Goal: Task Accomplishment & Management: Use online tool/utility

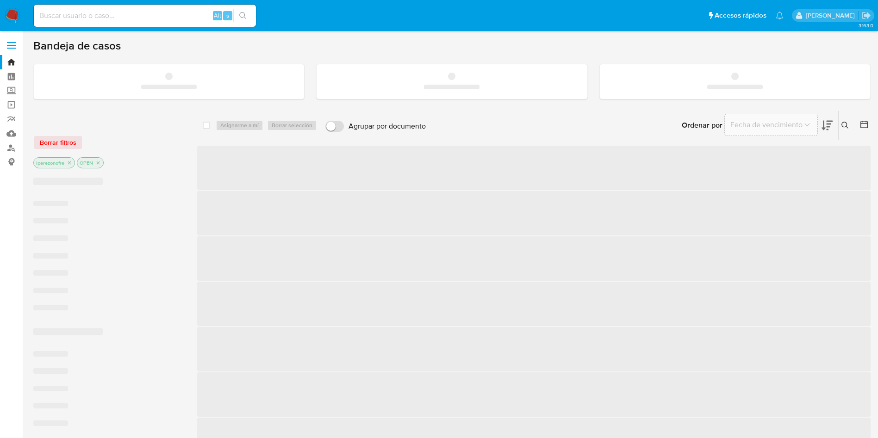
click at [112, 19] on input at bounding box center [145, 16] width 222 height 12
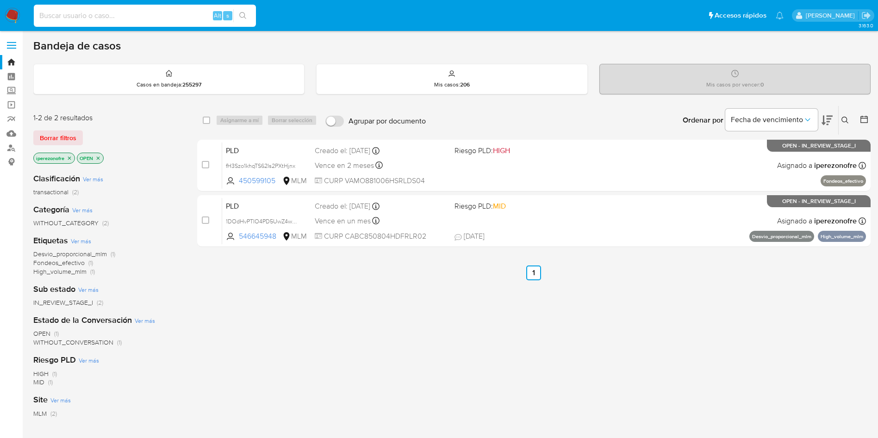
paste input "30858610"
type input "30858610"
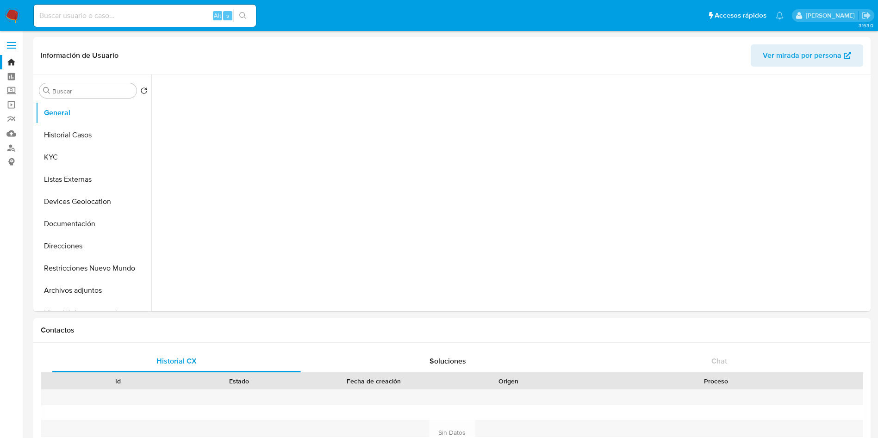
select select "10"
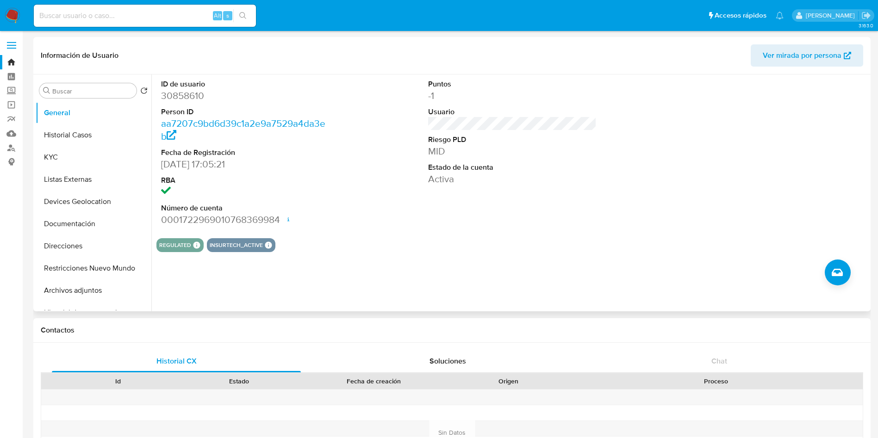
click at [472, 225] on div "Puntos -1 Usuario Riesgo PLD MID Estado de la cuenta Activa" at bounding box center [512, 152] width 178 height 156
click at [74, 134] on button "Historial Casos" at bounding box center [90, 135] width 108 height 22
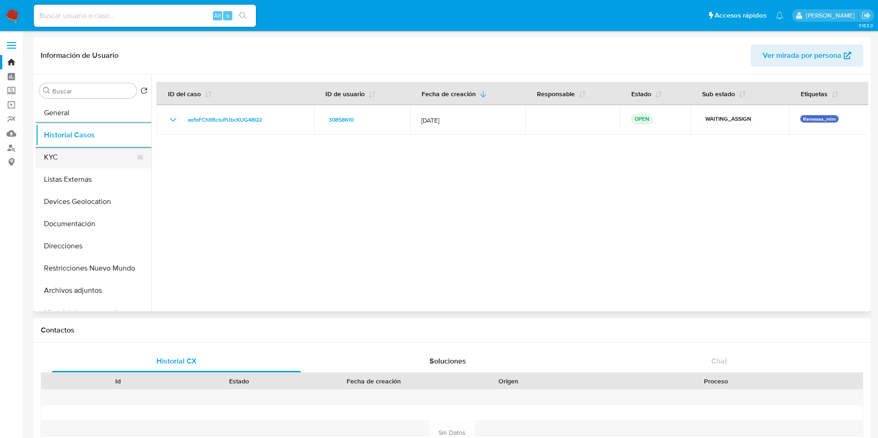
click at [70, 157] on button "KYC" at bounding box center [90, 157] width 108 height 22
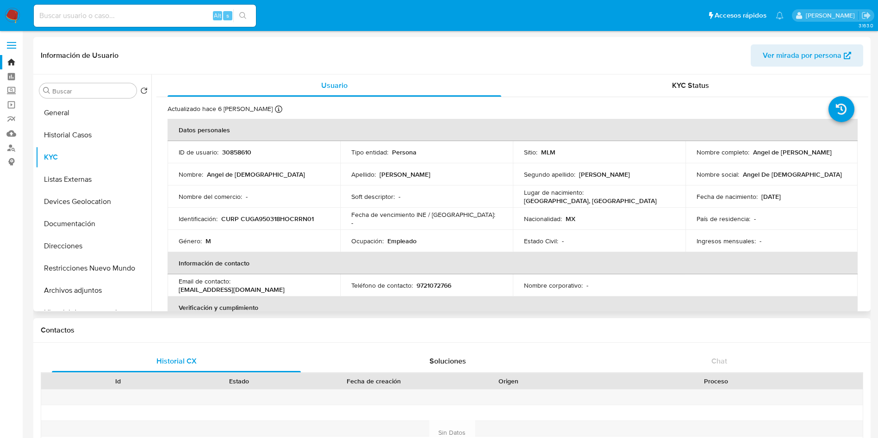
click at [428, 284] on p "9721072766" at bounding box center [433, 285] width 35 height 8
copy p "9721072766"
drag, startPoint x: 318, startPoint y: 287, endPoint x: 234, endPoint y: 285, distance: 84.2
click at [234, 285] on div "Email de contacto : angel_95_18@live.com.mx" at bounding box center [254, 285] width 150 height 17
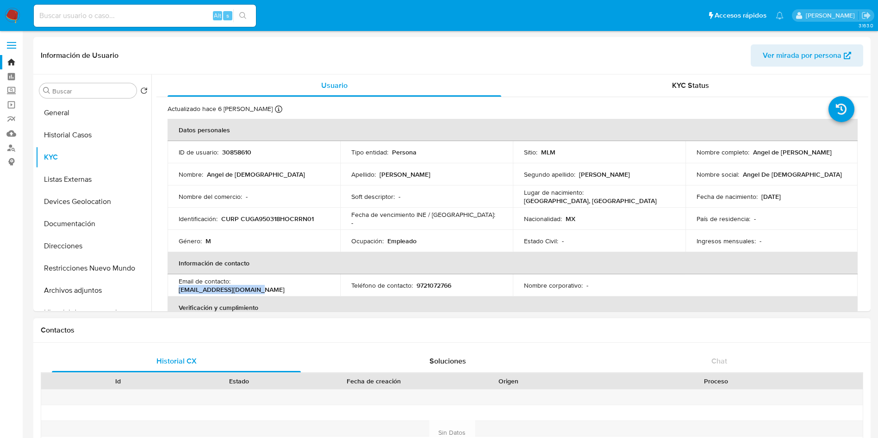
copy p "angel_95_18@live.com.mx"
drag, startPoint x: 671, startPoint y: 263, endPoint x: 683, endPoint y: 266, distance: 11.4
click at [671, 263] on th "Información de contacto" at bounding box center [513, 263] width 690 height 22
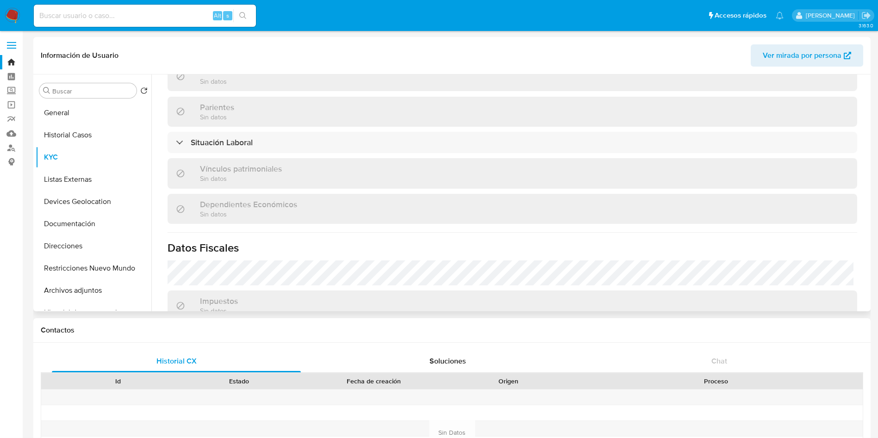
scroll to position [432, 0]
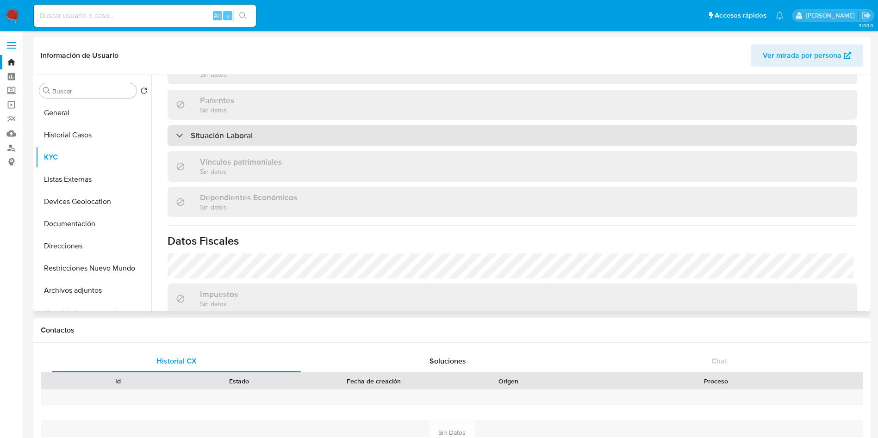
click at [411, 132] on div "Situación Laboral" at bounding box center [512, 135] width 689 height 21
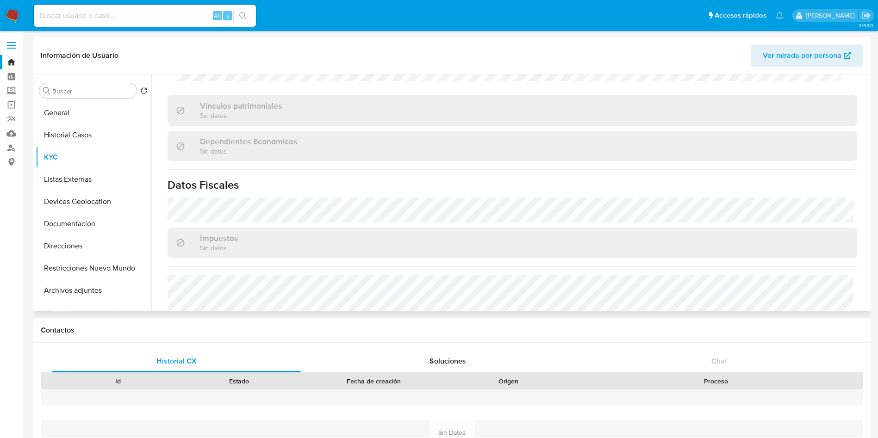
scroll to position [698, 0]
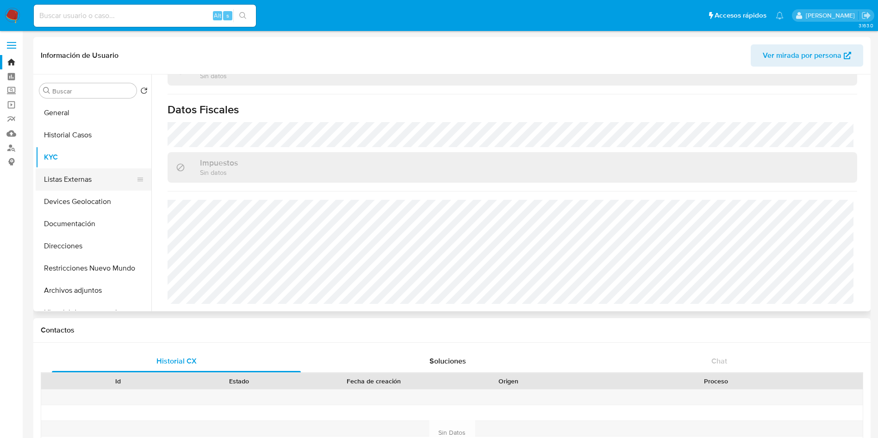
click at [79, 177] on button "Listas Externas" at bounding box center [90, 179] width 108 height 22
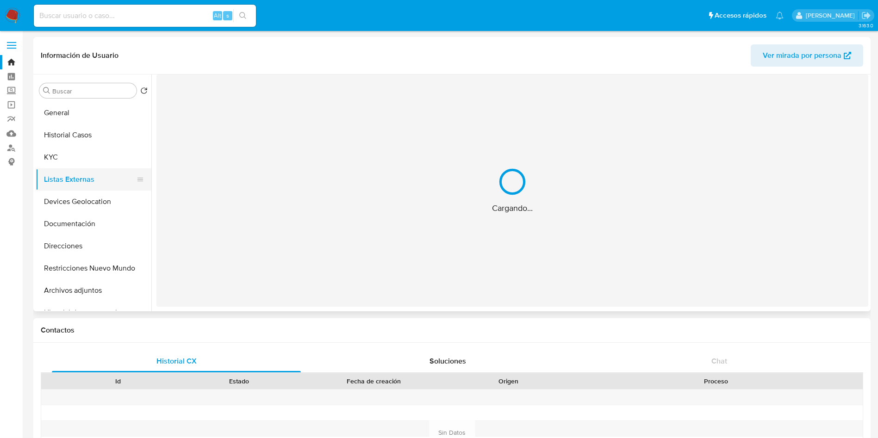
scroll to position [0, 0]
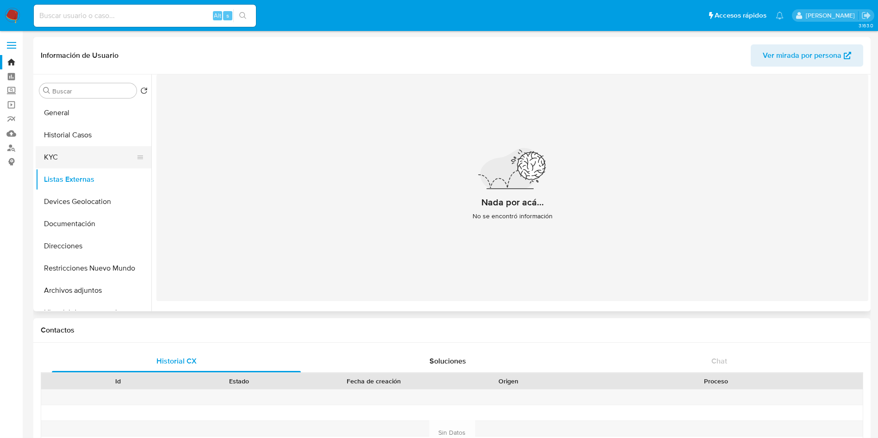
click at [50, 155] on button "KYC" at bounding box center [90, 157] width 108 height 22
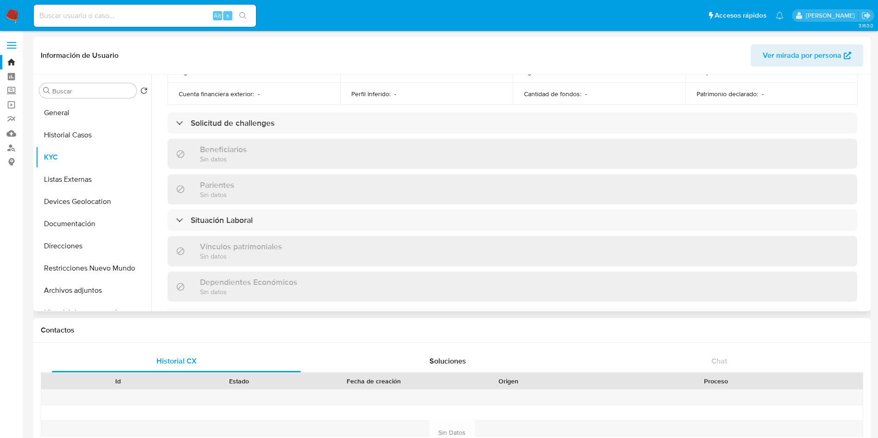
scroll to position [564, 0]
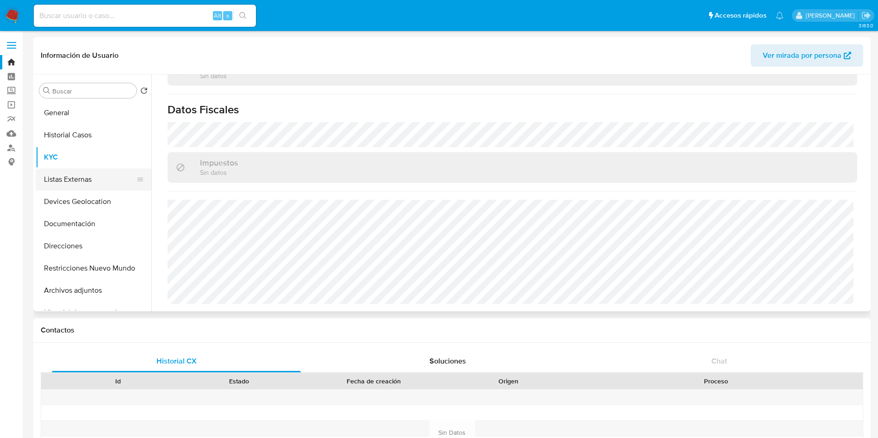
click at [90, 179] on button "Listas Externas" at bounding box center [90, 179] width 108 height 22
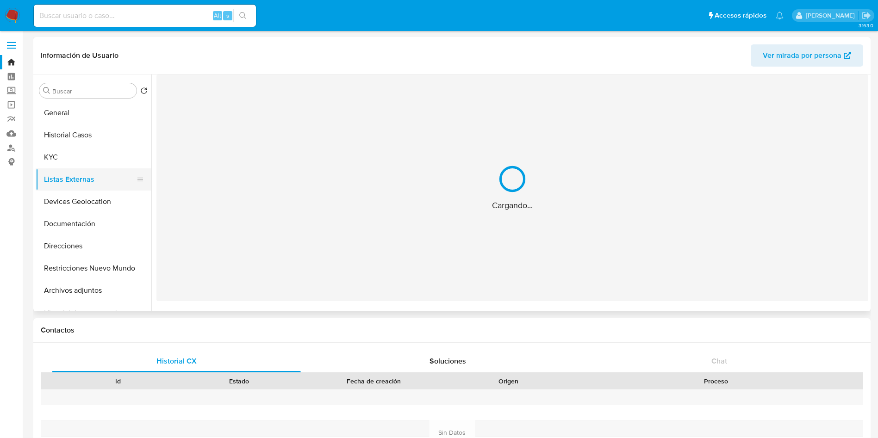
scroll to position [0, 0]
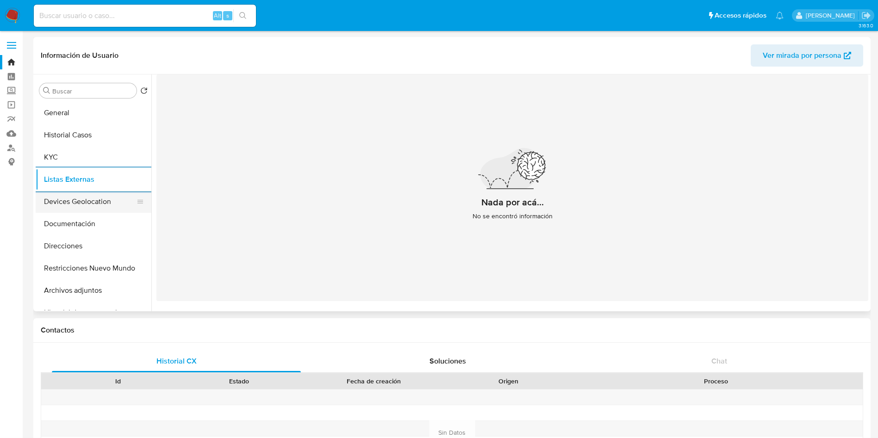
click at [73, 206] on button "Devices Geolocation" at bounding box center [90, 202] width 108 height 22
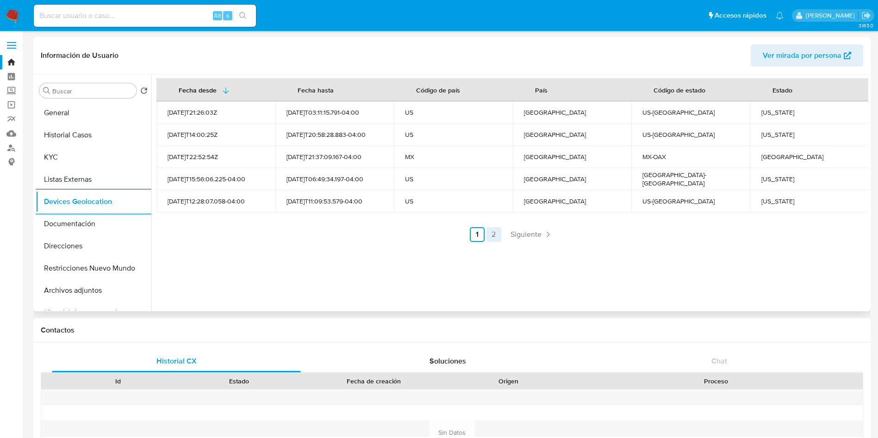
click at [492, 237] on link "2" at bounding box center [493, 234] width 15 height 15
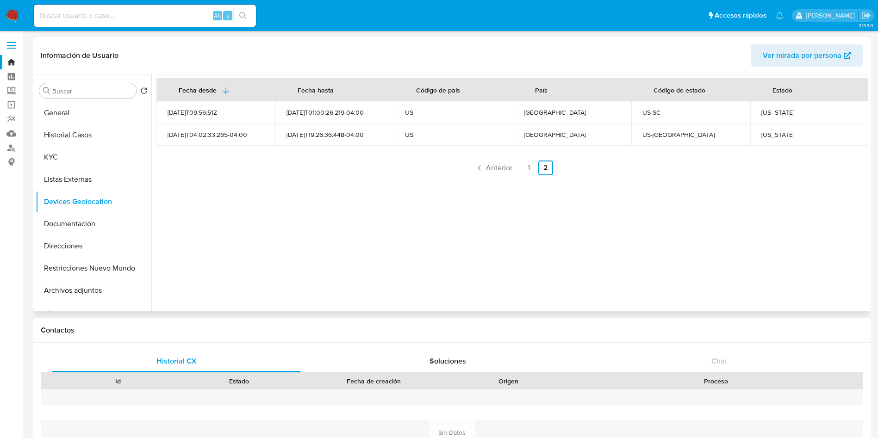
click at [765, 133] on div "Georgia" at bounding box center [809, 134] width 97 height 8
copy div "Georgia"
drag, startPoint x: 805, startPoint y: 110, endPoint x: 777, endPoint y: 113, distance: 28.0
click at [777, 113] on div "South Carolina" at bounding box center [809, 112] width 97 height 8
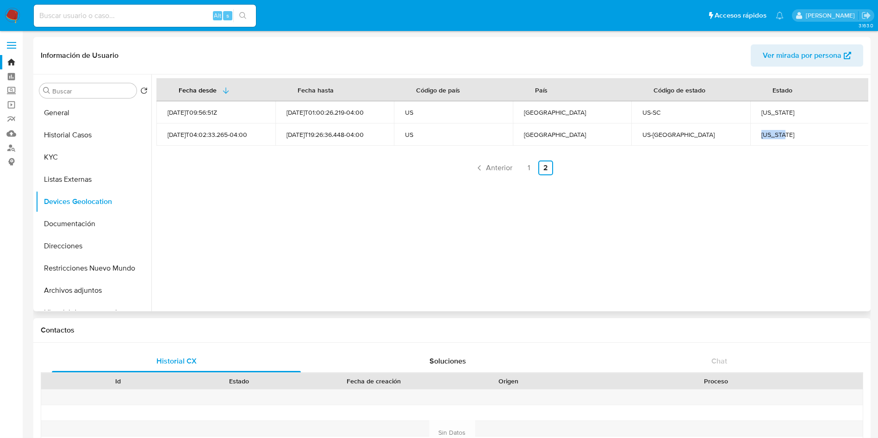
copy div "Carolina"
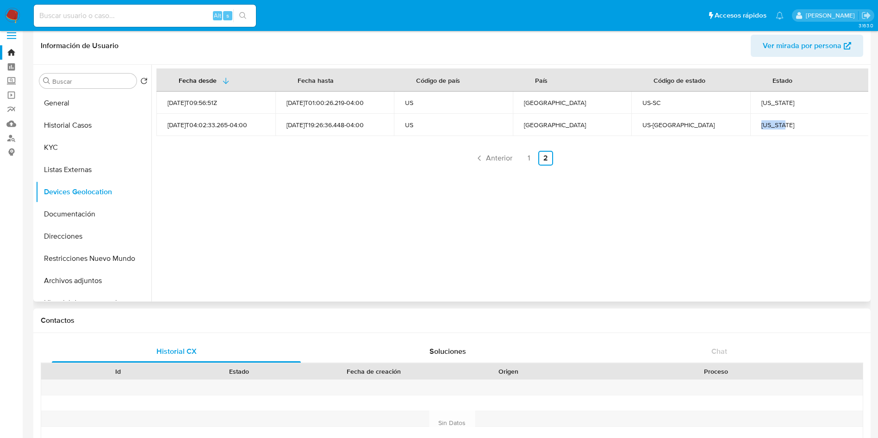
scroll to position [69, 0]
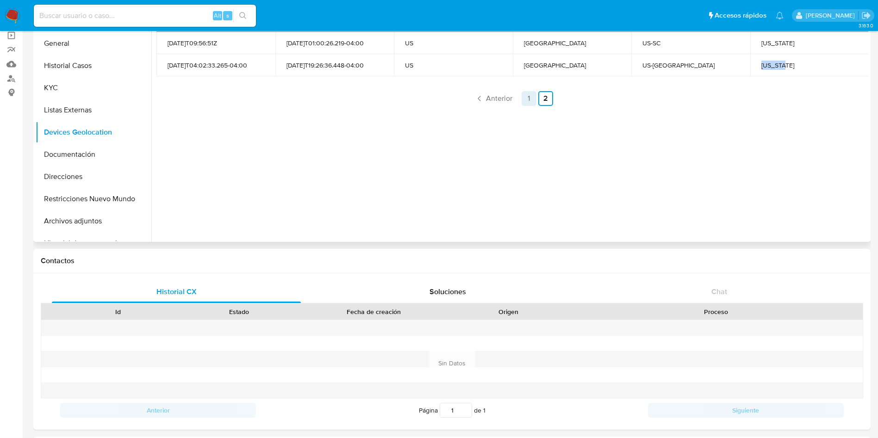
click at [527, 99] on link "1" at bounding box center [528, 98] width 15 height 15
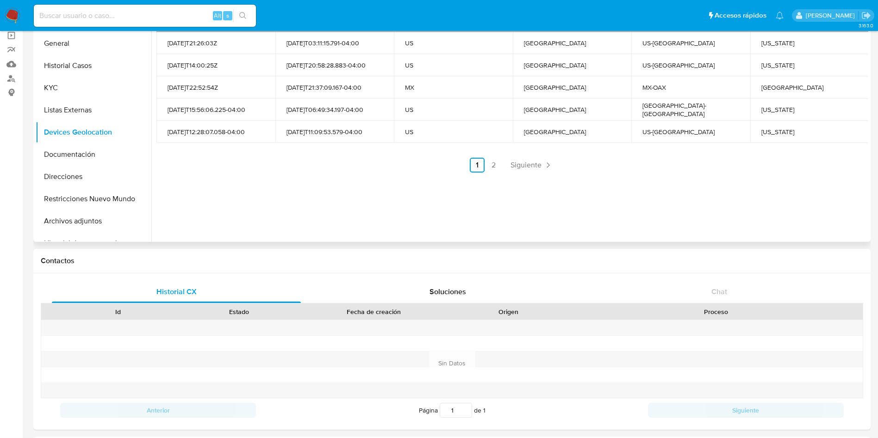
click at [767, 130] on div "Utah" at bounding box center [809, 132] width 97 height 8
copy div "Utah"
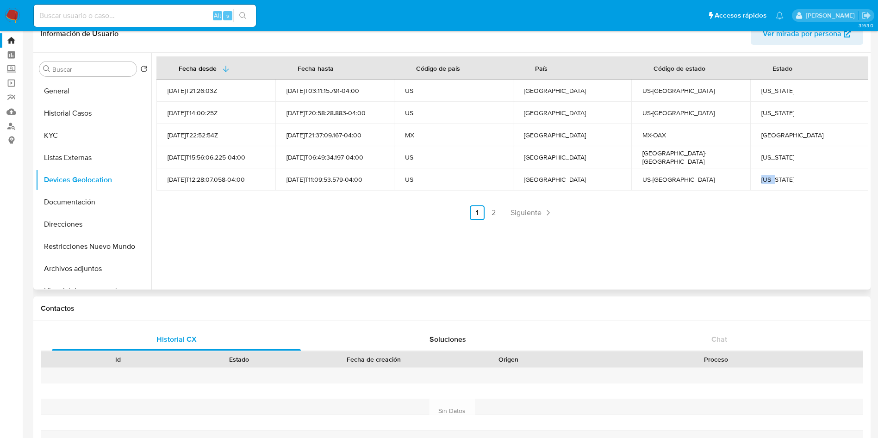
scroll to position [0, 0]
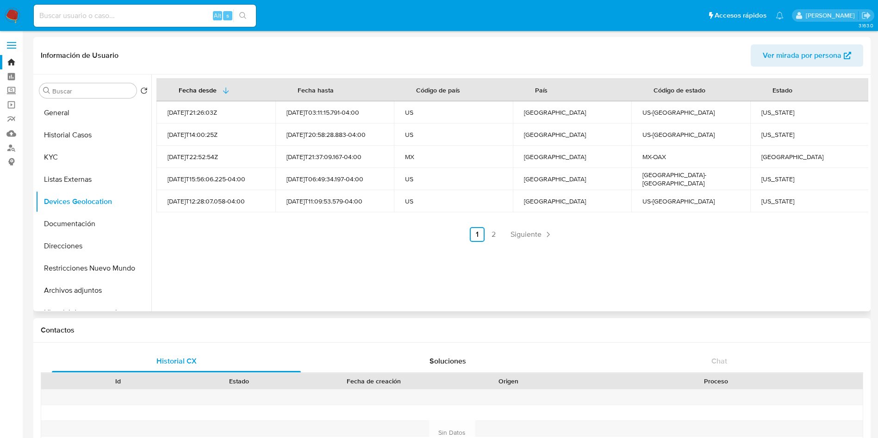
click at [766, 180] on div "Texas" at bounding box center [809, 179] width 97 height 8
copy div "Texas"
click at [765, 137] on div "Pennsylvania" at bounding box center [809, 134] width 97 height 8
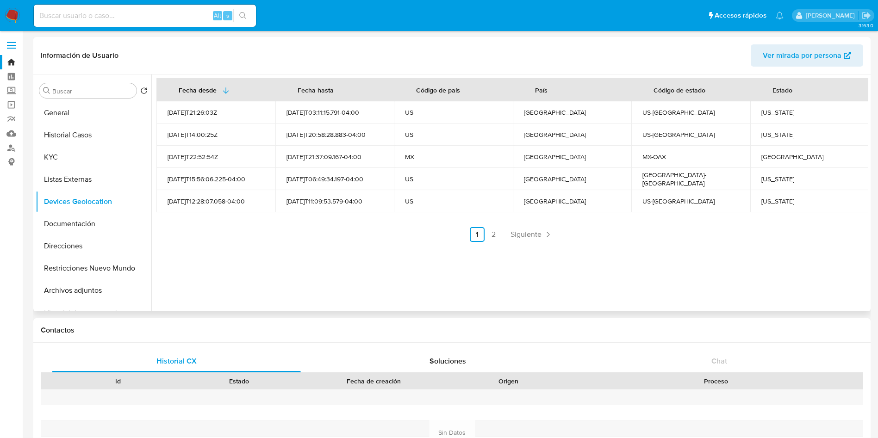
copy div "Pennsylvania"
click at [773, 157] on div "Oaxaca" at bounding box center [809, 157] width 97 height 8
copy div "Oaxaca"
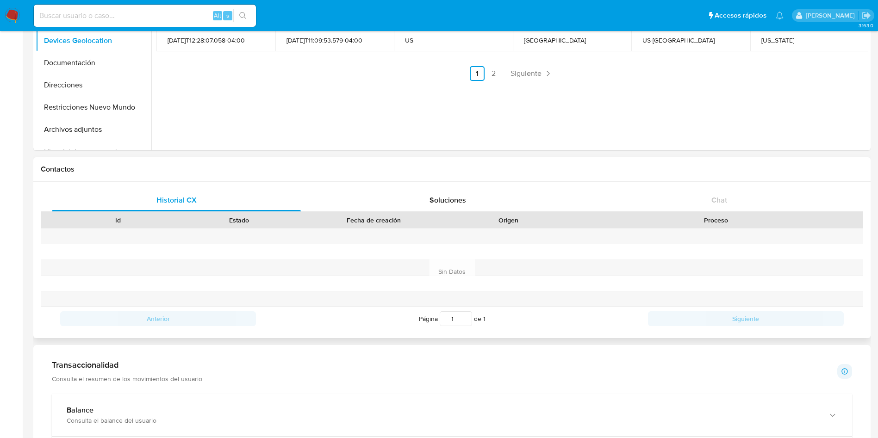
scroll to position [278, 0]
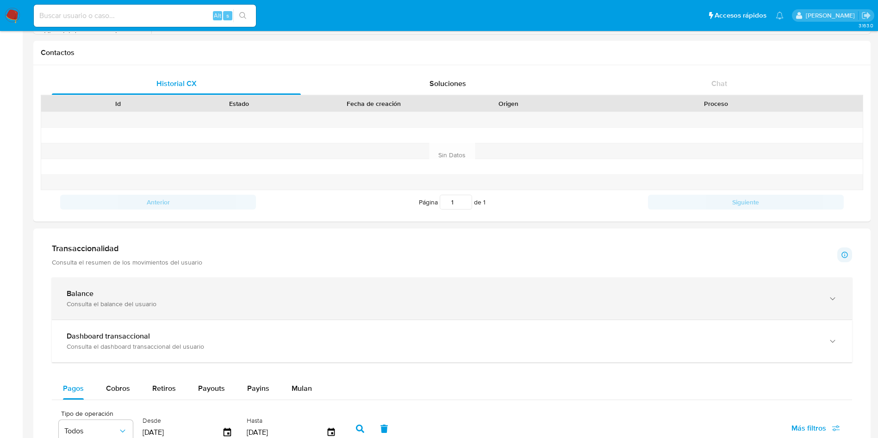
click at [172, 292] on div "Balance" at bounding box center [443, 293] width 752 height 9
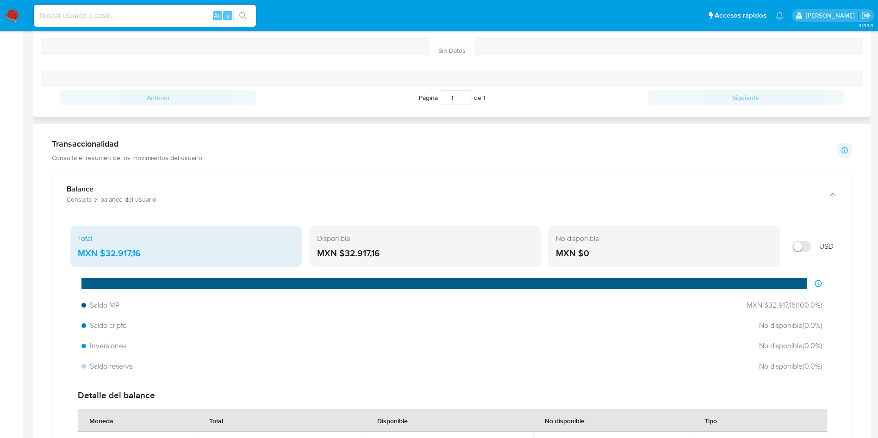
scroll to position [416, 0]
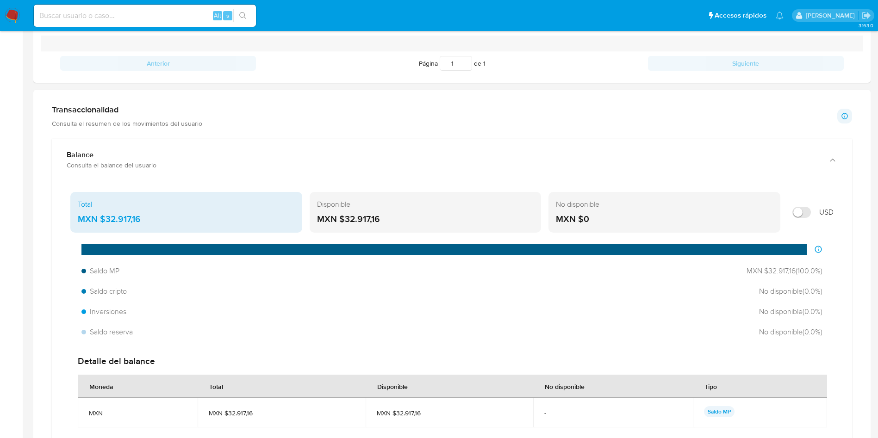
drag, startPoint x: 154, startPoint y: 221, endPoint x: 105, endPoint y: 221, distance: 49.0
click at [105, 221] on div "MXN $32.917,16" at bounding box center [186, 219] width 217 height 12
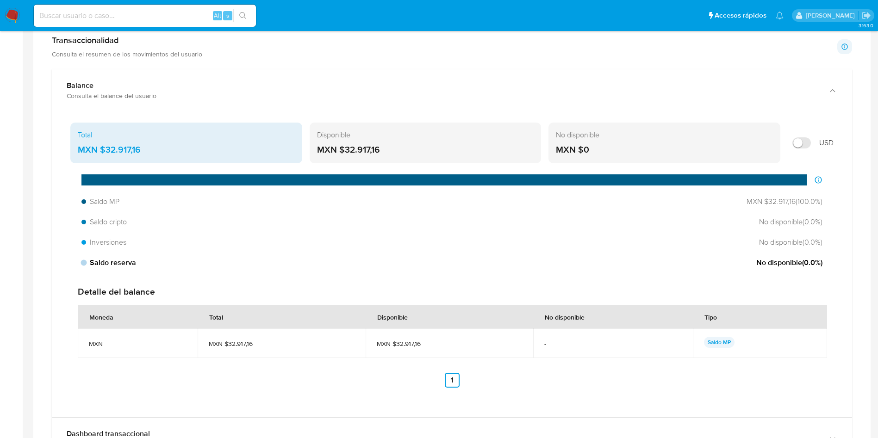
click at [453, 257] on div "Saldo reserva No disponible ( 0.0 %)" at bounding box center [452, 263] width 748 height 18
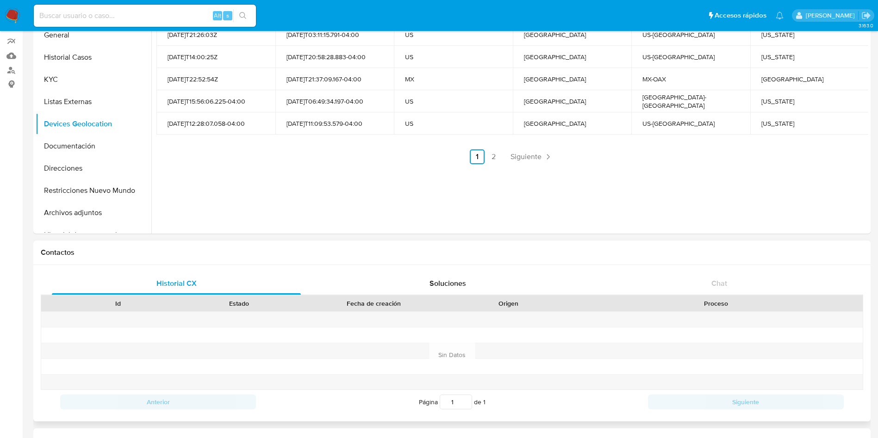
scroll to position [0, 0]
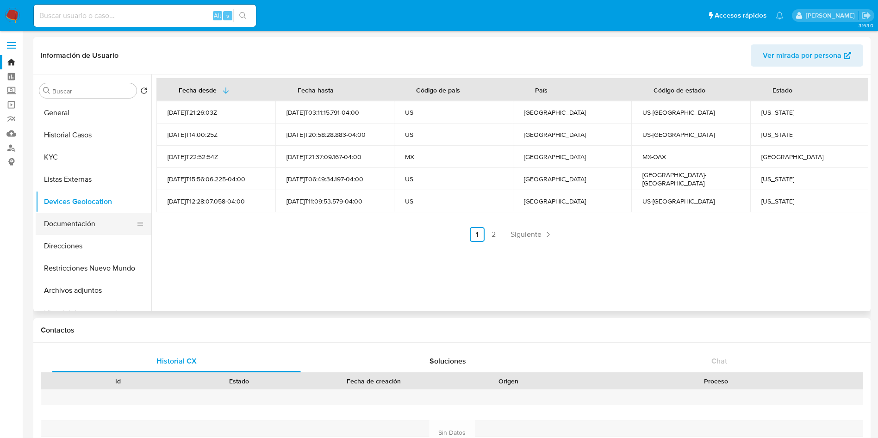
click at [65, 233] on button "Documentación" at bounding box center [90, 224] width 108 height 22
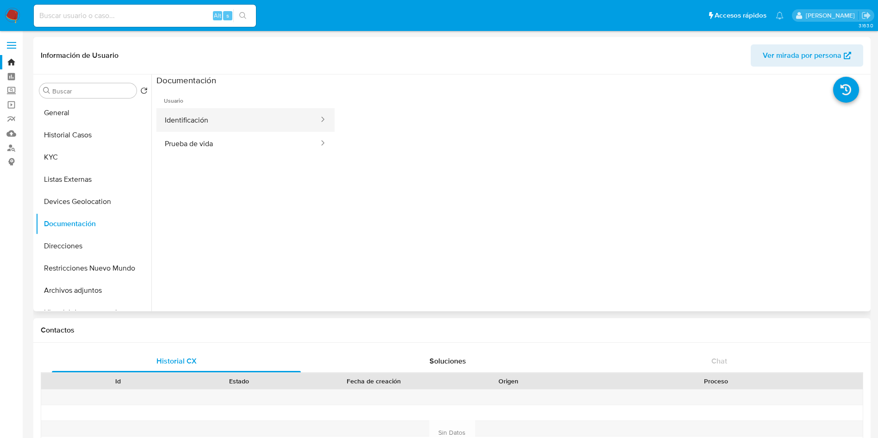
click at [201, 117] on button "Identificación" at bounding box center [237, 120] width 163 height 24
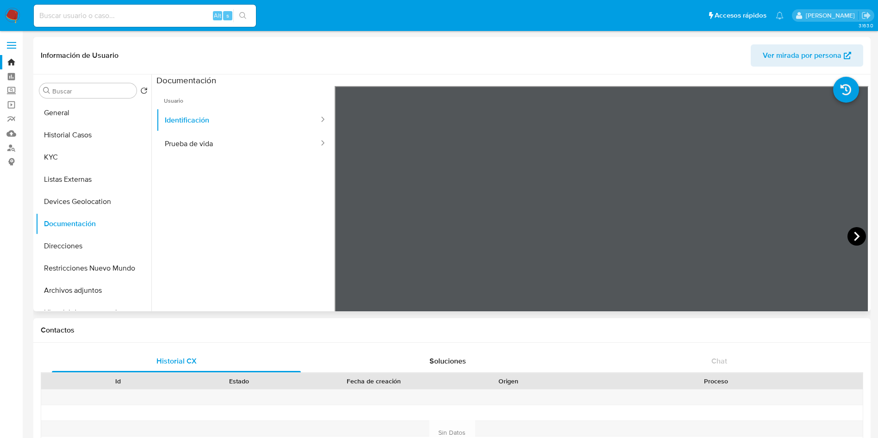
click at [850, 235] on icon at bounding box center [856, 236] width 19 height 19
click at [206, 145] on button "Prueba de vida" at bounding box center [237, 144] width 163 height 24
click at [53, 241] on button "Direcciones" at bounding box center [90, 246] width 108 height 22
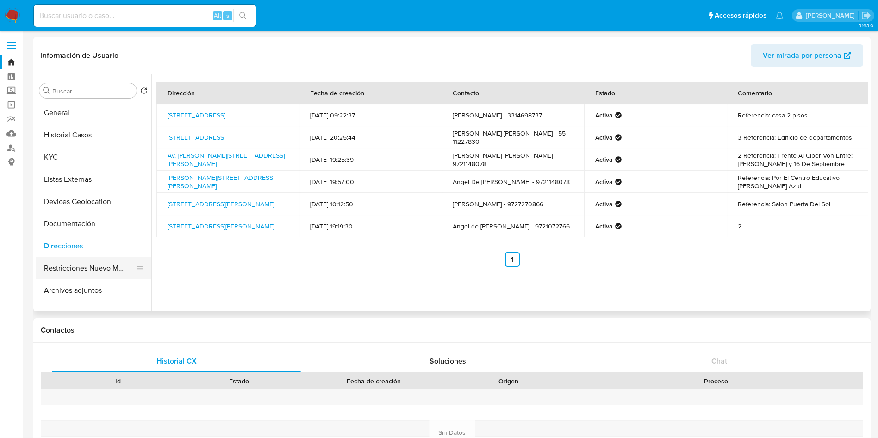
click at [103, 268] on button "Restricciones Nuevo Mundo" at bounding box center [90, 268] width 108 height 22
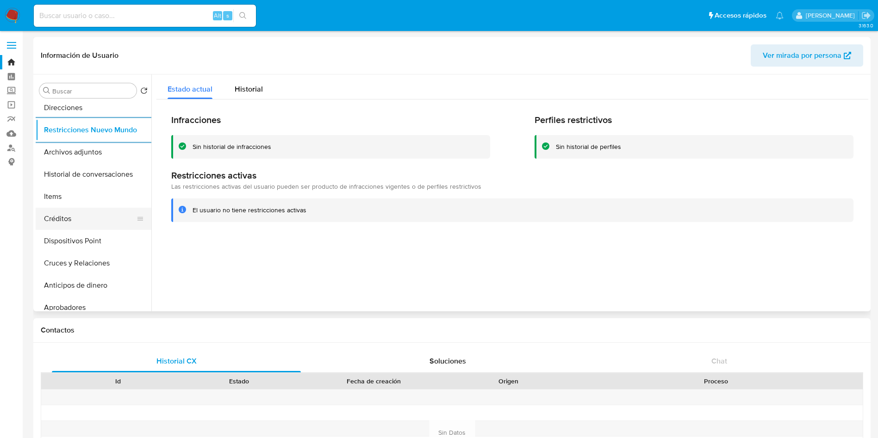
scroll to position [139, 0]
click at [69, 181] on button "Historial de conversaciones" at bounding box center [90, 174] width 108 height 22
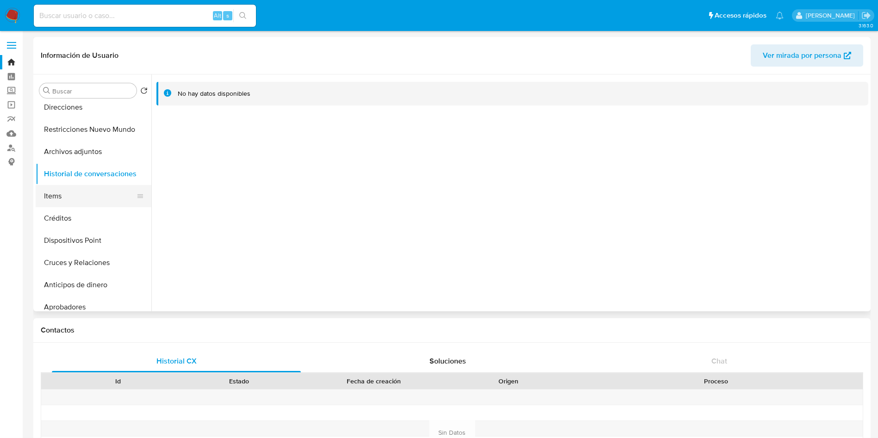
click at [69, 200] on button "Items" at bounding box center [90, 196] width 108 height 22
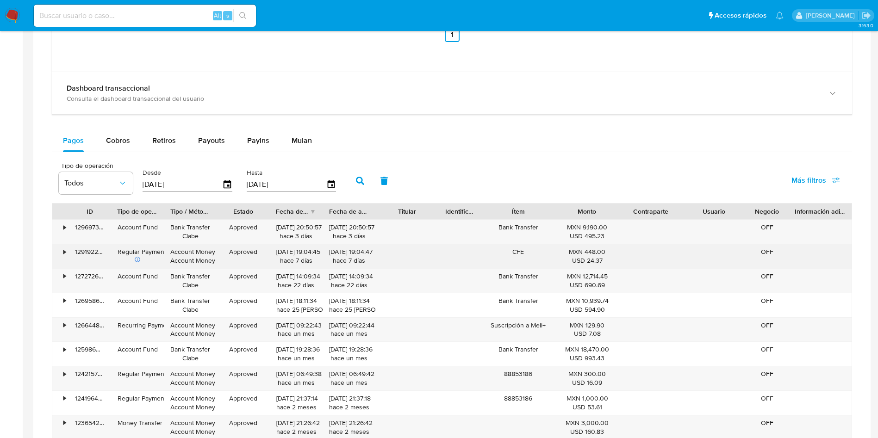
scroll to position [833, 0]
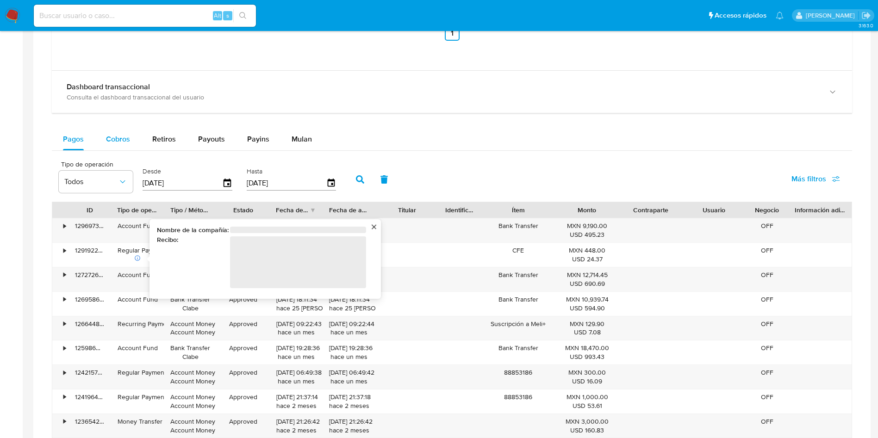
click at [110, 138] on span "Cobros" at bounding box center [118, 139] width 24 height 11
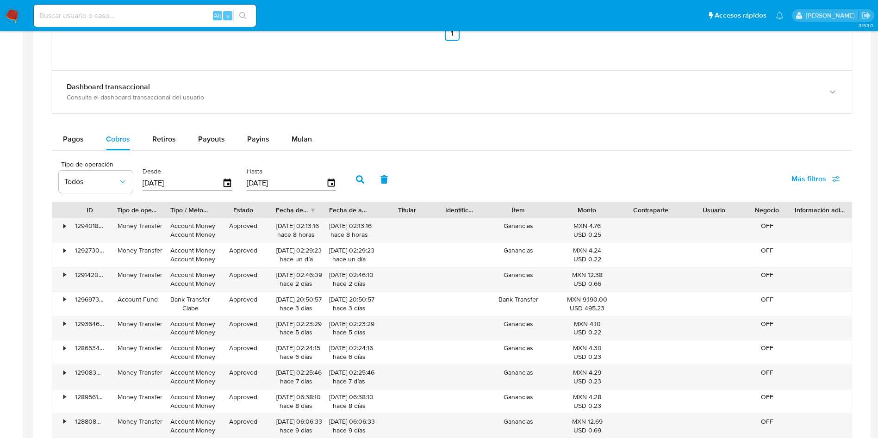
click at [357, 178] on icon "button" at bounding box center [360, 179] width 8 height 8
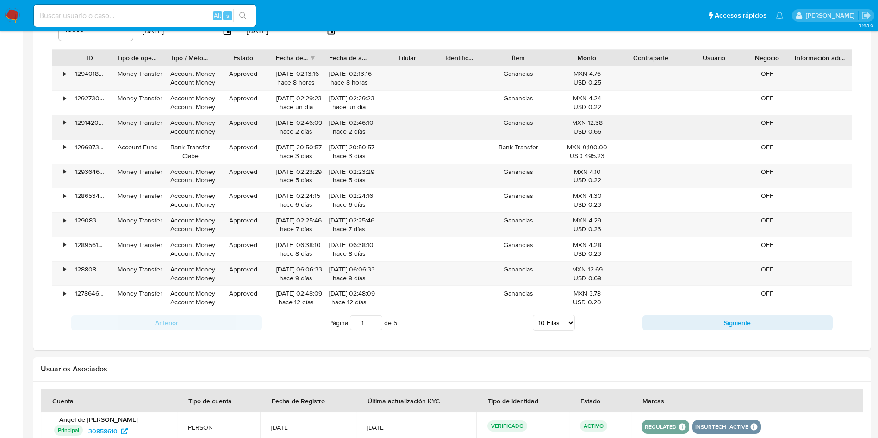
scroll to position [1072, 0]
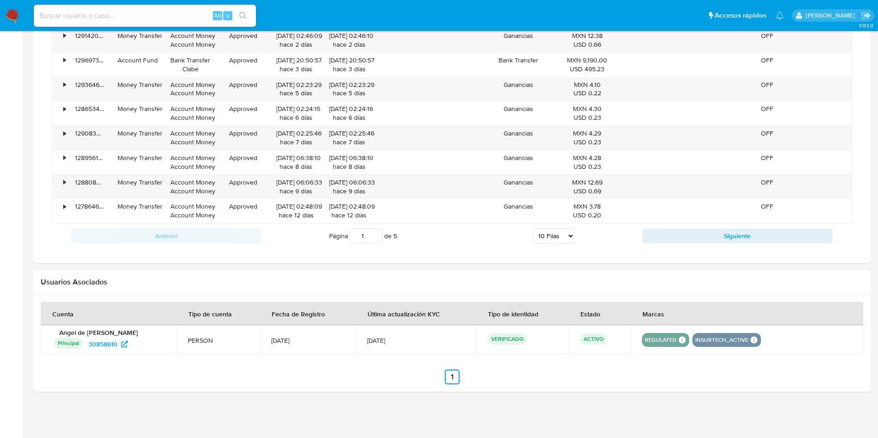
click at [557, 240] on select "5 Filas 10 Filas 20 Filas 25 Filas 50 Filas 100 Filas" at bounding box center [554, 236] width 42 height 16
select select "100"
click at [533, 228] on select "5 Filas 10 Filas 20 Filas 25 Filas 50 Filas 100 Filas" at bounding box center [554, 236] width 42 height 16
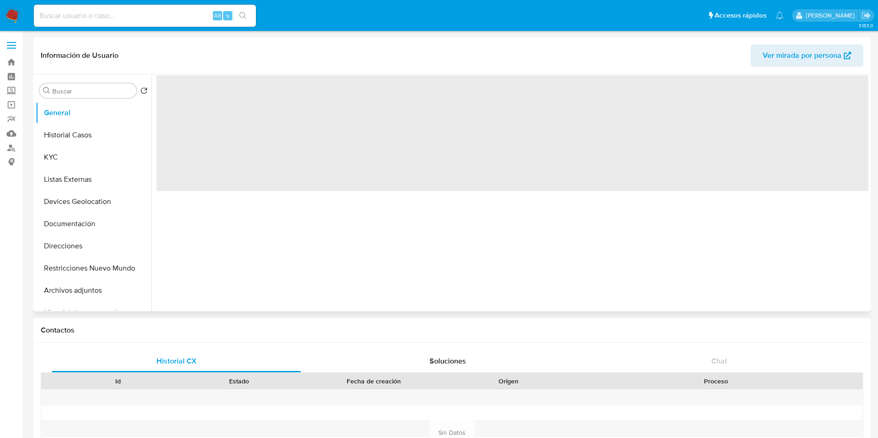
select select "10"
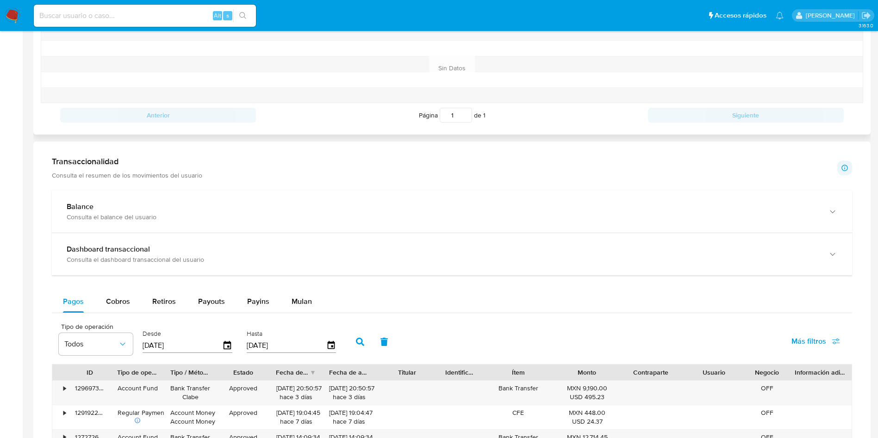
scroll to position [625, 0]
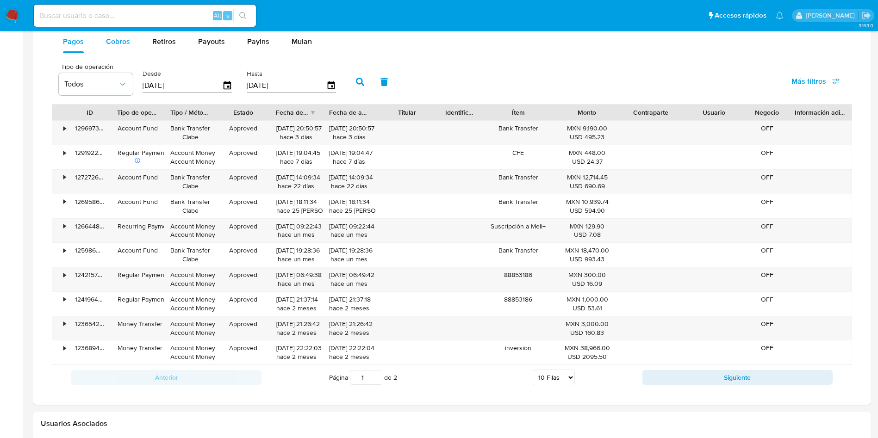
click at [107, 42] on span "Cobros" at bounding box center [118, 41] width 24 height 11
click at [361, 80] on icon "button" at bounding box center [360, 82] width 8 height 8
click at [568, 372] on select "5 Filas 10 Filas 20 Filas 25 Filas 50 Filas 100 Filas" at bounding box center [554, 378] width 42 height 16
select select "100"
click at [533, 370] on select "5 Filas 10 Filas 20 Filas 25 Filas 50 Filas 100 Filas" at bounding box center [554, 378] width 42 height 16
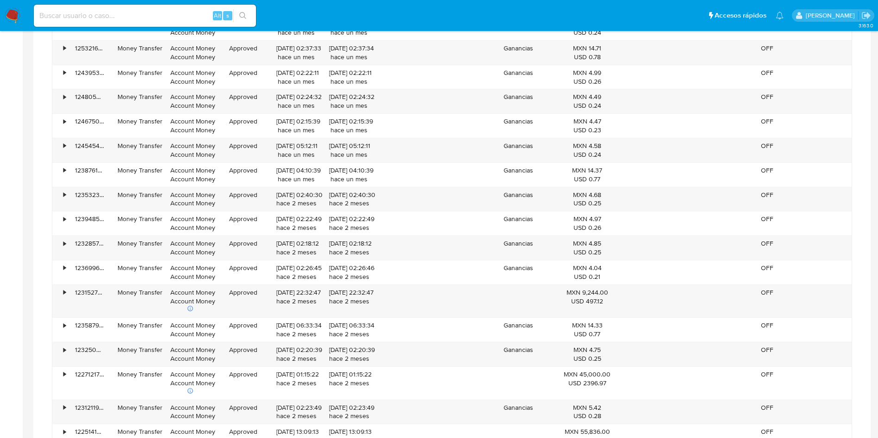
scroll to position [1527, 0]
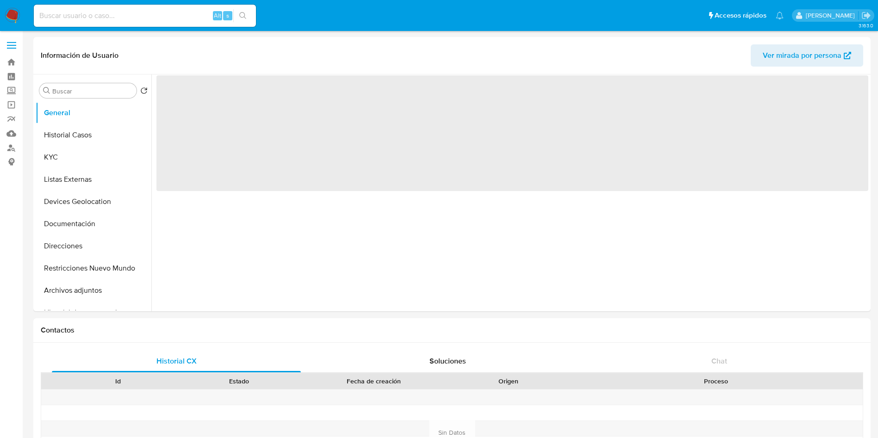
select select "10"
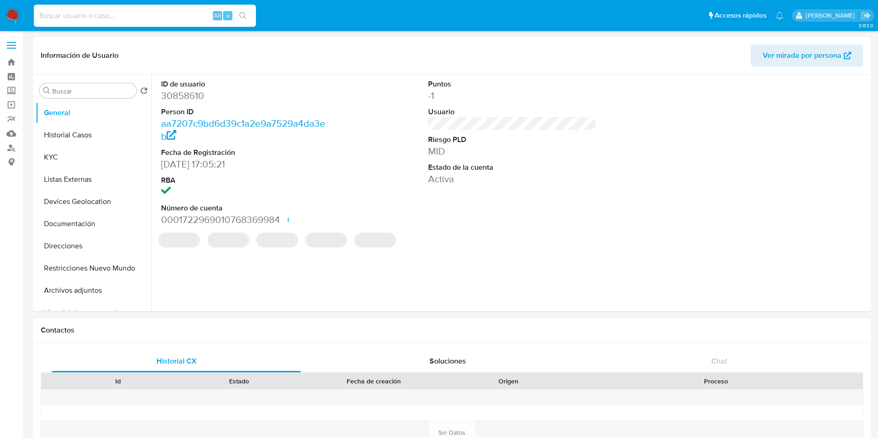
click at [80, 13] on input at bounding box center [145, 16] width 222 height 12
paste input "2544439576"
type input "2544439576"
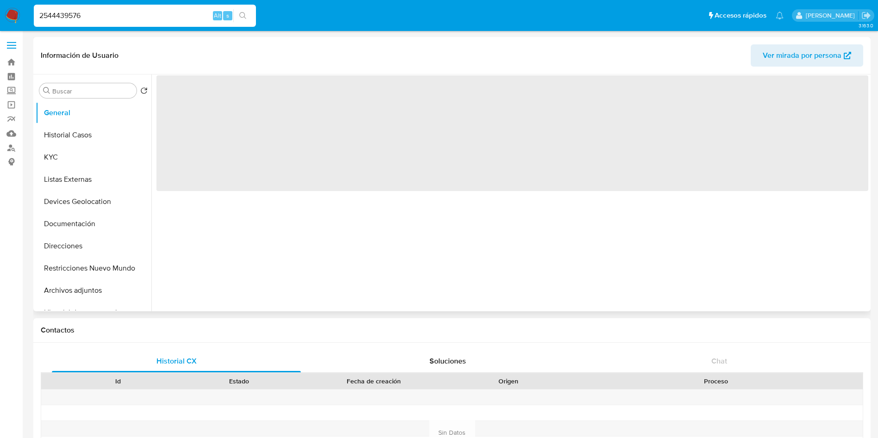
select select "10"
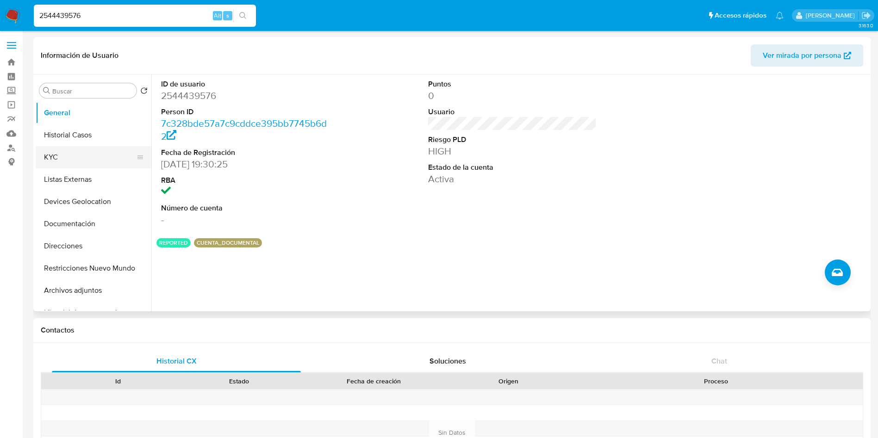
click at [67, 155] on button "KYC" at bounding box center [90, 157] width 108 height 22
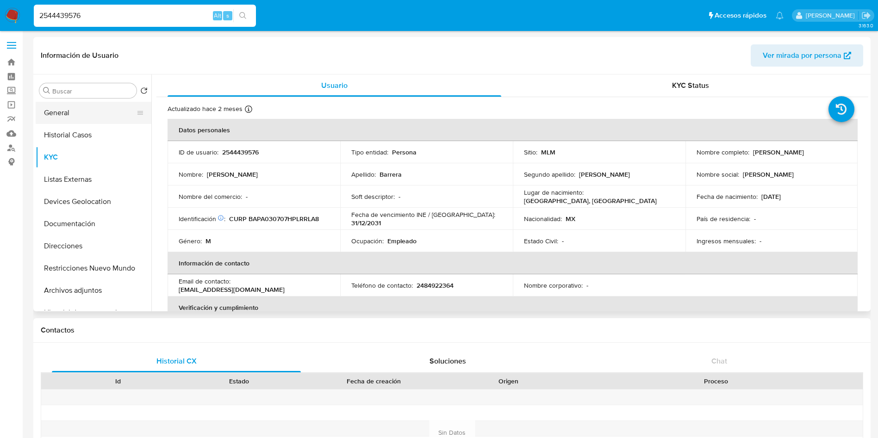
click at [73, 113] on button "General" at bounding box center [90, 113] width 108 height 22
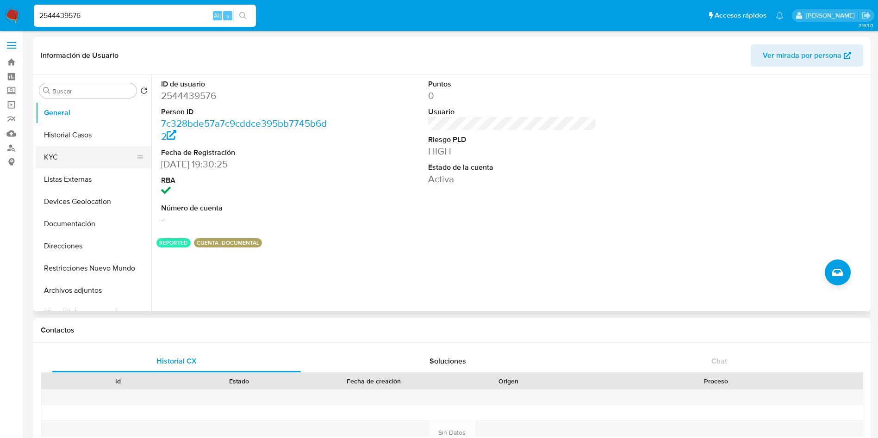
click at [61, 161] on button "KYC" at bounding box center [90, 157] width 108 height 22
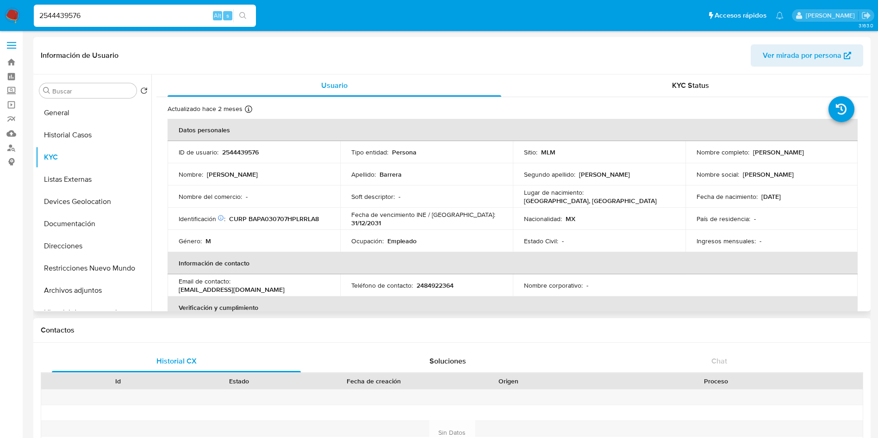
click at [243, 155] on p "2544439576" at bounding box center [240, 152] width 37 height 8
copy p "2544439576"
click at [62, 110] on button "General" at bounding box center [90, 113] width 108 height 22
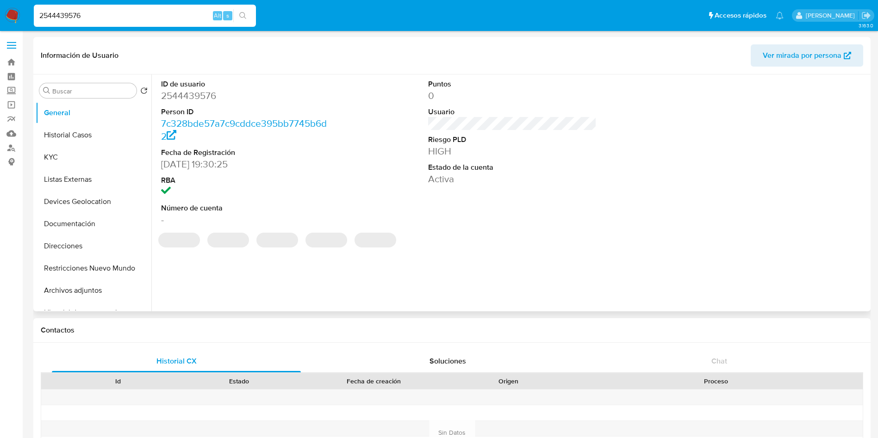
click at [194, 99] on dd "2544439576" at bounding box center [245, 95] width 169 height 13
copy dd "2544439576"
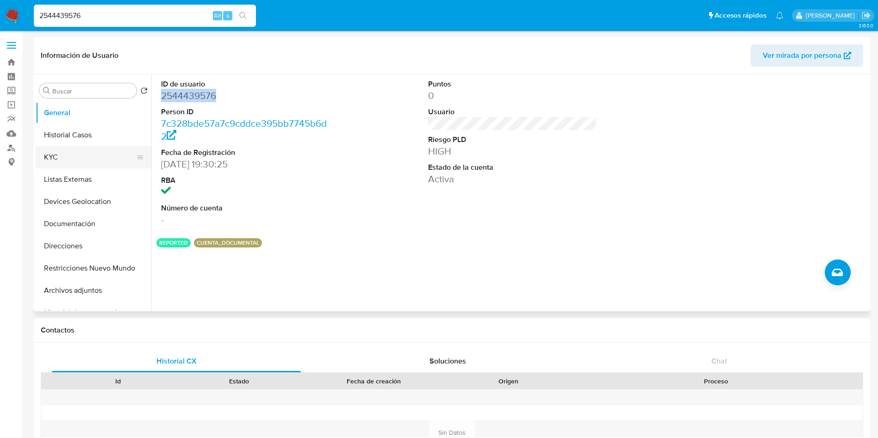
click at [71, 162] on button "KYC" at bounding box center [90, 157] width 108 height 22
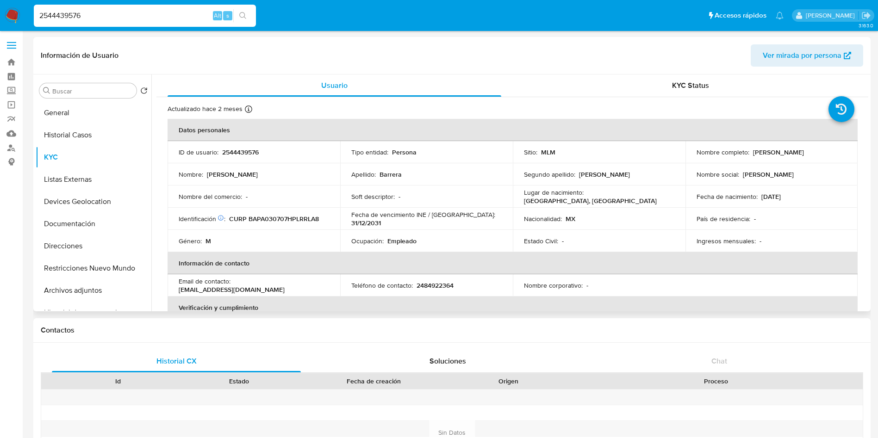
drag, startPoint x: 751, startPoint y: 153, endPoint x: 817, endPoint y: 153, distance: 66.2
click at [817, 153] on div "Nombre completo : Alan Barrera Peralta" at bounding box center [771, 152] width 150 height 8
copy p "Alan Barrera Peralta"
click at [77, 112] on button "General" at bounding box center [90, 113] width 108 height 22
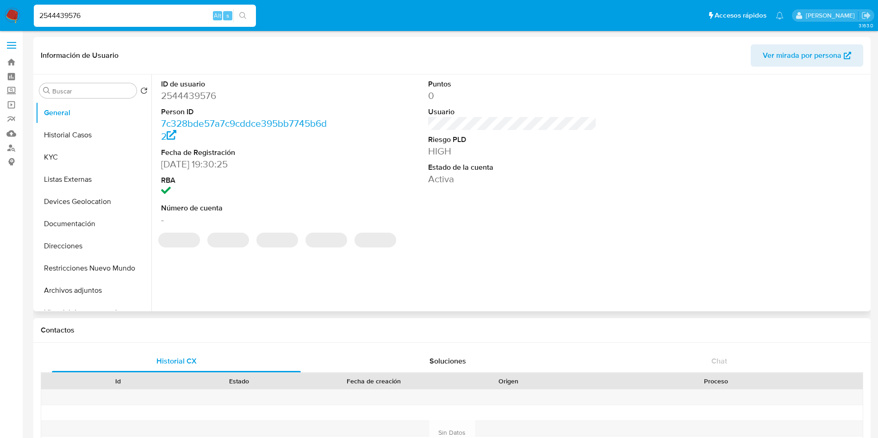
click at [184, 96] on dd "2544439576" at bounding box center [245, 95] width 169 height 13
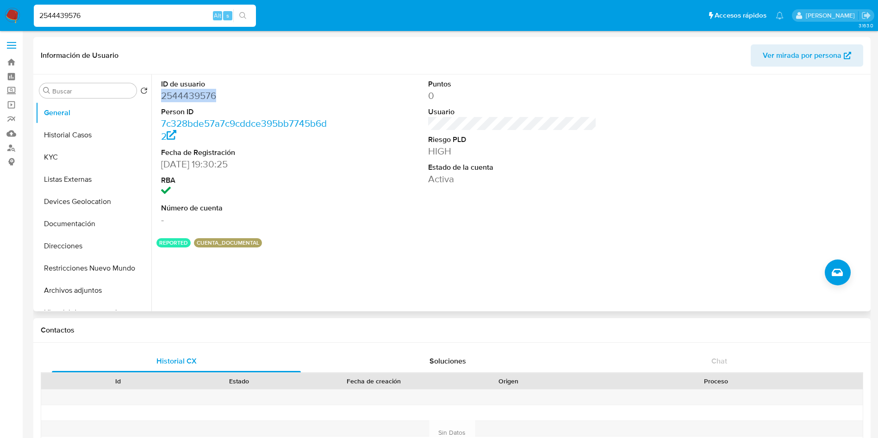
copy dd "2544439576"
click at [432, 190] on div "Puntos 0 Usuario Riesgo PLD HIGH Estado de la cuenta Activa" at bounding box center [512, 152] width 178 height 156
click at [85, 144] on button "Historial Casos" at bounding box center [90, 135] width 108 height 22
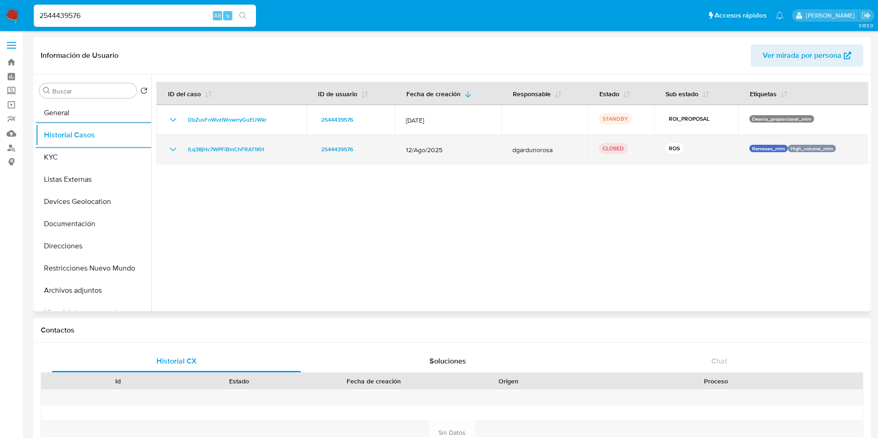
click at [175, 149] on icon "Mostrar/Ocultar" at bounding box center [173, 149] width 11 height 11
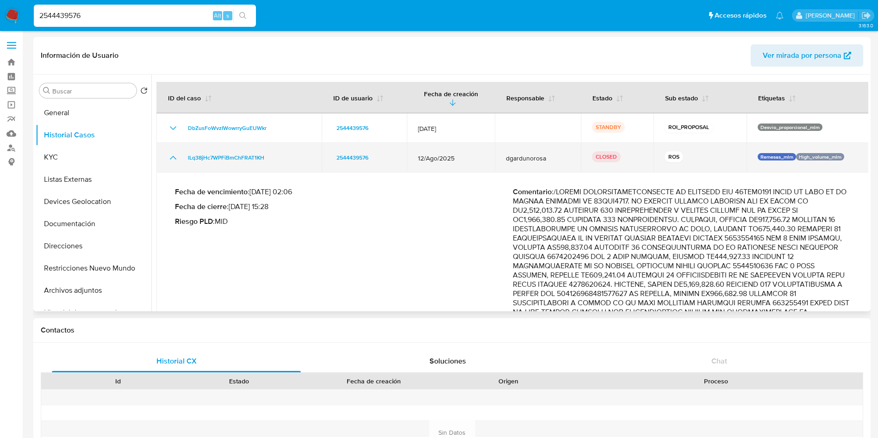
click at [172, 152] on icon "Mostrar/Ocultar" at bounding box center [173, 157] width 11 height 11
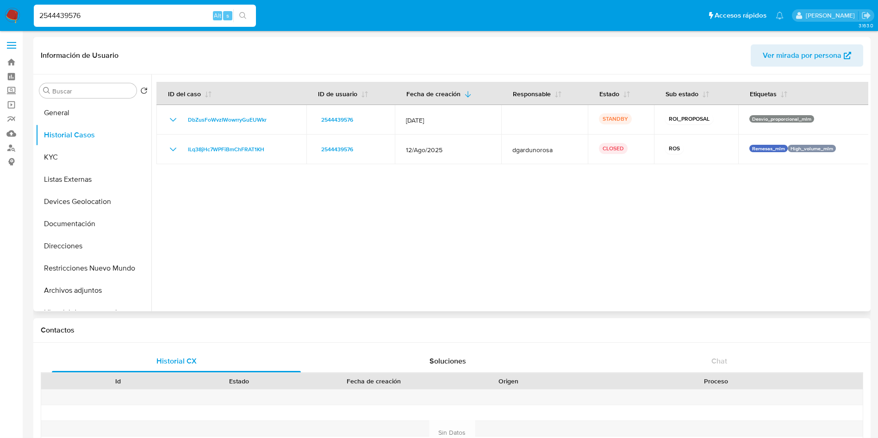
click at [334, 227] on div at bounding box center [509, 192] width 717 height 237
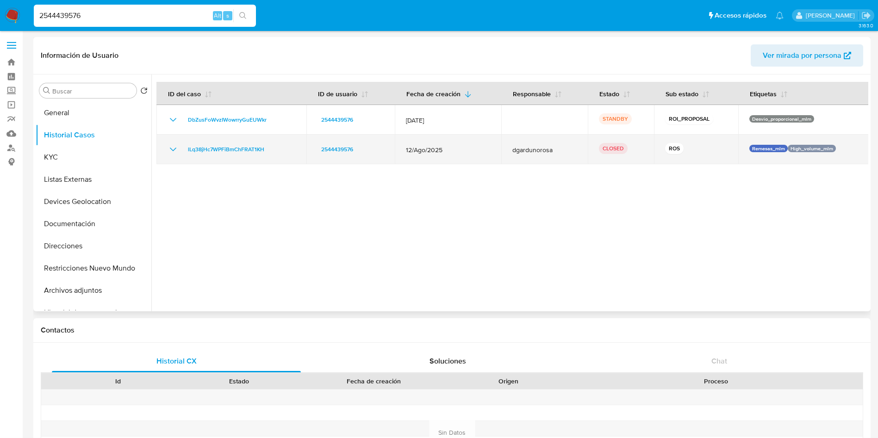
drag, startPoint x: 447, startPoint y: 152, endPoint x: 403, endPoint y: 151, distance: 44.0
click at [406, 151] on span "12/Ago/2025" at bounding box center [448, 150] width 84 height 8
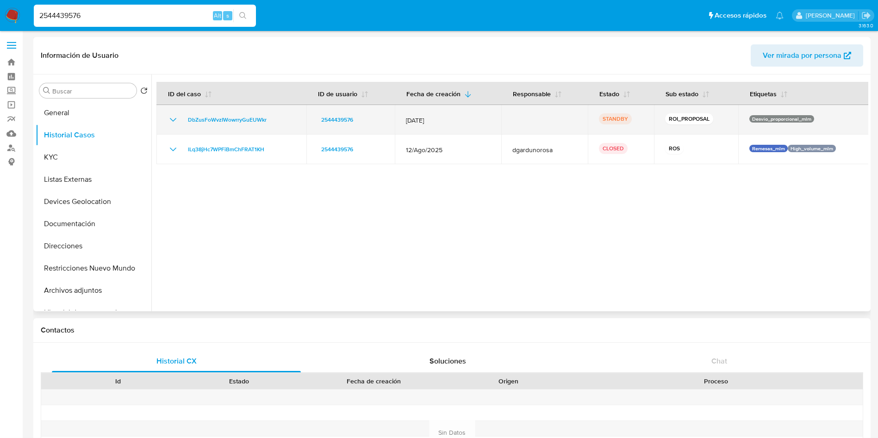
drag, startPoint x: 442, startPoint y: 118, endPoint x: 403, endPoint y: 119, distance: 39.8
click at [403, 119] on td "12/Sept/2025" at bounding box center [448, 120] width 106 height 30
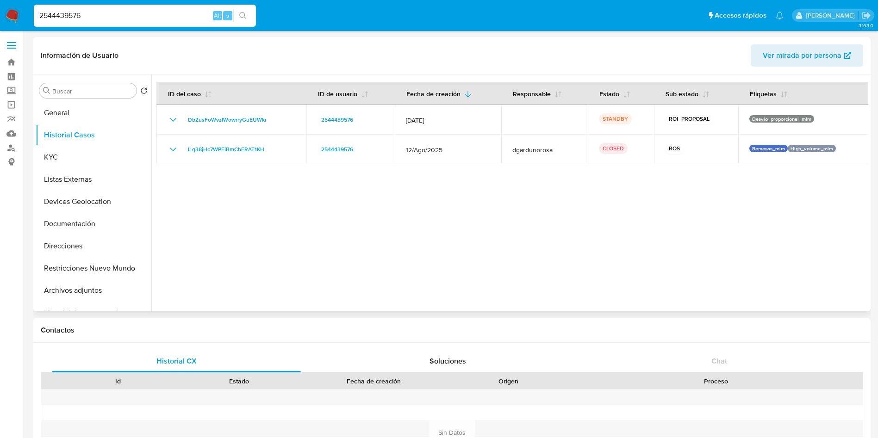
click at [654, 234] on div at bounding box center [509, 192] width 717 height 237
click at [55, 161] on button "KYC" at bounding box center [90, 157] width 108 height 22
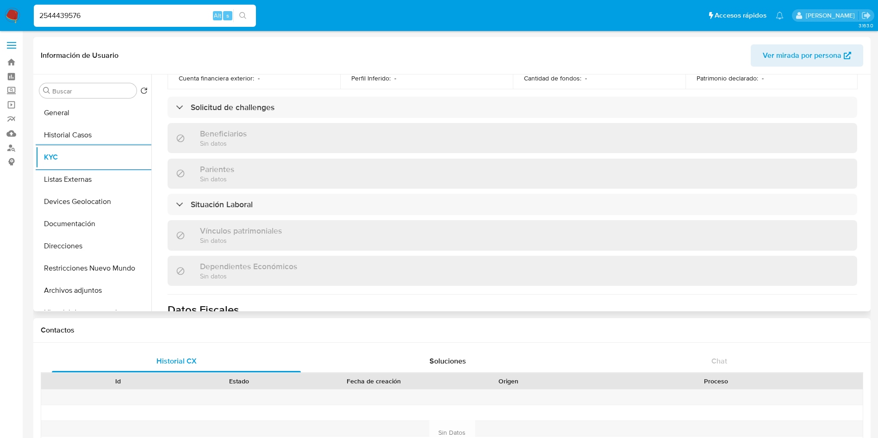
scroll to position [438, 0]
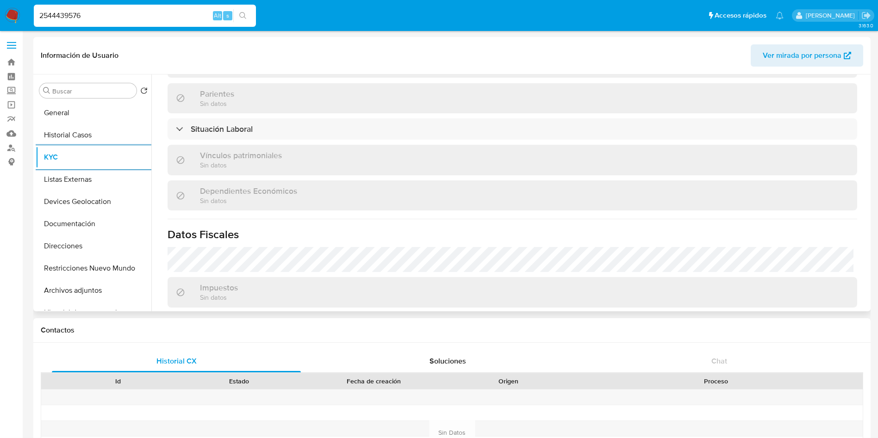
click at [293, 114] on div "Actualizado hace 2 meses Creado: 07/07/2025 18:30:27 Actualizado: 18/08/2025 10…" at bounding box center [512, 47] width 712 height 777
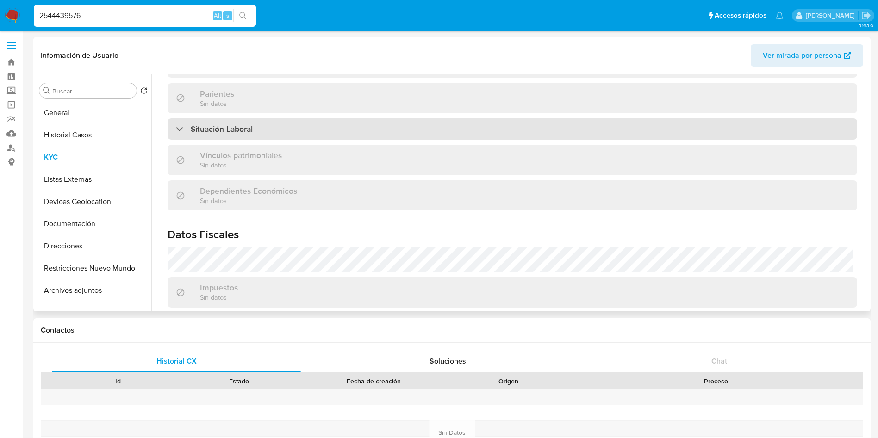
click at [291, 126] on div "Situación Laboral" at bounding box center [512, 128] width 689 height 21
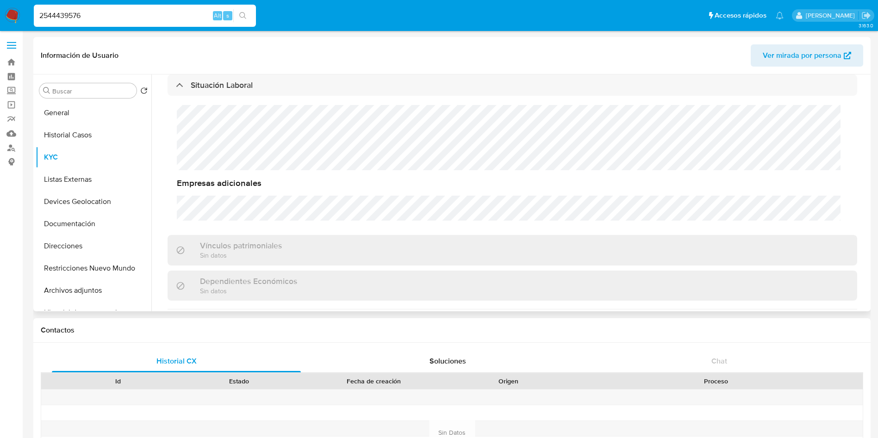
scroll to position [646, 0]
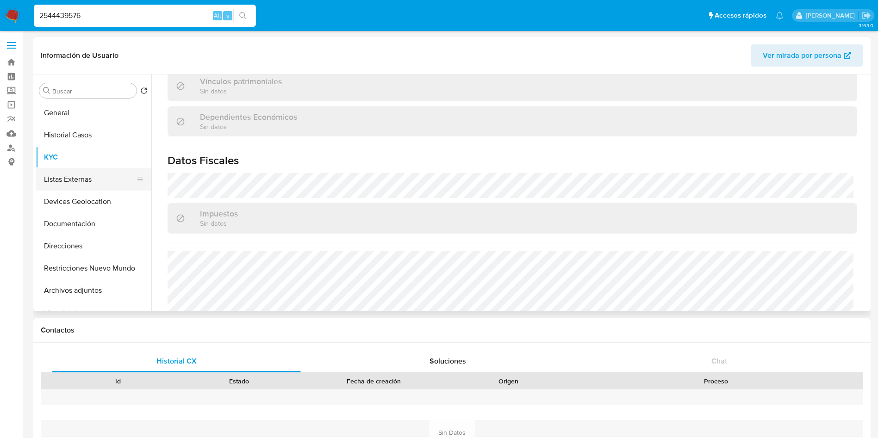
click at [89, 177] on button "Listas Externas" at bounding box center [90, 179] width 108 height 22
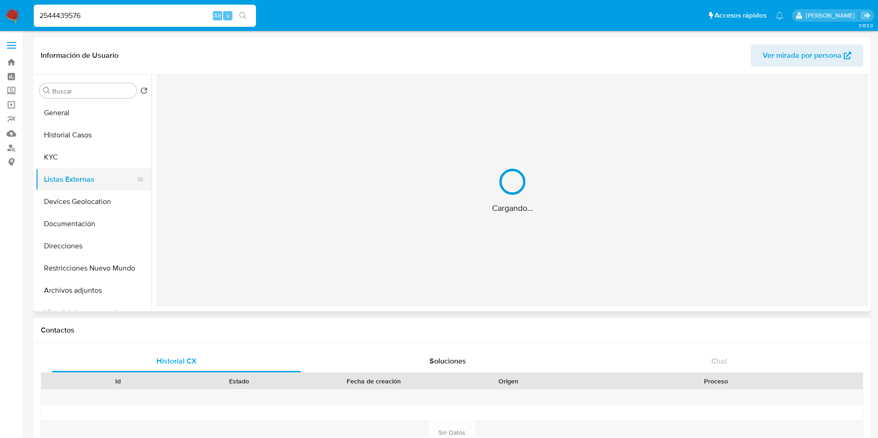
scroll to position [0, 0]
click at [111, 175] on button "Listas Externas" at bounding box center [90, 179] width 108 height 22
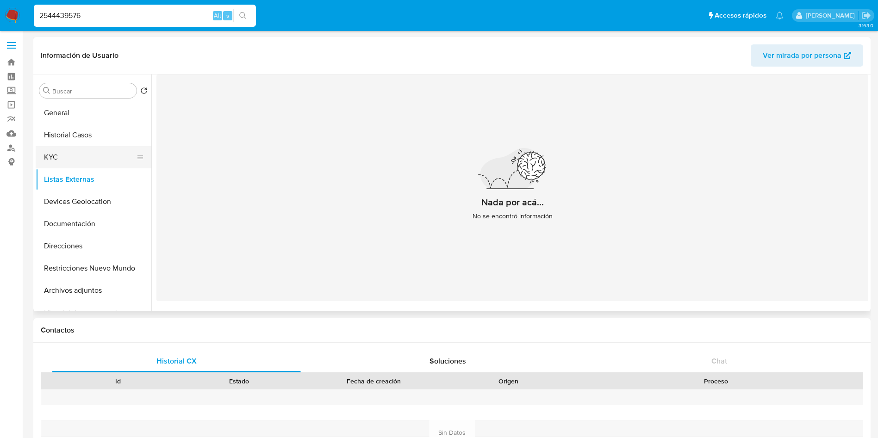
click at [52, 161] on button "KYC" at bounding box center [90, 157] width 108 height 22
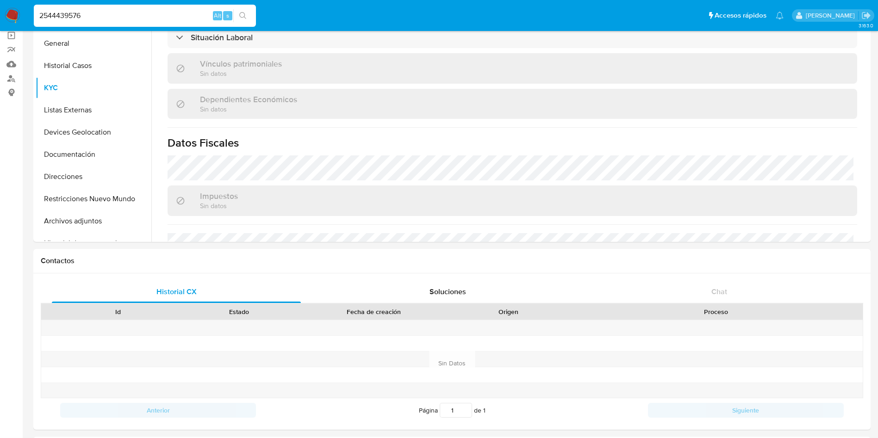
scroll to position [564, 0]
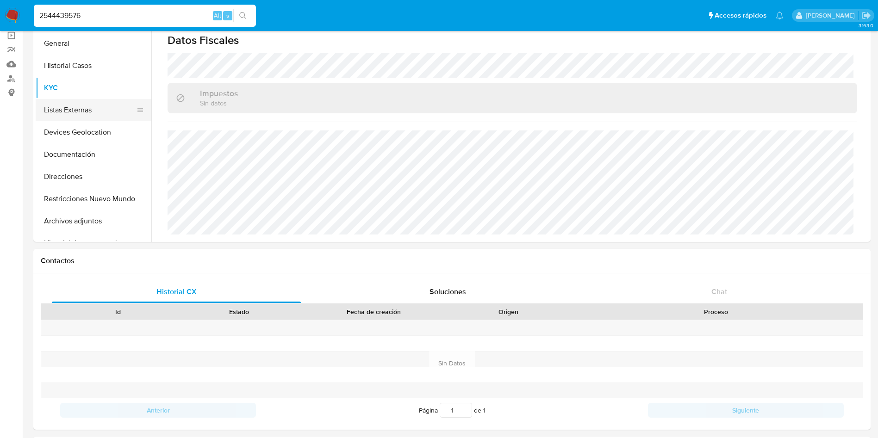
click at [96, 110] on button "Listas Externas" at bounding box center [90, 110] width 108 height 22
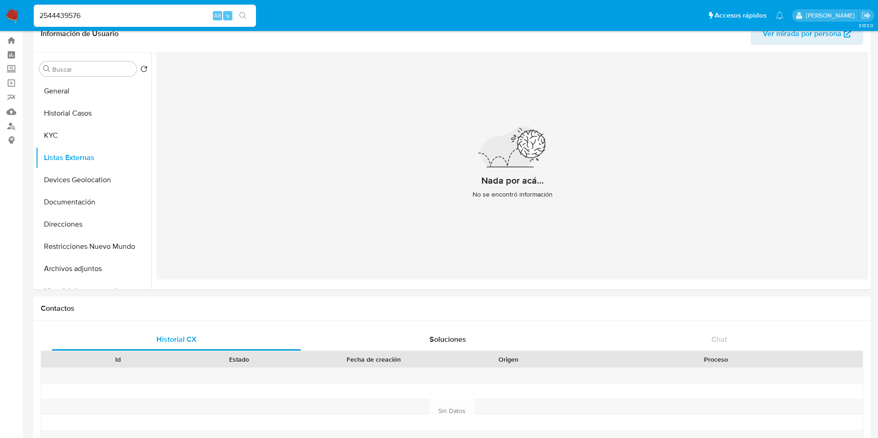
scroll to position [0, 0]
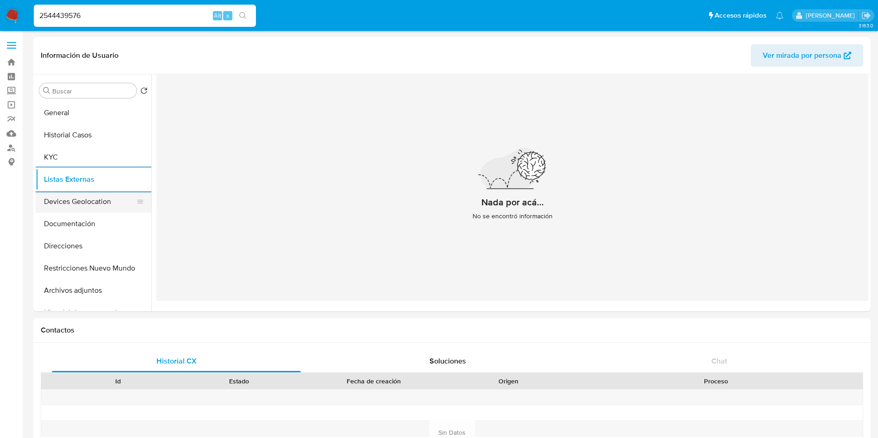
click at [91, 200] on button "Devices Geolocation" at bounding box center [90, 202] width 108 height 22
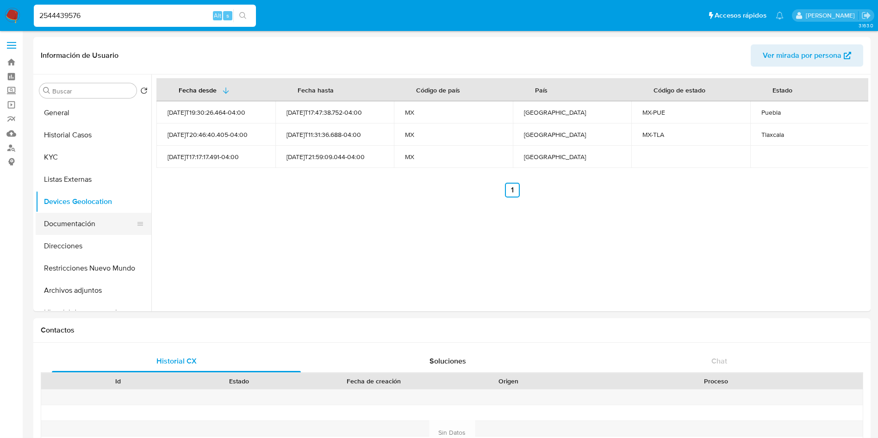
click at [63, 227] on button "Documentación" at bounding box center [90, 224] width 108 height 22
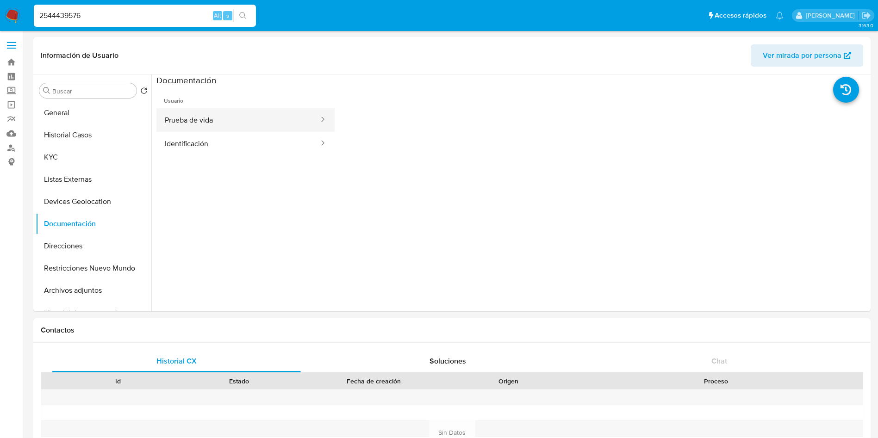
click at [244, 128] on button "Prueba de vida" at bounding box center [237, 120] width 163 height 24
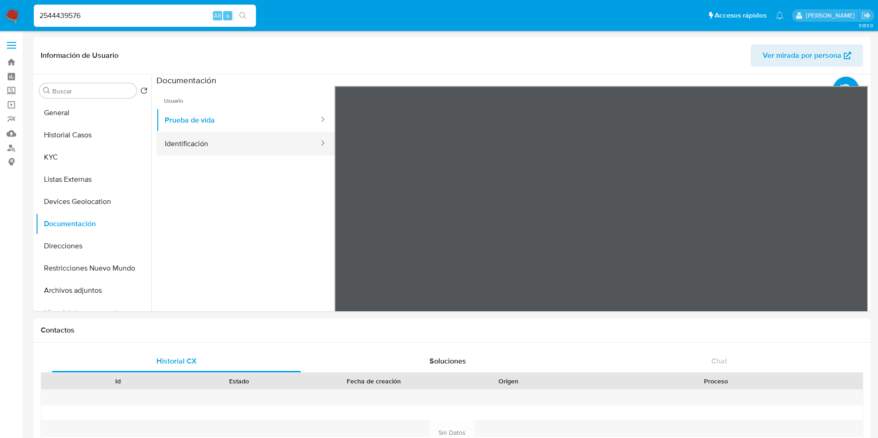
click at [224, 154] on button "Identificación" at bounding box center [237, 144] width 163 height 24
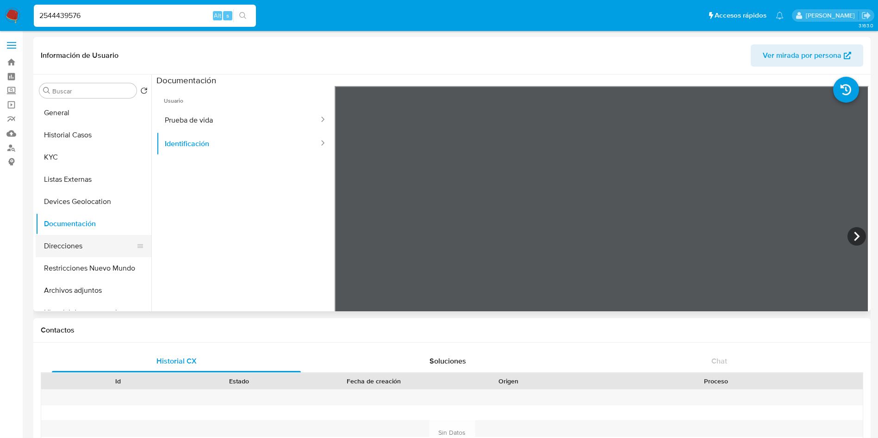
click at [77, 244] on button "Direcciones" at bounding box center [90, 246] width 108 height 22
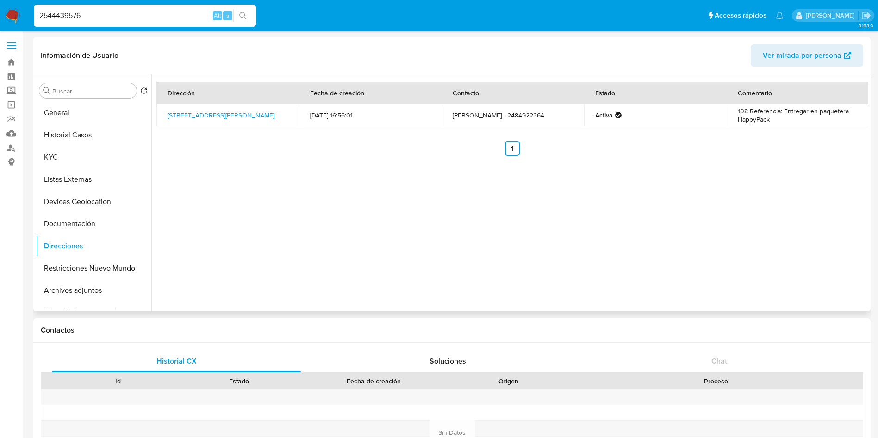
click at [438, 248] on div "Dirección Fecha de creación Contacto Estado Comentario Libertad Sur 108, San Ma…" at bounding box center [509, 192] width 717 height 237
click at [82, 271] on button "Restricciones Nuevo Mundo" at bounding box center [90, 268] width 108 height 22
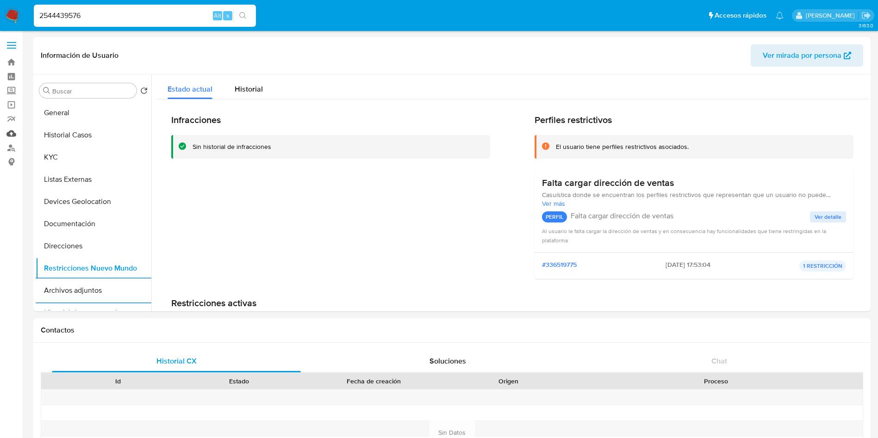
drag, startPoint x: 10, startPoint y: 131, endPoint x: 21, endPoint y: 131, distance: 11.1
click at [10, 131] on link "Mulan" at bounding box center [55, 133] width 110 height 14
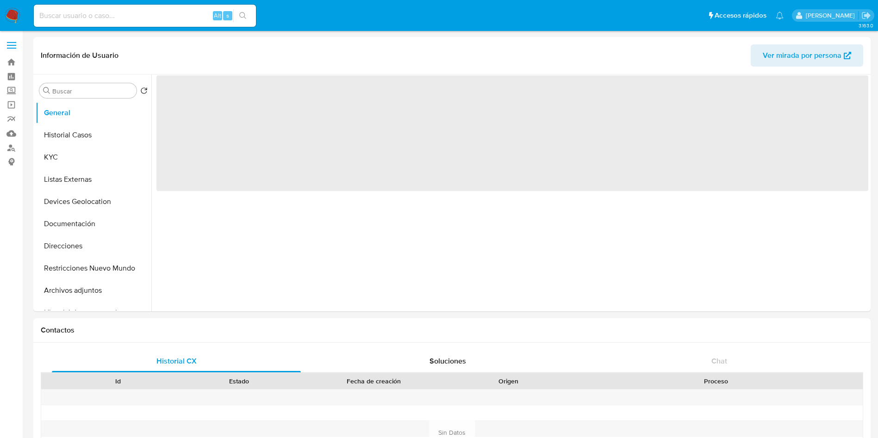
select select "10"
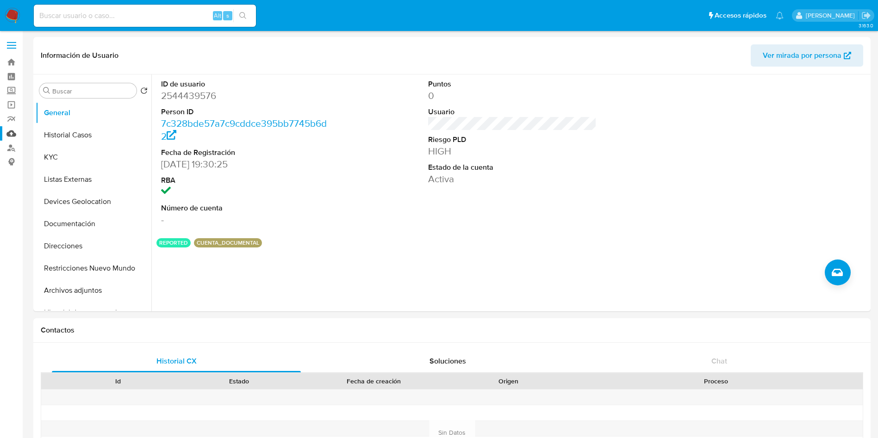
click at [7, 134] on link "Mulan" at bounding box center [55, 133] width 110 height 14
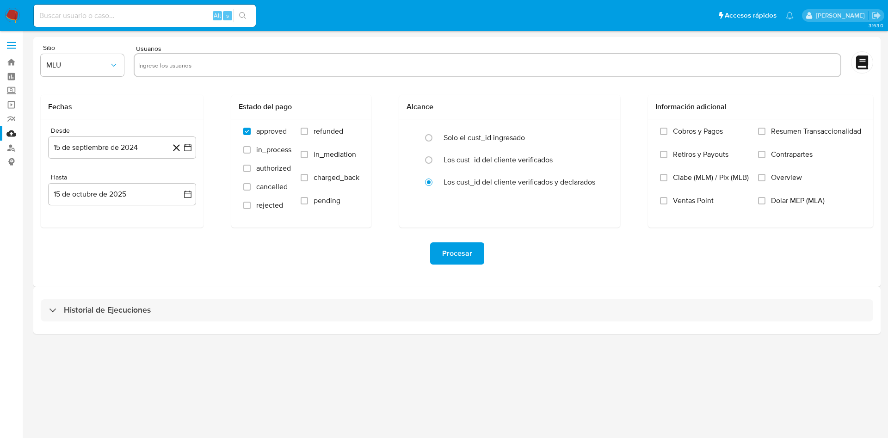
click at [212, 66] on input "text" at bounding box center [487, 65] width 699 height 15
paste input "2544439576"
type input "2544439576"
click at [114, 62] on icon "button" at bounding box center [113, 65] width 9 height 9
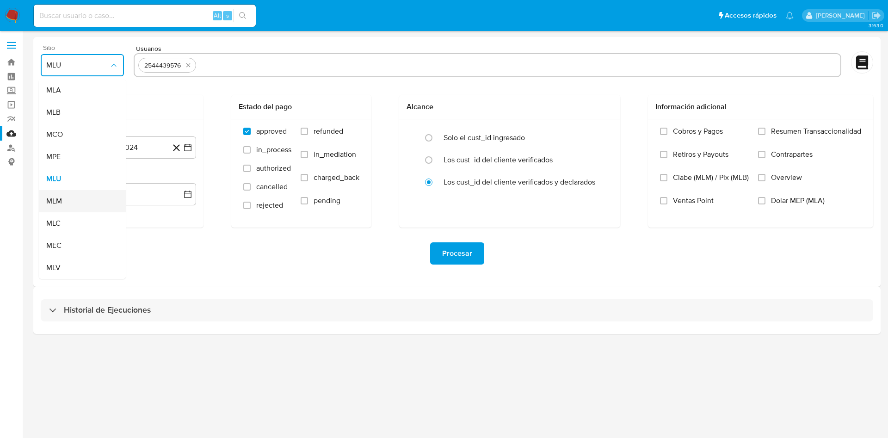
click at [79, 198] on div "MLM" at bounding box center [79, 201] width 67 height 22
click at [188, 148] on icon "button" at bounding box center [187, 147] width 9 height 9
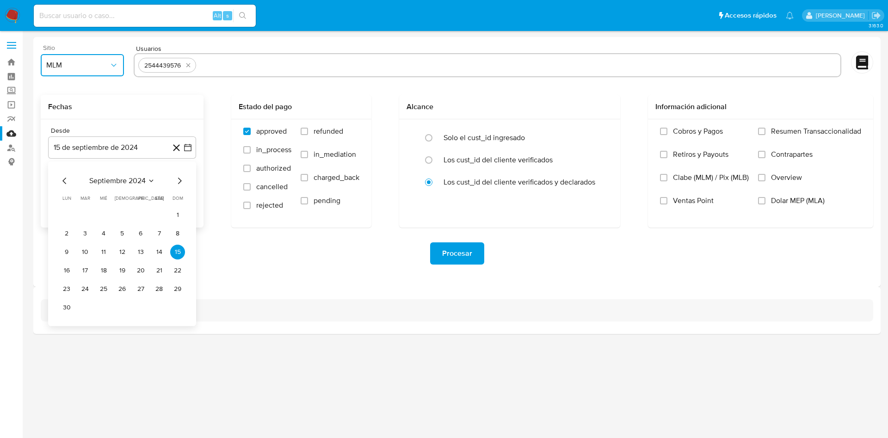
click at [180, 180] on icon "Mes siguiente" at bounding box center [179, 180] width 11 height 11
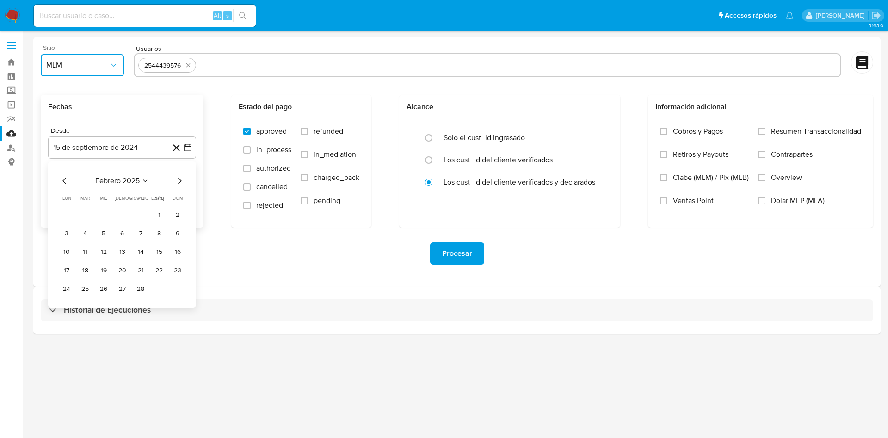
click at [180, 180] on icon "Mes siguiente" at bounding box center [179, 180] width 11 height 11
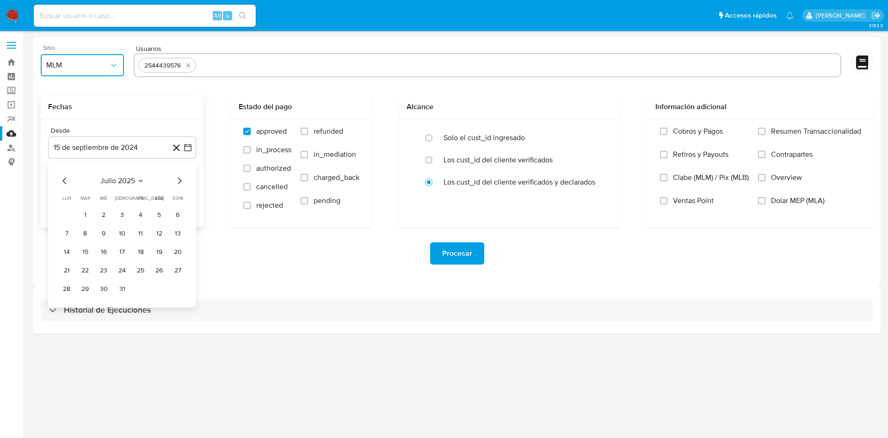
click at [180, 180] on icon "Mes siguiente" at bounding box center [179, 180] width 11 height 11
click at [60, 177] on icon "Mes anterior" at bounding box center [64, 180] width 11 height 11
click at [90, 214] on button "1" at bounding box center [85, 215] width 15 height 15
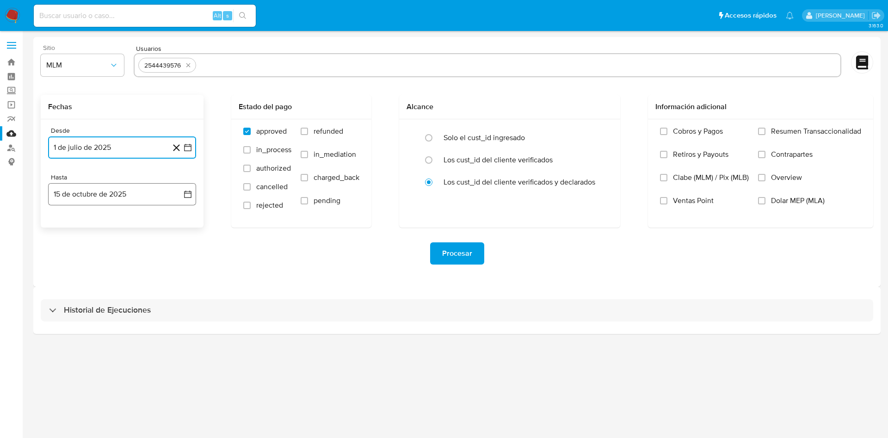
click at [186, 194] on icon "button" at bounding box center [187, 194] width 9 height 9
click at [84, 296] on button "14" at bounding box center [85, 299] width 15 height 15
click at [264, 277] on div "Procesar" at bounding box center [457, 254] width 833 height 52
click at [764, 176] on input "Overview" at bounding box center [761, 177] width 7 height 7
click at [466, 258] on span "Procesar" at bounding box center [457, 253] width 30 height 20
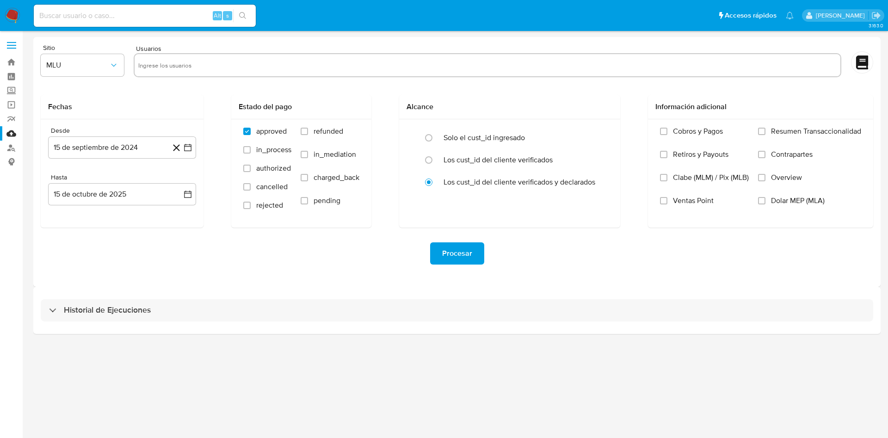
click at [178, 68] on input "text" at bounding box center [487, 65] width 699 height 15
paste input "62679026"
type input "62679026"
click at [93, 67] on span "MLU" at bounding box center [77, 65] width 63 height 9
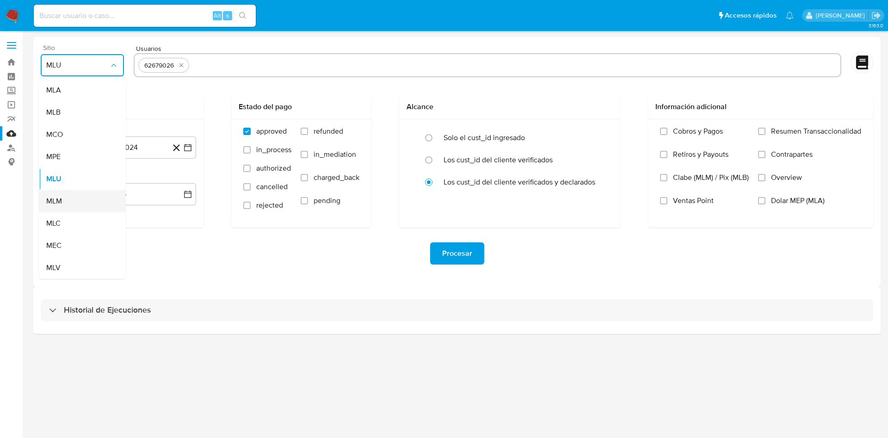
click at [76, 202] on div "MLM" at bounding box center [79, 201] width 67 height 22
click at [187, 143] on icon "button" at bounding box center [187, 147] width 9 height 9
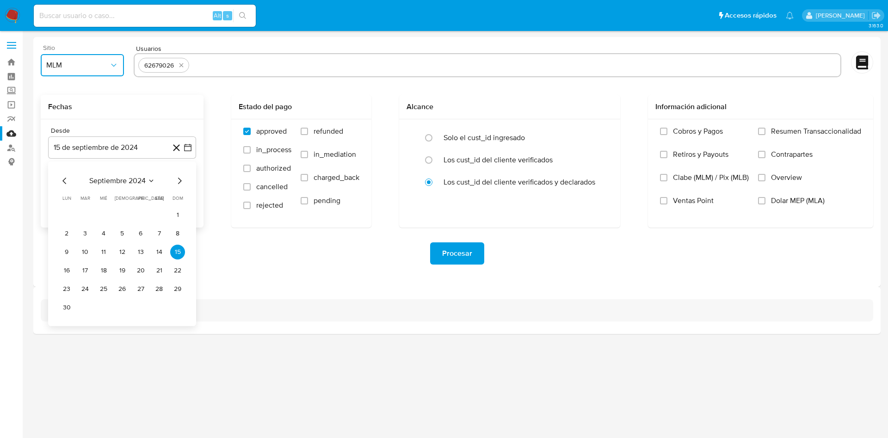
click at [178, 177] on icon "Mes siguiente" at bounding box center [179, 180] width 11 height 11
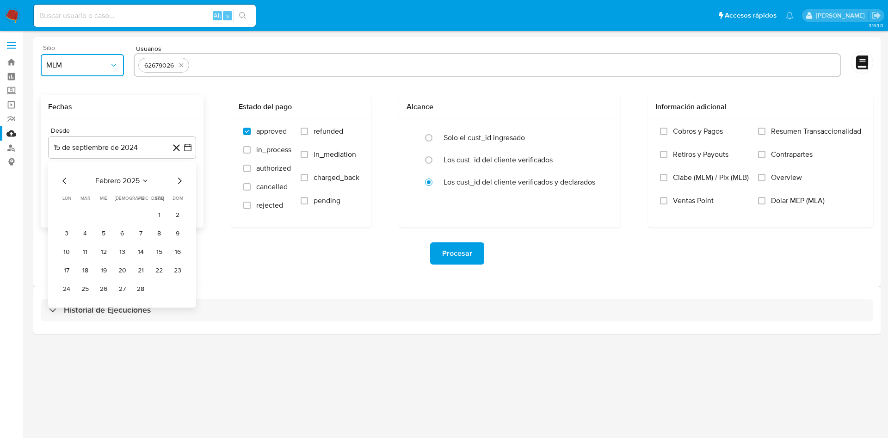
click at [178, 177] on icon "Mes siguiente" at bounding box center [179, 180] width 11 height 11
click at [83, 211] on button "1" at bounding box center [85, 215] width 15 height 15
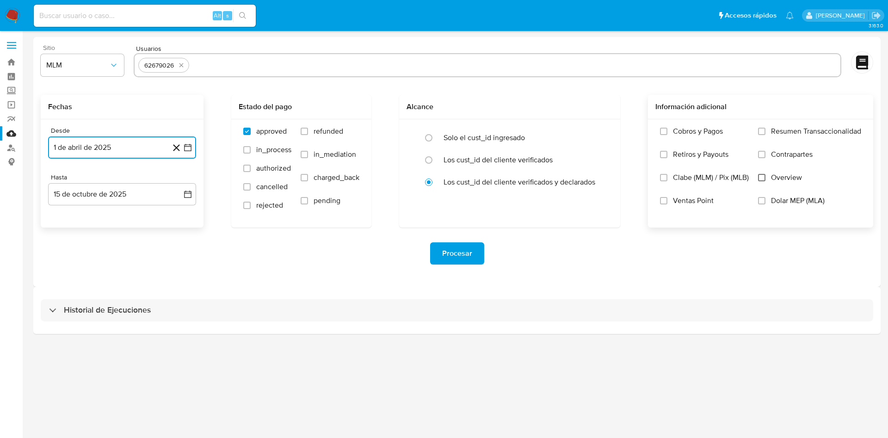
click at [763, 176] on input "Overview" at bounding box center [761, 177] width 7 height 7
click at [464, 253] on span "Procesar" at bounding box center [457, 253] width 30 height 20
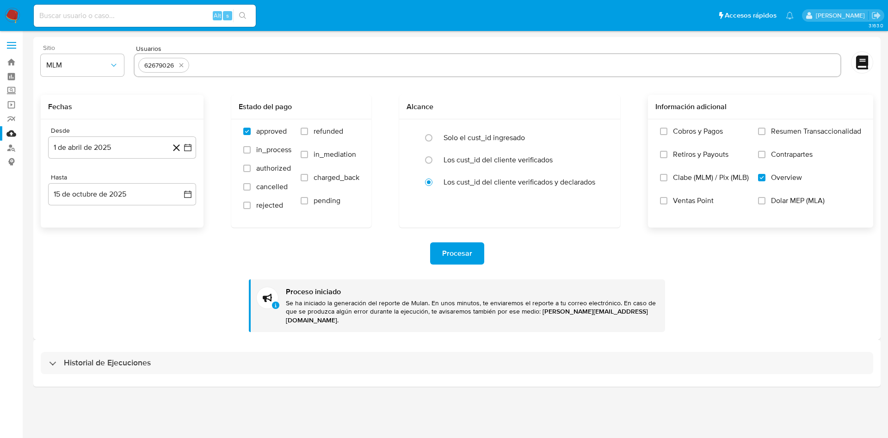
click at [117, 16] on input at bounding box center [145, 16] width 222 height 12
paste input "62679026"
type input "62679026"
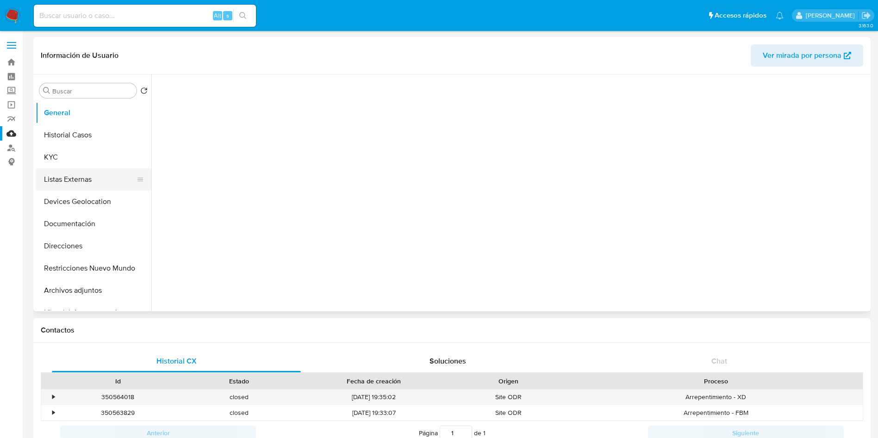
select select "10"
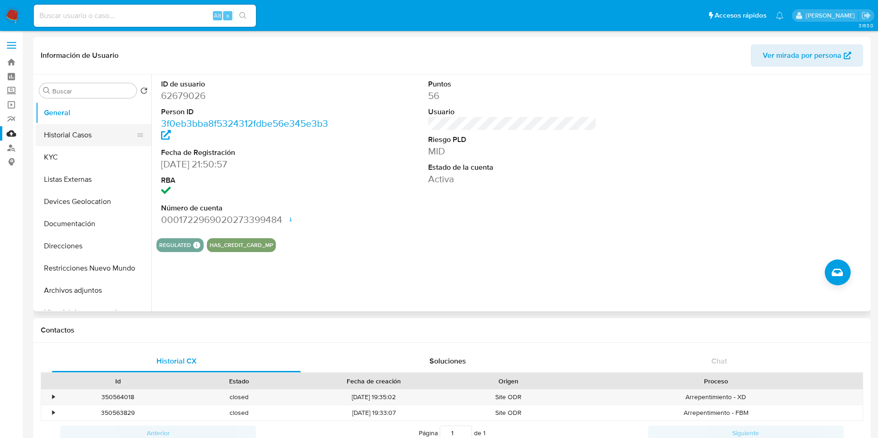
click at [82, 137] on button "Historial Casos" at bounding box center [90, 135] width 108 height 22
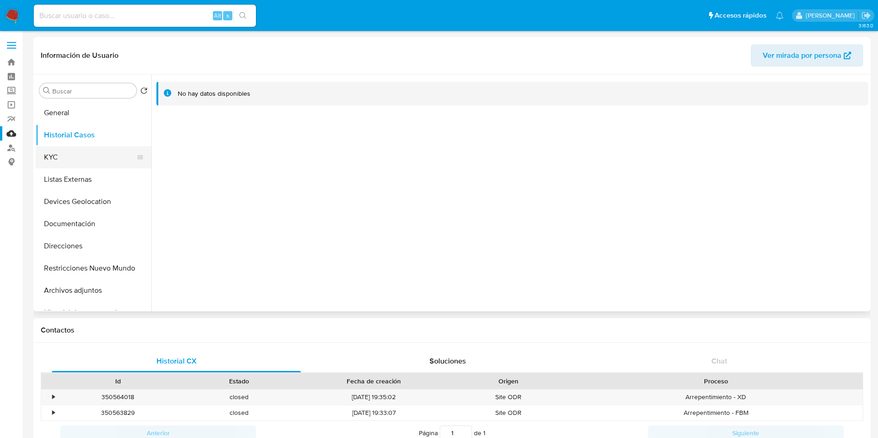
click at [98, 154] on button "KYC" at bounding box center [90, 157] width 108 height 22
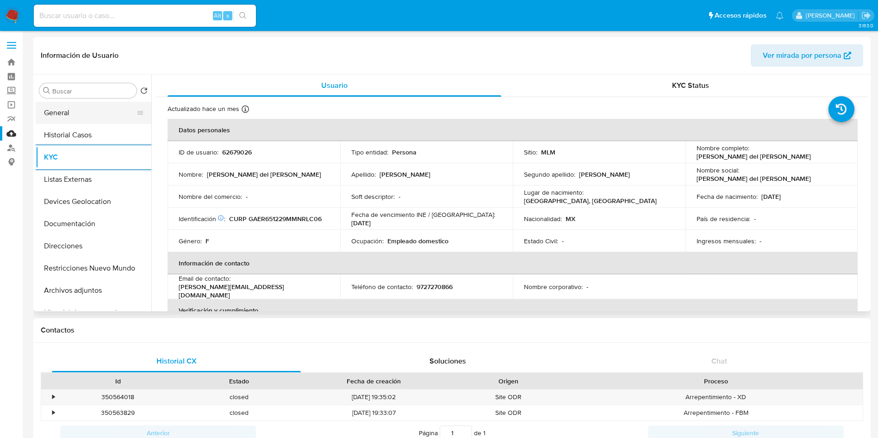
click at [59, 111] on button "General" at bounding box center [90, 113] width 108 height 22
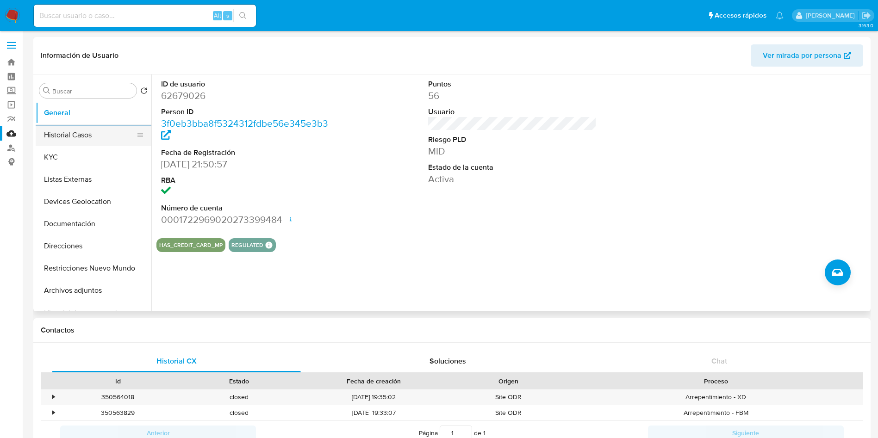
click at [80, 140] on button "Historial Casos" at bounding box center [90, 135] width 108 height 22
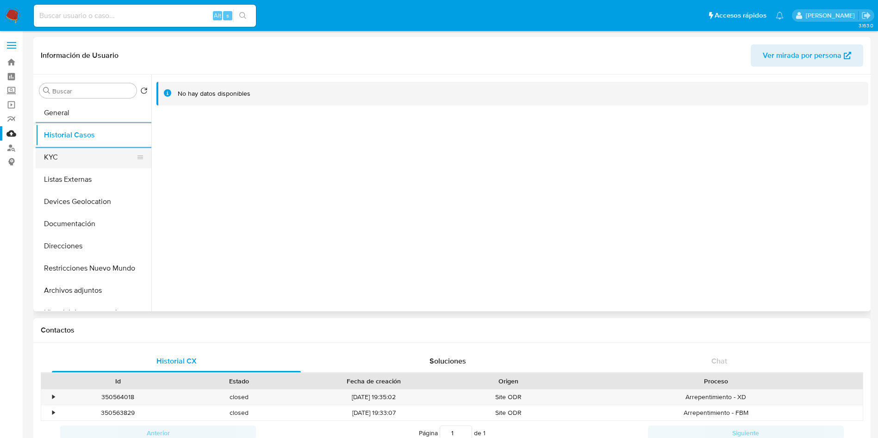
drag, startPoint x: 47, startPoint y: 155, endPoint x: 62, endPoint y: 155, distance: 15.3
click at [47, 155] on button "KYC" at bounding box center [90, 157] width 108 height 22
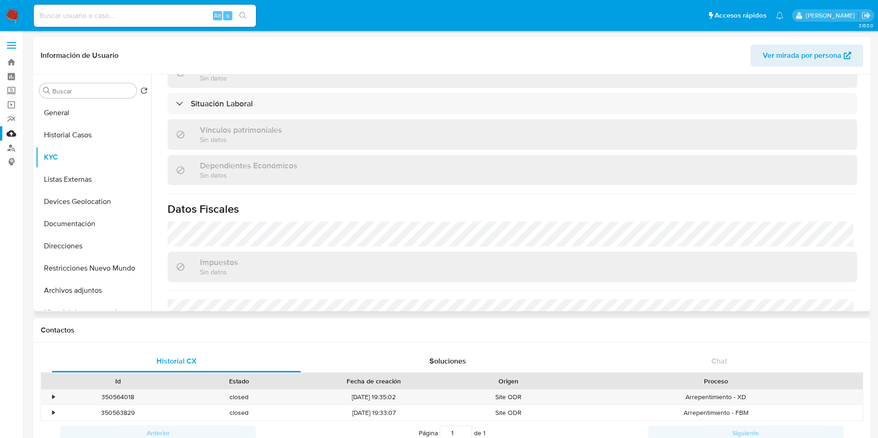
scroll to position [487, 0]
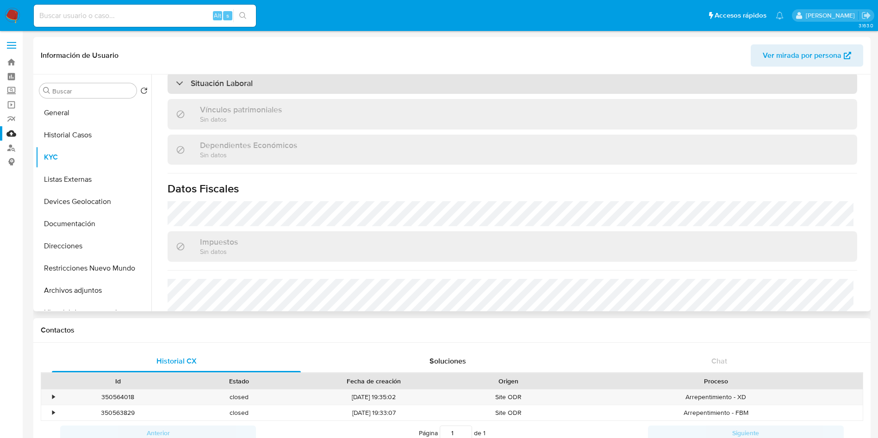
click at [298, 80] on div "Situación Laboral" at bounding box center [512, 83] width 689 height 21
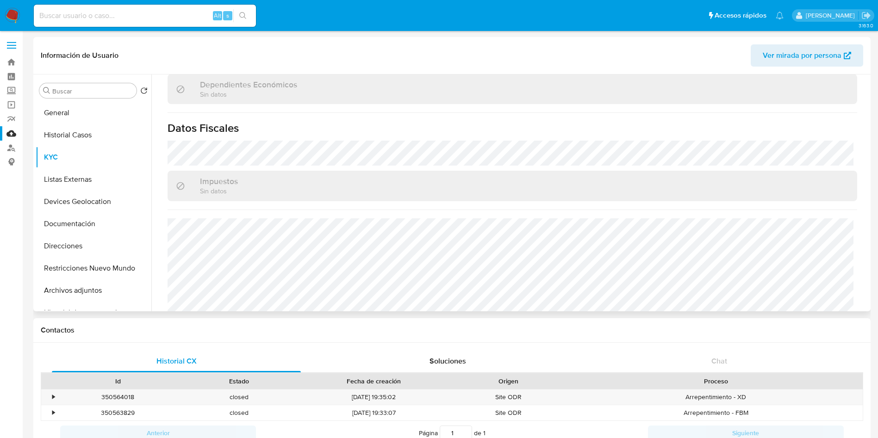
scroll to position [698, 0]
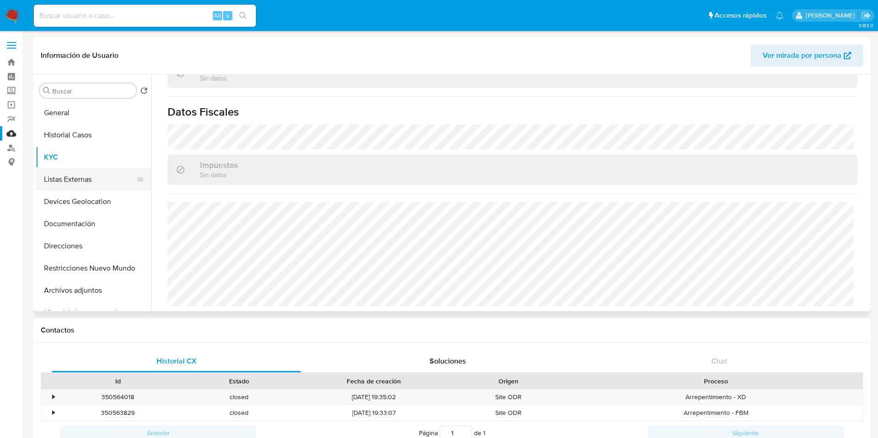
click at [83, 178] on button "Listas Externas" at bounding box center [90, 179] width 108 height 22
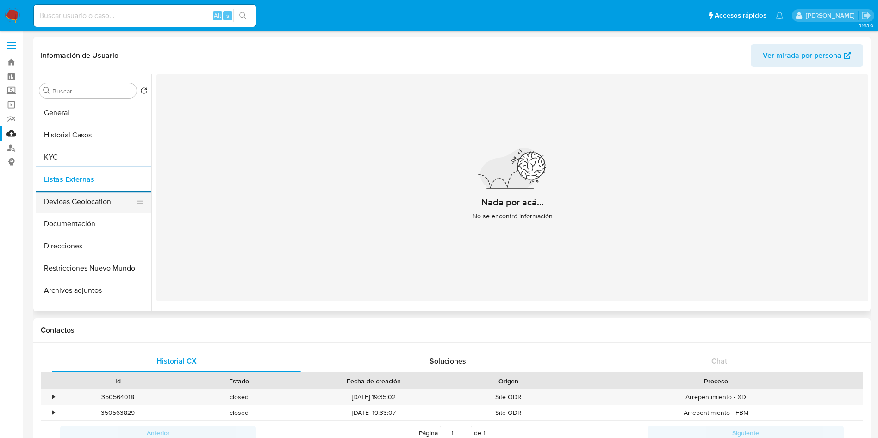
click at [81, 197] on button "Devices Geolocation" at bounding box center [90, 202] width 108 height 22
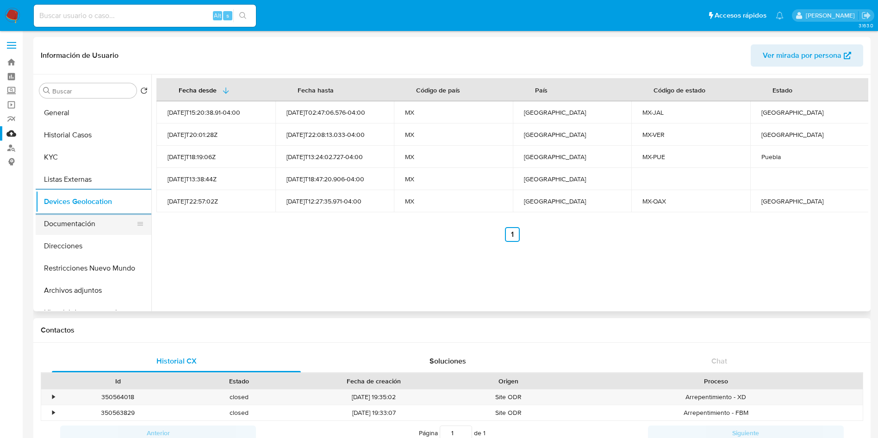
click at [92, 219] on button "Documentación" at bounding box center [90, 224] width 108 height 22
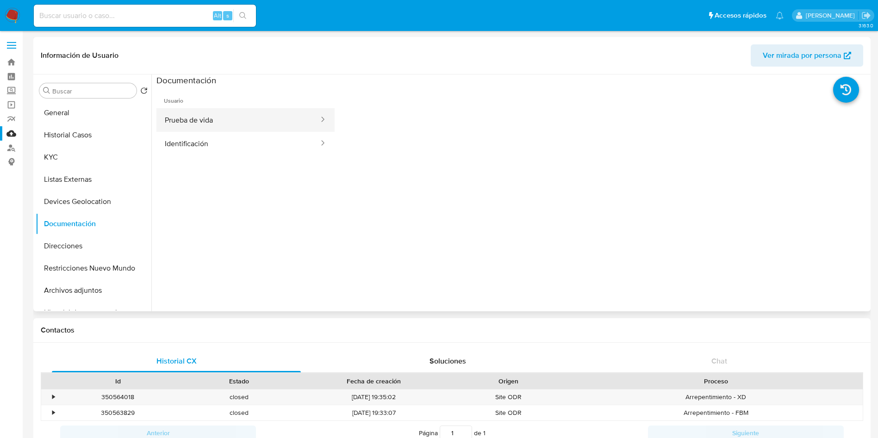
click at [207, 119] on button "Prueba de vida" at bounding box center [237, 120] width 163 height 24
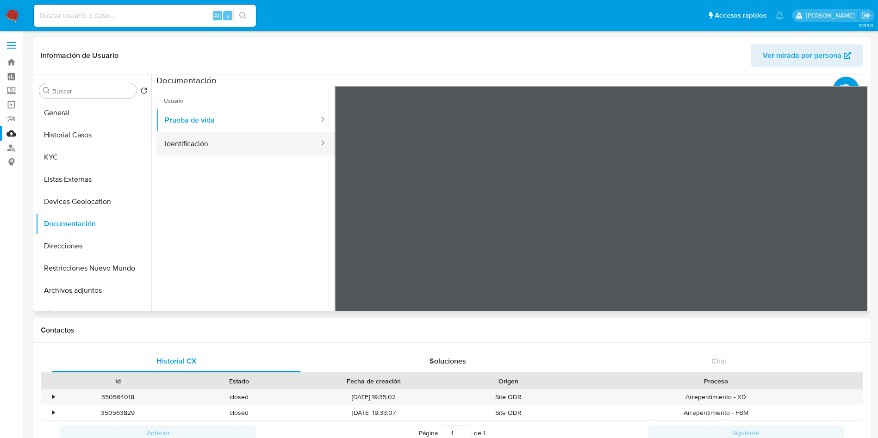
click at [199, 145] on button "Identificación" at bounding box center [237, 144] width 163 height 24
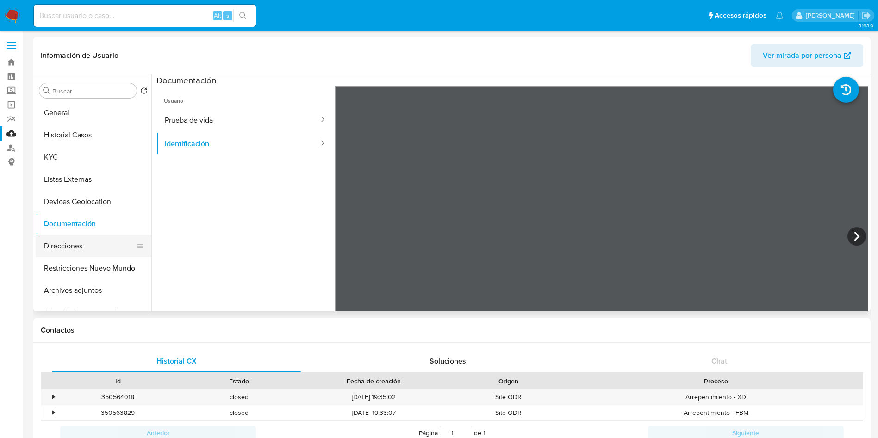
click at [91, 245] on button "Direcciones" at bounding box center [90, 246] width 108 height 22
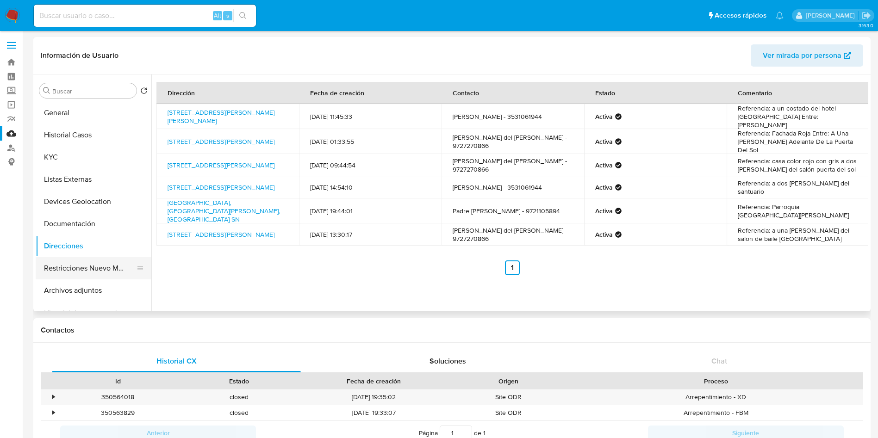
drag, startPoint x: 99, startPoint y: 267, endPoint x: 104, endPoint y: 267, distance: 5.1
click at [99, 267] on button "Restricciones Nuevo Mundo" at bounding box center [90, 268] width 108 height 22
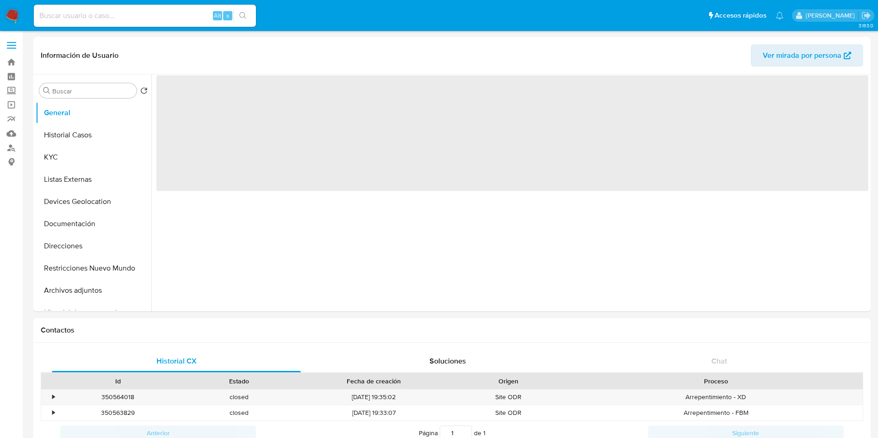
select select "10"
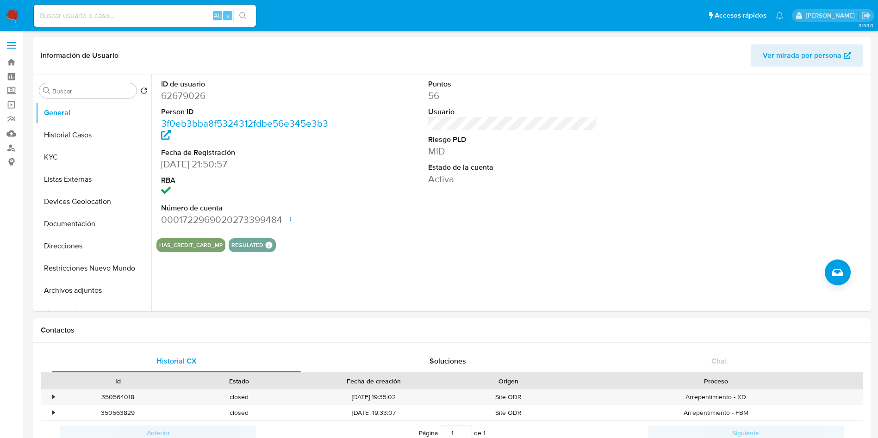
click at [12, 13] on img at bounding box center [13, 16] width 16 height 16
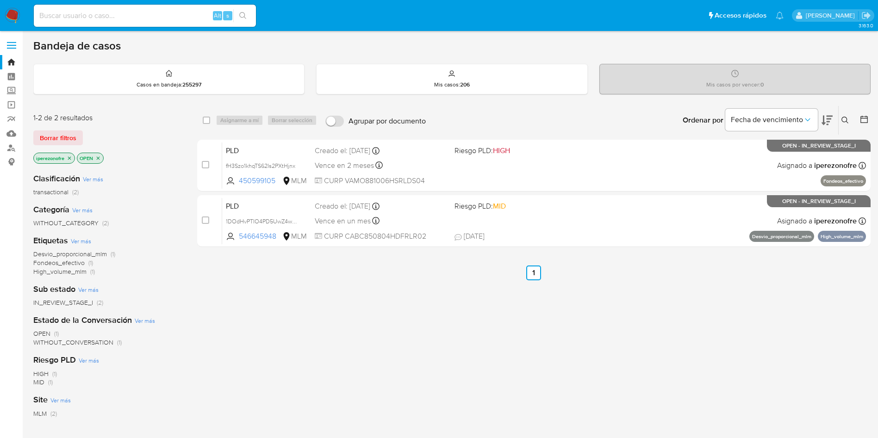
click at [69, 157] on icon "close-filter" at bounding box center [69, 157] width 3 height 3
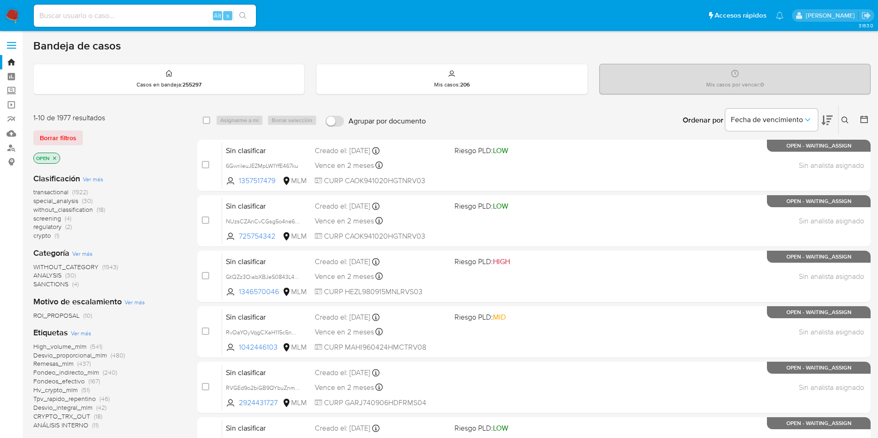
click at [844, 118] on icon at bounding box center [844, 120] width 7 height 7
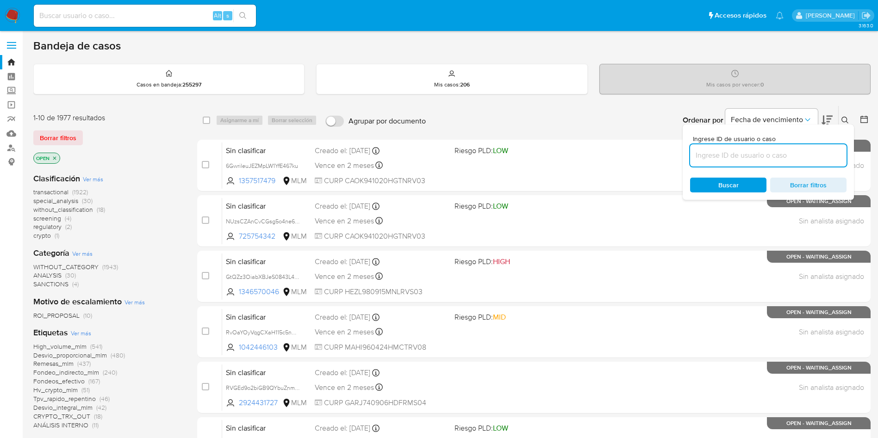
click at [726, 150] on input at bounding box center [768, 155] width 156 height 12
type input "30858610"
click at [714, 175] on div "Ingrese ID de usuario o caso 30858610 Buscar Borrar filtros" at bounding box center [768, 161] width 171 height 75
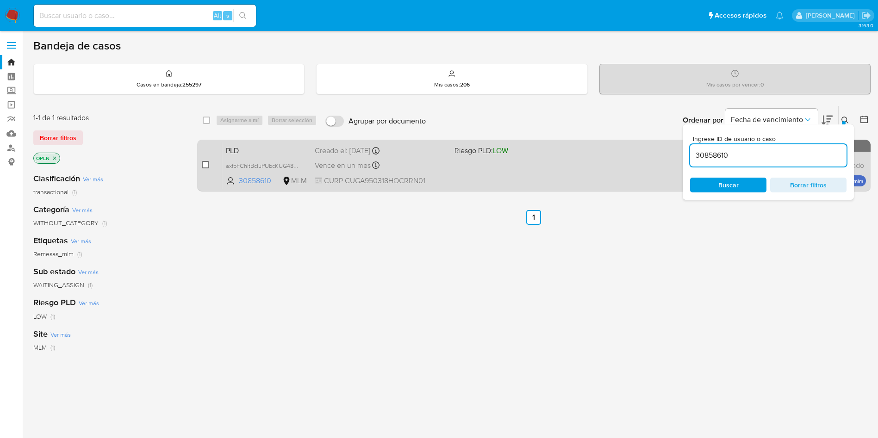
click at [202, 166] on input "checkbox" at bounding box center [205, 164] width 7 height 7
checkbox input "true"
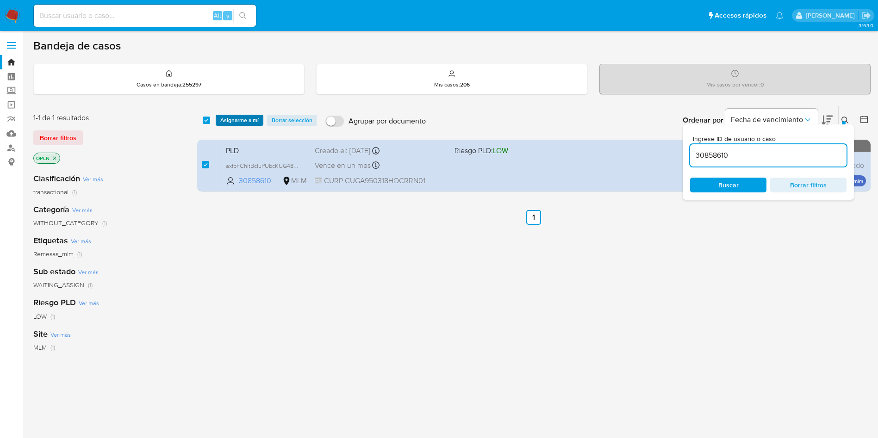
click at [234, 121] on span "Asignarme a mí" at bounding box center [239, 120] width 38 height 9
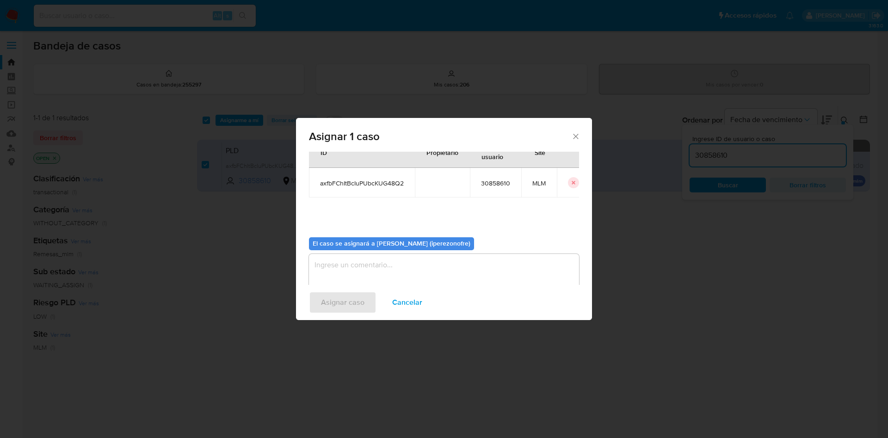
scroll to position [48, 0]
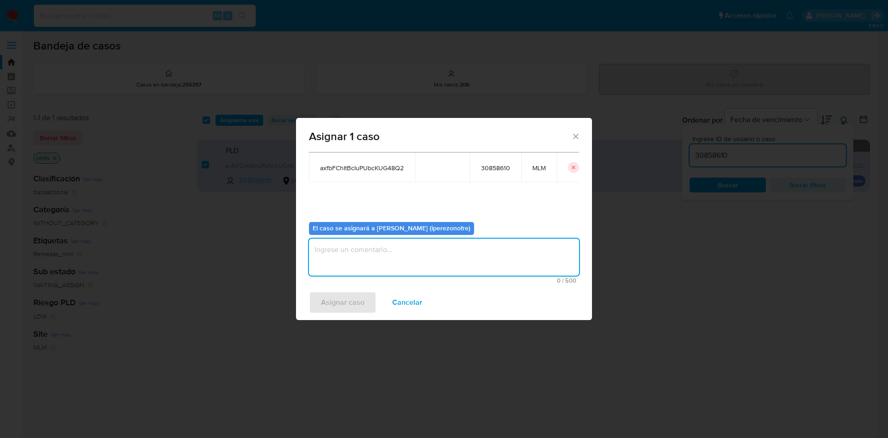
click at [459, 258] on textarea "assign-modal" at bounding box center [444, 257] width 270 height 37
type textarea "IPO"
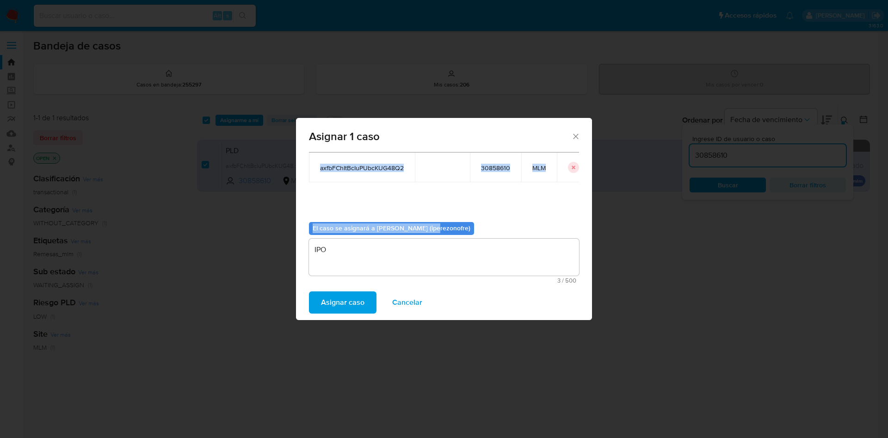
drag, startPoint x: 426, startPoint y: 126, endPoint x: 428, endPoint y: 216, distance: 90.3
click at [428, 216] on div "Asignar 1 caso Casos a asignar: ID Propietario ID de usuario Site axfbFChItBcIu…" at bounding box center [444, 219] width 296 height 202
click at [344, 309] on span "Asignar caso" at bounding box center [342, 302] width 43 height 20
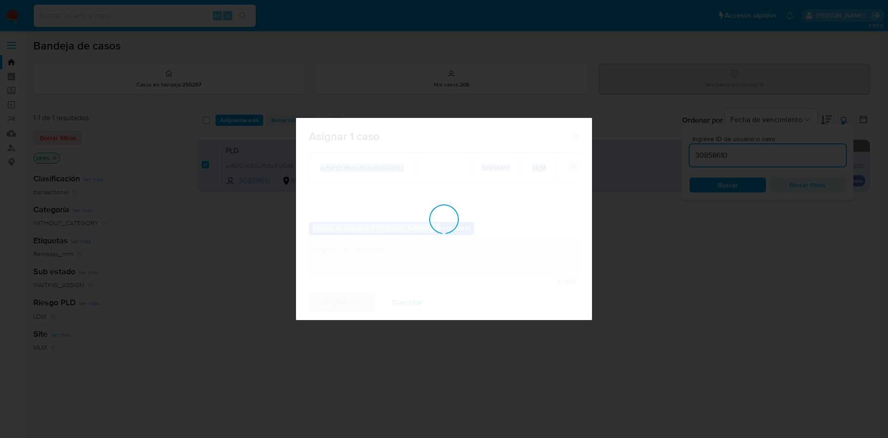
checkbox input "false"
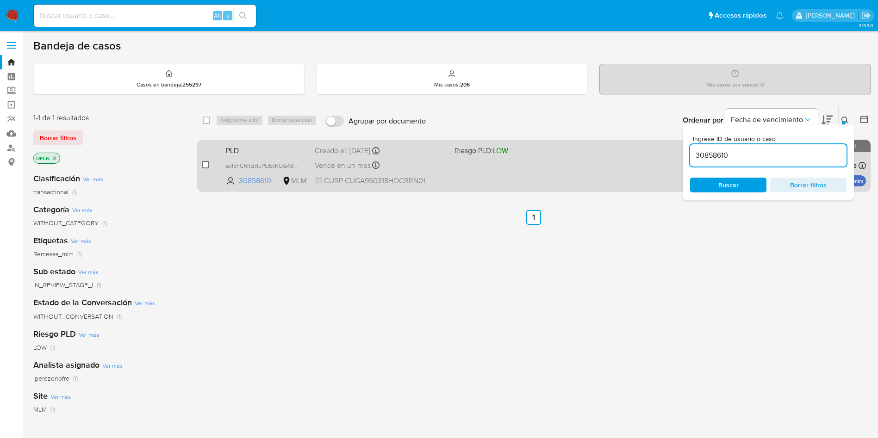
click at [202, 165] on input "checkbox" at bounding box center [205, 164] width 7 height 7
checkbox input "true"
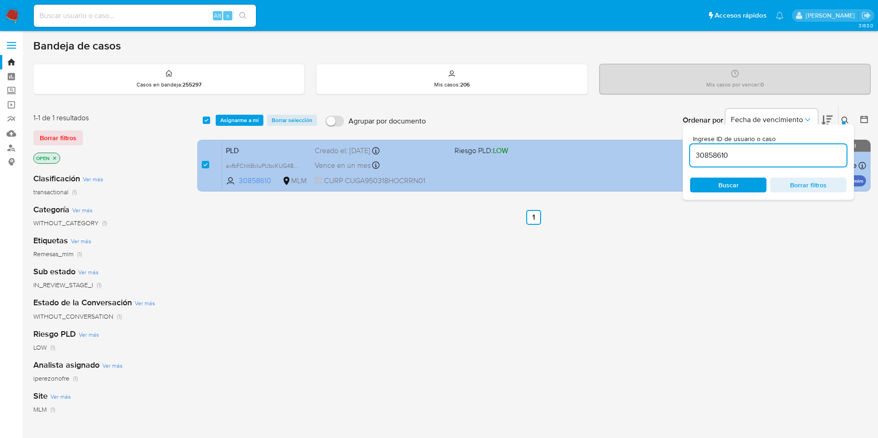
click at [354, 154] on div "Creado el: 12/09/2025 Creado el: 12/09/2025 02:17:03" at bounding box center [381, 151] width 132 height 10
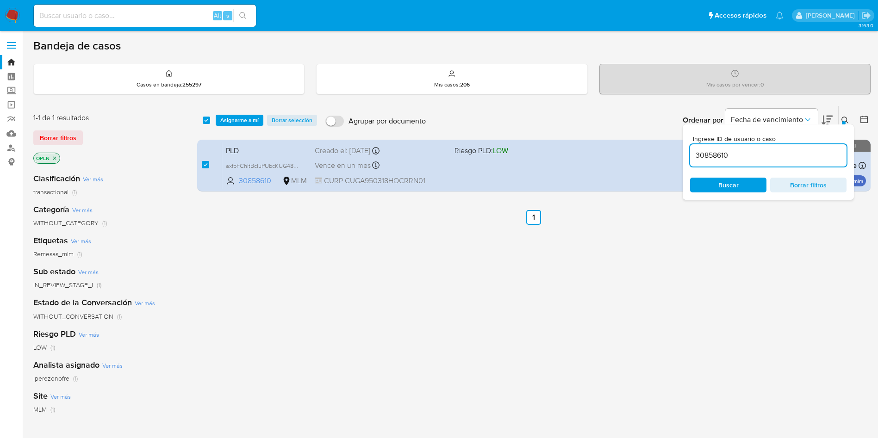
click at [715, 152] on input "30858610" at bounding box center [768, 155] width 156 height 12
paste input "W4I5BMcsalEX7AY1xlH9qylq"
type input "W4I5BMcsalEX7AY1xlH9qylq"
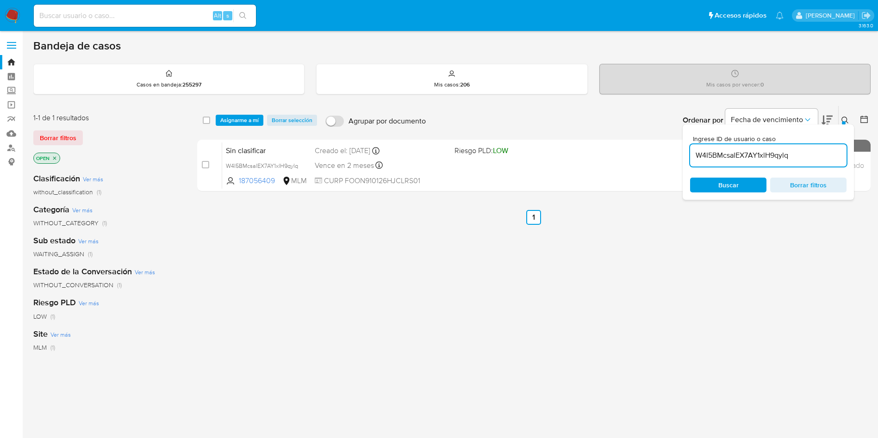
checkbox input "false"
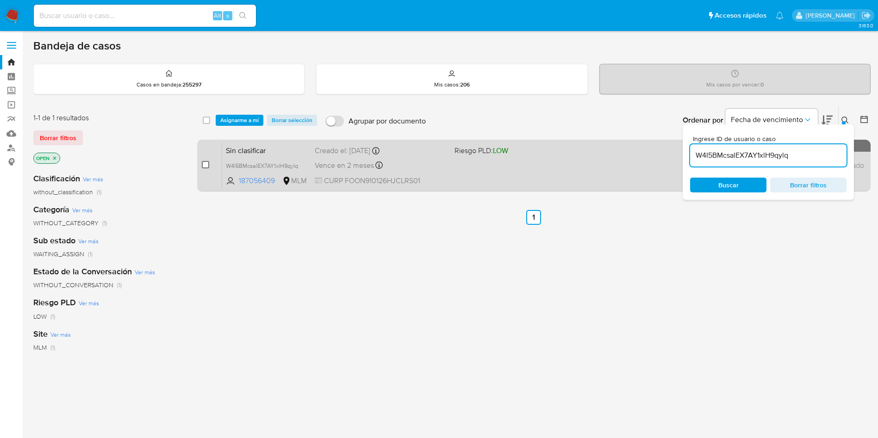
click at [204, 163] on input "checkbox" at bounding box center [205, 164] width 7 height 7
checkbox input "true"
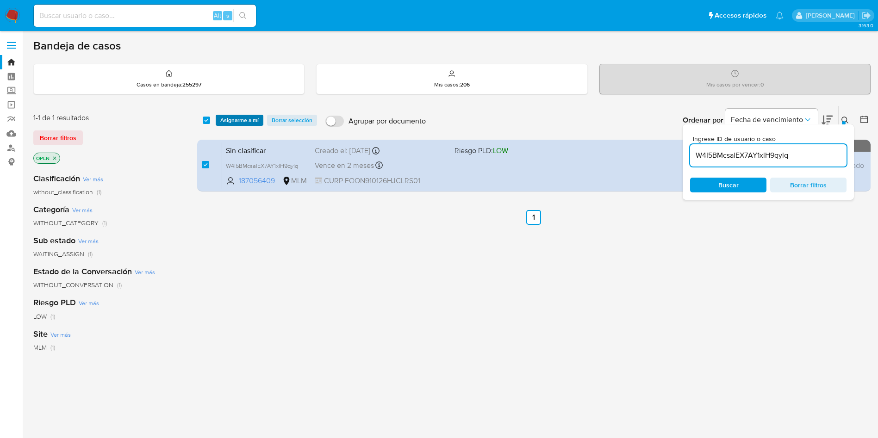
click at [239, 117] on span "Asignarme a mí" at bounding box center [239, 120] width 38 height 9
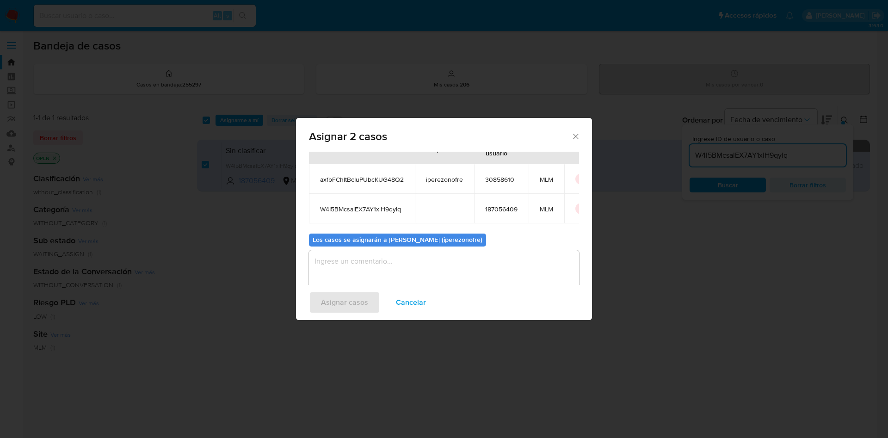
scroll to position [56, 0]
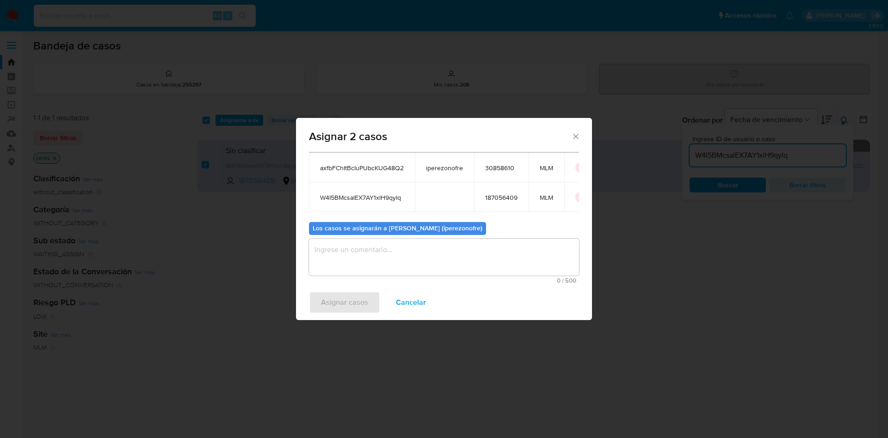
click at [417, 262] on textarea "assign-modal" at bounding box center [444, 257] width 270 height 37
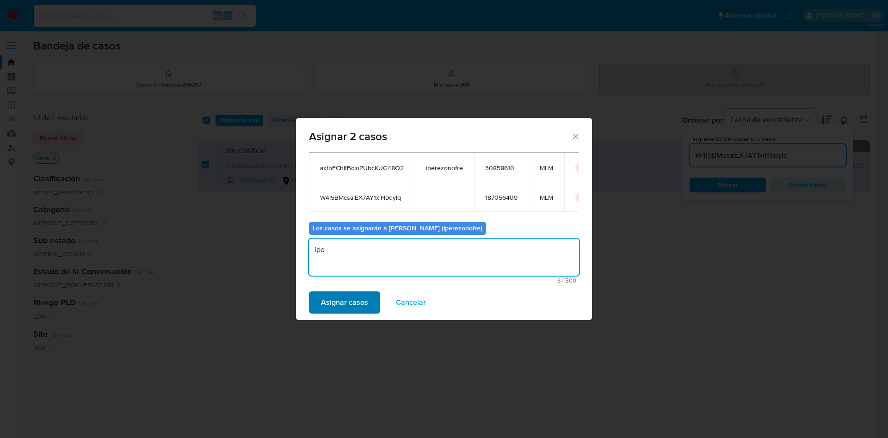
type textarea "ipo"
click at [355, 304] on span "Asignar casos" at bounding box center [344, 302] width 47 height 20
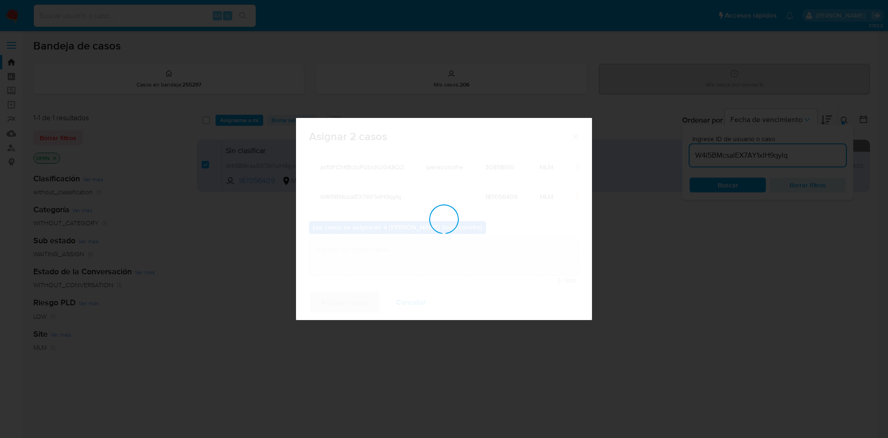
checkbox input "false"
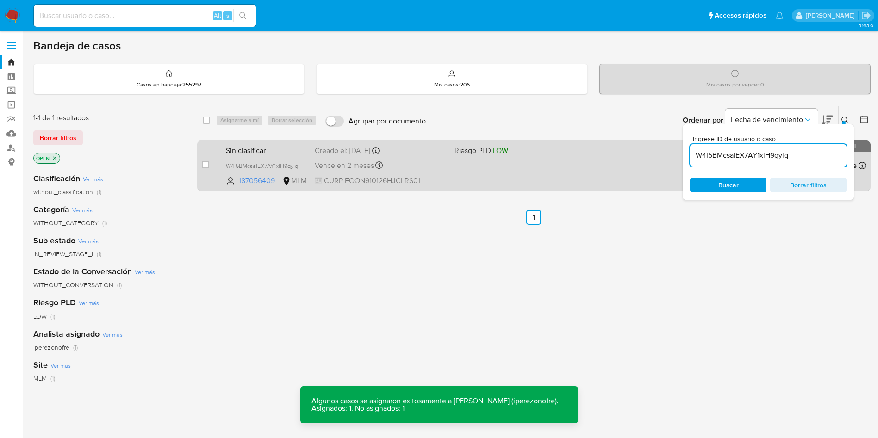
click at [417, 167] on div "Vence en 2 meses Vence el 13/12/2025 16:04:20" at bounding box center [381, 165] width 132 height 12
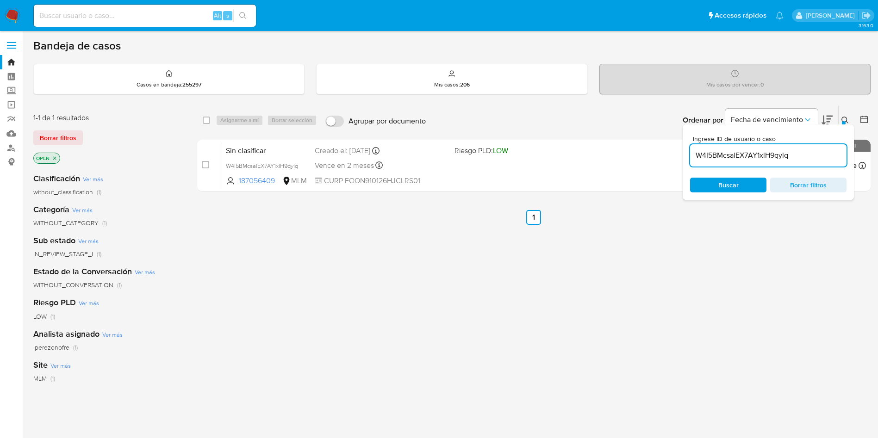
click at [380, 269] on div "select-all-cases-checkbox Asignarme a mí Borrar selección Agrupar por documento…" at bounding box center [533, 315] width 673 height 419
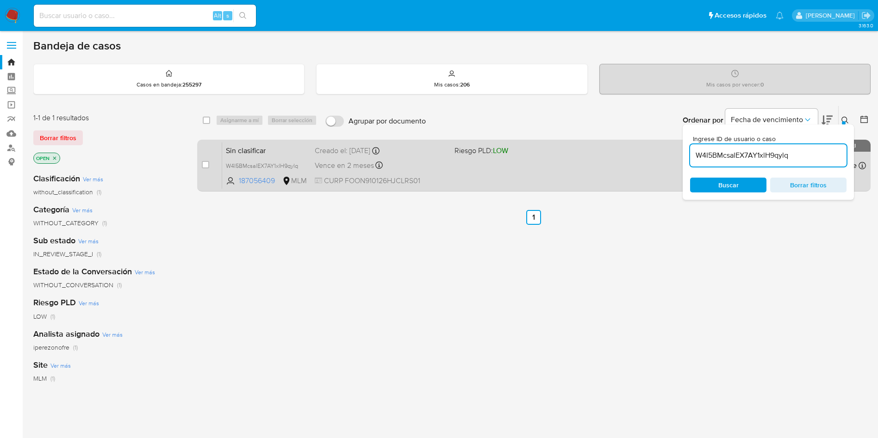
click at [353, 174] on div "Sin clasificar W4I5BMcsalEX7AY1xlH9qylq 187056409 MLM Riesgo PLD: LOW Creado el…" at bounding box center [544, 165] width 644 height 47
click at [491, 155] on span "Riesgo PLD: LOW" at bounding box center [520, 150] width 132 height 12
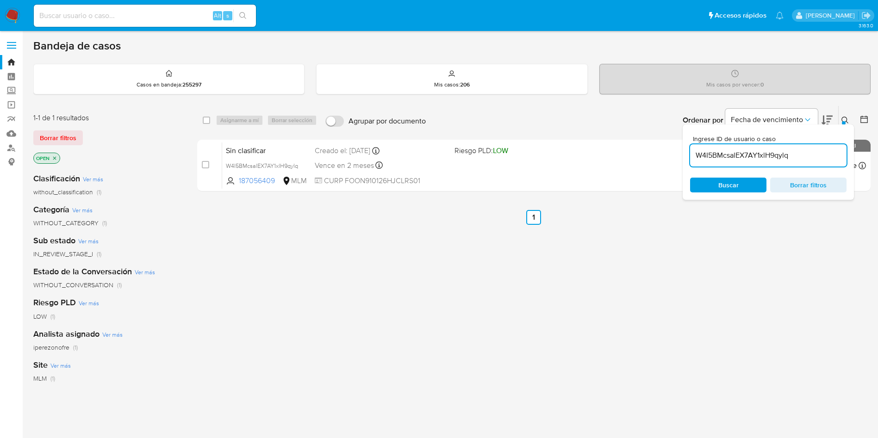
click at [754, 155] on input "W4I5BMcsalEX7AY1xlH9qylq" at bounding box center [768, 155] width 156 height 12
paste input "RVGEd9o2biGB9QYbuZnmg138"
type input "RVGEd9o2biGB9QYbuZnmg138"
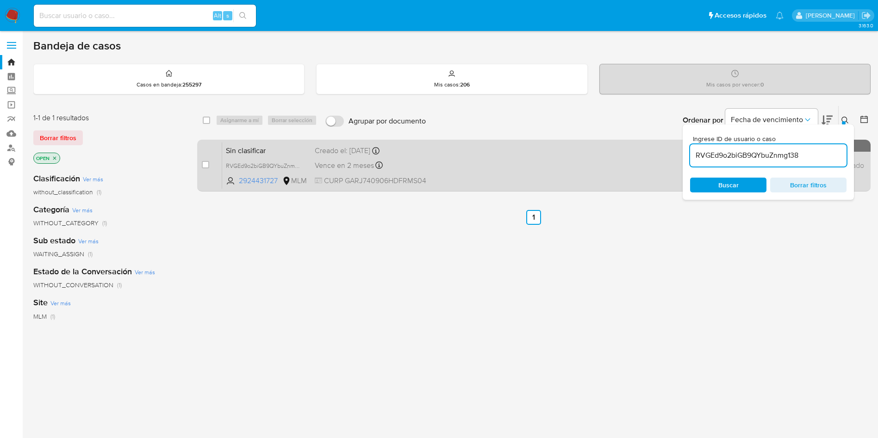
click at [447, 183] on span "CURP GARJ740906HDFRMS04" at bounding box center [381, 181] width 132 height 10
click at [204, 163] on input "checkbox" at bounding box center [205, 164] width 7 height 7
checkbox input "true"
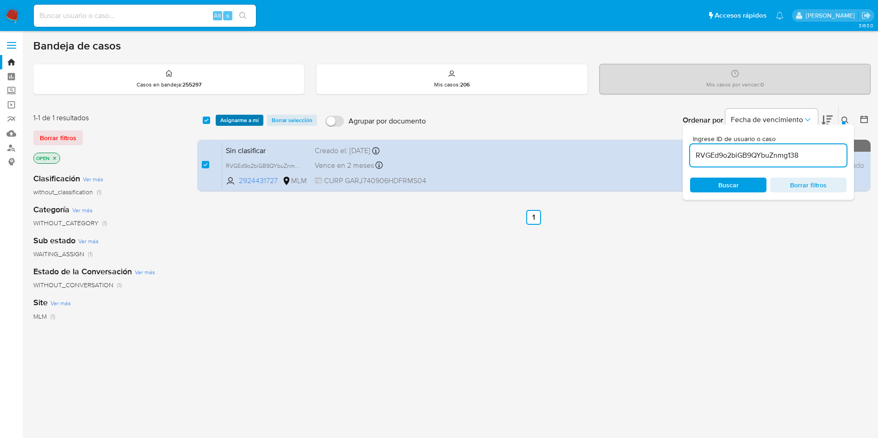
click at [233, 120] on span "Asignarme a mí" at bounding box center [239, 120] width 38 height 9
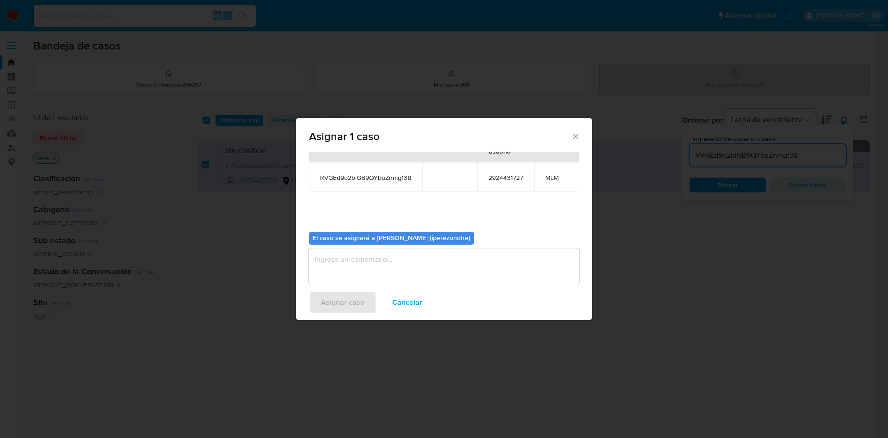
scroll to position [59, 0]
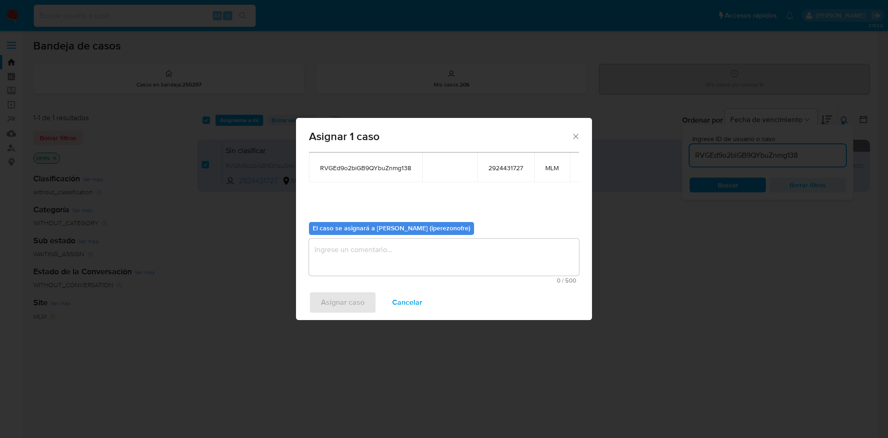
click at [442, 247] on textarea "assign-modal" at bounding box center [444, 257] width 270 height 37
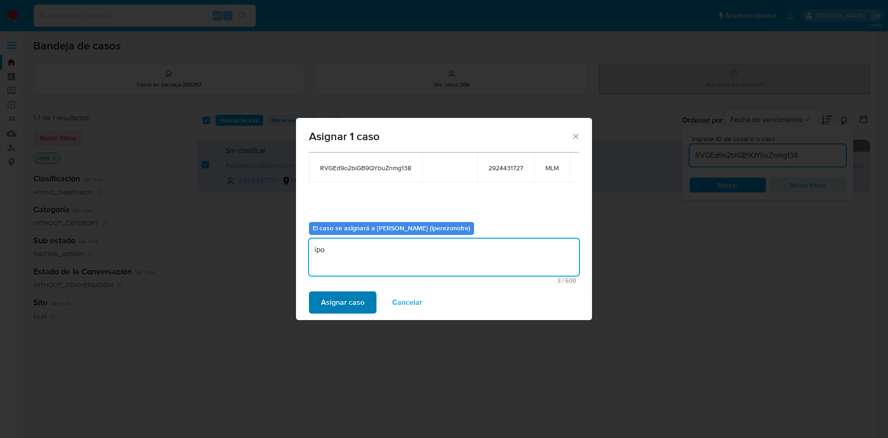
type textarea "ipo"
click at [358, 298] on span "Asignar caso" at bounding box center [342, 302] width 43 height 20
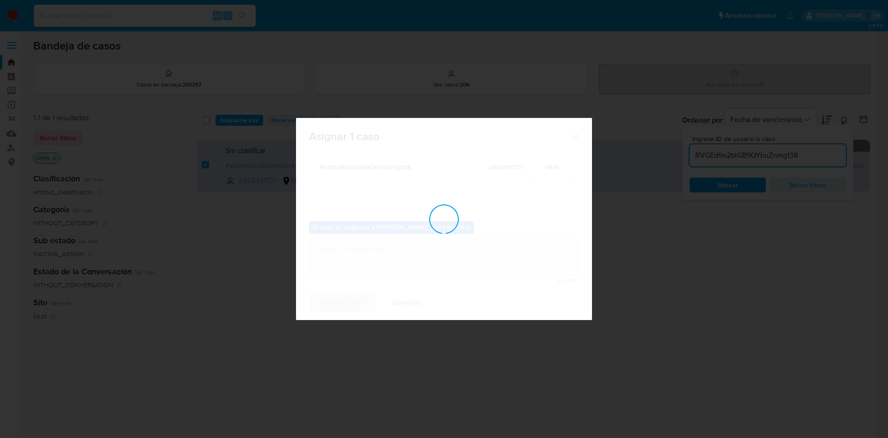
checkbox input "false"
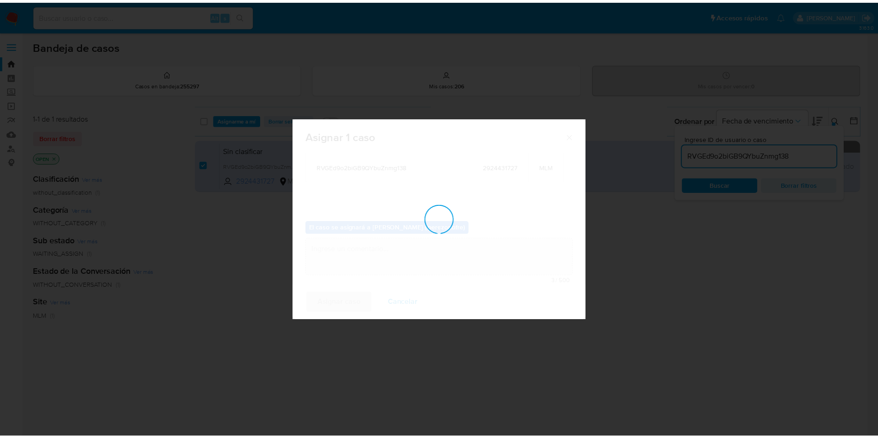
scroll to position [56, 0]
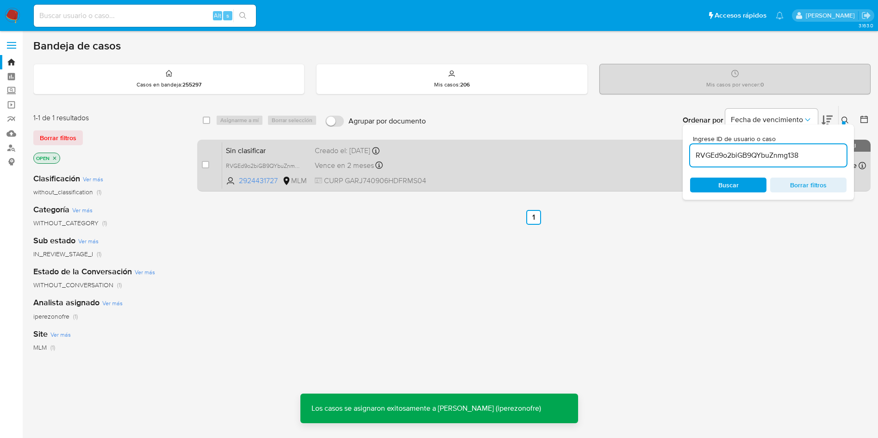
click at [453, 166] on div "Sin clasificar RVGEd9o2biGB9QYbuZnmg138 2924431727 MLM Creado el: 14/10/2025 Cr…" at bounding box center [544, 165] width 644 height 47
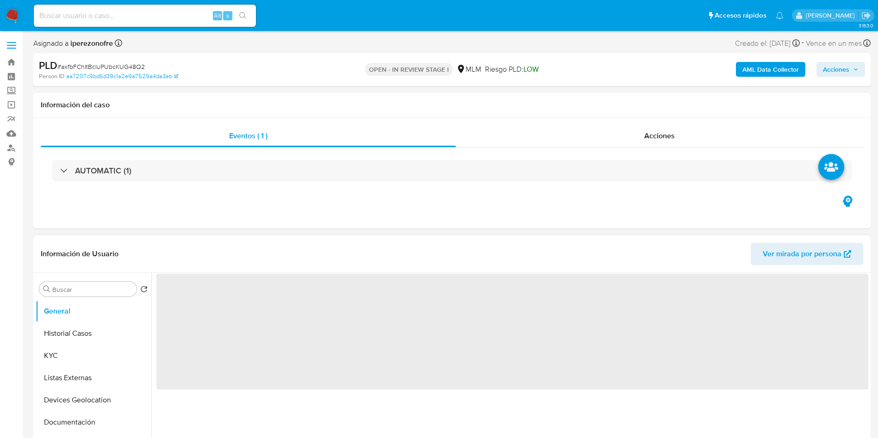
select select "10"
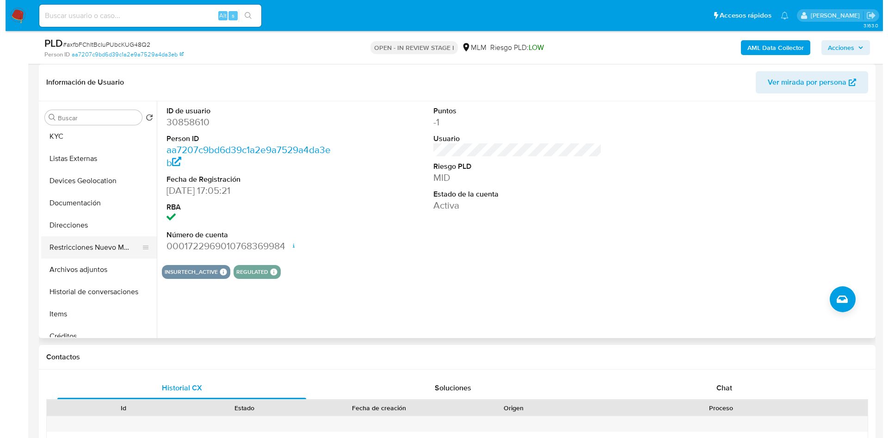
scroll to position [69, 0]
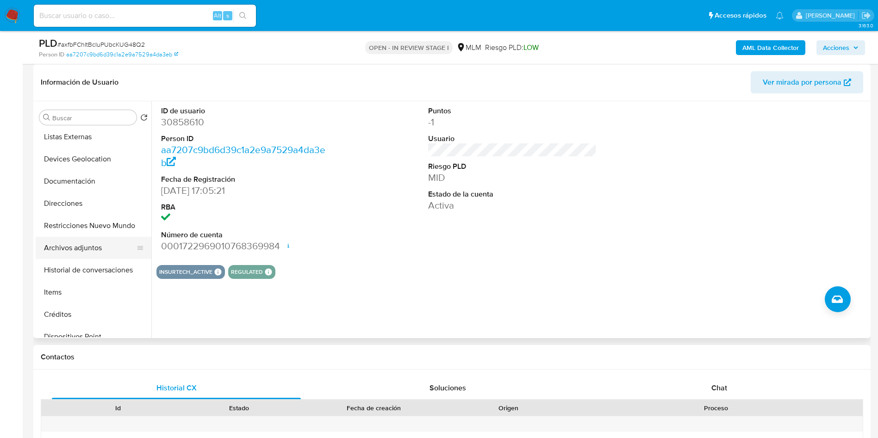
click at [92, 250] on button "Archivos adjuntos" at bounding box center [90, 248] width 108 height 22
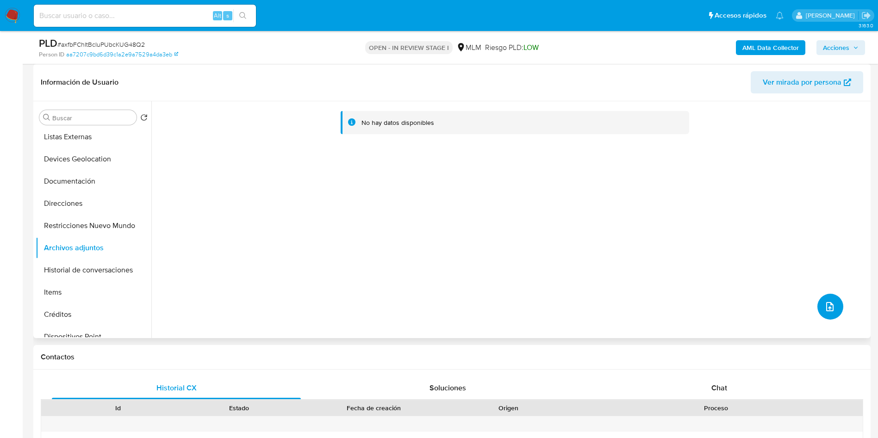
click at [830, 304] on icon "upload-file" at bounding box center [829, 306] width 11 height 11
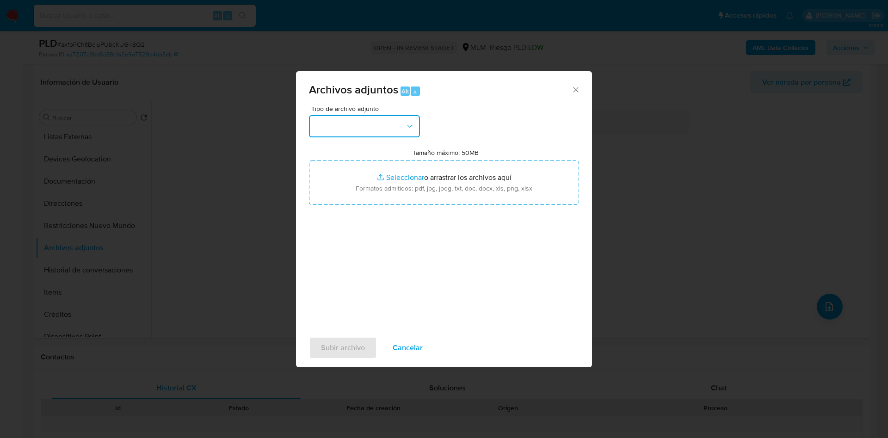
click at [381, 127] on button "button" at bounding box center [364, 126] width 111 height 22
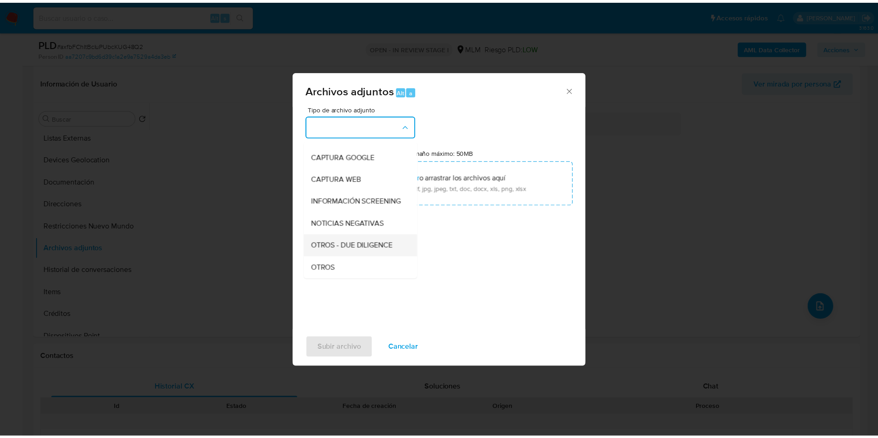
scroll to position [139, 0]
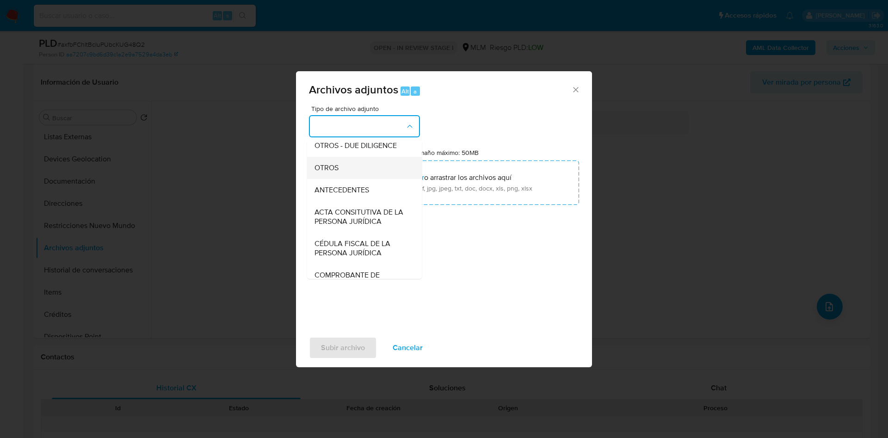
click at [347, 170] on div "OTROS" at bounding box center [362, 168] width 94 height 22
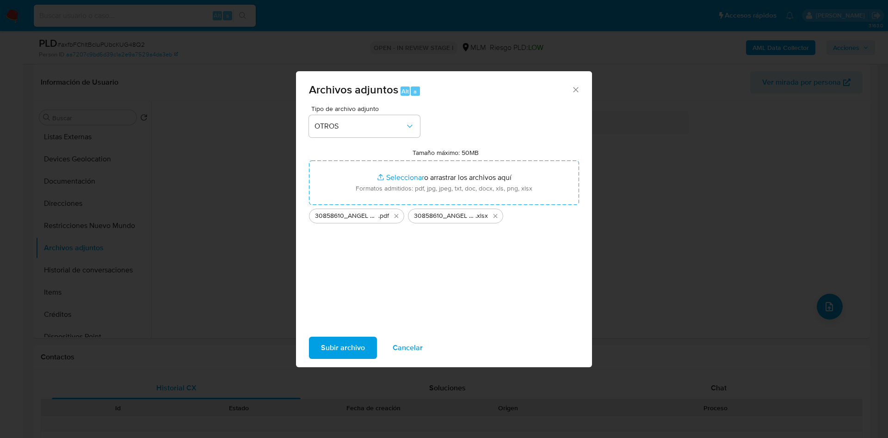
click at [354, 347] on span "Subir archivo" at bounding box center [343, 348] width 44 height 20
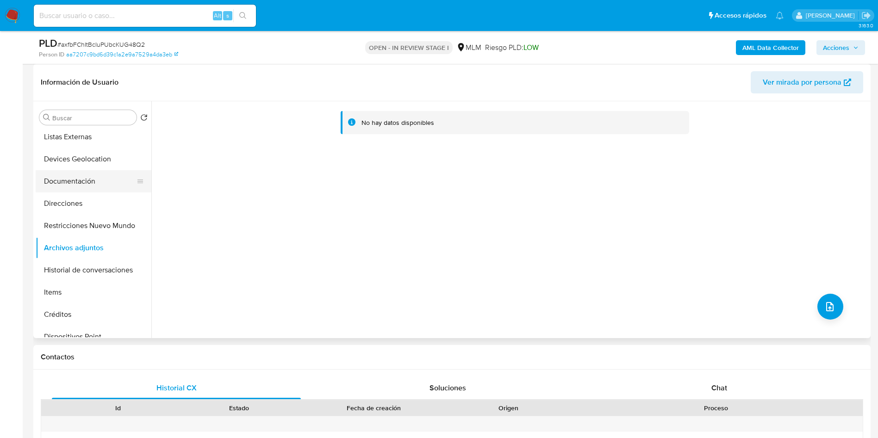
click at [93, 186] on button "Documentación" at bounding box center [90, 181] width 108 height 22
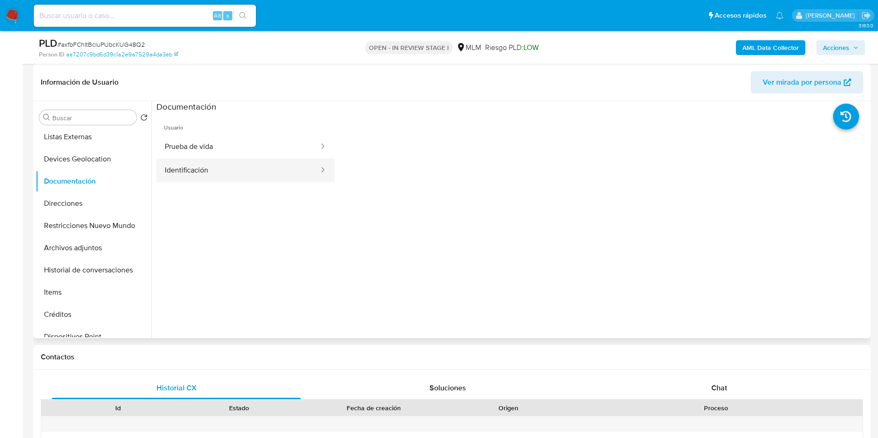
click at [253, 174] on button "Identificación" at bounding box center [237, 171] width 163 height 24
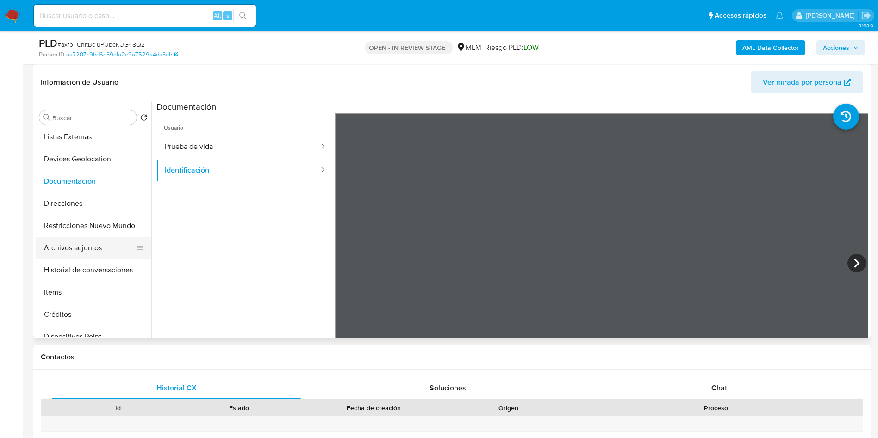
click at [102, 252] on button "Archivos adjuntos" at bounding box center [90, 248] width 108 height 22
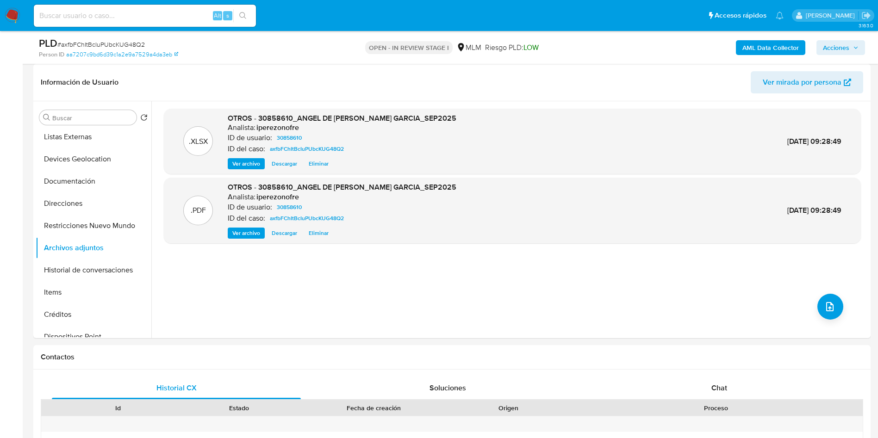
click at [855, 43] on span "Acciones" at bounding box center [841, 47] width 36 height 13
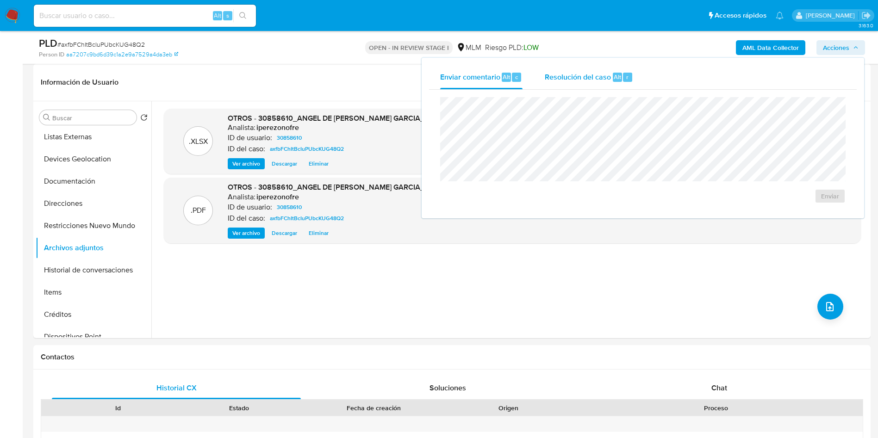
click at [587, 73] on span "Resolución del caso" at bounding box center [578, 76] width 66 height 11
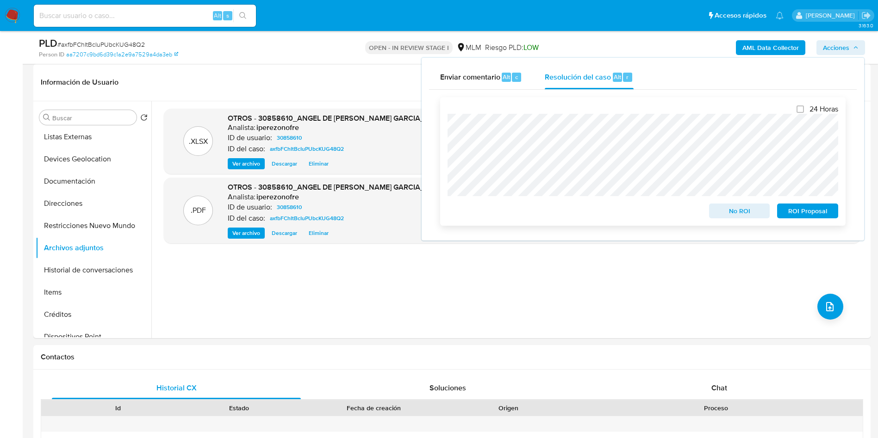
click at [730, 211] on span "No ROI" at bounding box center [739, 211] width 48 height 13
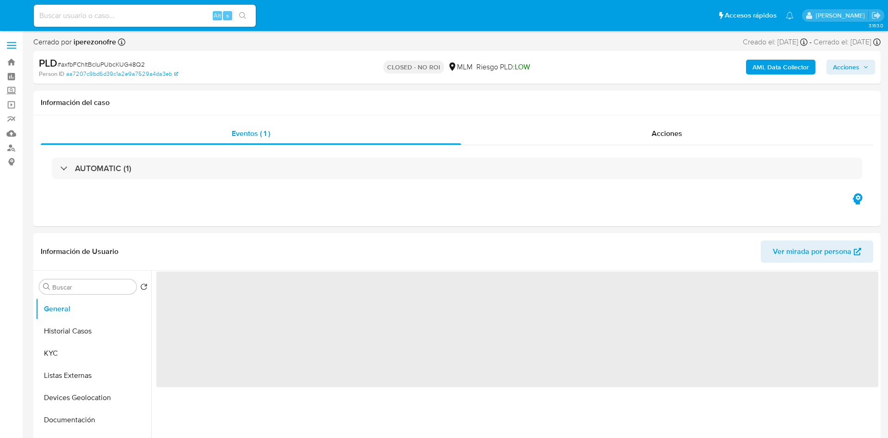
select select "10"
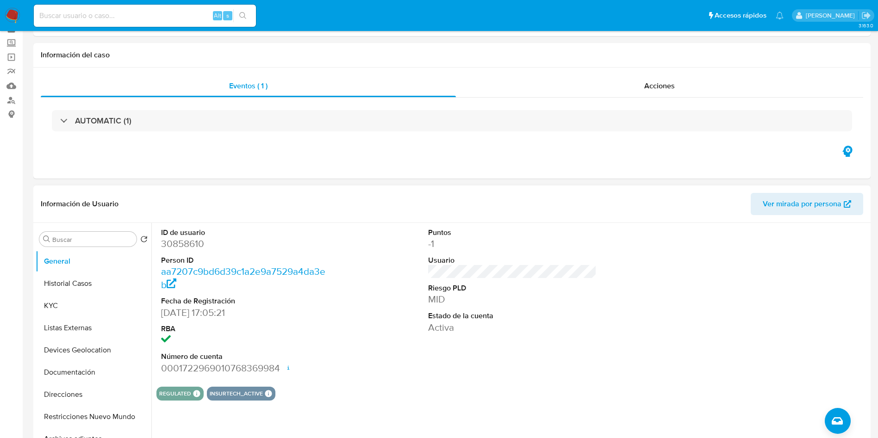
scroll to position [69, 0]
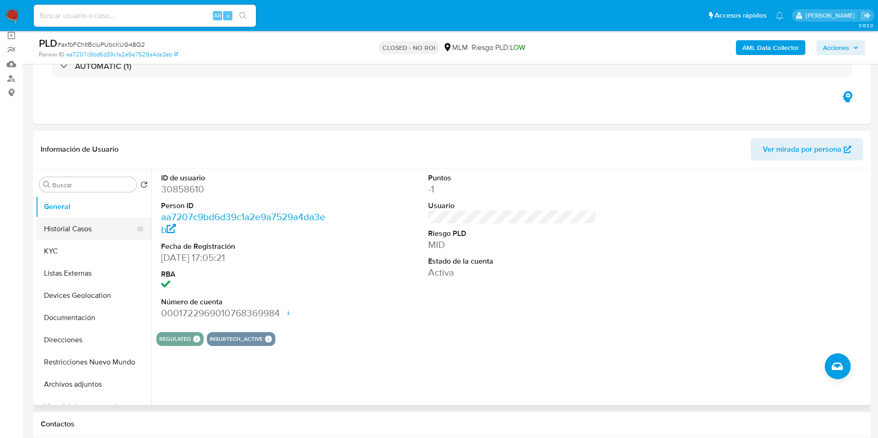
drag, startPoint x: 74, startPoint y: 224, endPoint x: 141, endPoint y: 235, distance: 68.3
click at [74, 224] on button "Historial Casos" at bounding box center [90, 229] width 108 height 22
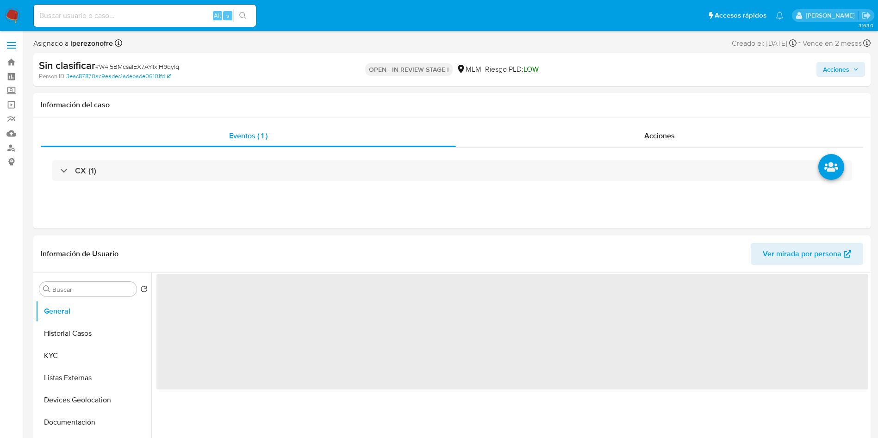
select select "10"
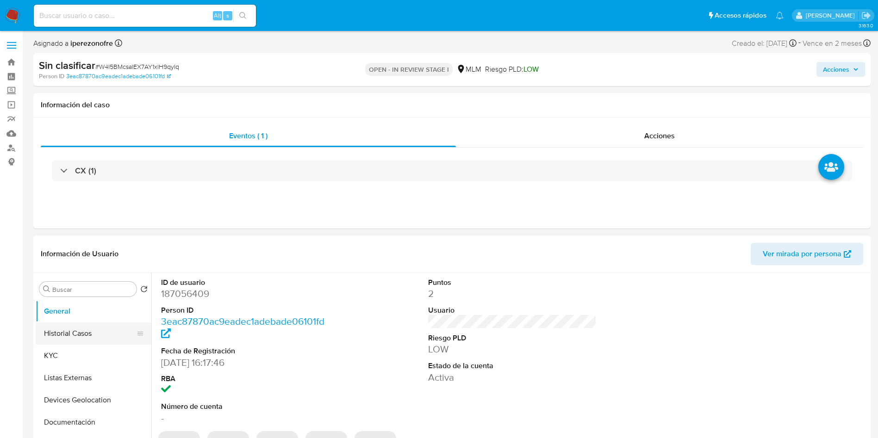
click at [99, 331] on button "Historial Casos" at bounding box center [90, 334] width 108 height 22
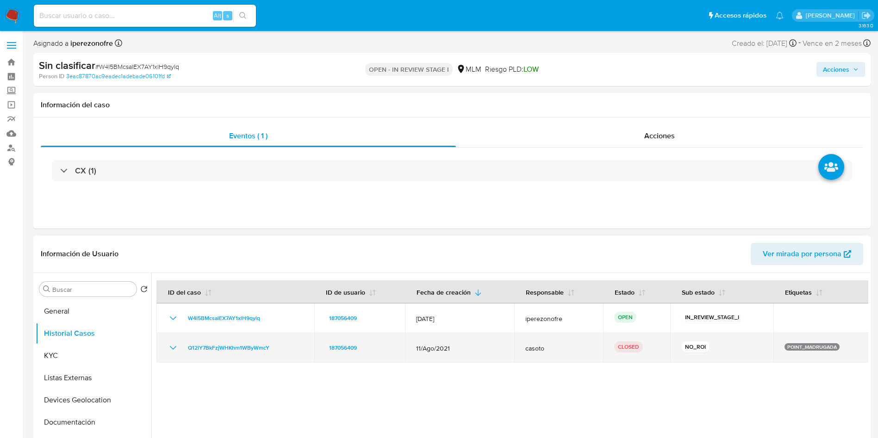
click at [173, 347] on icon "Mostrar/Ocultar" at bounding box center [173, 347] width 11 height 11
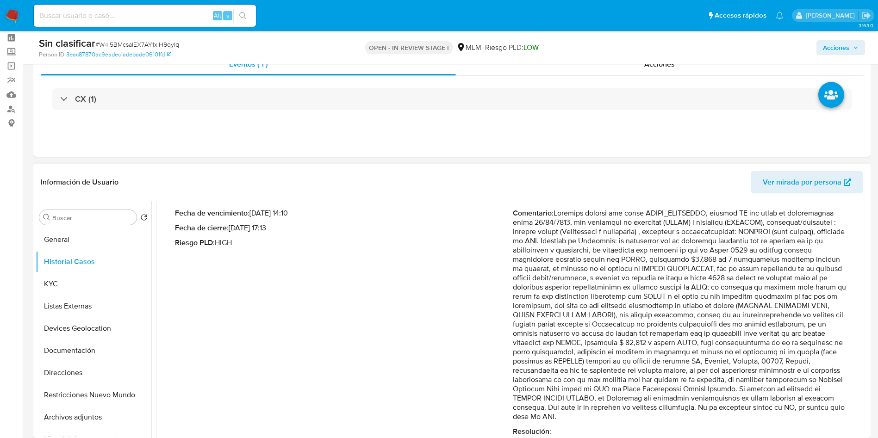
scroll to position [69, 0]
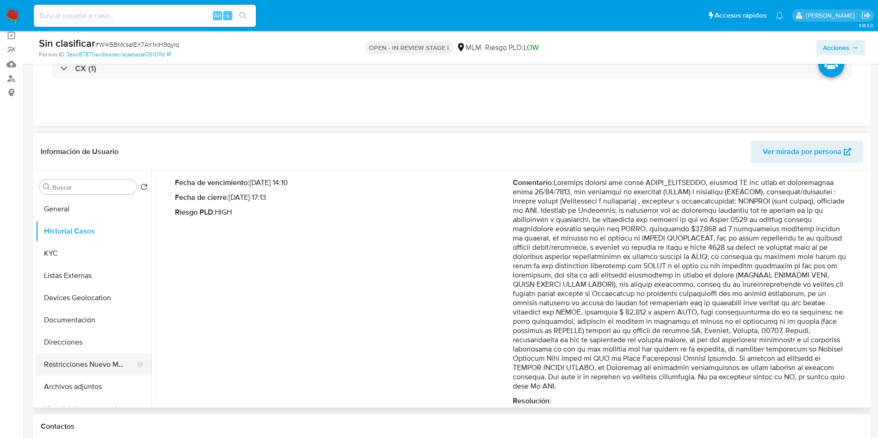
click at [105, 366] on button "Restricciones Nuevo Mundo" at bounding box center [90, 365] width 108 height 22
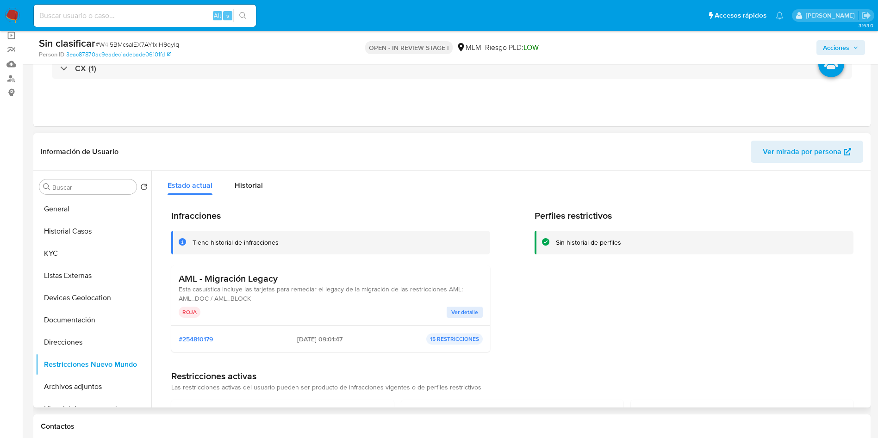
click at [461, 312] on span "Ver detalle" at bounding box center [464, 312] width 27 height 9
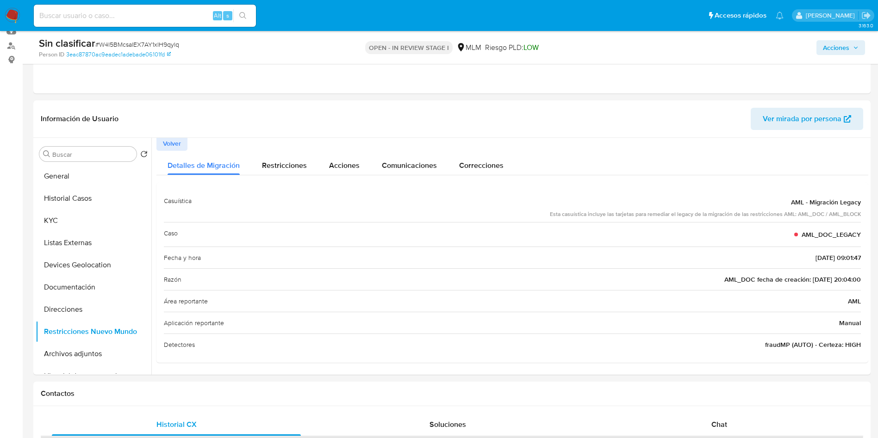
scroll to position [69, 0]
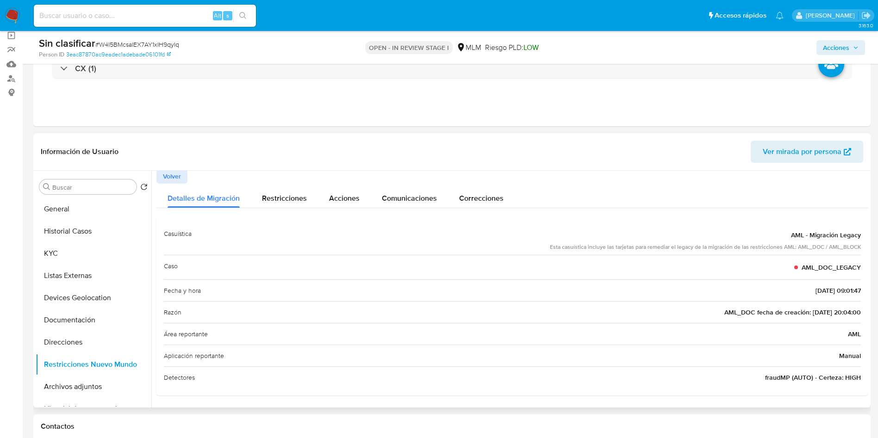
click at [177, 170] on span "Volver" at bounding box center [172, 176] width 18 height 13
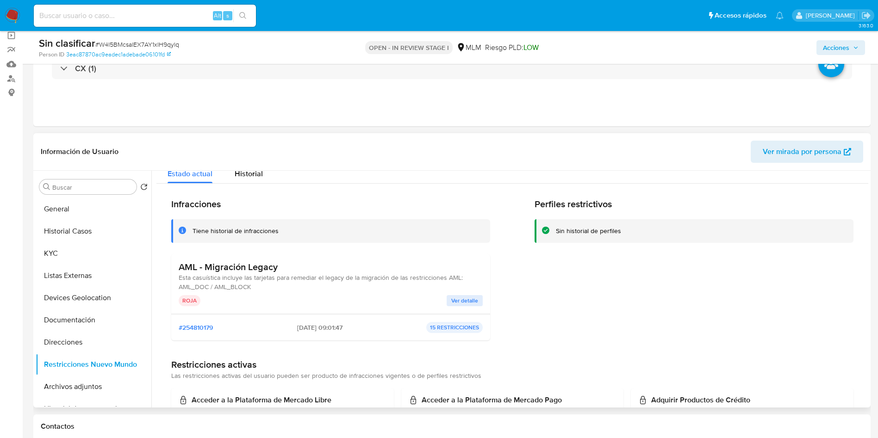
scroll to position [0, 0]
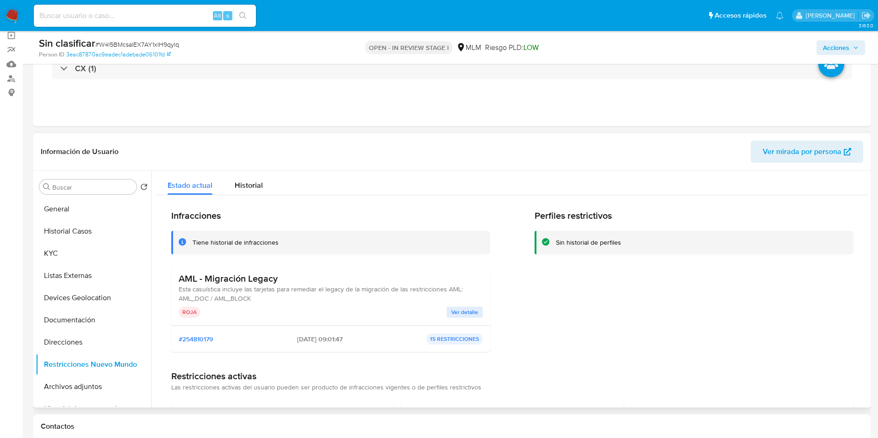
click at [477, 310] on button "Ver detalle" at bounding box center [465, 312] width 36 height 11
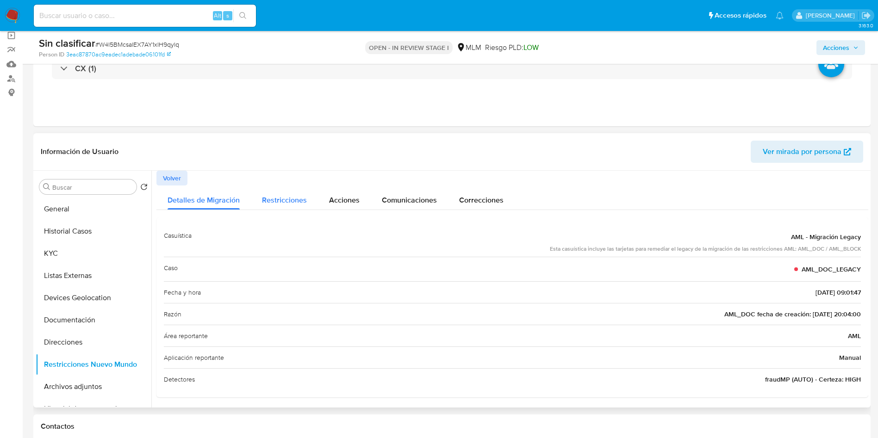
click at [289, 203] on span "Restricciones" at bounding box center [284, 200] width 45 height 11
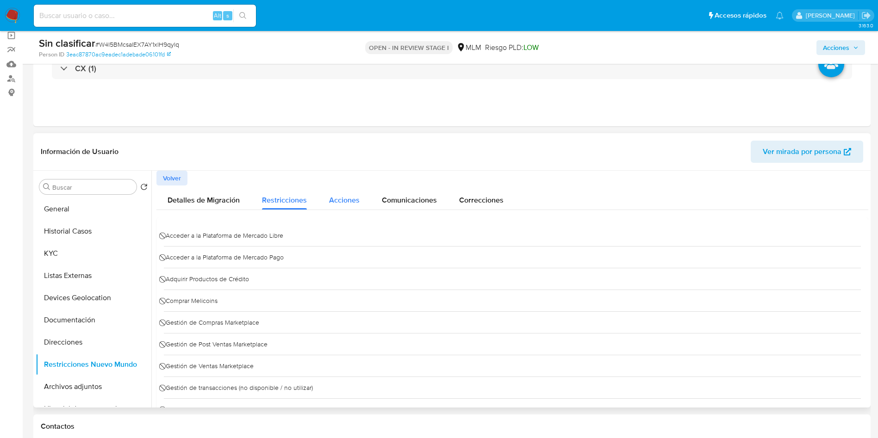
click at [361, 197] on button "Acciones" at bounding box center [344, 198] width 53 height 25
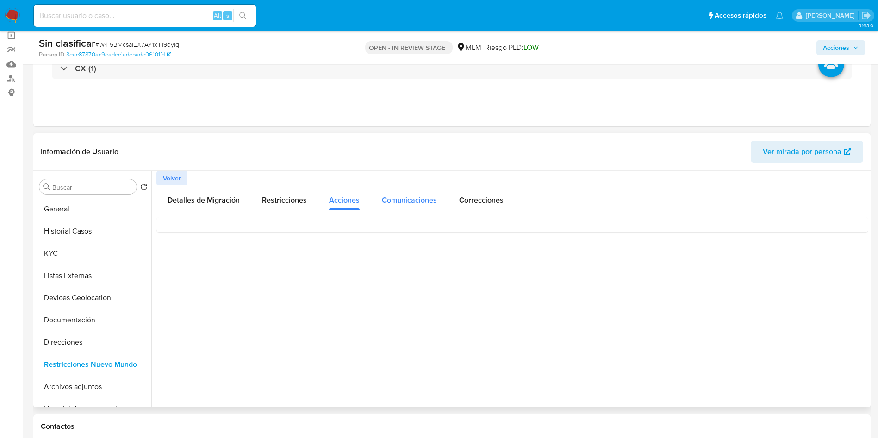
click at [410, 202] on span "Comunicaciones" at bounding box center [409, 200] width 55 height 11
click at [480, 202] on span "Correcciones" at bounding box center [481, 200] width 44 height 11
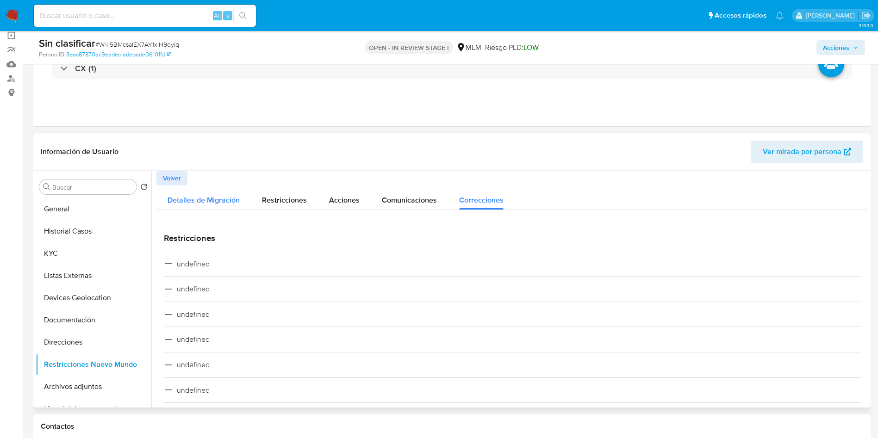
click at [162, 203] on button "Detalles de Migración" at bounding box center [203, 198] width 94 height 25
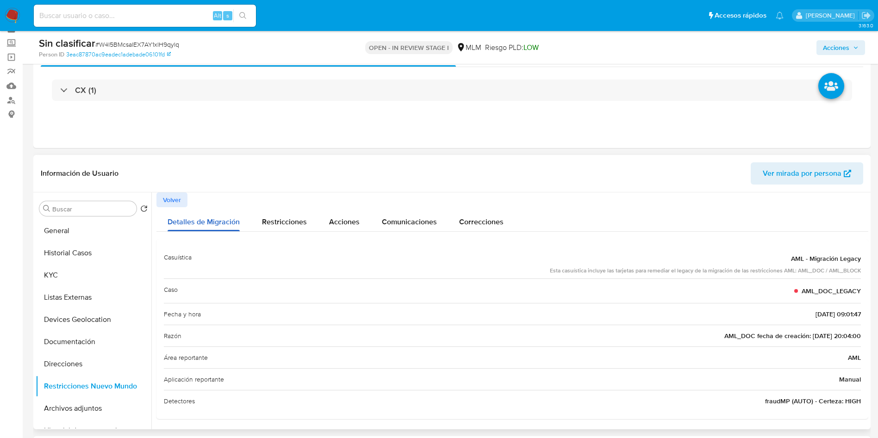
scroll to position [139, 0]
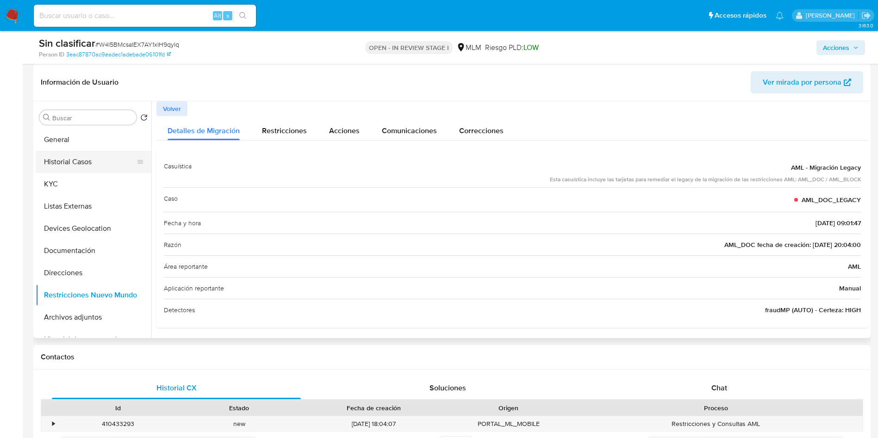
click at [77, 160] on button "Historial Casos" at bounding box center [90, 162] width 108 height 22
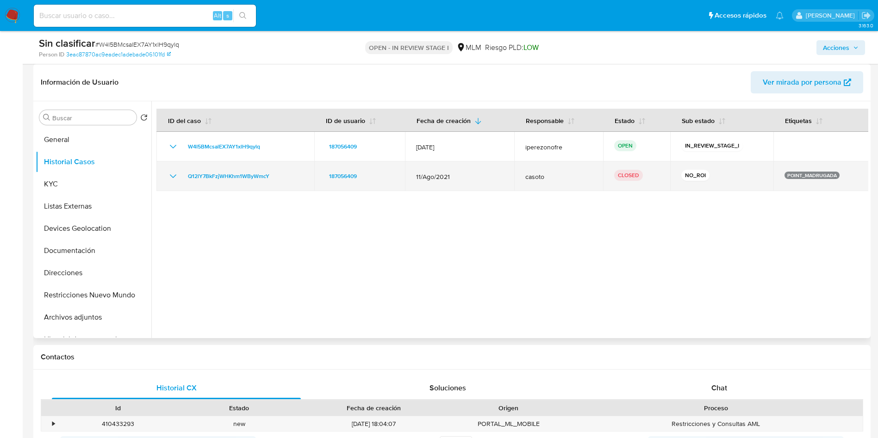
click at [174, 173] on icon "Mostrar/Ocultar" at bounding box center [173, 176] width 11 height 11
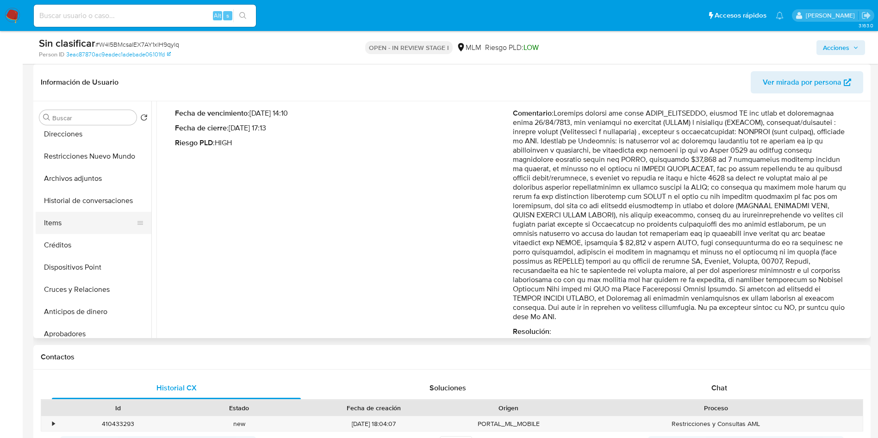
click at [87, 217] on button "Items" at bounding box center [90, 223] width 108 height 22
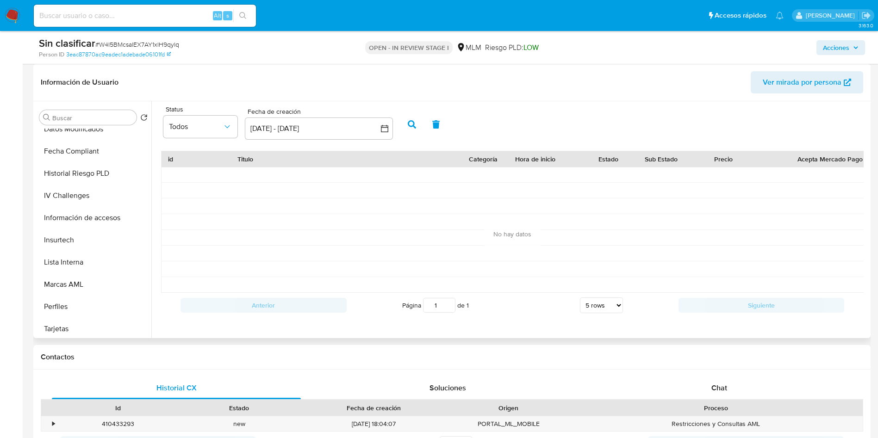
scroll to position [458, 0]
click at [89, 250] on button "Lista Interna" at bounding box center [90, 259] width 108 height 22
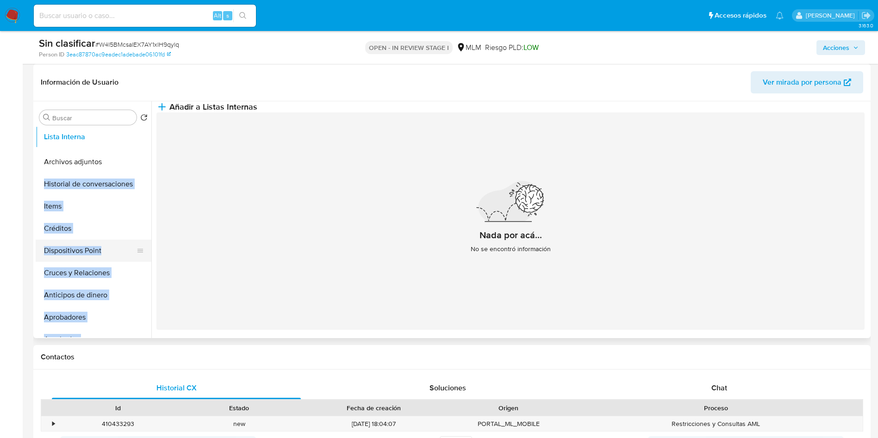
scroll to position [177, 0]
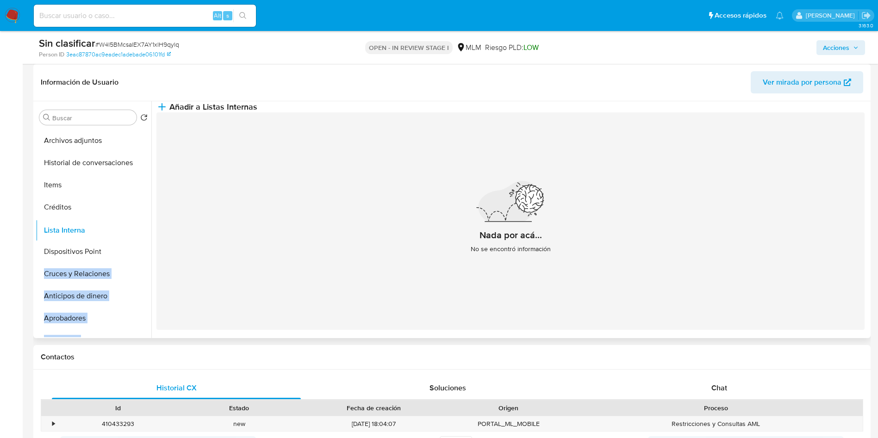
drag, startPoint x: 135, startPoint y: 257, endPoint x: 143, endPoint y: 229, distance: 29.9
click at [143, 229] on ul "General Historial Casos KYC Listas Externas Devices Geolocation Documentación D…" at bounding box center [94, 233] width 116 height 209
click at [81, 271] on button "Cruces y Relaciones" at bounding box center [90, 274] width 108 height 22
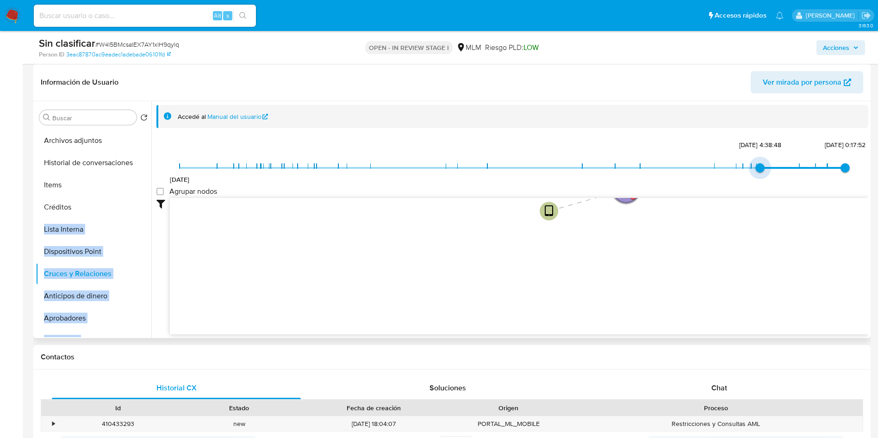
type input "1736069531000"
drag, startPoint x: 183, startPoint y: 168, endPoint x: 727, endPoint y: 169, distance: 544.6
click at [732, 169] on span "5/1/2025, 3:32:11" at bounding box center [736, 167] width 9 height 9
click at [672, 263] on icon "device-68eec7fa6a328aa536089c25  device-66315dc4507b3d54870ce175  device-68ef…" at bounding box center [519, 265] width 698 height 134
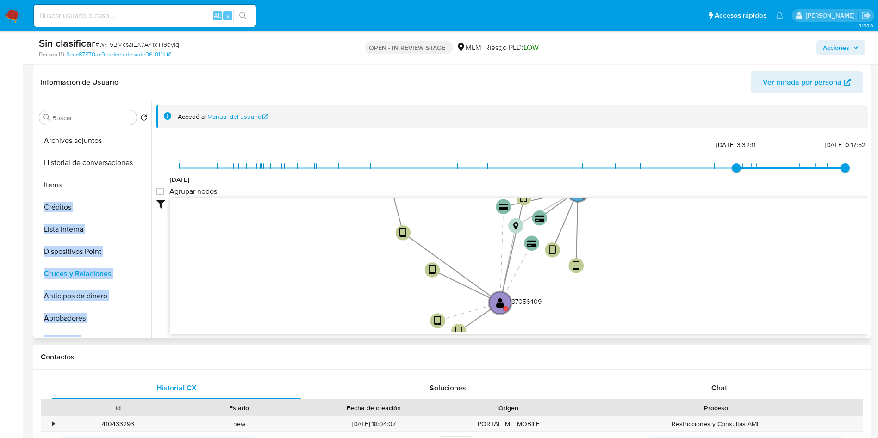
drag, startPoint x: 703, startPoint y: 226, endPoint x: 569, endPoint y: 326, distance: 167.7
click at [569, 326] on icon "device-68eec7fa6a328aa536089c25  device-66315dc4507b3d54870ce175  device-68ef…" at bounding box center [519, 265] width 698 height 134
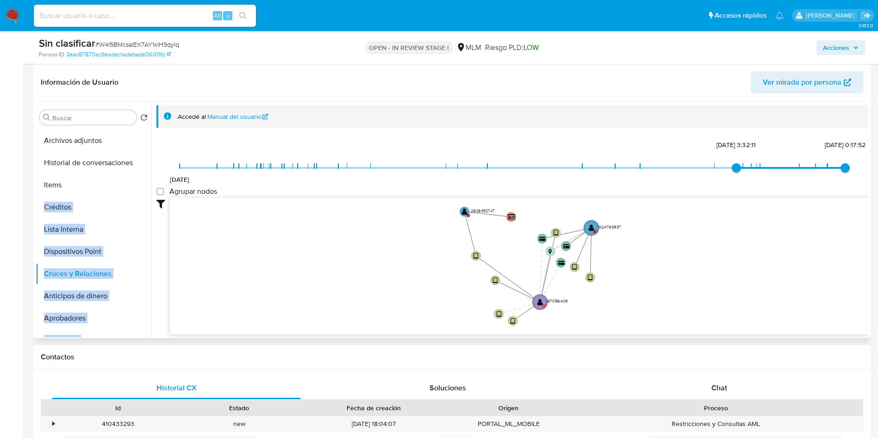
drag, startPoint x: 628, startPoint y: 254, endPoint x: 628, endPoint y: 261, distance: 6.9
click at [628, 261] on icon "device-68eec7fa6a328aa536089c25  device-66315dc4507b3d54870ce175  device-68ef…" at bounding box center [519, 265] width 698 height 134
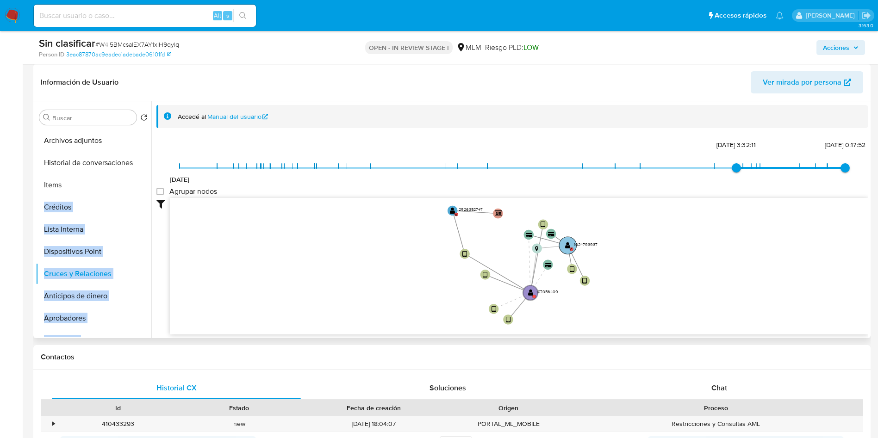
drag, startPoint x: 596, startPoint y: 225, endPoint x: 567, endPoint y: 248, distance: 37.3
click at [567, 247] on circle at bounding box center [568, 246] width 18 height 18
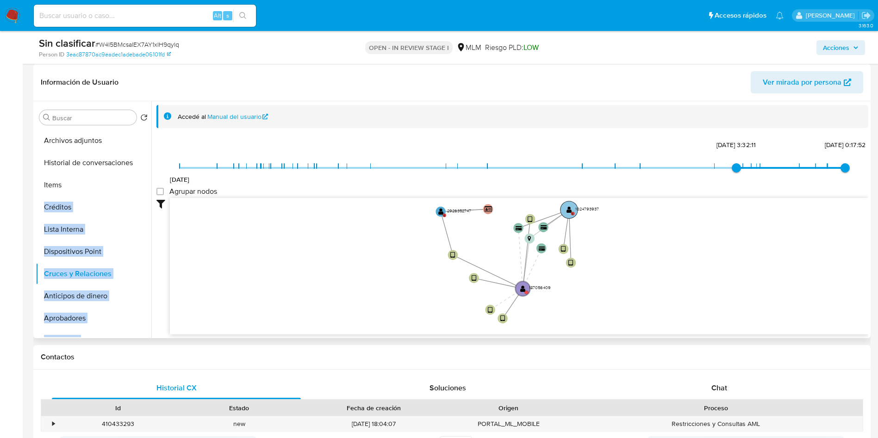
click at [586, 207] on text "1024793937" at bounding box center [587, 208] width 24 height 6
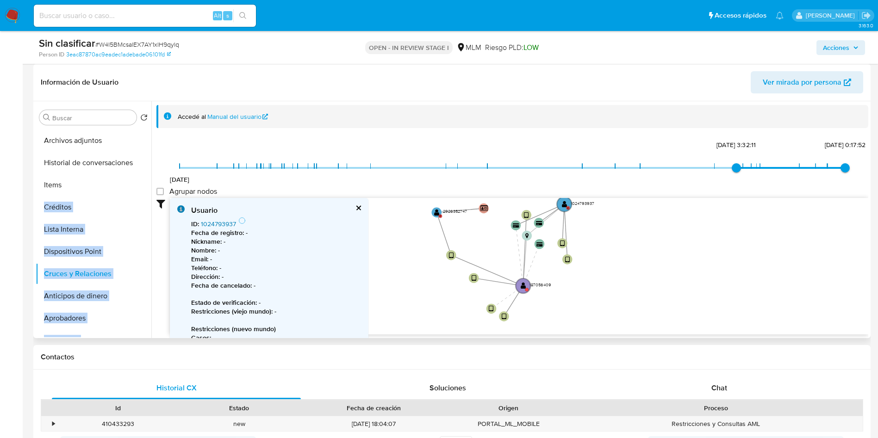
click at [218, 222] on link "1024793937" at bounding box center [218, 223] width 35 height 9
click at [211, 224] on link "1024793937" at bounding box center [218, 223] width 35 height 9
click at [437, 210] on text "" at bounding box center [437, 212] width 6 height 7
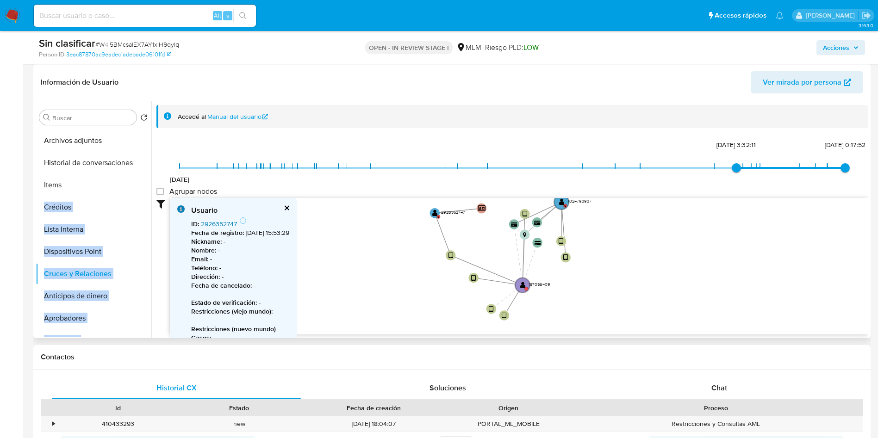
click at [224, 220] on link "2926352747" at bounding box center [219, 223] width 36 height 9
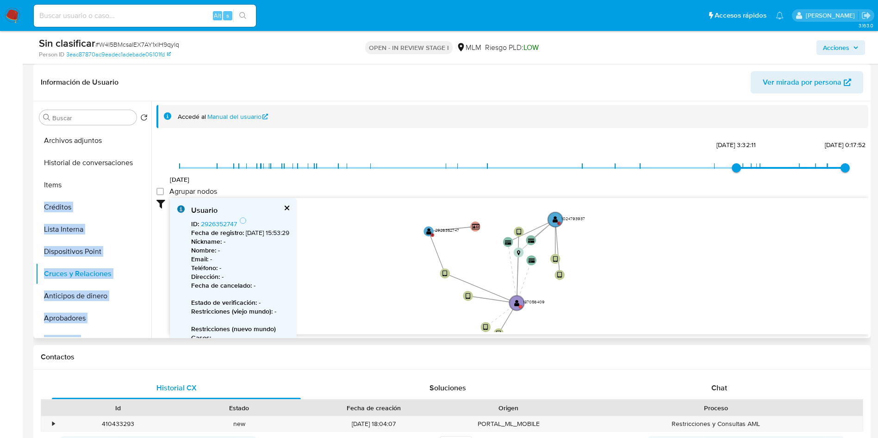
drag, startPoint x: 645, startPoint y: 251, endPoint x: 641, endPoint y: 266, distance: 15.5
click at [641, 266] on icon "device-68eec7fa6a328aa536089c25  device-66315dc4507b3d54870ce175  device-68ef…" at bounding box center [519, 265] width 698 height 134
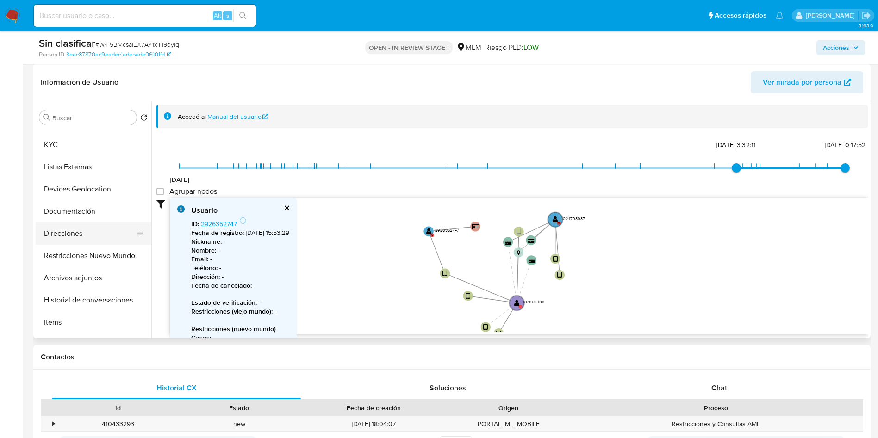
scroll to position [38, 0]
drag, startPoint x: 104, startPoint y: 256, endPoint x: 153, endPoint y: 266, distance: 50.4
click at [104, 256] on button "Restricciones Nuevo Mundo" at bounding box center [94, 257] width 116 height 22
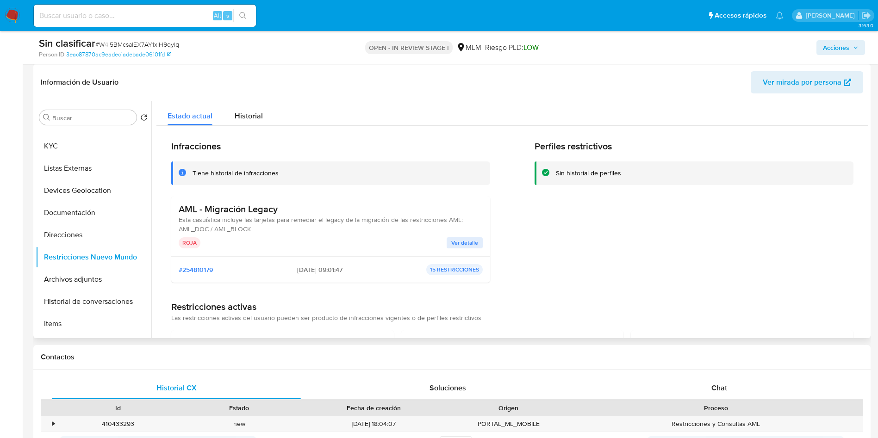
click at [461, 239] on span "Ver detalle" at bounding box center [464, 242] width 27 height 9
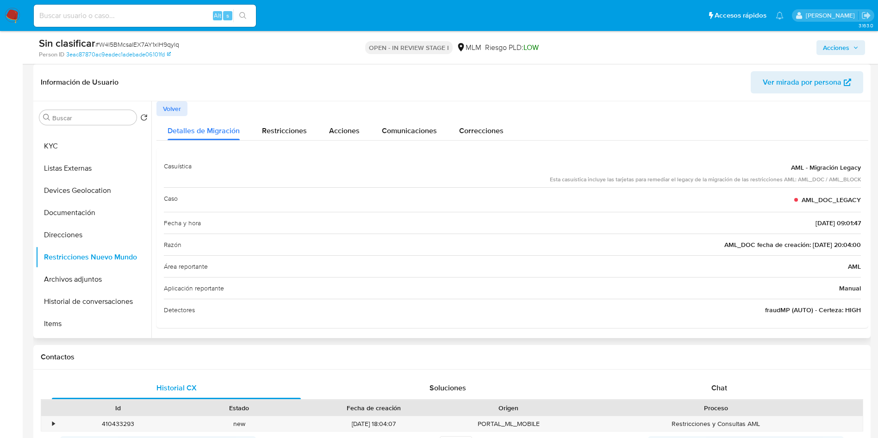
click at [844, 198] on span "AML_DOC_LEGACY" at bounding box center [830, 199] width 59 height 9
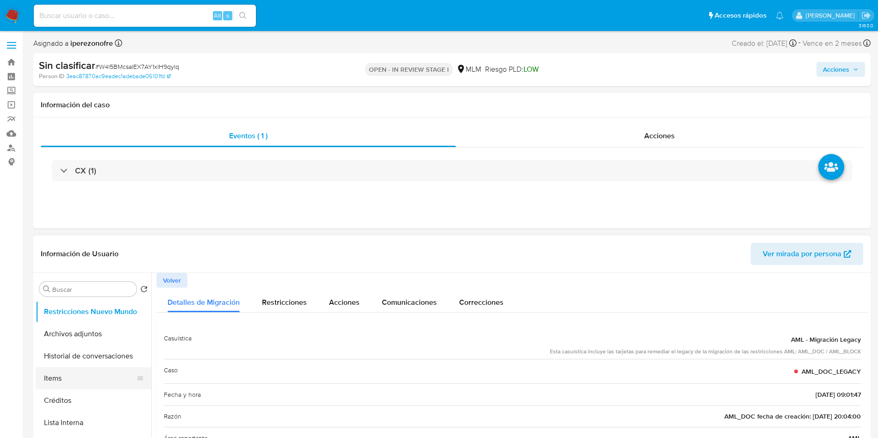
scroll to position [177, 0]
click at [80, 359] on button "Items" at bounding box center [90, 357] width 108 height 22
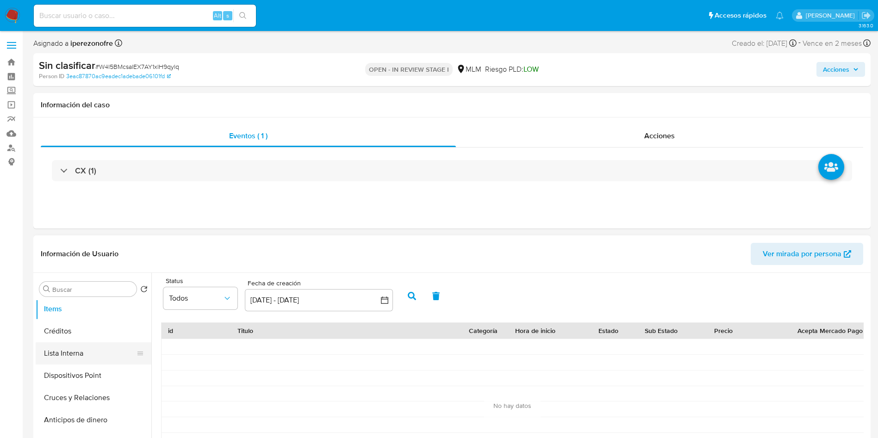
scroll to position [246, 0]
click at [96, 374] on button "Cruces y Relaciones" at bounding box center [90, 376] width 108 height 22
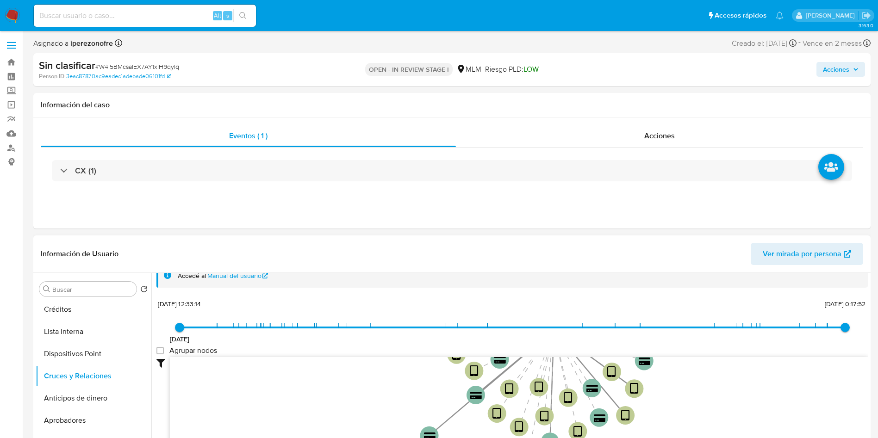
scroll to position [0, 0]
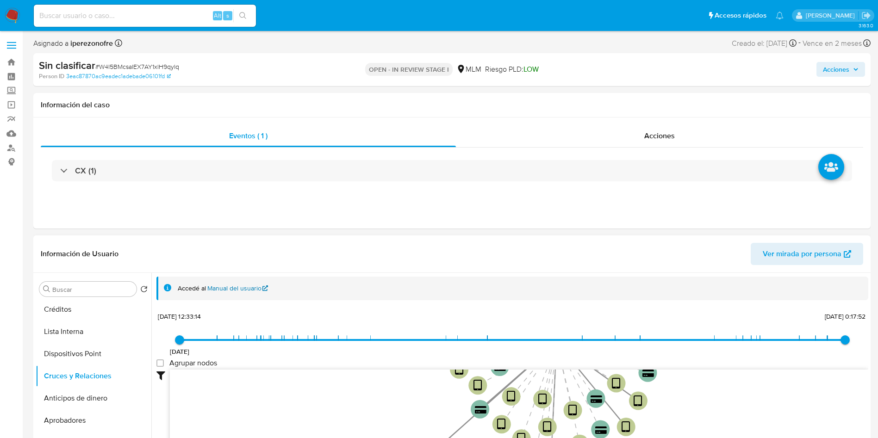
click at [243, 284] on link "Manual del usuario" at bounding box center [237, 288] width 61 height 9
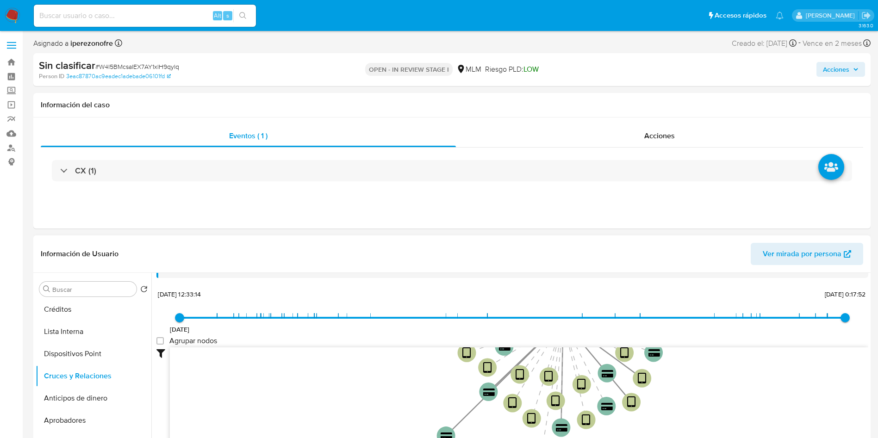
scroll to position [35, 0]
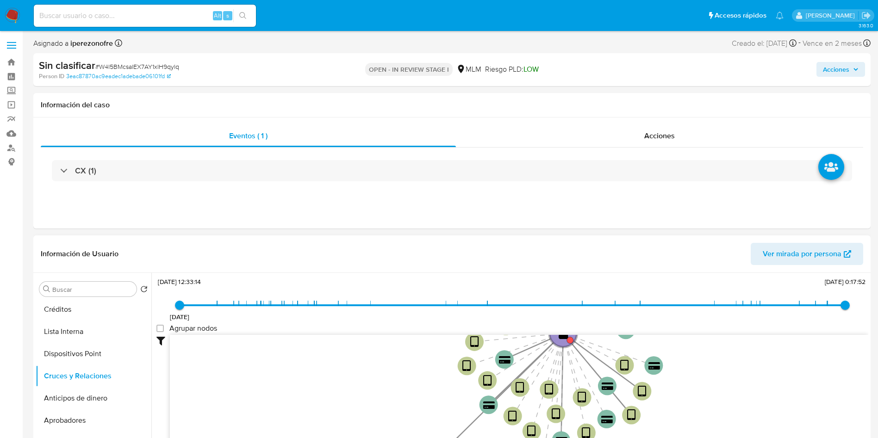
drag, startPoint x: 767, startPoint y: 388, endPoint x: 763, endPoint y: 434, distance: 46.4
click at [763, 434] on icon "device-68eec7fa6a328aa536089c25  device-66315dc4507b3d54870ce175  device-68ef…" at bounding box center [519, 402] width 698 height 134
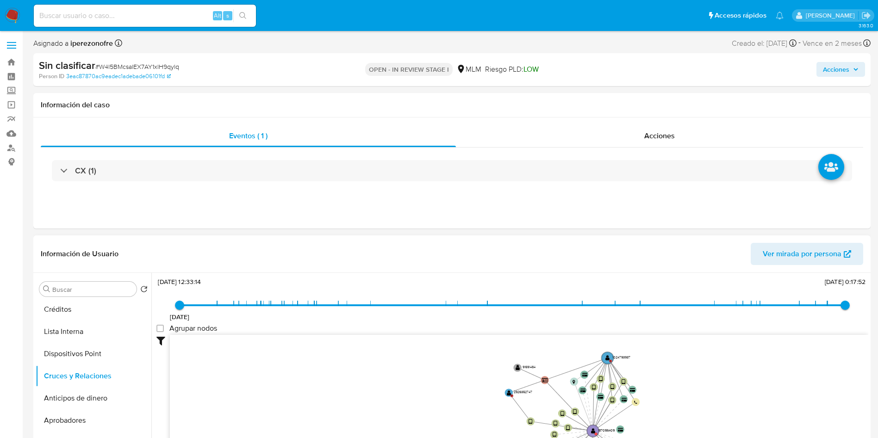
drag, startPoint x: 754, startPoint y: 355, endPoint x: 720, endPoint y: 425, distance: 77.0
click at [726, 429] on icon "device-68eec7fa6a328aa536089c25  device-66315dc4507b3d54870ce175  device-68ef…" at bounding box center [519, 402] width 698 height 134
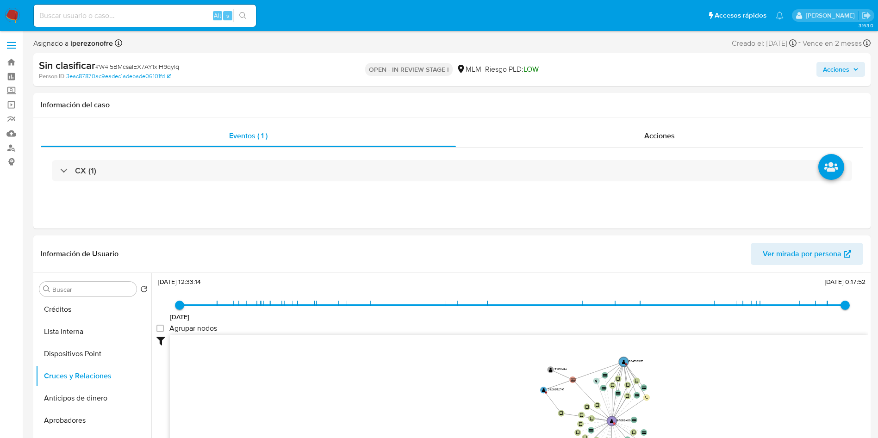
click at [844, 68] on span "Acciones" at bounding box center [836, 69] width 26 height 15
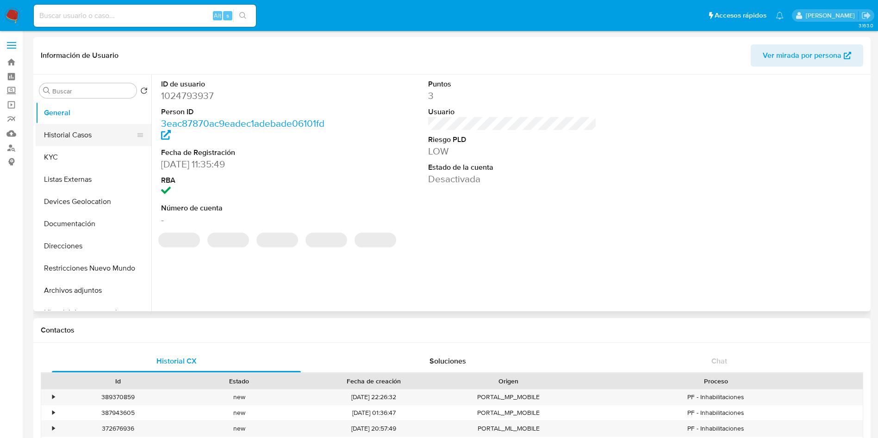
select select "10"
click at [77, 131] on button "Historial Casos" at bounding box center [90, 135] width 108 height 22
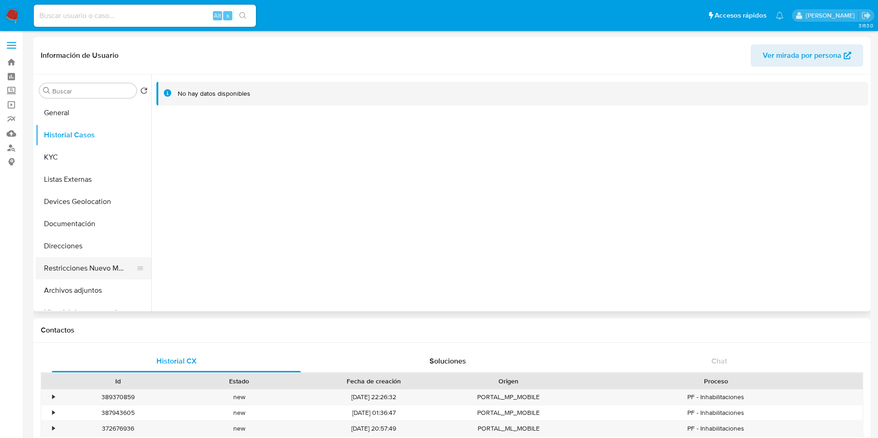
click at [97, 267] on button "Restricciones Nuevo Mundo" at bounding box center [90, 268] width 108 height 22
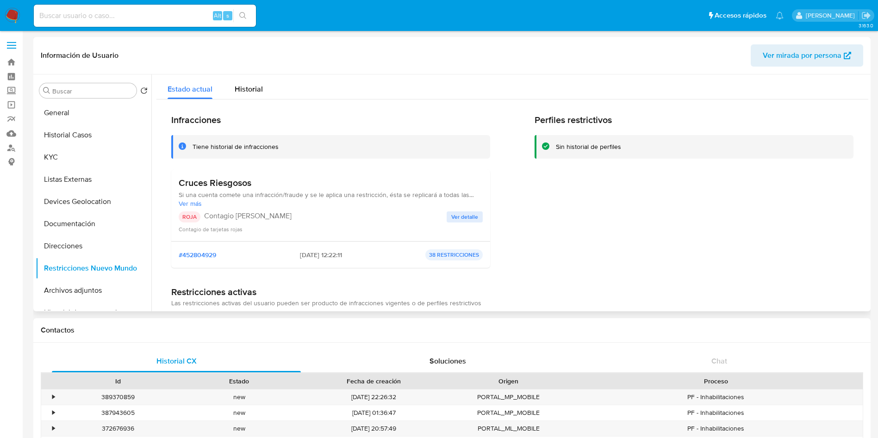
click at [471, 218] on span "Ver detalle" at bounding box center [464, 216] width 27 height 9
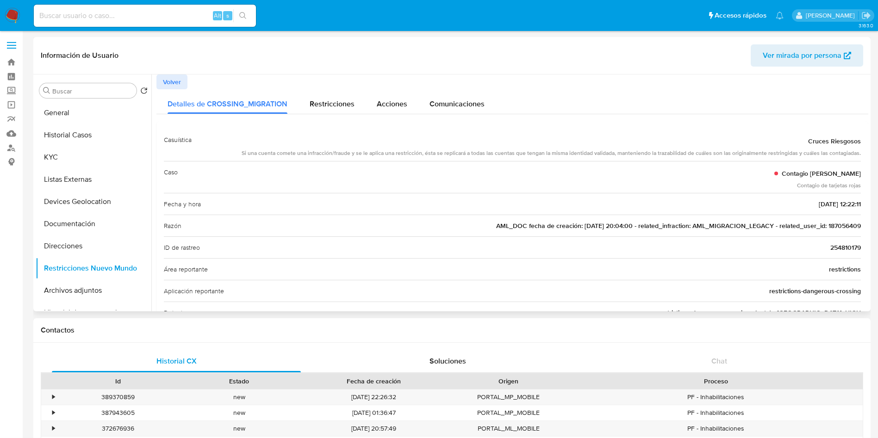
click at [838, 222] on span "AML_DOC fecha de creación: [DATE] 20:04:00 - related_infraction: AML_MIGRACION_…" at bounding box center [678, 225] width 365 height 9
click at [828, 228] on span "AML_DOC fecha de creación: [DATE] 20:04:00 - related_infraction: AML_MIGRACION_…" at bounding box center [678, 225] width 365 height 9
click at [129, 20] on input at bounding box center [145, 16] width 222 height 12
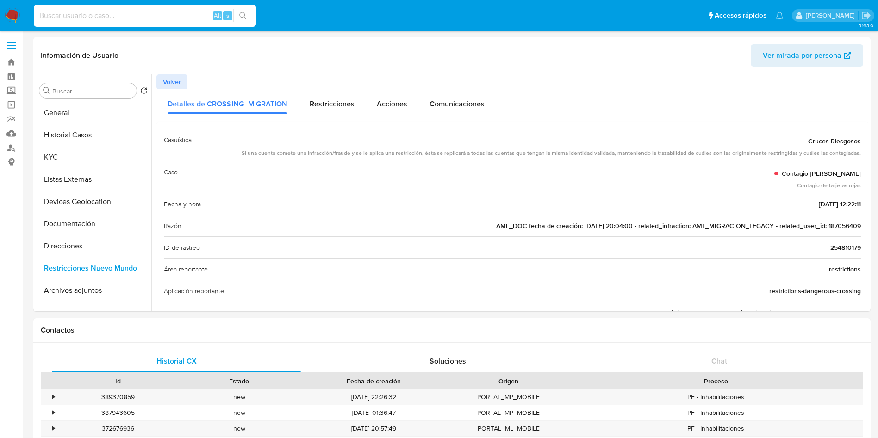
paste input "187056409"
type input "187056409"
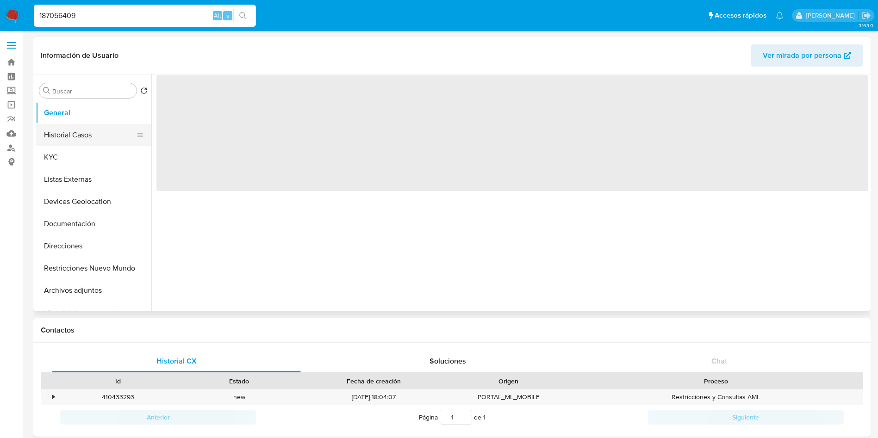
click at [76, 135] on button "Historial Casos" at bounding box center [90, 135] width 108 height 22
select select "10"
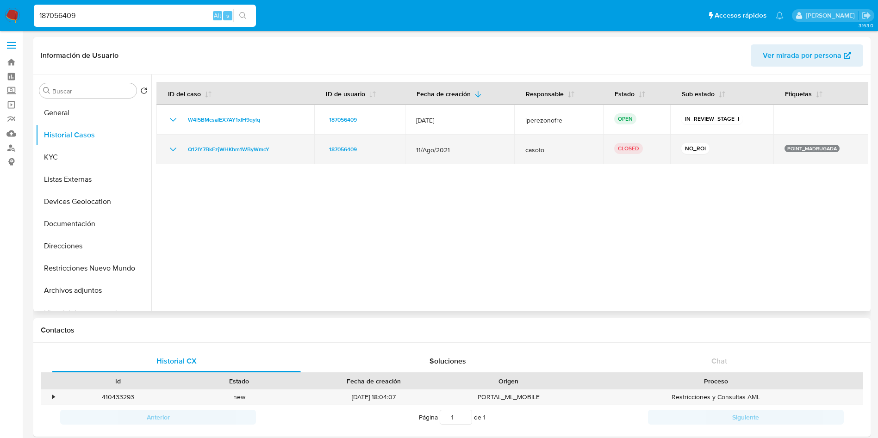
click at [171, 148] on icon "Mostrar/Ocultar" at bounding box center [173, 149] width 11 height 11
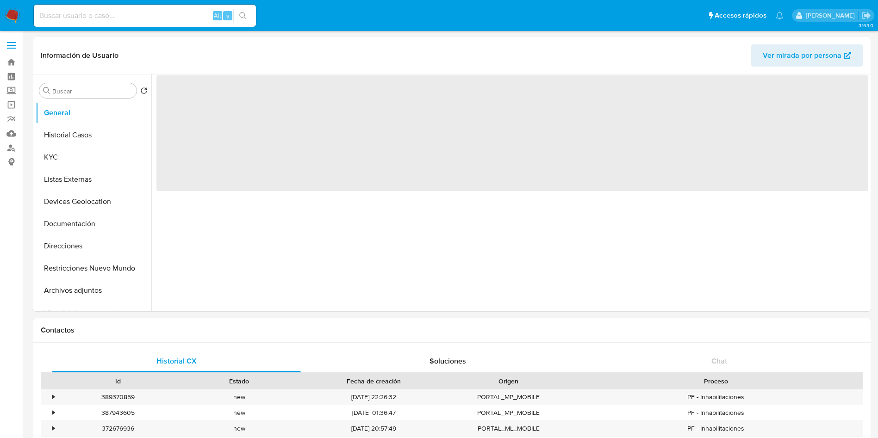
select select "10"
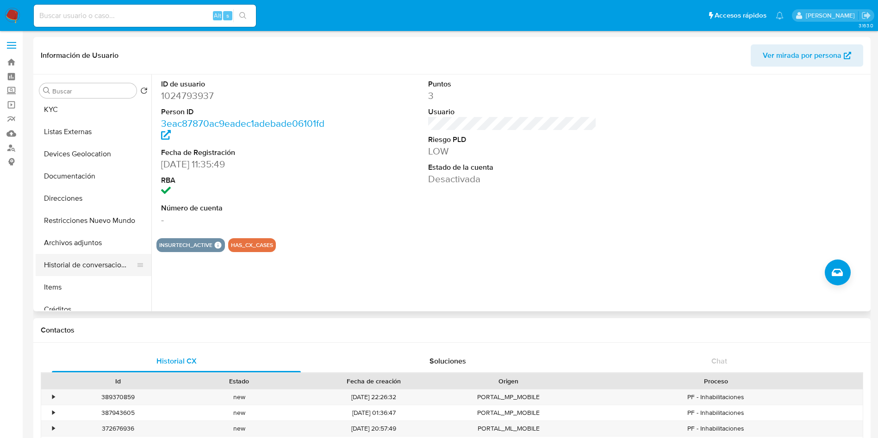
scroll to position [69, 0]
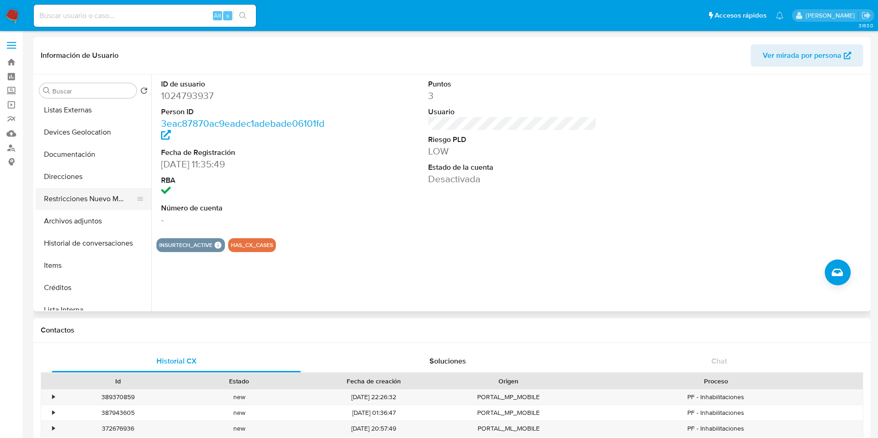
click at [86, 197] on button "Restricciones Nuevo Mundo" at bounding box center [90, 199] width 108 height 22
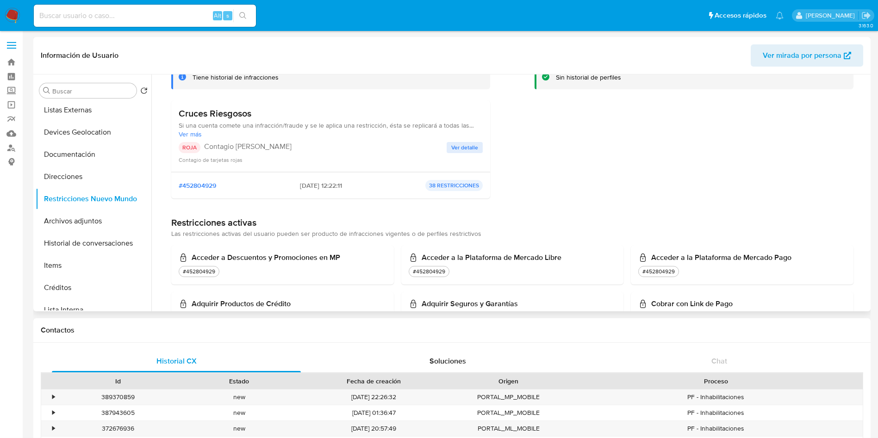
click at [473, 147] on span "Ver detalle" at bounding box center [464, 147] width 27 height 9
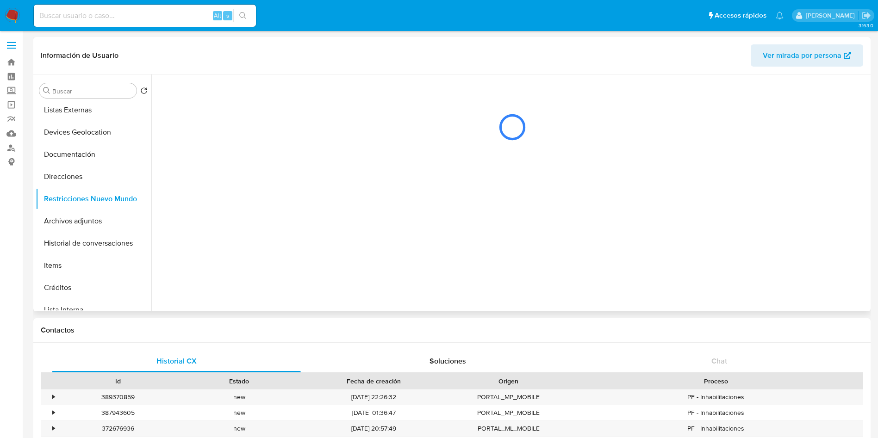
scroll to position [0, 0]
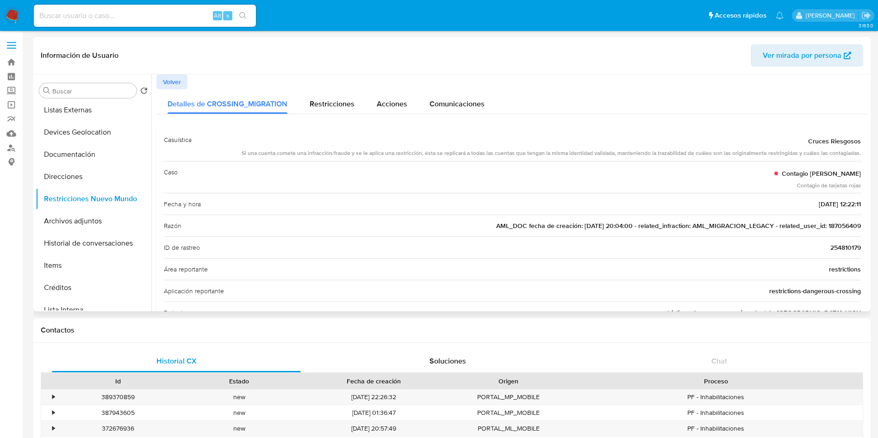
click at [850, 227] on span "AML_DOC fecha de creación: [DATE] 20:04:00 - related_infraction: AML_MIGRACION_…" at bounding box center [678, 225] width 365 height 9
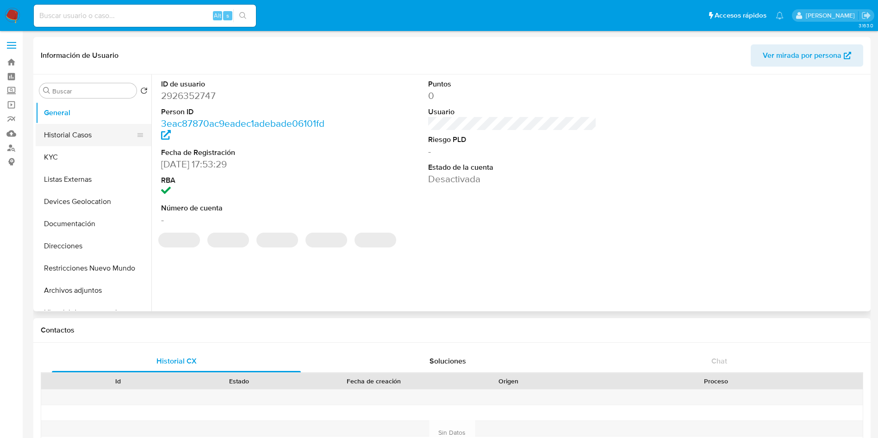
select select "10"
click at [93, 138] on button "Historial Casos" at bounding box center [90, 135] width 108 height 22
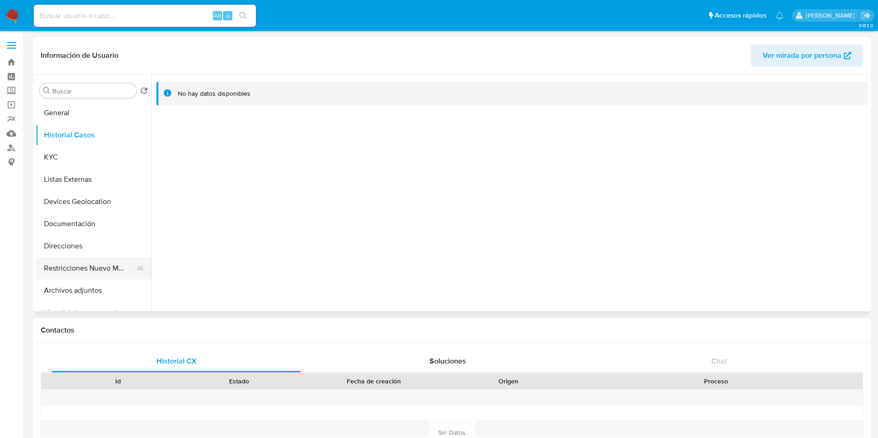
click at [98, 261] on button "Restricciones Nuevo Mundo" at bounding box center [90, 268] width 108 height 22
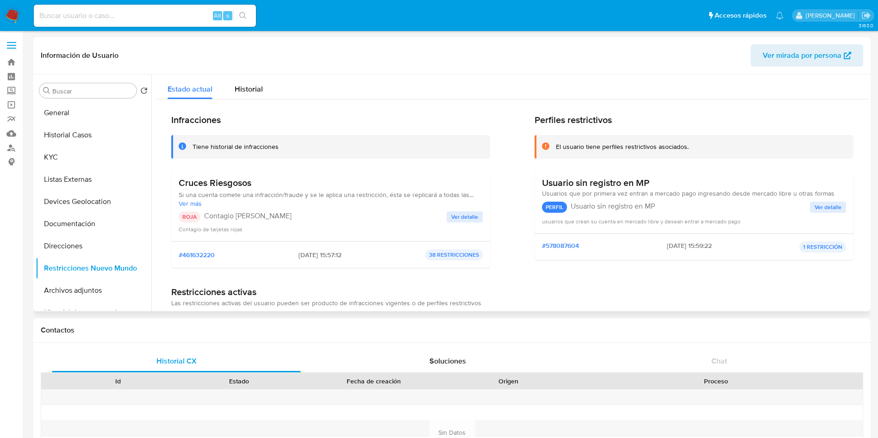
click at [465, 217] on span "Ver detalle" at bounding box center [464, 216] width 27 height 9
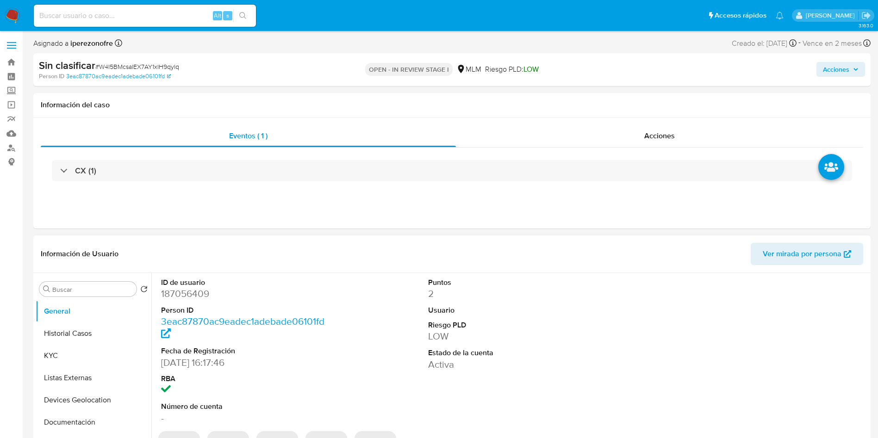
select select "10"
click at [844, 68] on span "Acciones" at bounding box center [836, 69] width 26 height 15
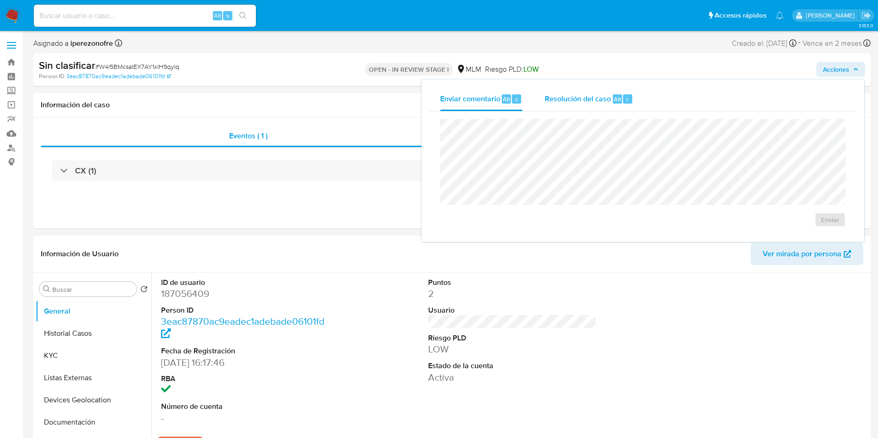
click at [562, 98] on span "Resolución del caso" at bounding box center [578, 98] width 66 height 11
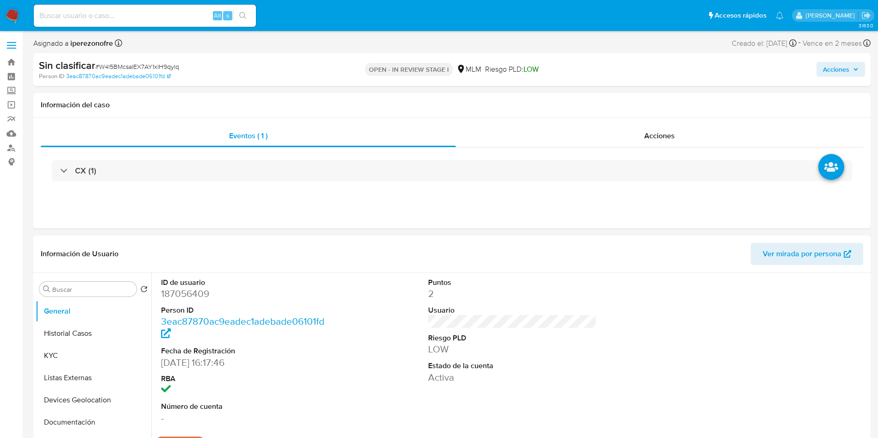
click at [849, 71] on span "Acciones" at bounding box center [841, 69] width 36 height 13
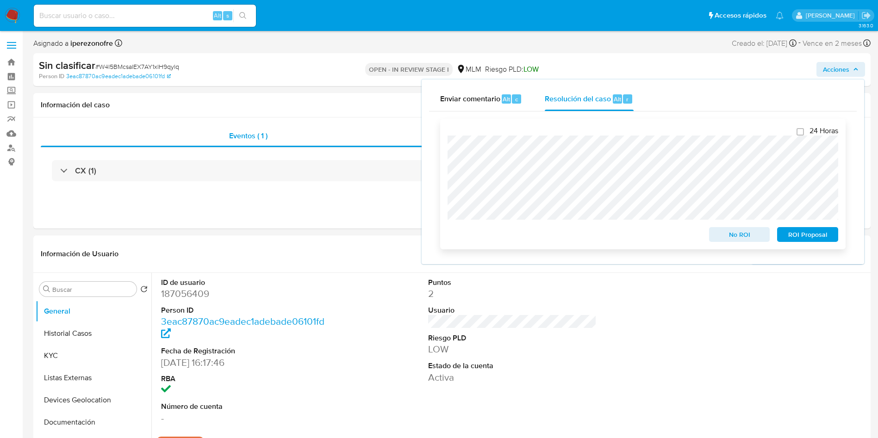
click at [738, 236] on span "No ROI" at bounding box center [739, 234] width 48 height 13
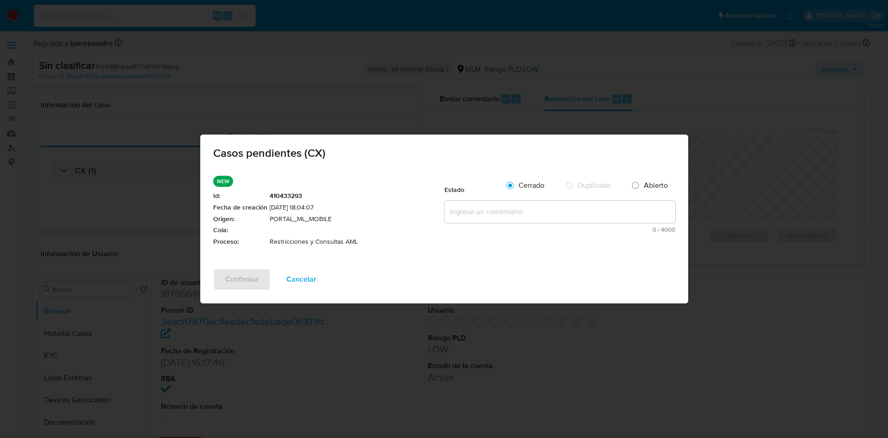
click at [538, 216] on textarea at bounding box center [560, 212] width 231 height 22
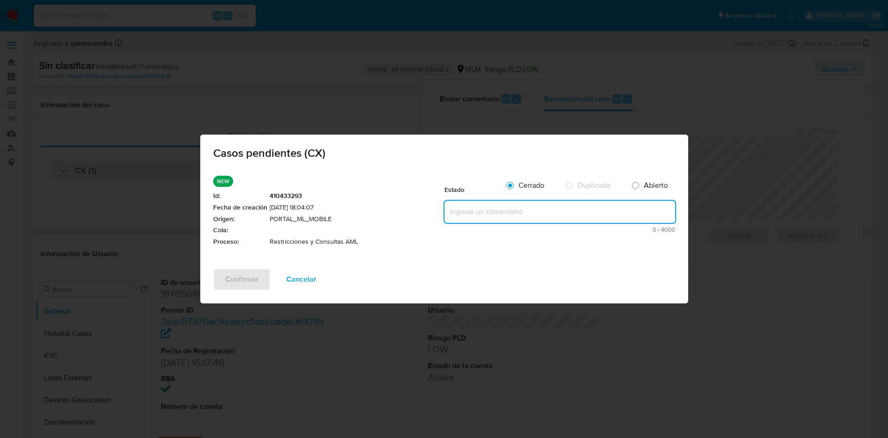
paste textarea "Se realiza validación de caso generado por CX en el que se identifica restricci…"
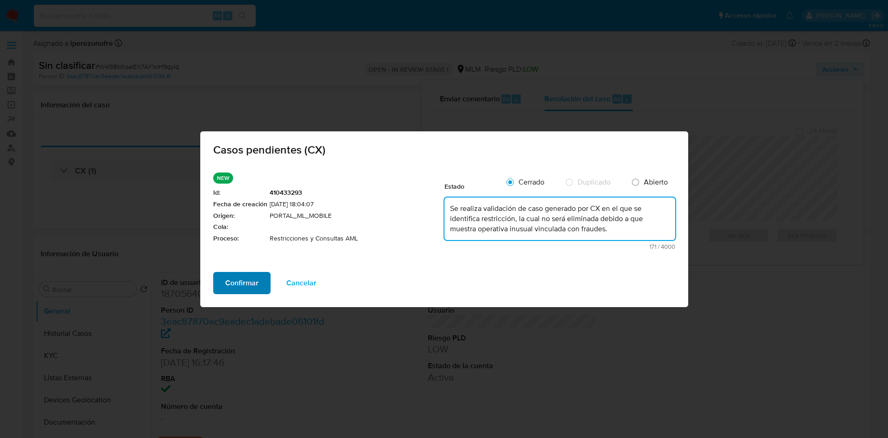
type textarea "Se realiza validación de caso generado por CX en el que se identifica restricci…"
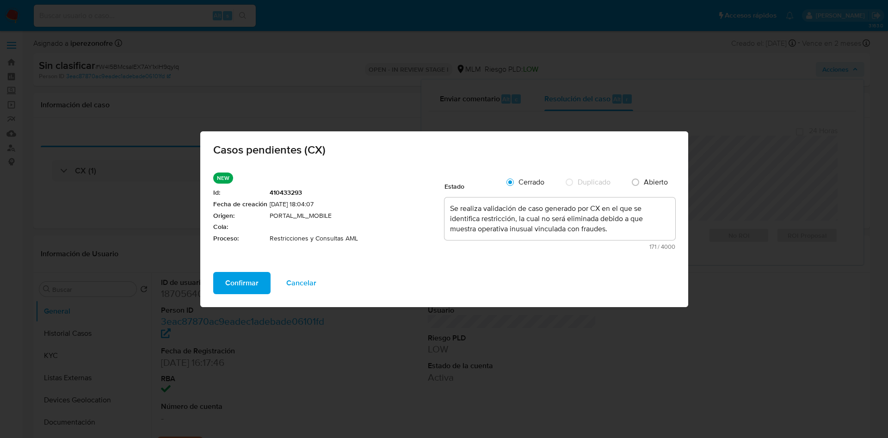
click at [242, 282] on span "Confirmar" at bounding box center [241, 283] width 33 height 20
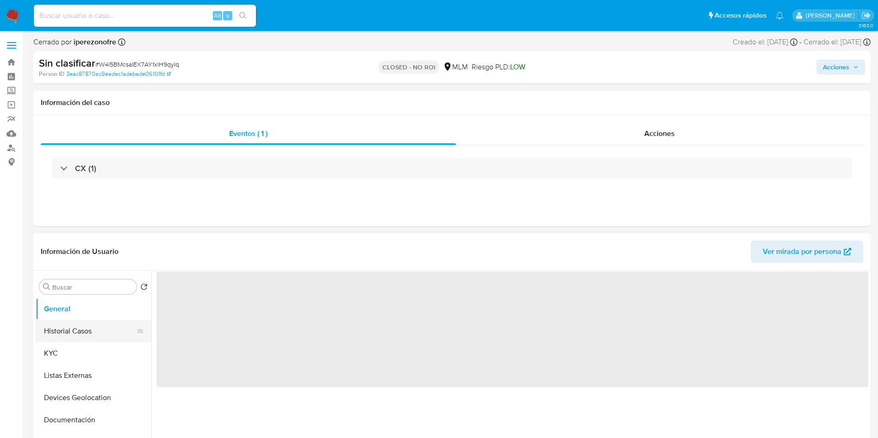
click at [73, 328] on button "Historial Casos" at bounding box center [90, 331] width 108 height 22
select select "10"
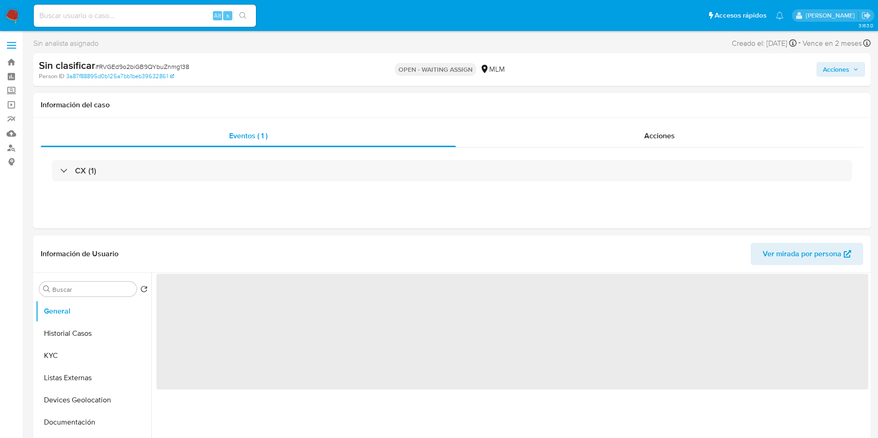
select select "10"
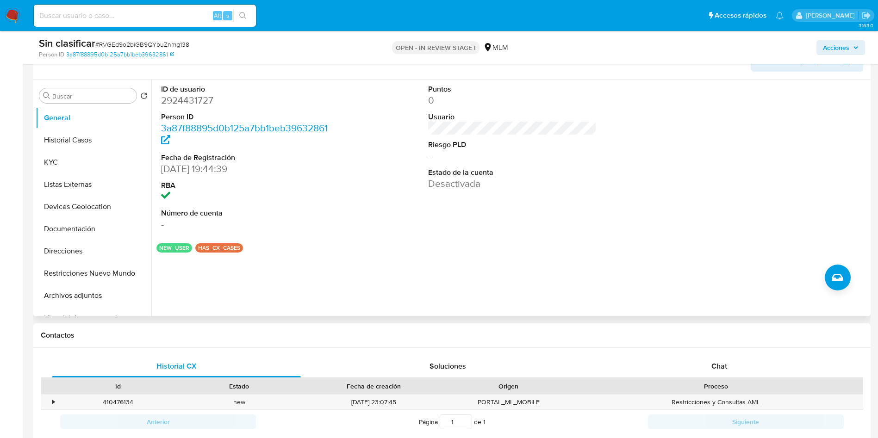
scroll to position [139, 0]
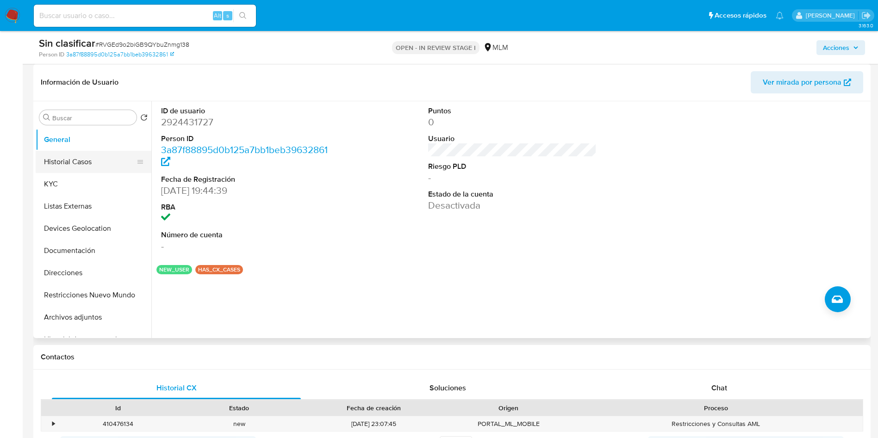
click at [81, 165] on button "Historial Casos" at bounding box center [90, 162] width 108 height 22
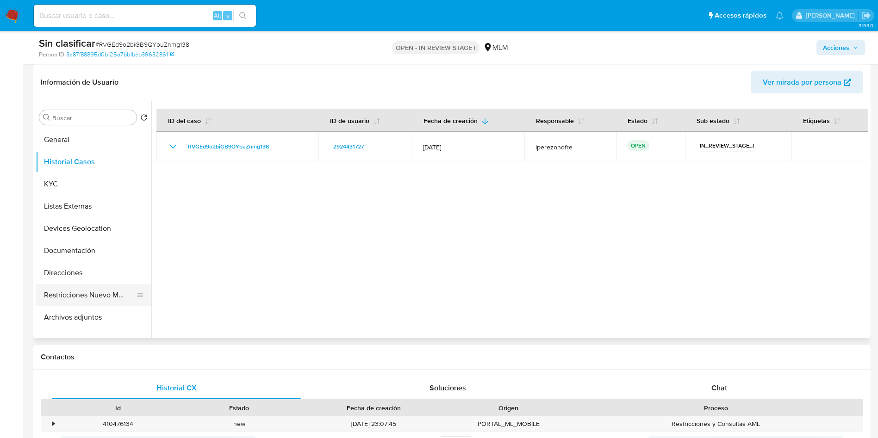
click at [103, 291] on button "Restricciones Nuevo Mundo" at bounding box center [90, 295] width 108 height 22
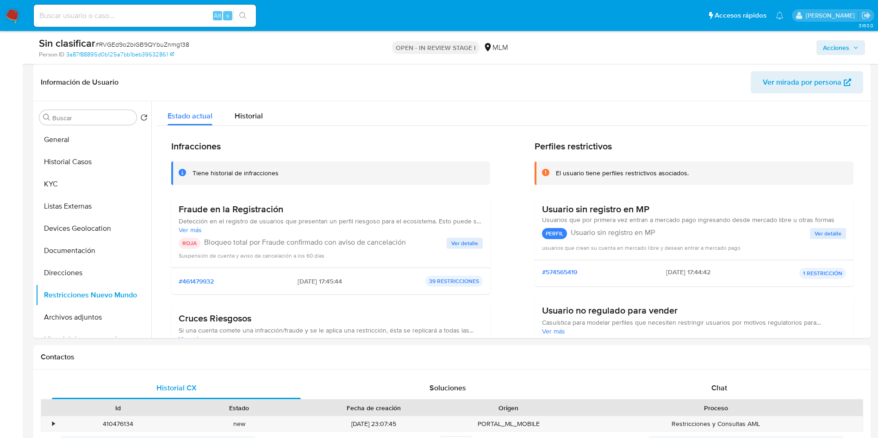
click at [837, 46] on span "Acciones" at bounding box center [836, 47] width 26 height 15
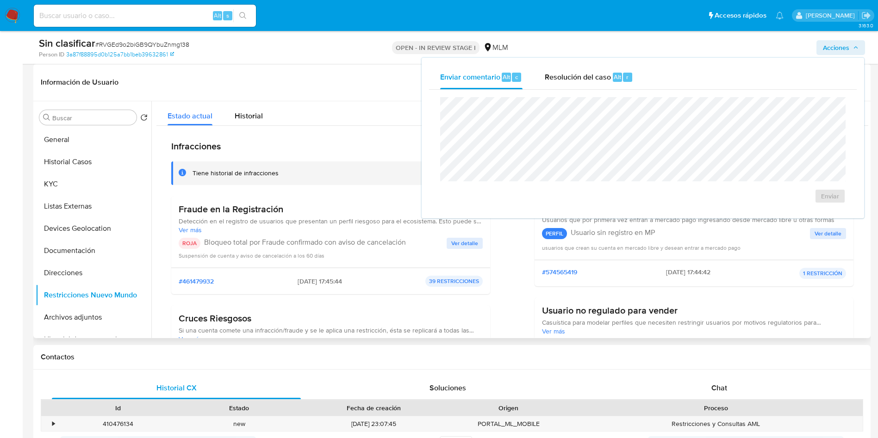
click at [458, 246] on span "Ver detalle" at bounding box center [464, 243] width 27 height 9
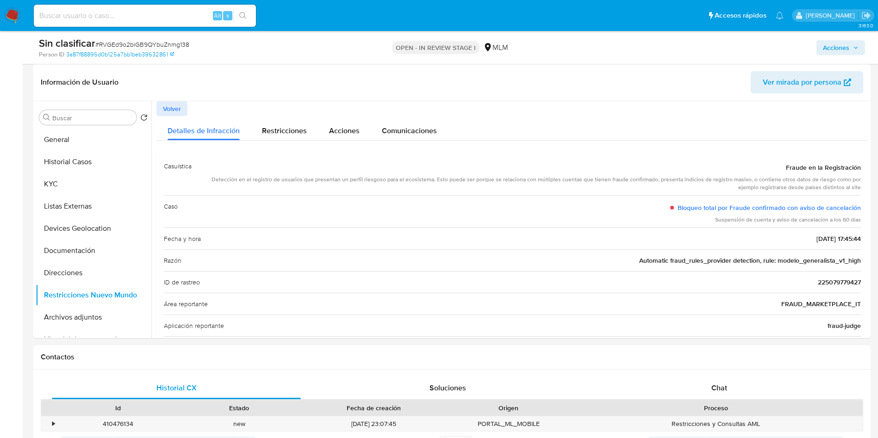
click at [841, 47] on span "Acciones" at bounding box center [836, 47] width 26 height 15
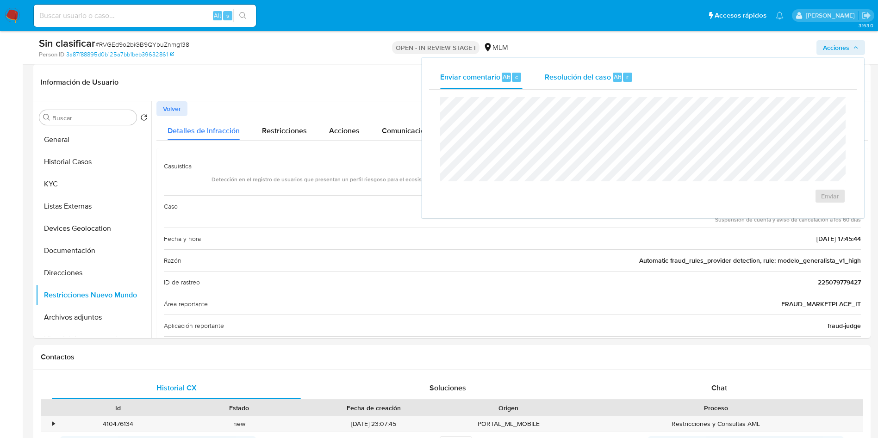
click at [565, 79] on span "Resolución del caso" at bounding box center [578, 76] width 66 height 11
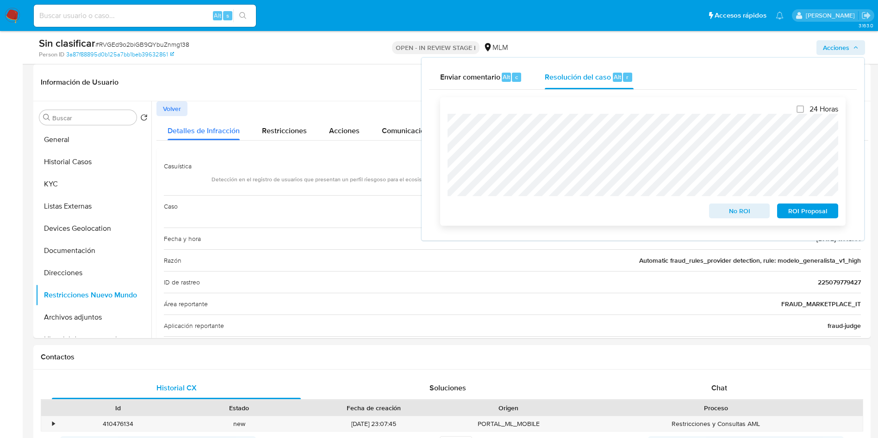
click at [728, 211] on span "No ROI" at bounding box center [739, 211] width 48 height 13
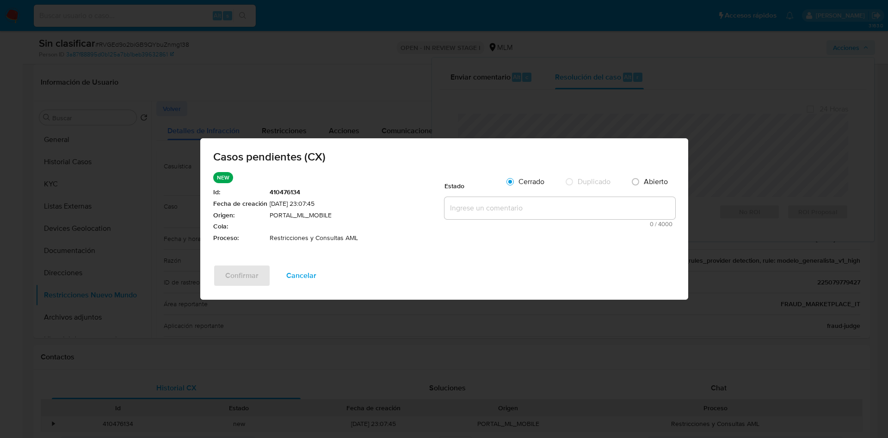
click at [480, 207] on textarea at bounding box center [560, 208] width 231 height 22
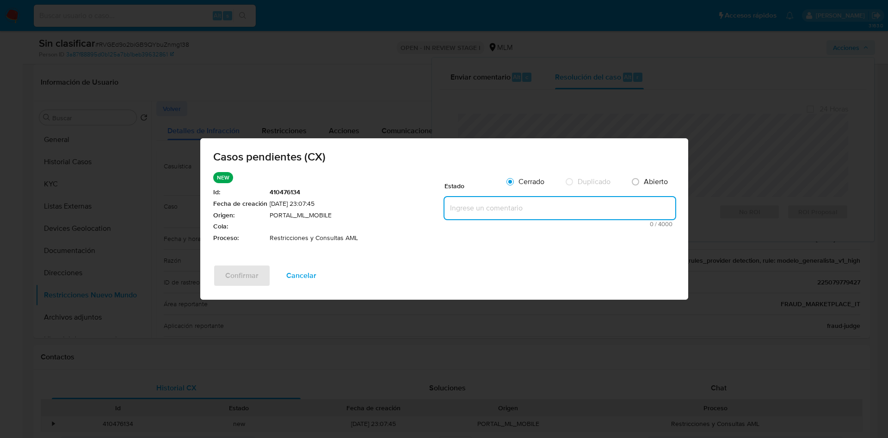
paste textarea "Se realiza validación de caso generado por CX en el que se identifica restricci…"
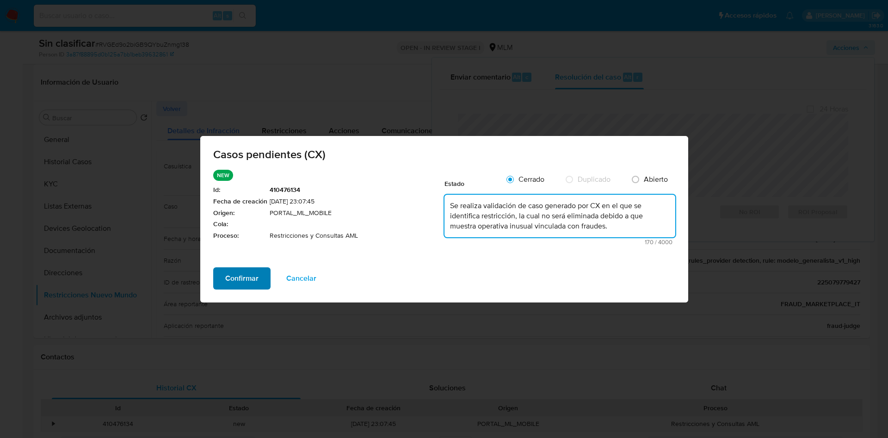
type textarea "Se realiza validación de caso generado por CX en el que se identifica restricci…"
click at [250, 281] on span "Confirmar" at bounding box center [241, 278] width 33 height 20
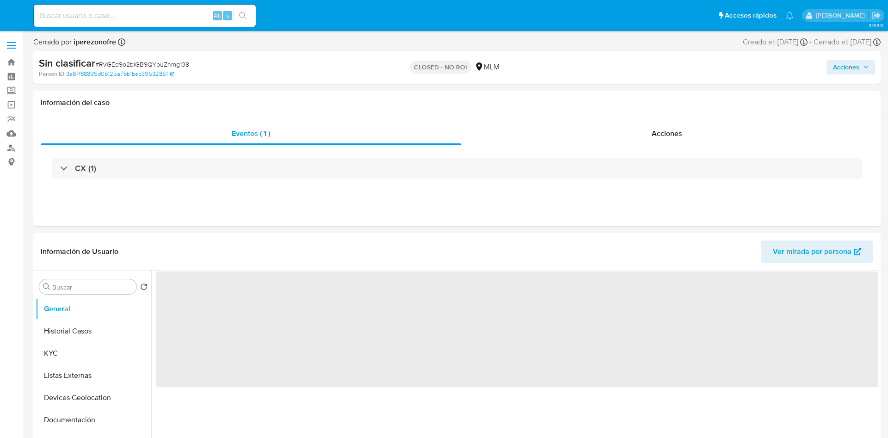
select select "10"
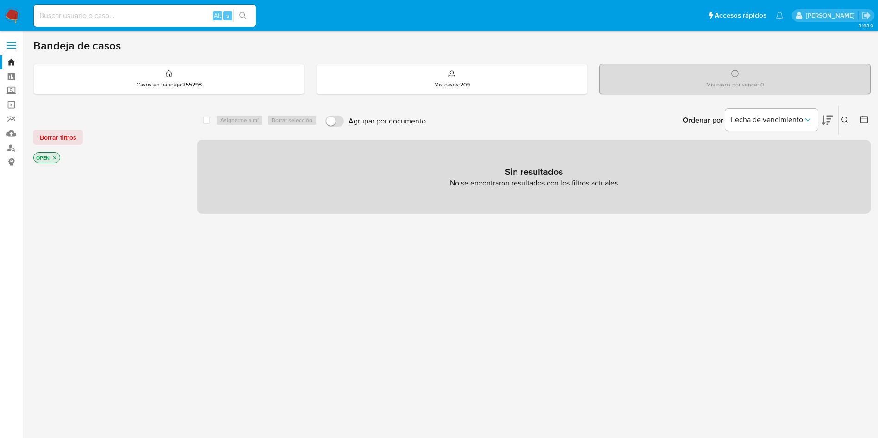
click at [107, 16] on input at bounding box center [145, 16] width 222 height 12
paste input "260828270"
type input "260828270"
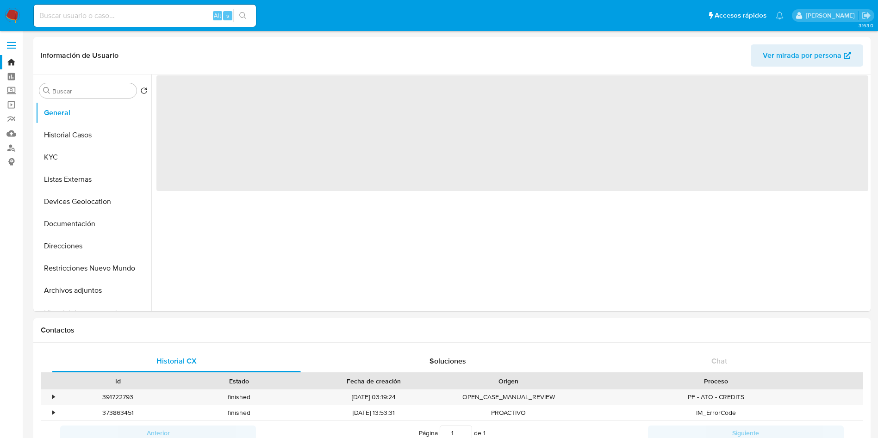
select select "10"
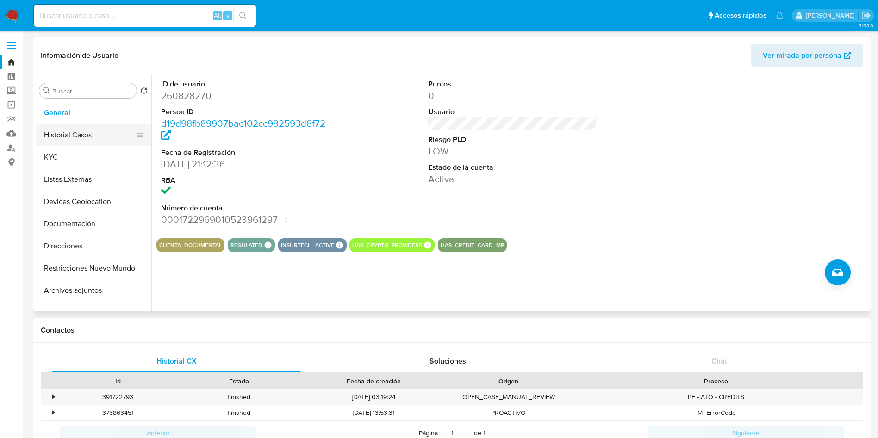
click at [77, 135] on button "Historial Casos" at bounding box center [90, 135] width 108 height 22
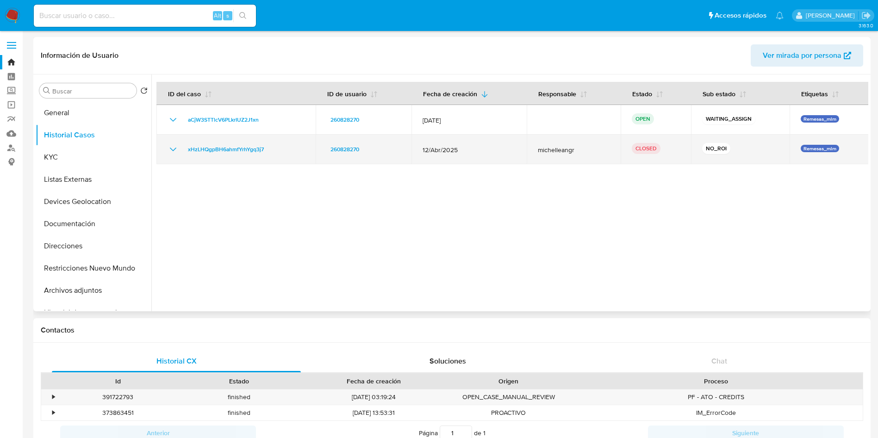
drag, startPoint x: 461, startPoint y: 152, endPoint x: 419, endPoint y: 151, distance: 41.7
click at [419, 151] on td "12/Abr/2025" at bounding box center [468, 150] width 115 height 30
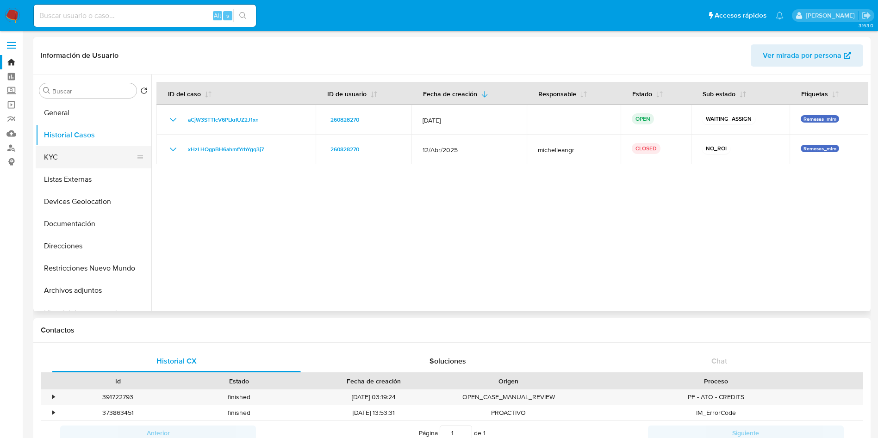
click at [65, 151] on button "KYC" at bounding box center [90, 157] width 108 height 22
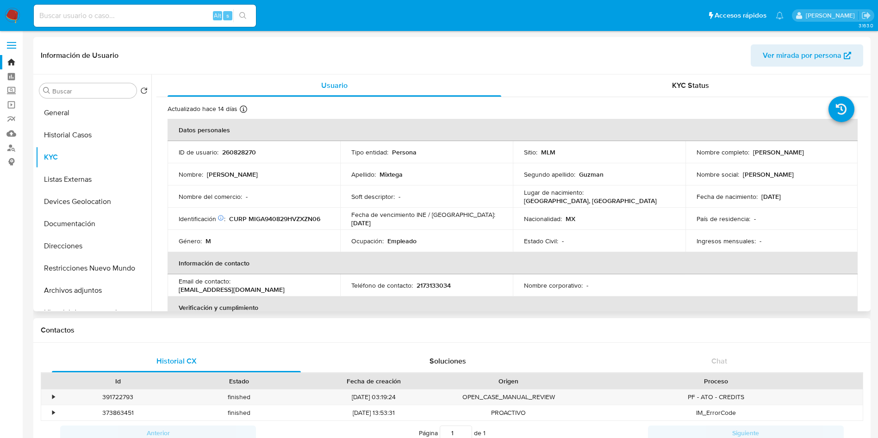
click at [428, 284] on p "2173133034" at bounding box center [433, 285] width 34 height 8
copy p "2173133034"
drag, startPoint x: 282, startPoint y: 292, endPoint x: 175, endPoint y: 292, distance: 106.9
click at [175, 292] on td "Email de contacto : mixtegaguzmanandres@gmail.com" at bounding box center [254, 285] width 173 height 22
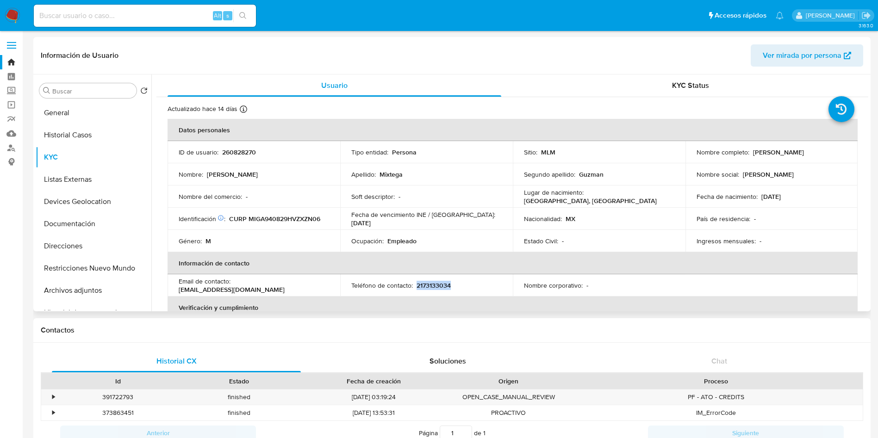
copy p "mixtegaguzmanandres@gmail.com"
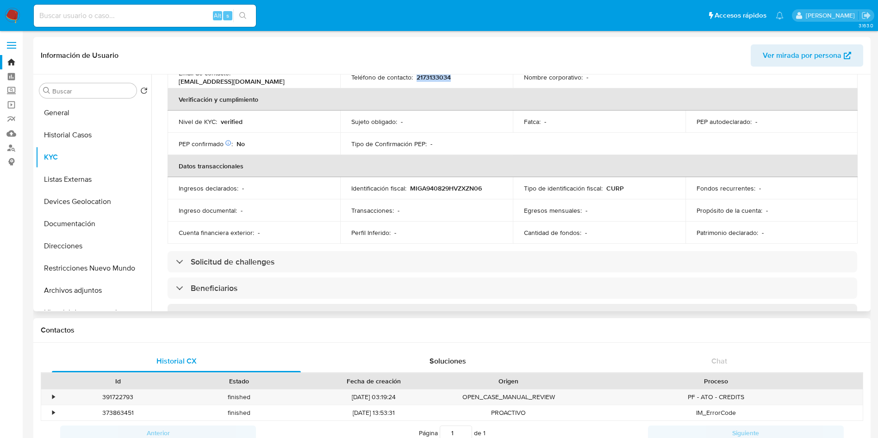
scroll to position [225, 0]
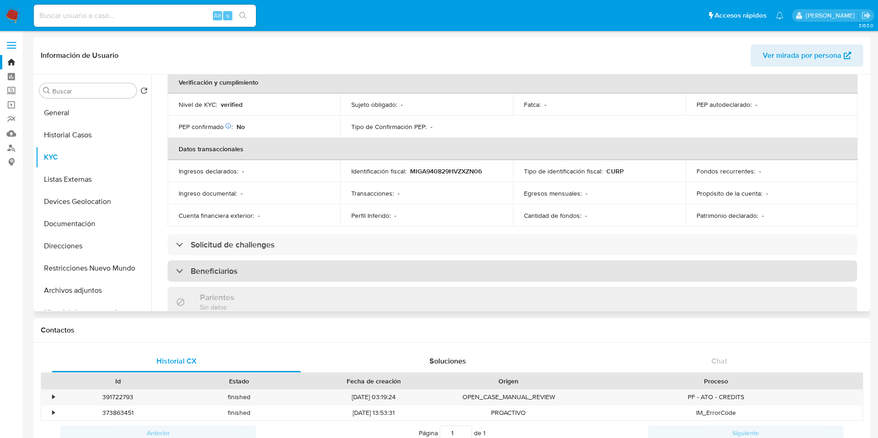
click at [343, 274] on div "Beneficiarios" at bounding box center [512, 271] width 689 height 21
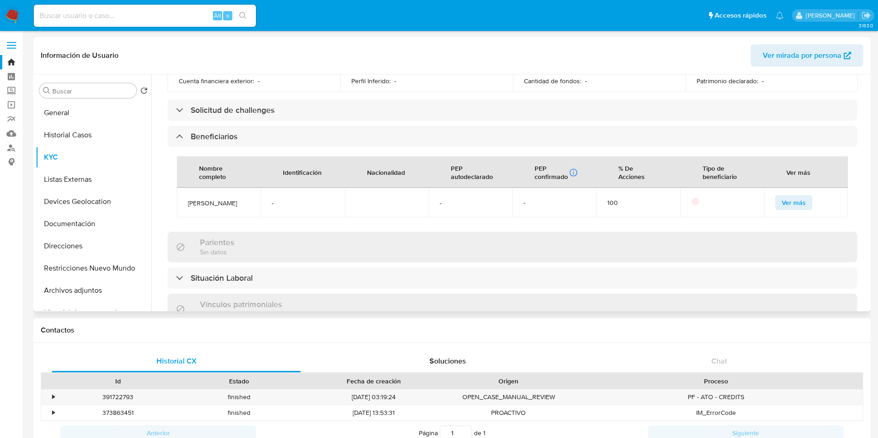
scroll to position [364, 0]
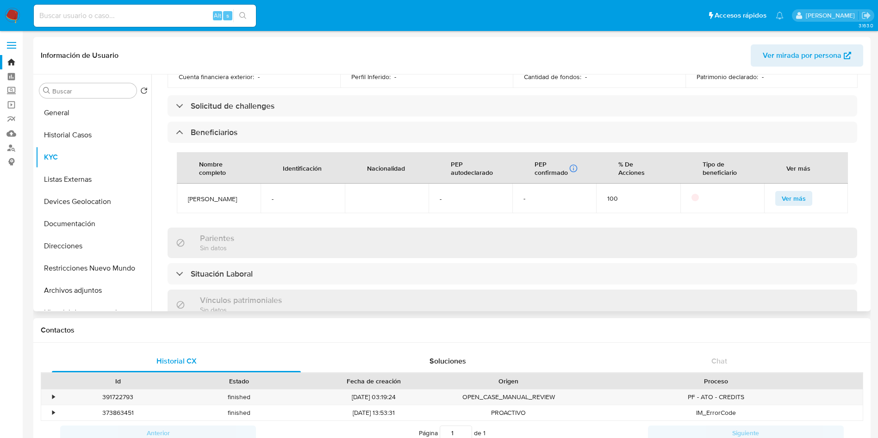
drag, startPoint x: 193, startPoint y: 199, endPoint x: 249, endPoint y: 199, distance: 56.5
click at [249, 199] on td "Mónica Díaz paxtian" at bounding box center [219, 199] width 84 height 30
copy span "Mónica Díaz paxtian"
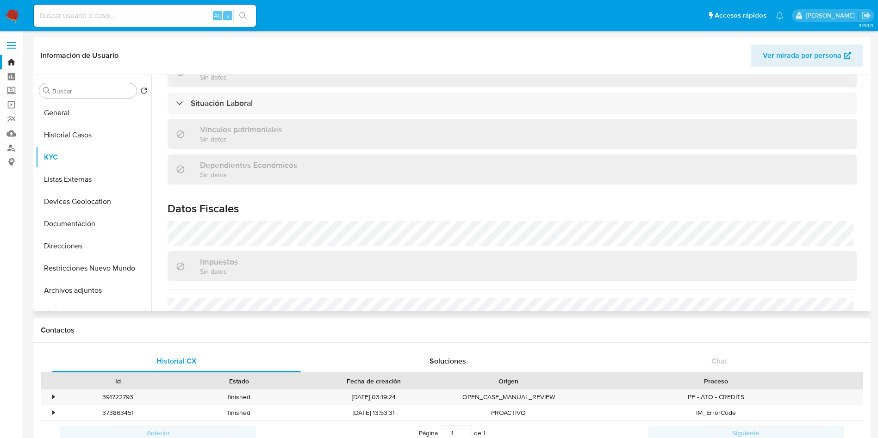
scroll to position [503, 0]
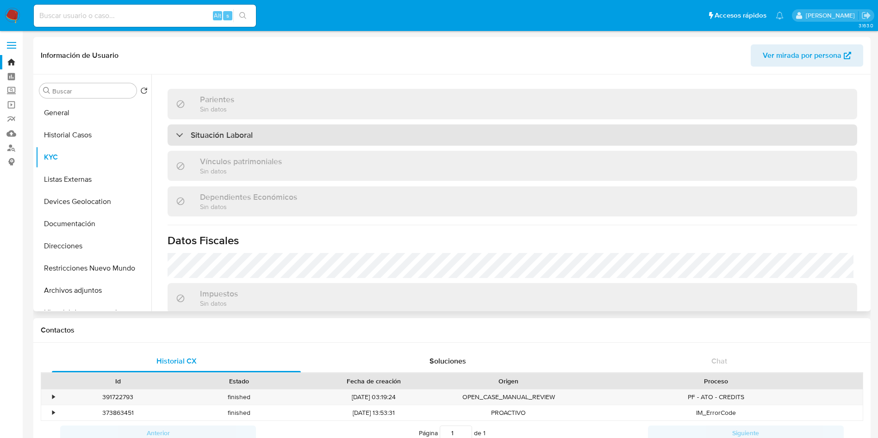
click at [323, 131] on div "Situación Laboral" at bounding box center [512, 134] width 689 height 21
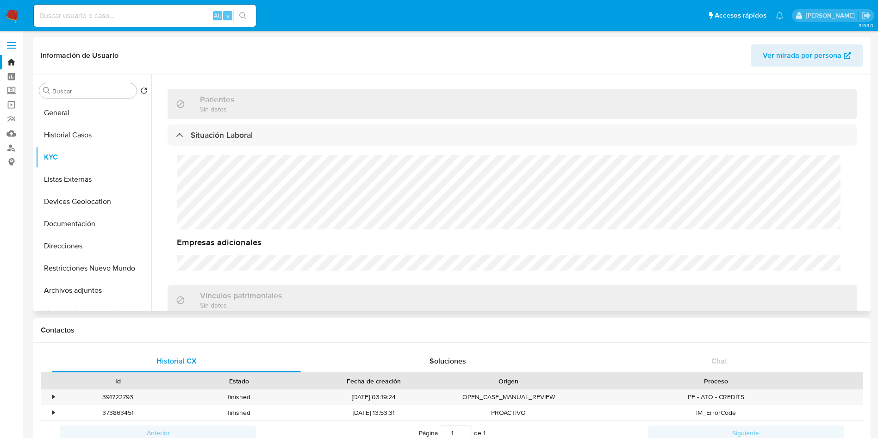
click at [214, 170] on div "Empresas adicionales" at bounding box center [512, 213] width 689 height 134
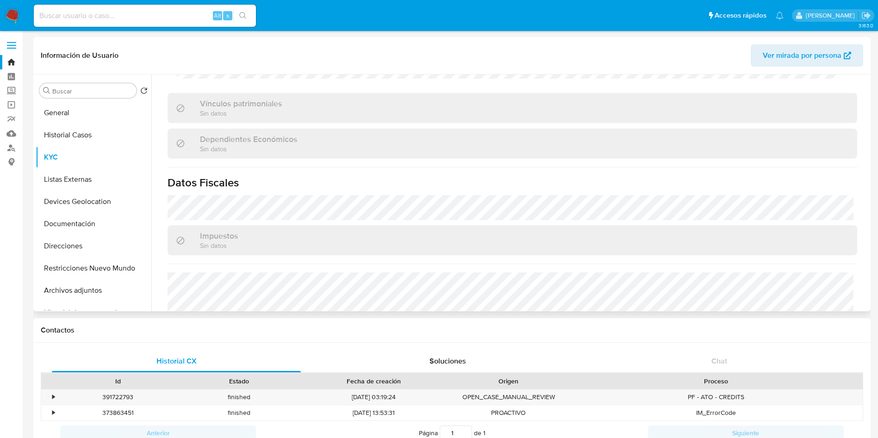
scroll to position [768, 0]
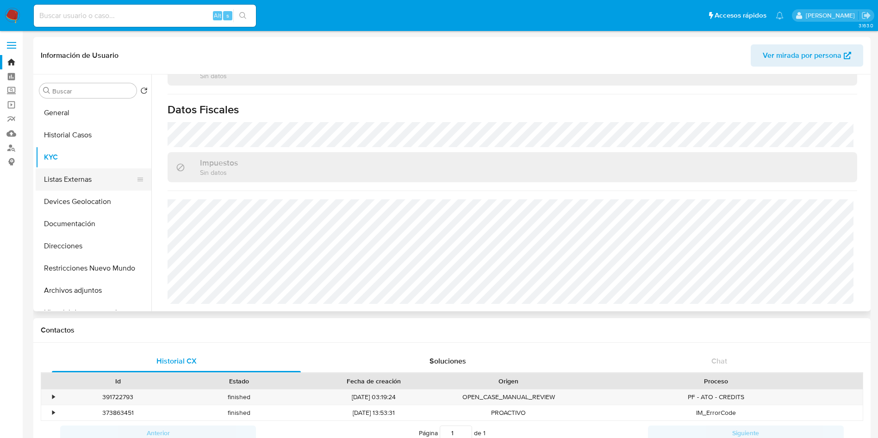
click at [55, 175] on button "Listas Externas" at bounding box center [90, 179] width 108 height 22
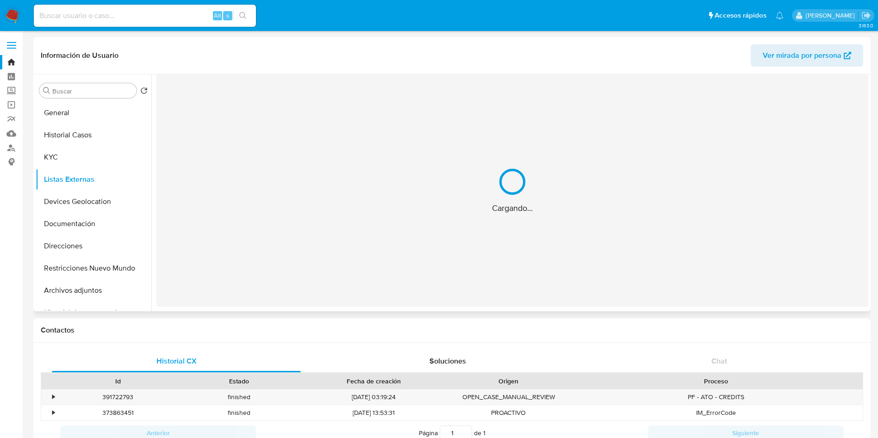
scroll to position [0, 0]
click at [80, 204] on button "Devices Geolocation" at bounding box center [90, 202] width 108 height 22
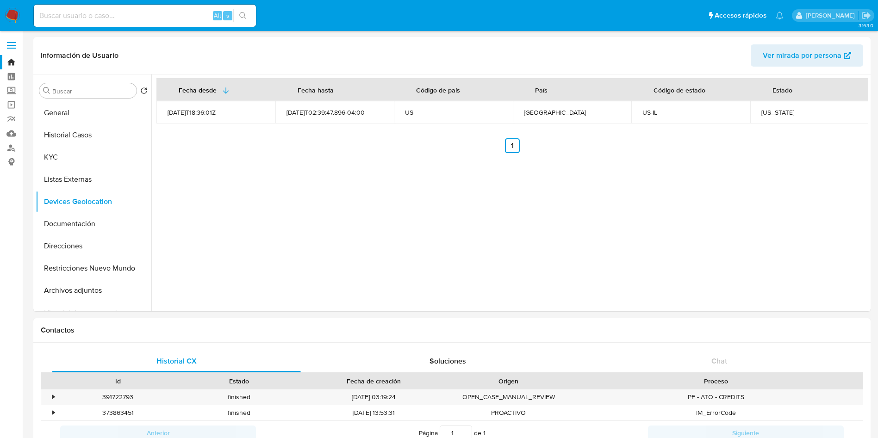
click at [758, 106] on td "Illinois" at bounding box center [809, 112] width 119 height 22
click at [762, 117] on div "Illinois" at bounding box center [809, 112] width 97 height 8
copy div "Illinois"
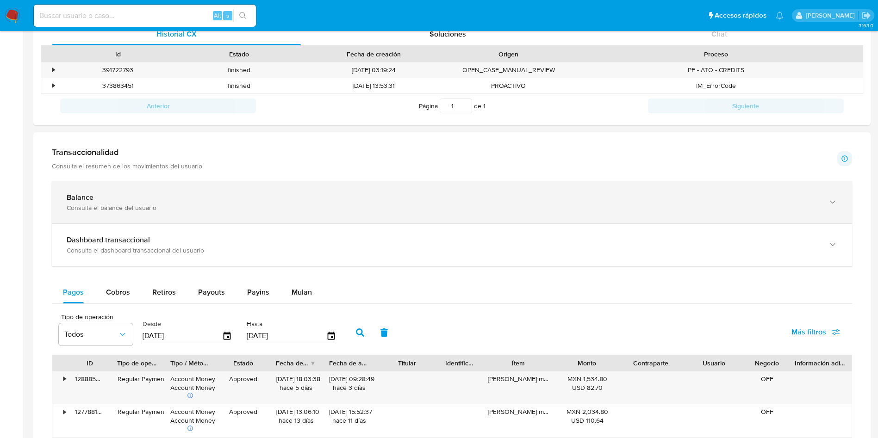
scroll to position [347, 0]
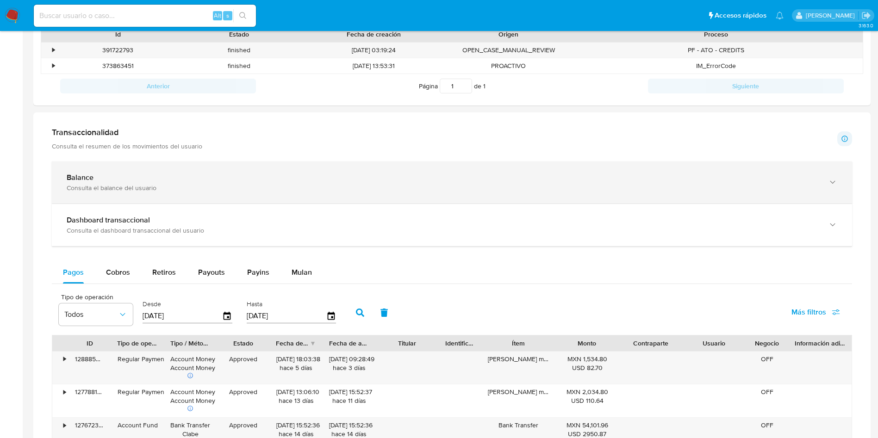
click at [160, 170] on div "Balance Consulta el balance del usuario" at bounding box center [452, 182] width 800 height 42
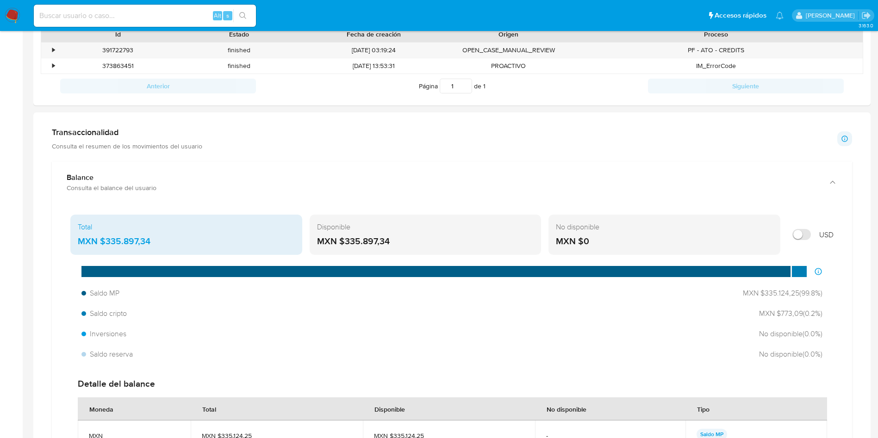
drag, startPoint x: 174, startPoint y: 245, endPoint x: 104, endPoint y: 241, distance: 70.0
click at [104, 241] on div "MXN $335.897,34" at bounding box center [186, 242] width 217 height 12
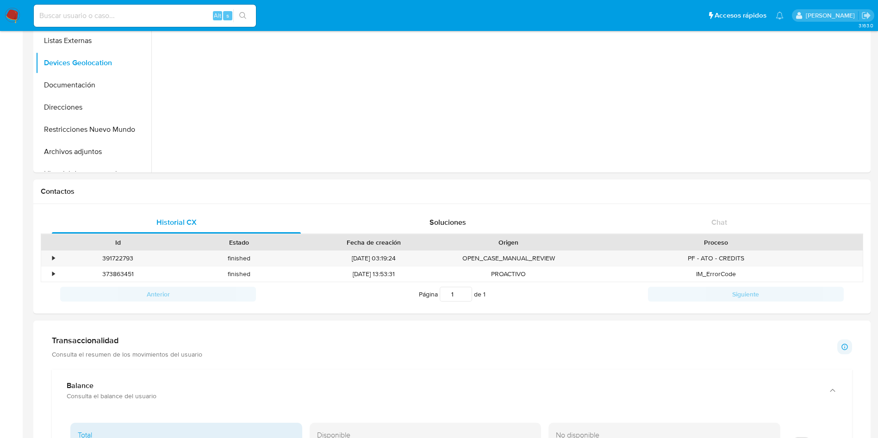
scroll to position [0, 0]
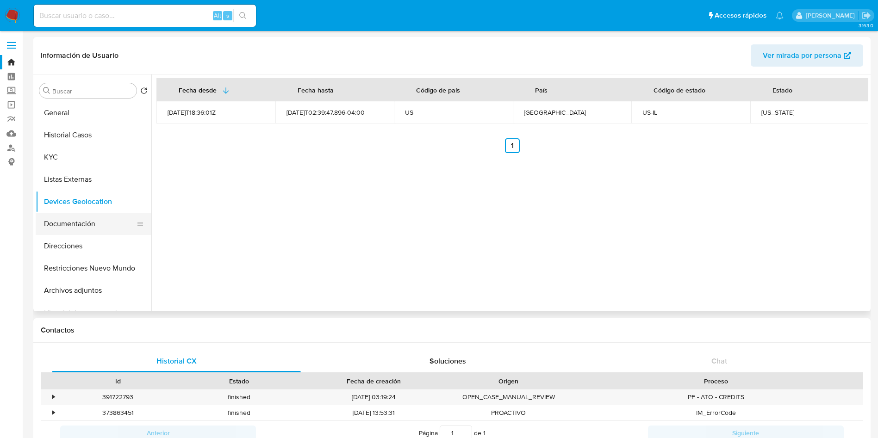
click at [77, 217] on button "Documentación" at bounding box center [90, 224] width 108 height 22
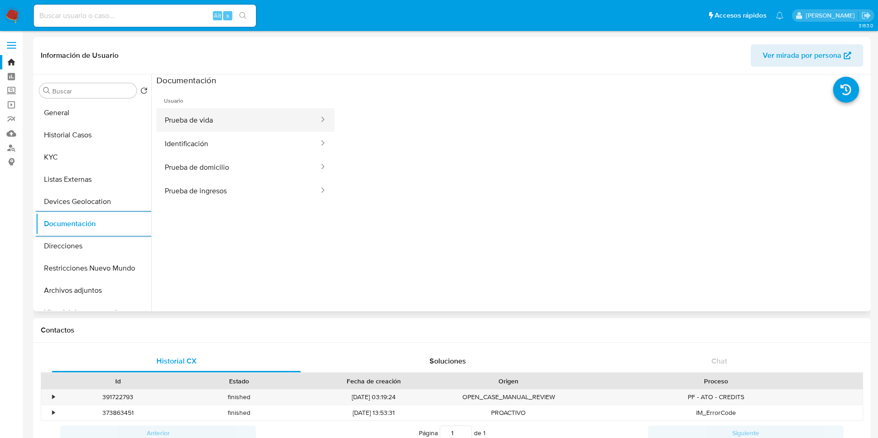
click at [234, 124] on button "Prueba de vida" at bounding box center [237, 120] width 163 height 24
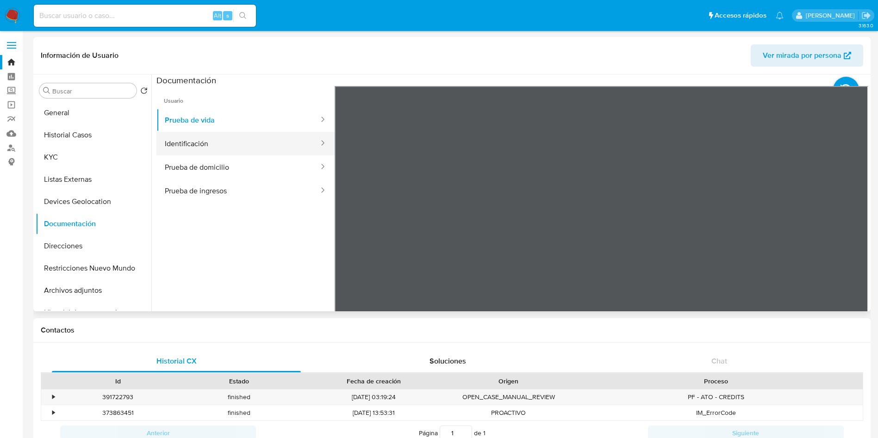
click at [254, 153] on button "Identificación" at bounding box center [237, 144] width 163 height 24
click at [858, 232] on icon at bounding box center [856, 236] width 19 height 19
click at [242, 166] on button "Prueba de domicilio" at bounding box center [237, 167] width 163 height 24
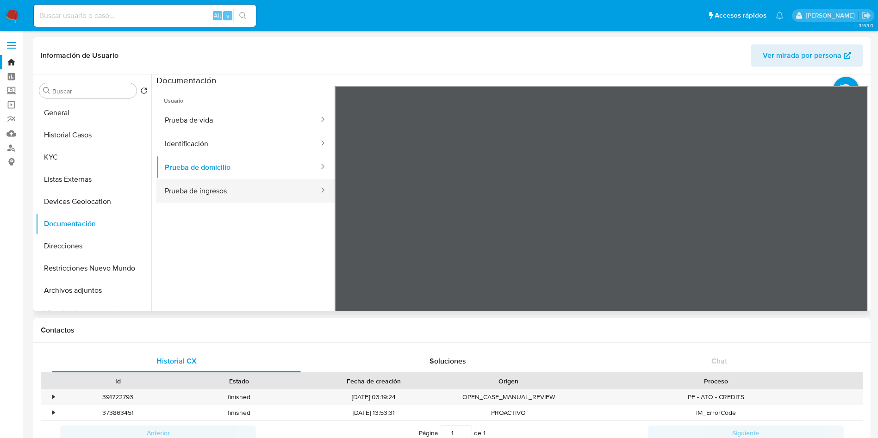
click at [255, 186] on button "Prueba de ingresos" at bounding box center [237, 191] width 163 height 24
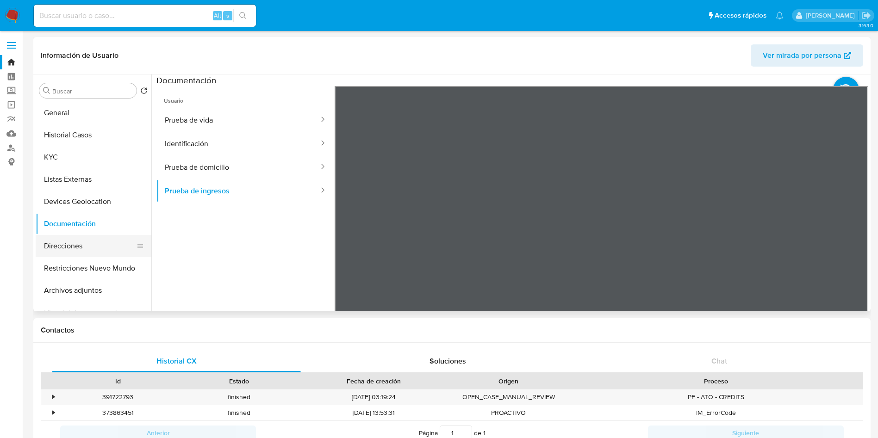
click at [80, 250] on button "Direcciones" at bounding box center [90, 246] width 108 height 22
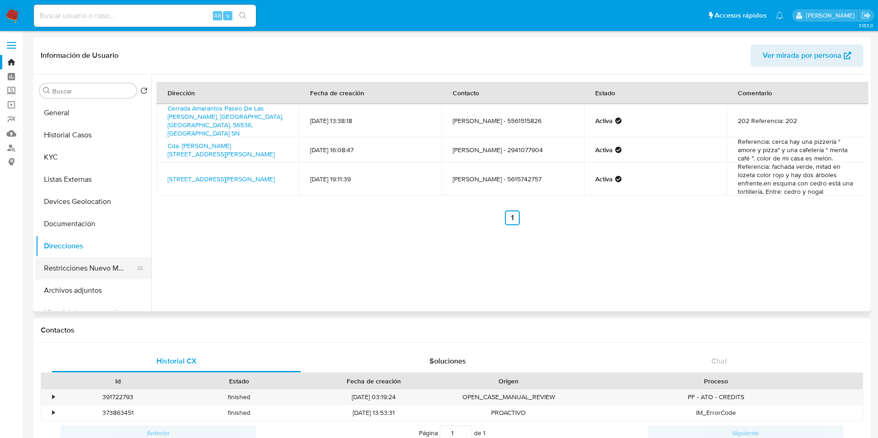
click at [95, 260] on button "Restricciones Nuevo Mundo" at bounding box center [90, 268] width 108 height 22
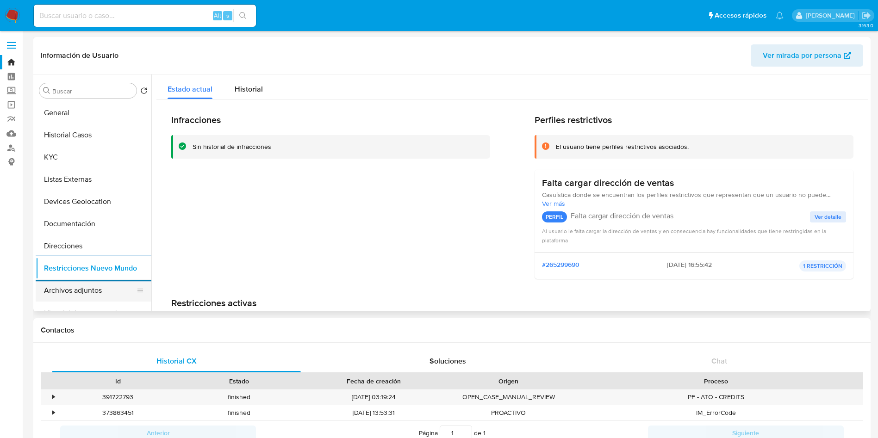
drag, startPoint x: 90, startPoint y: 286, endPoint x: 97, endPoint y: 284, distance: 7.6
click at [89, 286] on button "Archivos adjuntos" at bounding box center [90, 290] width 108 height 22
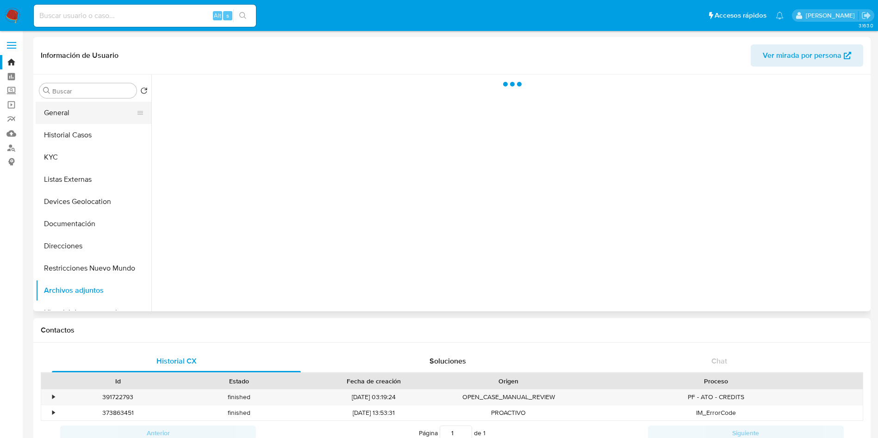
click at [89, 105] on button "General" at bounding box center [90, 113] width 108 height 22
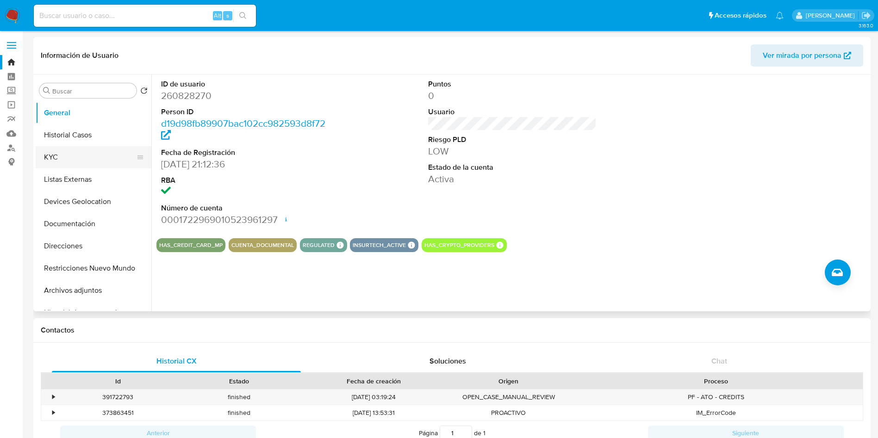
click at [68, 157] on button "KYC" at bounding box center [90, 157] width 108 height 22
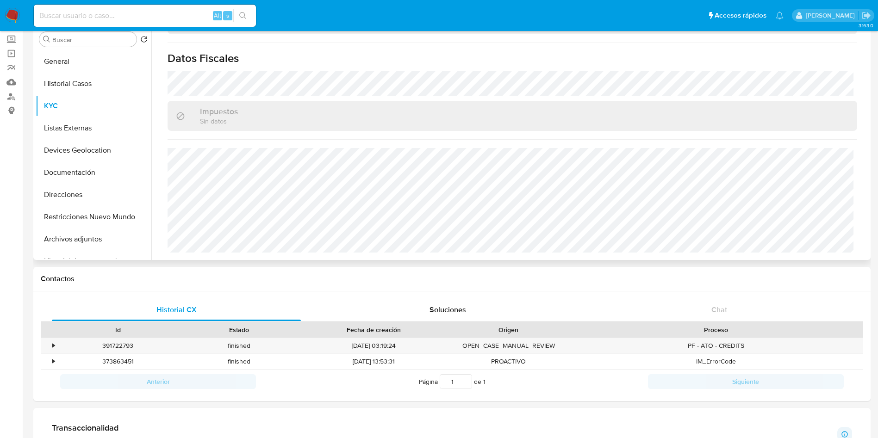
scroll to position [69, 0]
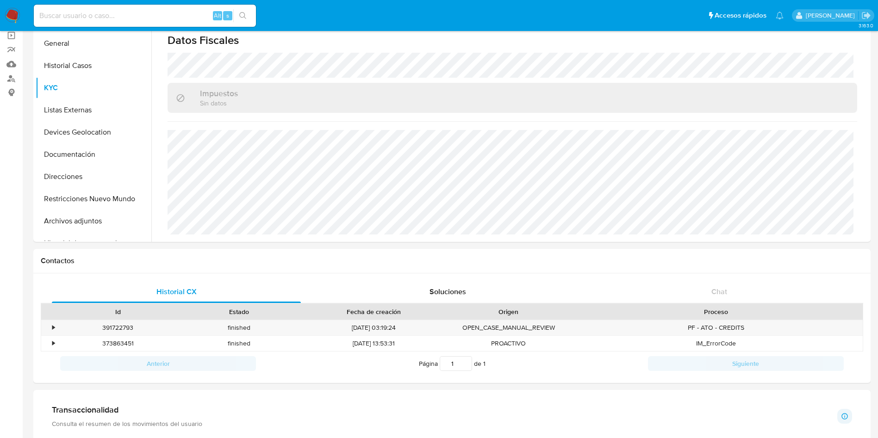
click at [95, 17] on input at bounding box center [145, 16] width 222 height 12
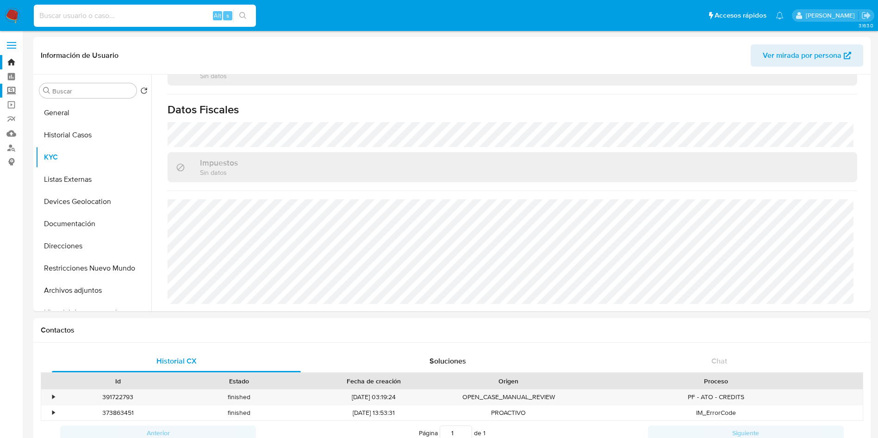
click at [7, 90] on label "Screening" at bounding box center [55, 91] width 110 height 14
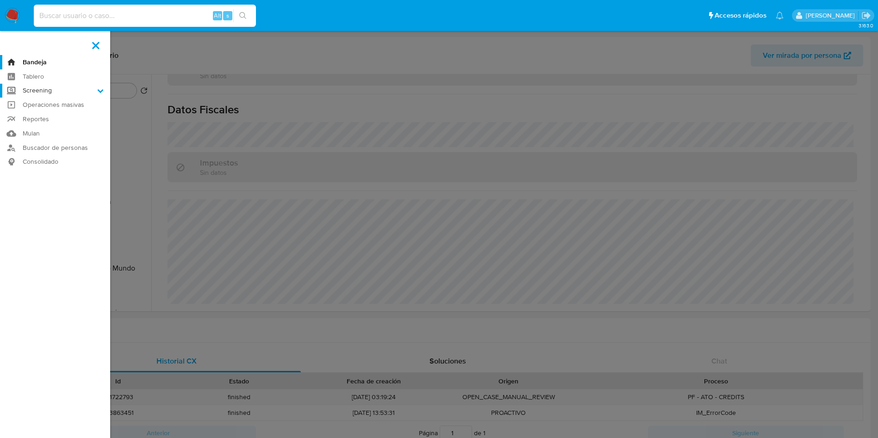
click at [0, 0] on input "Screening" at bounding box center [0, 0] width 0 height 0
click at [43, 128] on link "Herramientas" at bounding box center [55, 127] width 110 height 12
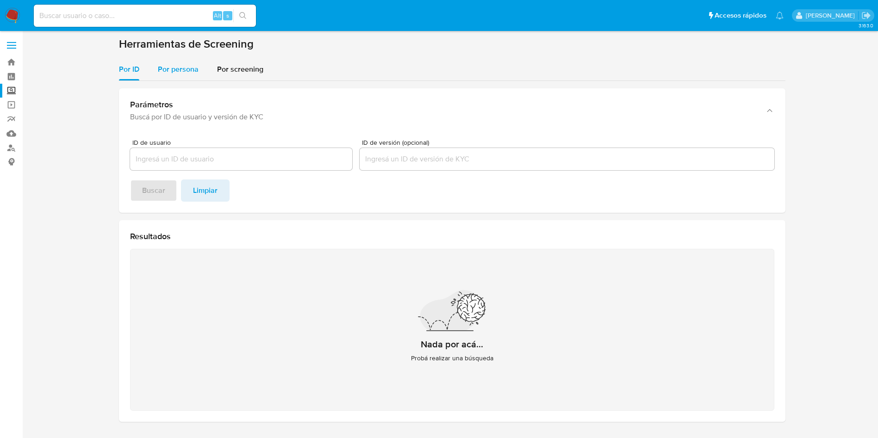
click at [170, 66] on span "Por persona" at bounding box center [178, 69] width 41 height 11
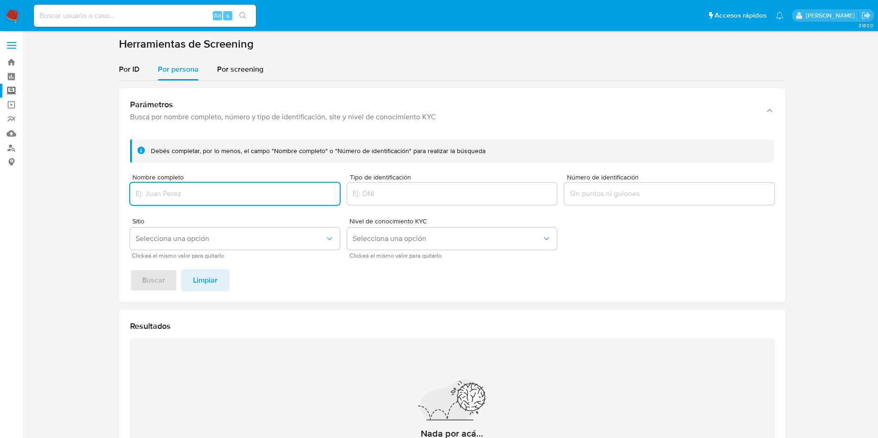
click at [186, 195] on input "Nombre completo" at bounding box center [235, 194] width 210 height 12
click at [130, 269] on button "Buscar" at bounding box center [153, 280] width 47 height 22
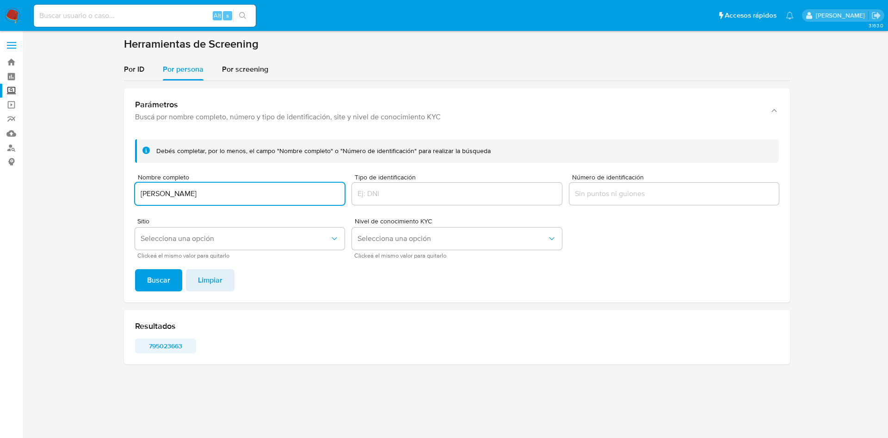
click at [166, 348] on span "795023663" at bounding box center [166, 346] width 48 height 13
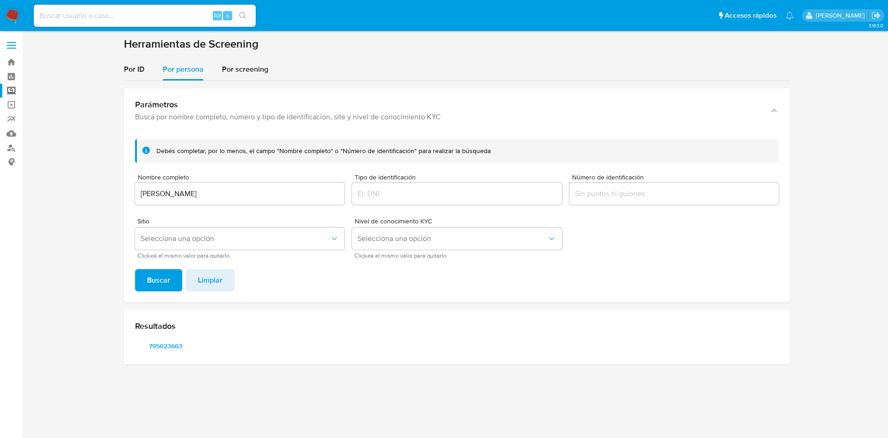
drag, startPoint x: 224, startPoint y: 192, endPoint x: 268, endPoint y: 206, distance: 46.0
click at [225, 192] on input "[PERSON_NAME]" at bounding box center [240, 194] width 210 height 12
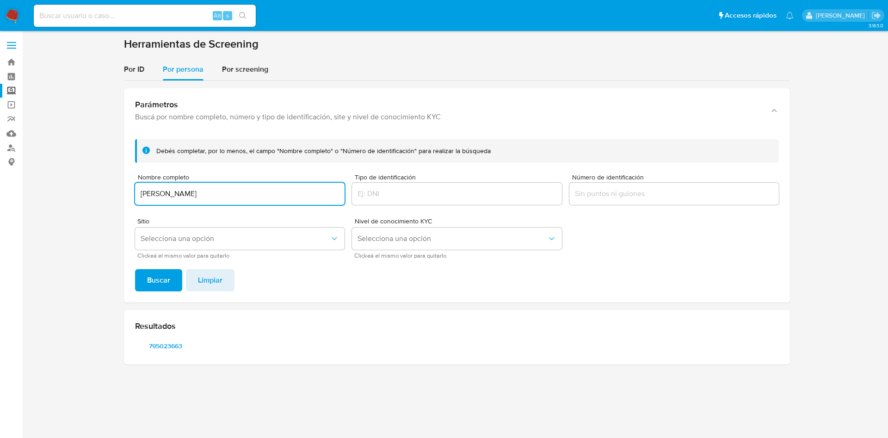
drag, startPoint x: 264, startPoint y: 200, endPoint x: 52, endPoint y: 158, distance: 215.6
click at [63, 161] on section at bounding box center [457, 204] width 848 height 335
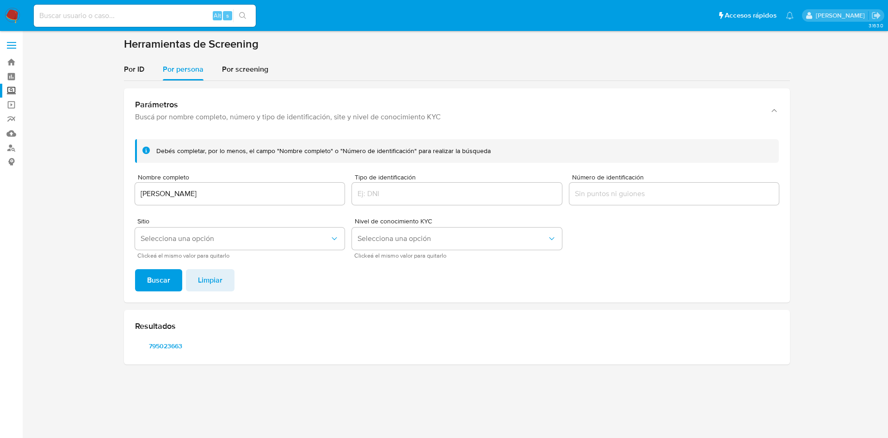
click at [226, 192] on input "[PERSON_NAME]" at bounding box center [240, 194] width 210 height 12
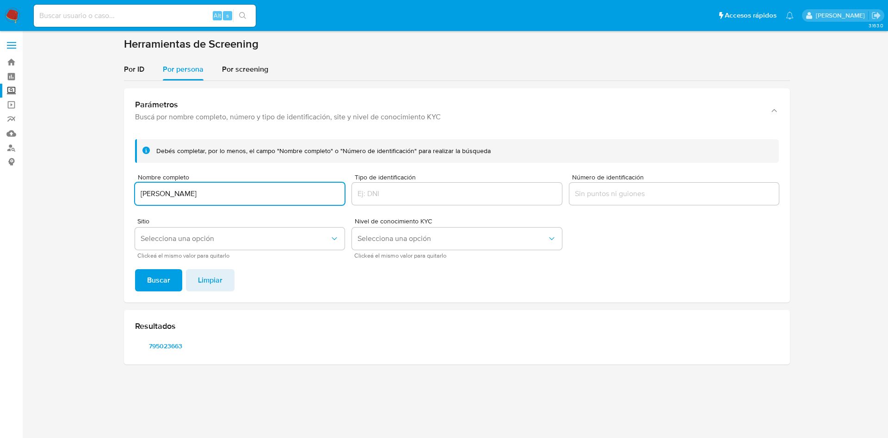
drag, startPoint x: 228, startPoint y: 196, endPoint x: 139, endPoint y: 195, distance: 88.4
click at [139, 195] on input "[PERSON_NAME]" at bounding box center [240, 194] width 210 height 12
click at [135, 269] on button "Buscar" at bounding box center [158, 280] width 47 height 22
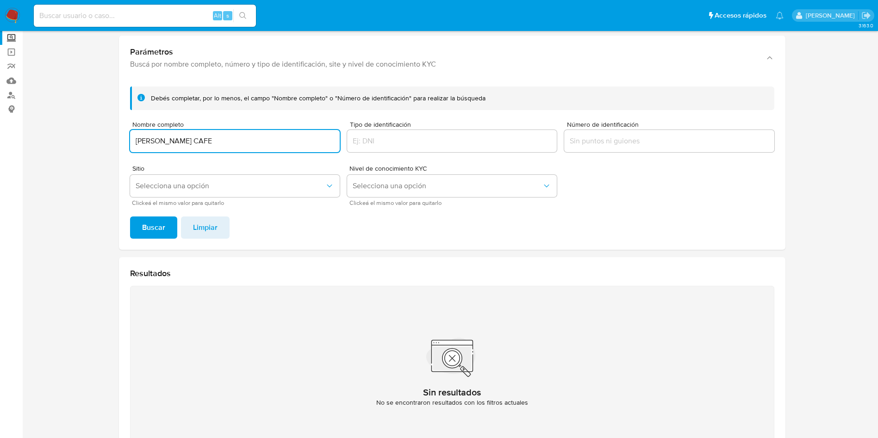
scroll to position [120, 0]
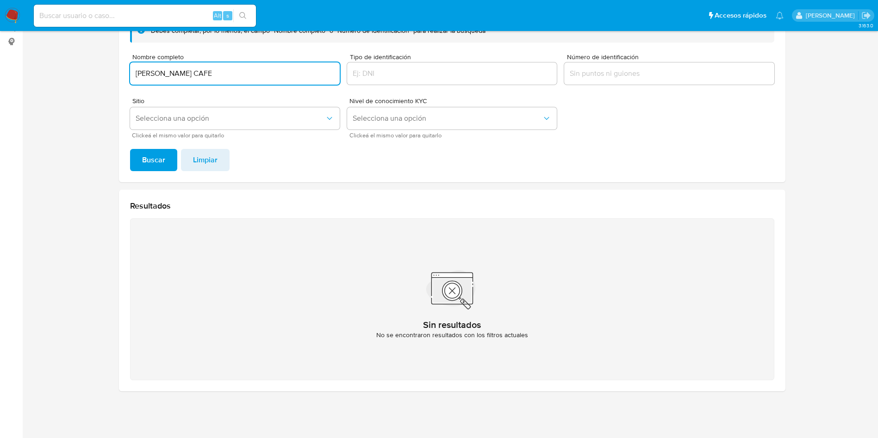
drag, startPoint x: 188, startPoint y: 72, endPoint x: 92, endPoint y: 54, distance: 98.0
click at [99, 56] on section at bounding box center [451, 158] width 837 height 482
click at [175, 81] on div "[PERSON_NAME] CAFE" at bounding box center [235, 73] width 210 height 22
drag, startPoint x: 201, startPoint y: 76, endPoint x: 83, endPoint y: 55, distance: 119.8
click at [86, 56] on section at bounding box center [451, 158] width 837 height 482
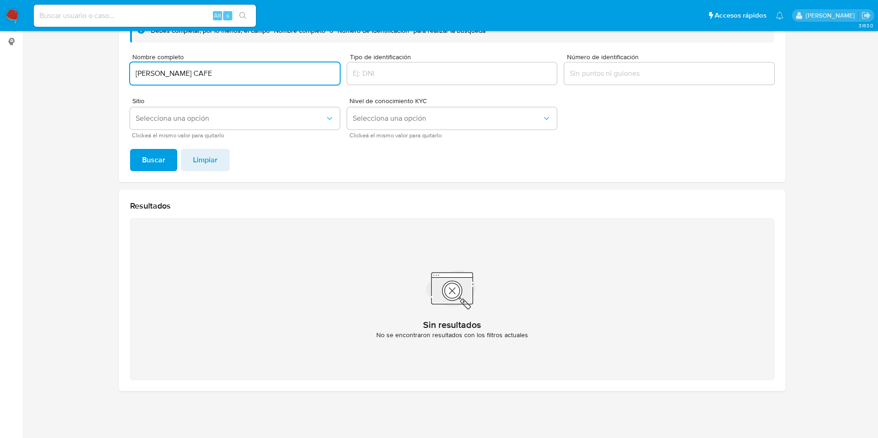
paste input "TUPELO HONEY HOSPITALITY CORPORATION"
type input "TUPELO HONEY HOSPITALITY CORPORATION"
click at [130, 149] on button "Buscar" at bounding box center [153, 160] width 47 height 22
click at [97, 19] on input at bounding box center [145, 16] width 222 height 12
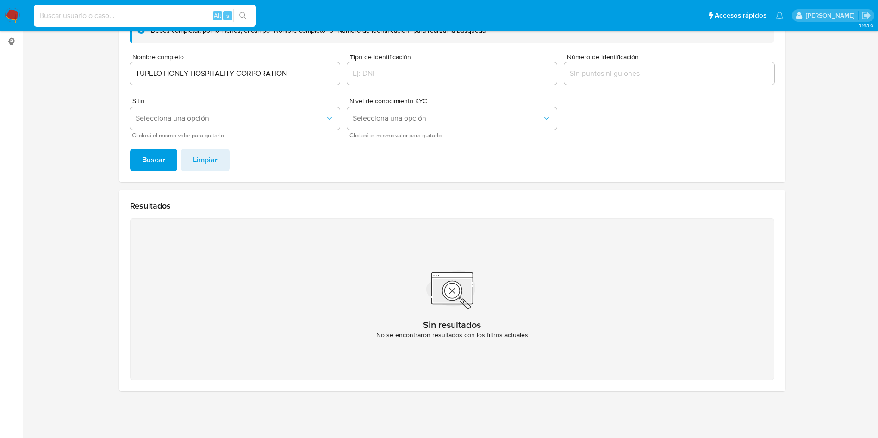
paste input "260828270"
type input "260828270"
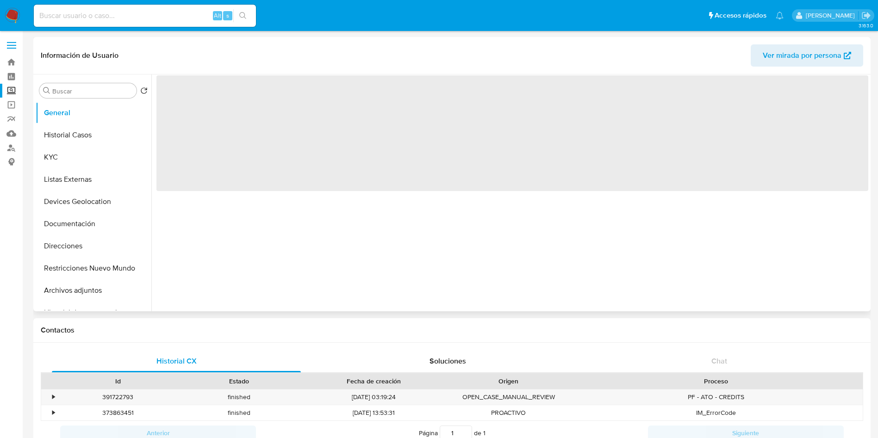
scroll to position [486, 0]
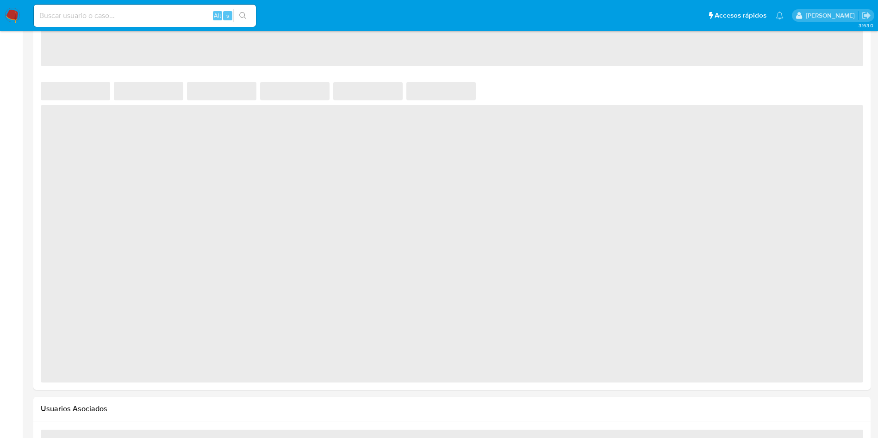
select select "10"
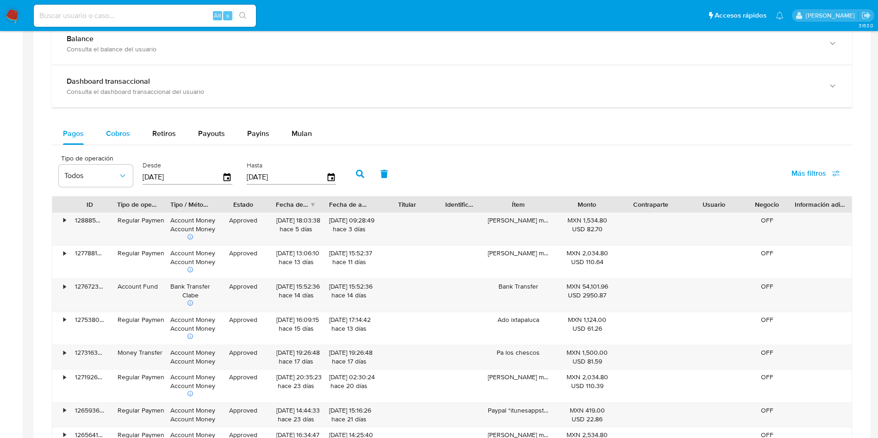
click at [126, 129] on span "Cobros" at bounding box center [118, 133] width 24 height 11
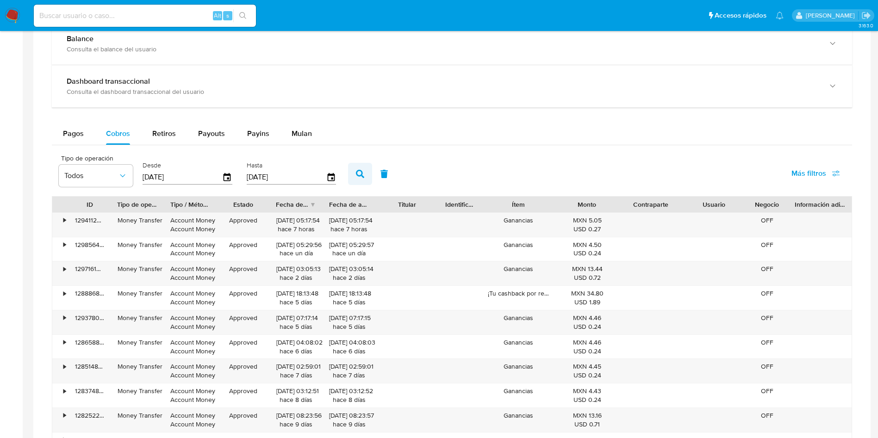
click at [363, 167] on button "button" at bounding box center [360, 174] width 24 height 22
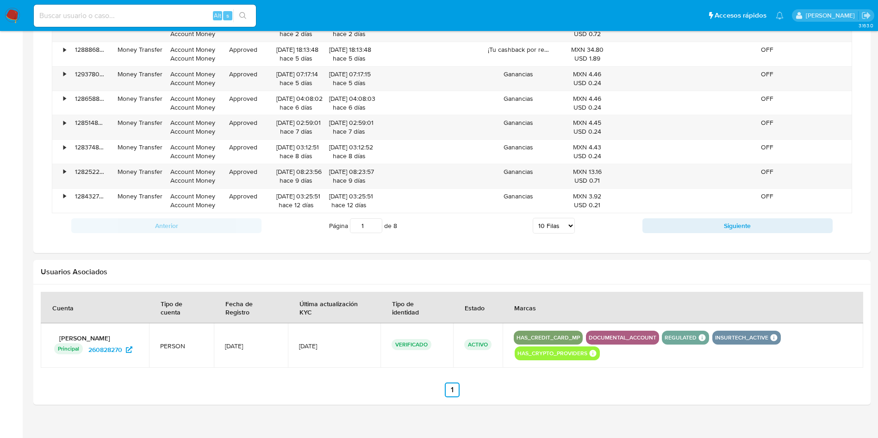
scroll to position [743, 0]
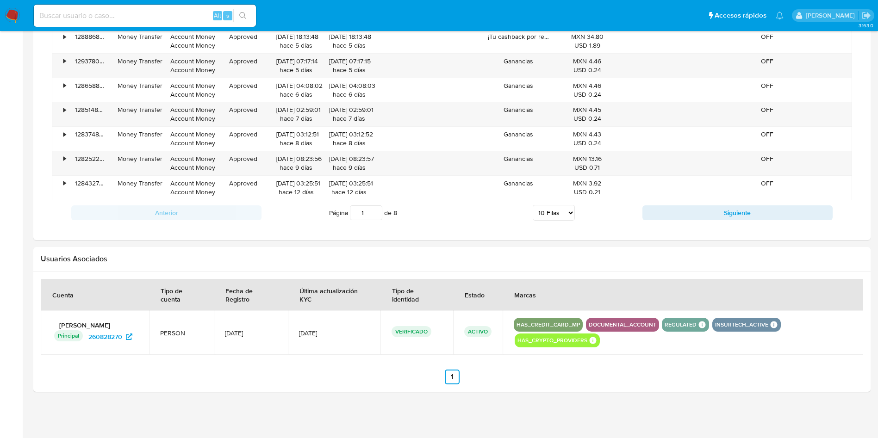
click at [557, 205] on select "5 Filas 10 Filas 20 Filas 25 Filas 50 Filas 100 Filas" at bounding box center [554, 213] width 42 height 16
select select "100"
click at [533, 205] on select "5 Filas 10 Filas 20 Filas 25 Filas 50 Filas 100 Filas" at bounding box center [554, 213] width 42 height 16
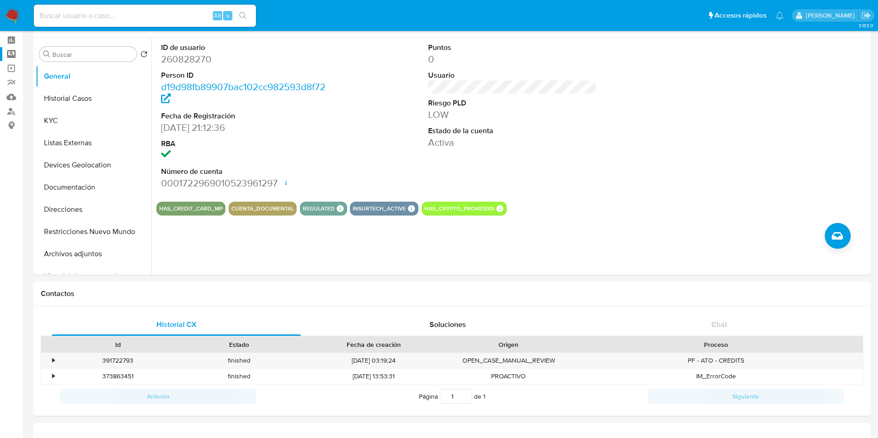
scroll to position [0, 0]
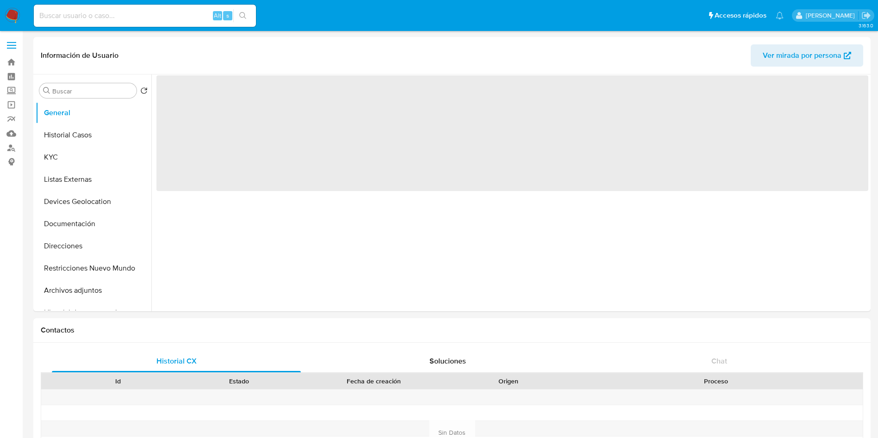
select select "10"
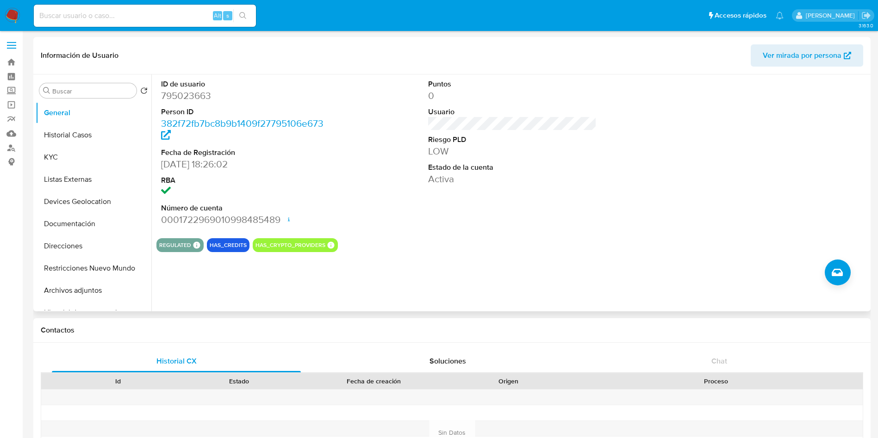
click at [193, 98] on dd "795023663" at bounding box center [245, 95] width 169 height 13
copy dd "795023663"
click at [88, 125] on button "Historial Casos" at bounding box center [90, 135] width 108 height 22
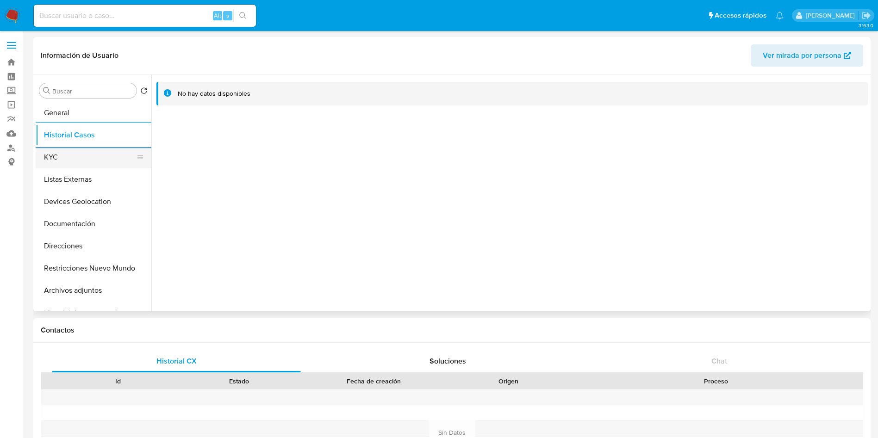
click at [53, 160] on button "KYC" at bounding box center [90, 157] width 108 height 22
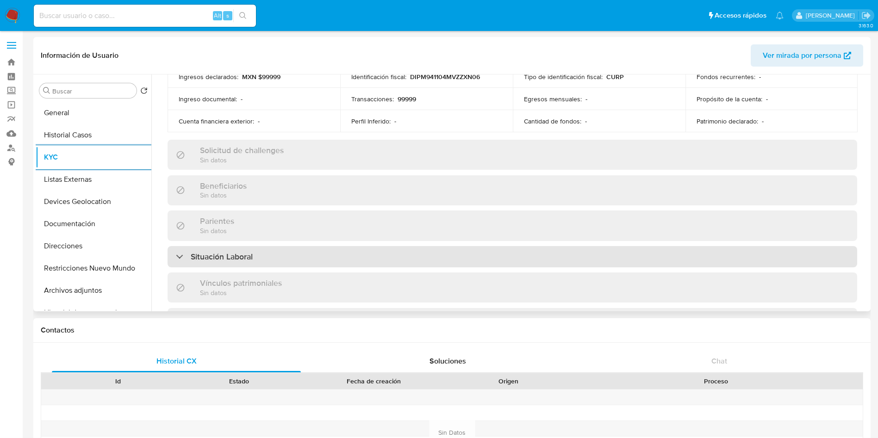
scroll to position [486, 0]
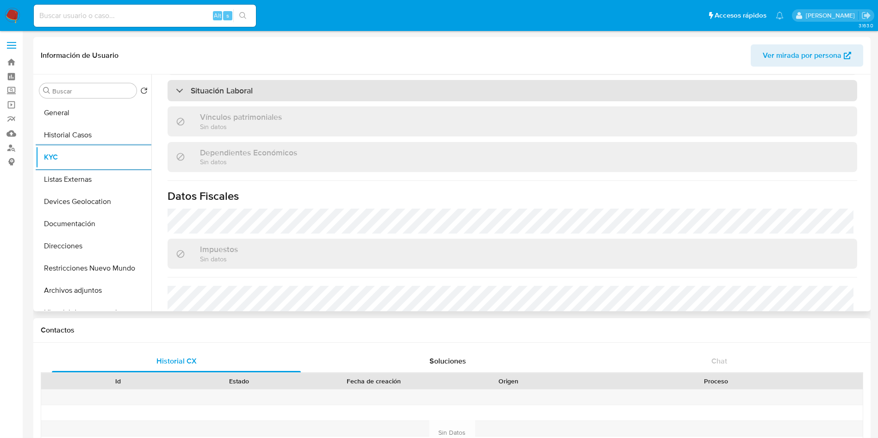
click at [340, 83] on div "Situación Laboral" at bounding box center [512, 90] width 689 height 21
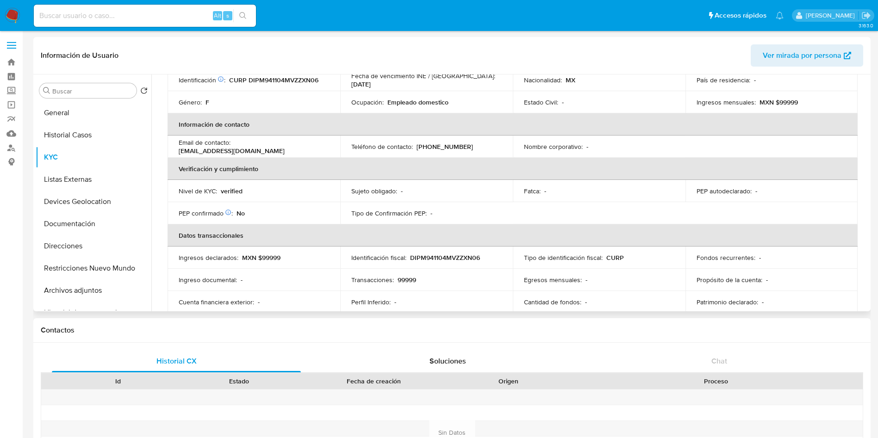
scroll to position [0, 0]
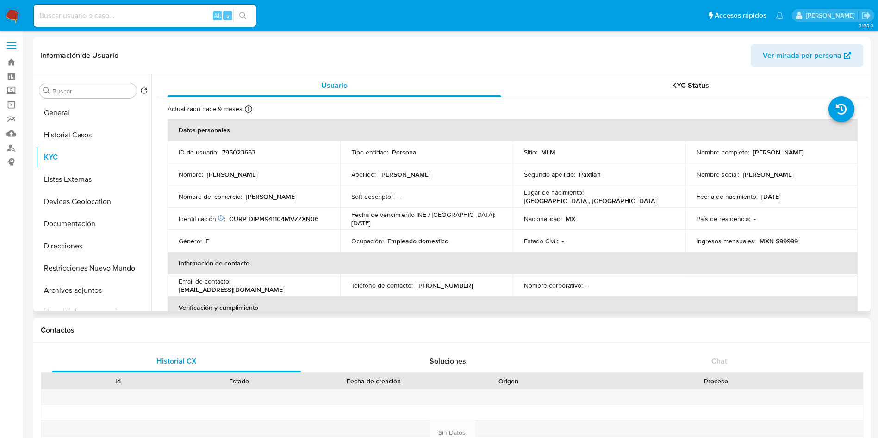
click at [253, 195] on p "[PERSON_NAME]" at bounding box center [271, 196] width 51 height 8
click at [253, 195] on p "Leggins" at bounding box center [271, 196] width 51 height 8
copy p "Leggins"
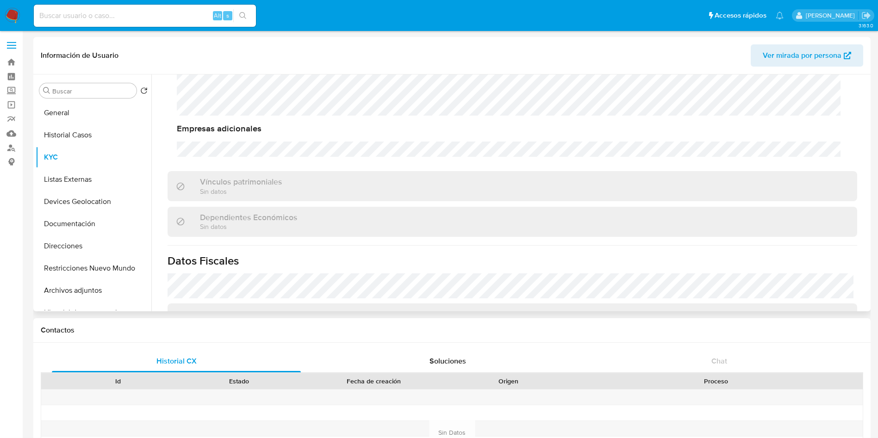
scroll to position [707, 0]
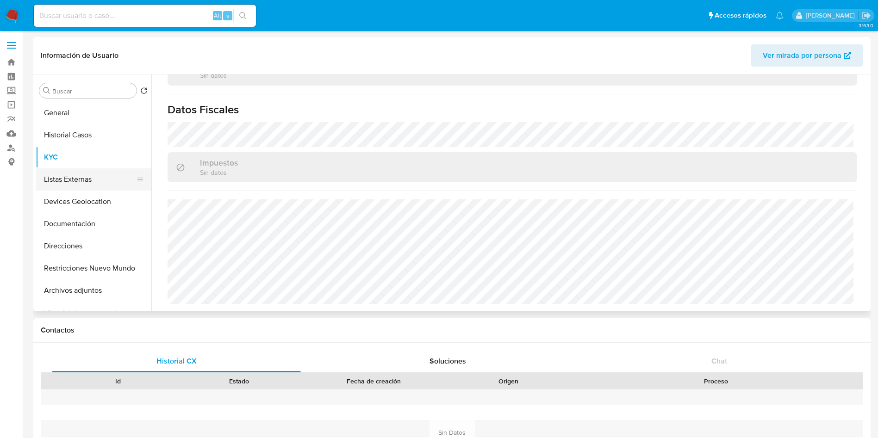
click at [88, 180] on button "Listas Externas" at bounding box center [90, 179] width 108 height 22
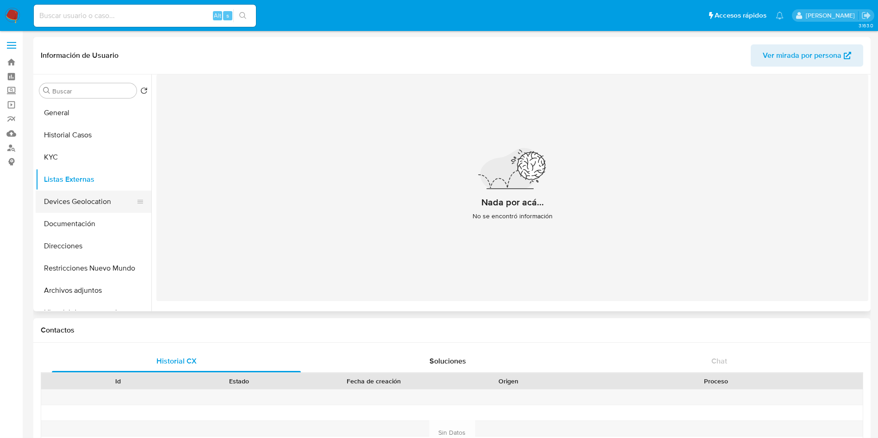
click at [81, 202] on button "Devices Geolocation" at bounding box center [90, 202] width 108 height 22
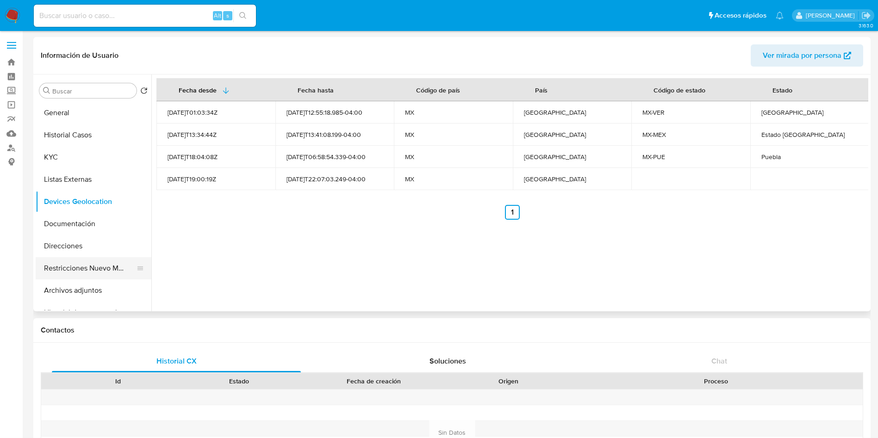
click at [89, 268] on button "Restricciones Nuevo Mundo" at bounding box center [90, 268] width 108 height 22
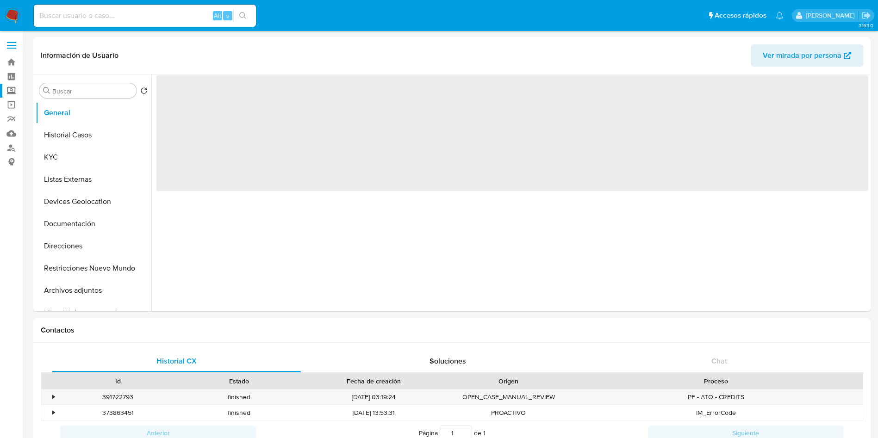
click at [13, 91] on label "Screening" at bounding box center [55, 91] width 110 height 14
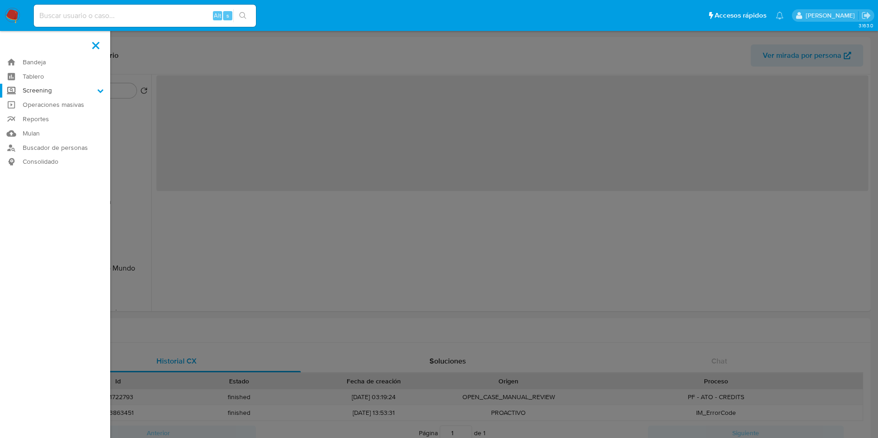
click at [0, 0] on input "Screening" at bounding box center [0, 0] width 0 height 0
select select "10"
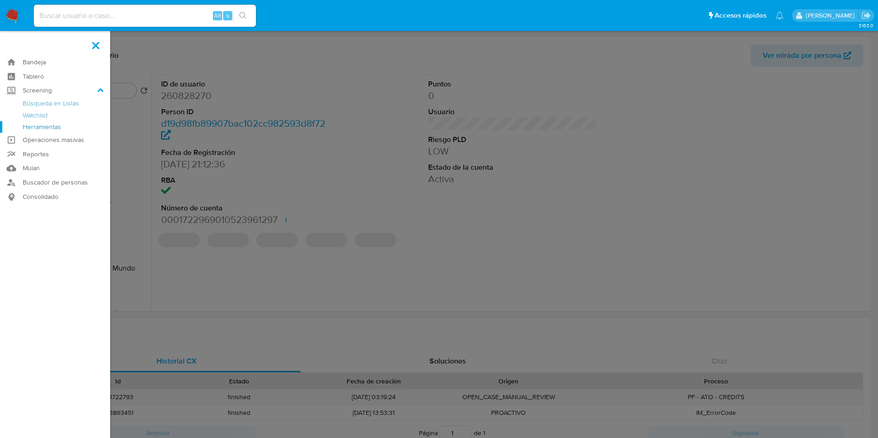
click at [45, 124] on link "Herramientas" at bounding box center [55, 127] width 110 height 12
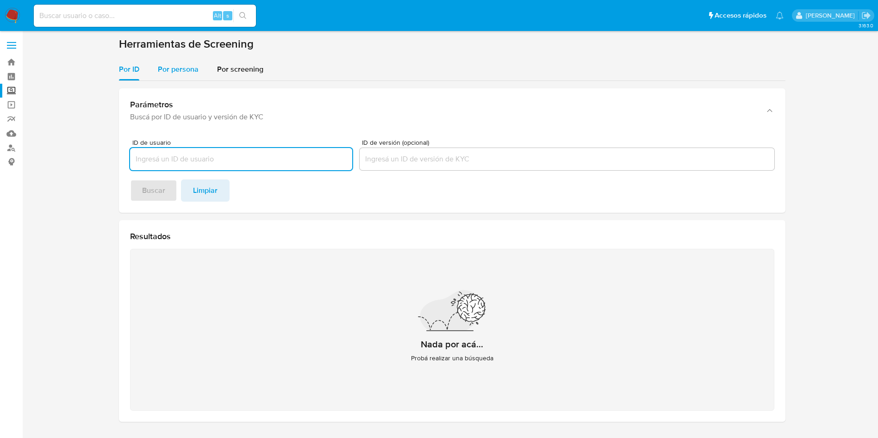
click at [188, 68] on span "Por persona" at bounding box center [178, 69] width 41 height 11
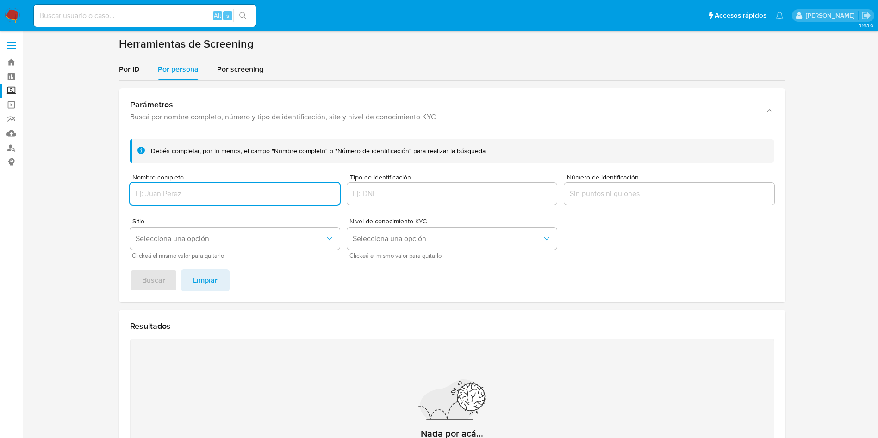
click at [198, 190] on input "Nombre completo" at bounding box center [235, 194] width 210 height 12
type input "[PERSON_NAME] XOLO"
click at [130, 269] on button "Buscar" at bounding box center [153, 280] width 47 height 22
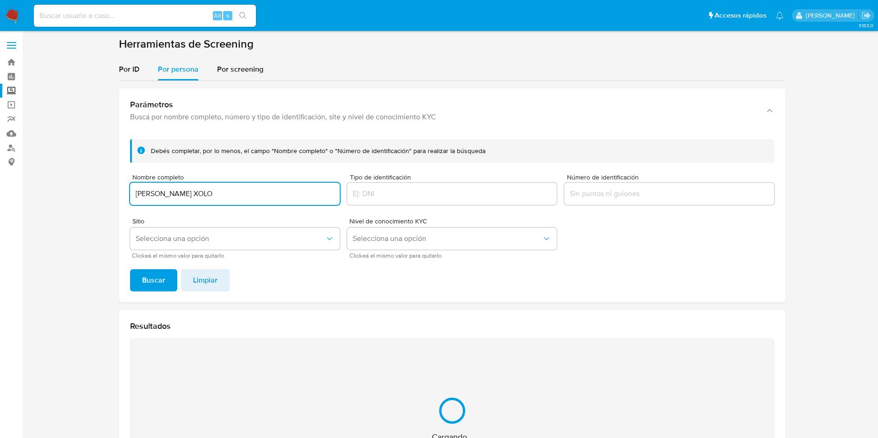
scroll to position [120, 0]
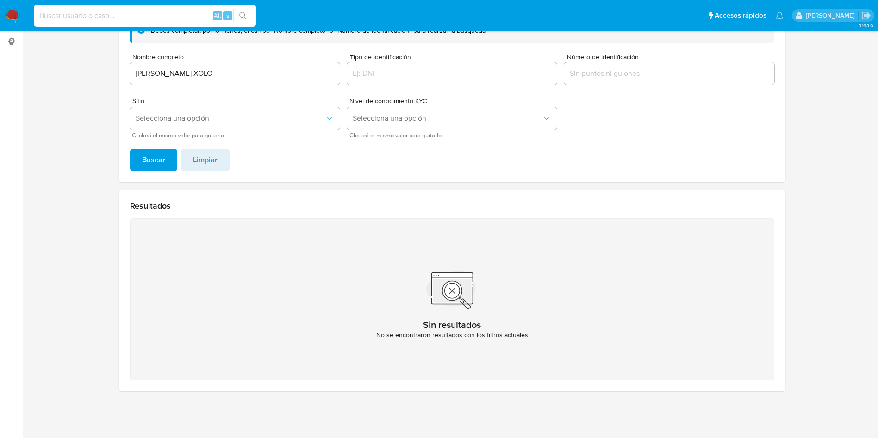
click at [179, 18] on input at bounding box center [145, 16] width 222 height 12
paste input "795023663"
type input "795023663"
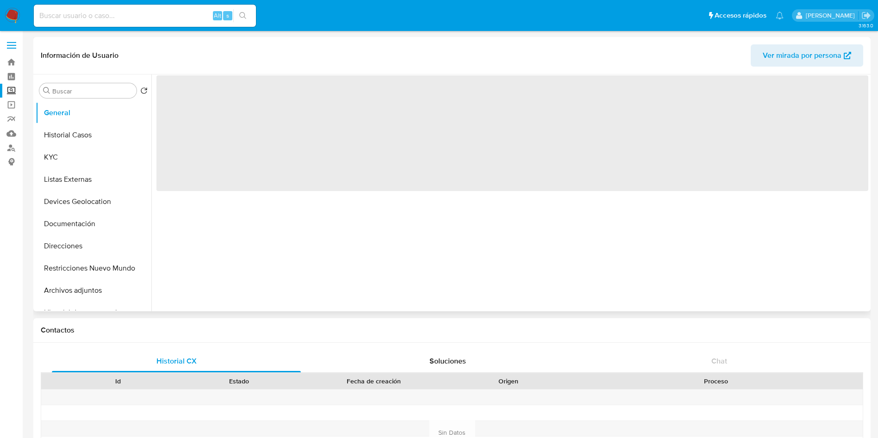
select select "10"
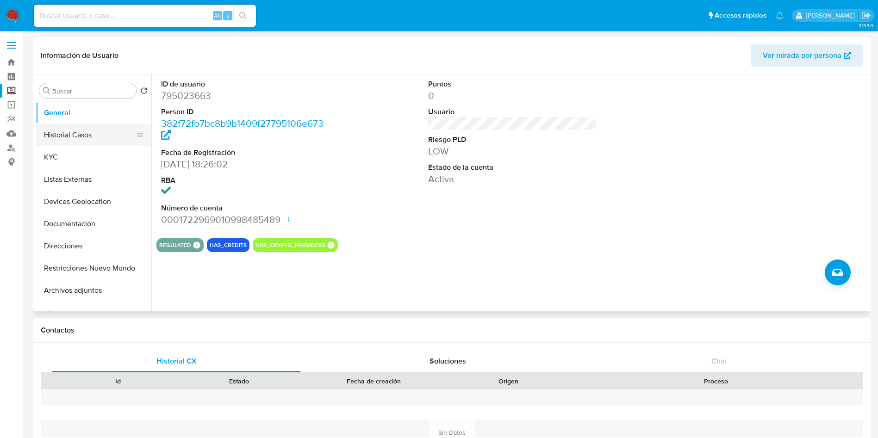
click at [57, 137] on button "Historial Casos" at bounding box center [90, 135] width 108 height 22
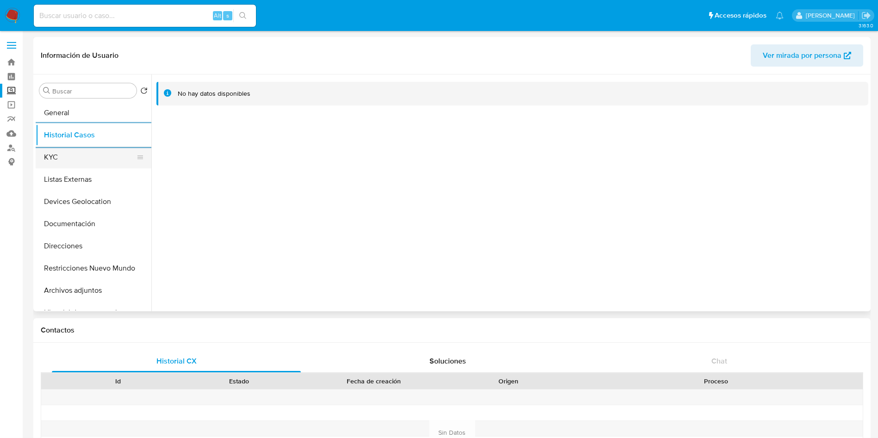
click at [93, 149] on button "KYC" at bounding box center [90, 157] width 108 height 22
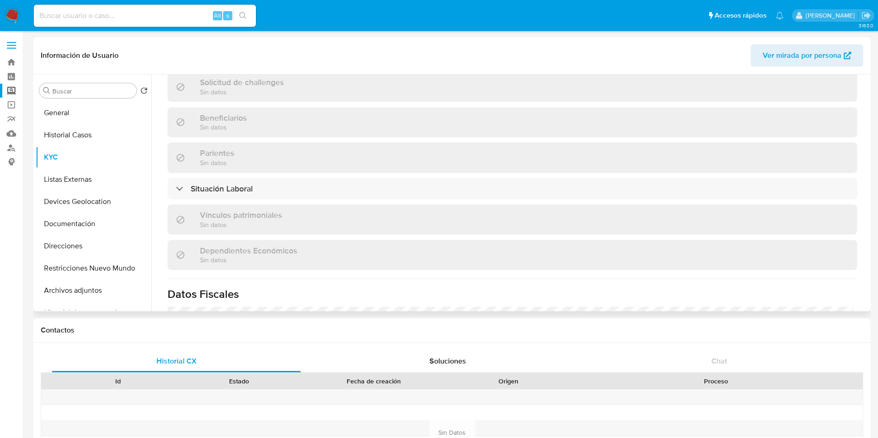
scroll to position [402, 0]
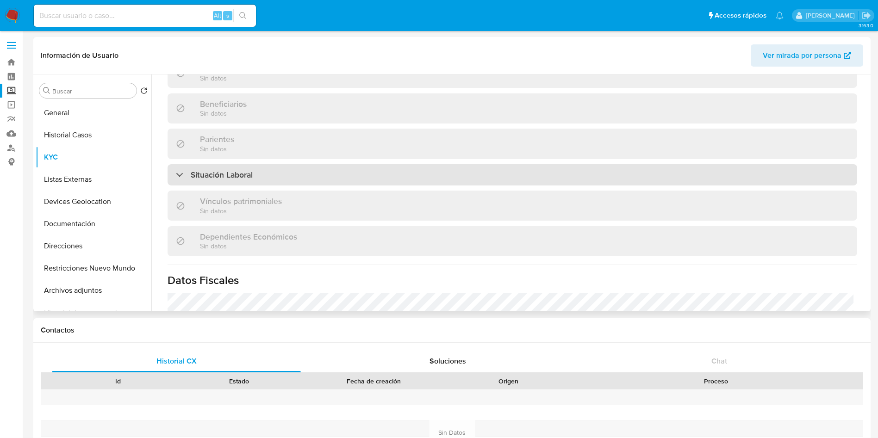
click at [318, 178] on div "Situación Laboral" at bounding box center [512, 174] width 689 height 21
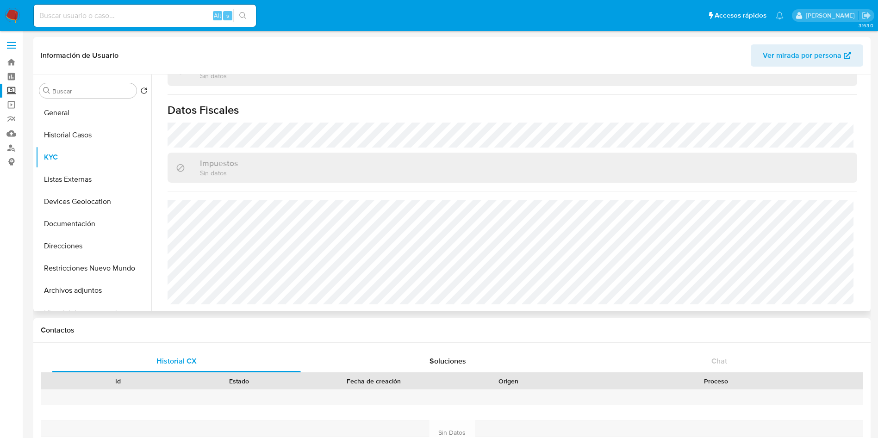
scroll to position [707, 0]
click at [82, 180] on button "Listas Externas" at bounding box center [90, 179] width 108 height 22
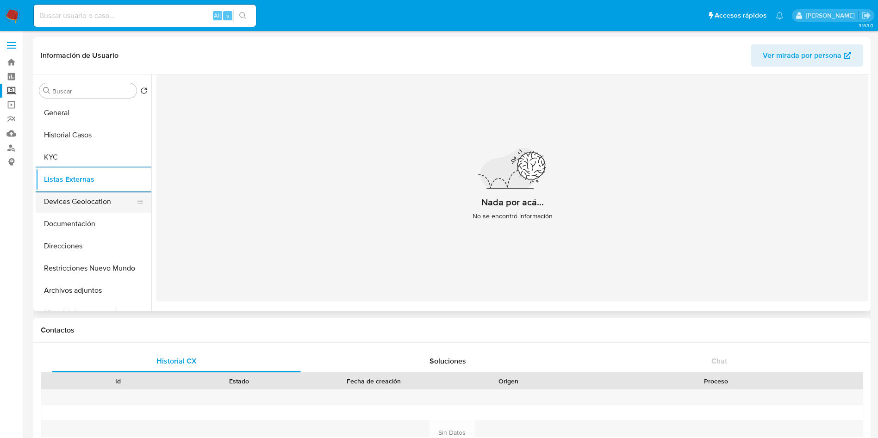
click at [59, 205] on button "Devices Geolocation" at bounding box center [90, 202] width 108 height 22
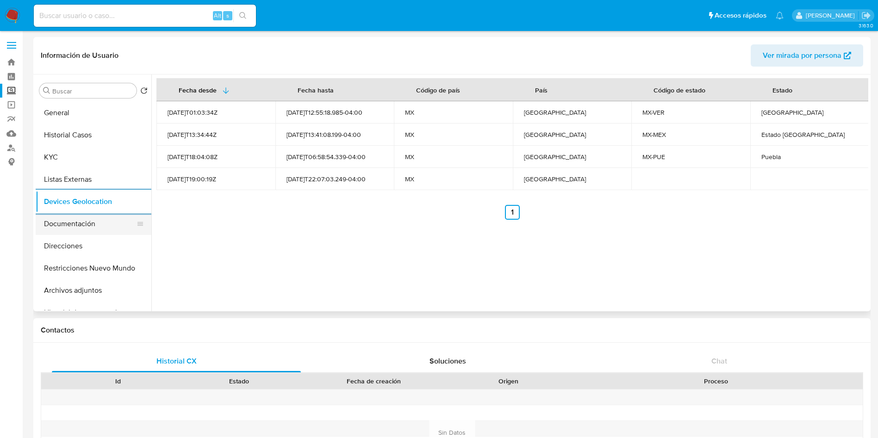
click at [74, 218] on button "Documentación" at bounding box center [90, 224] width 108 height 22
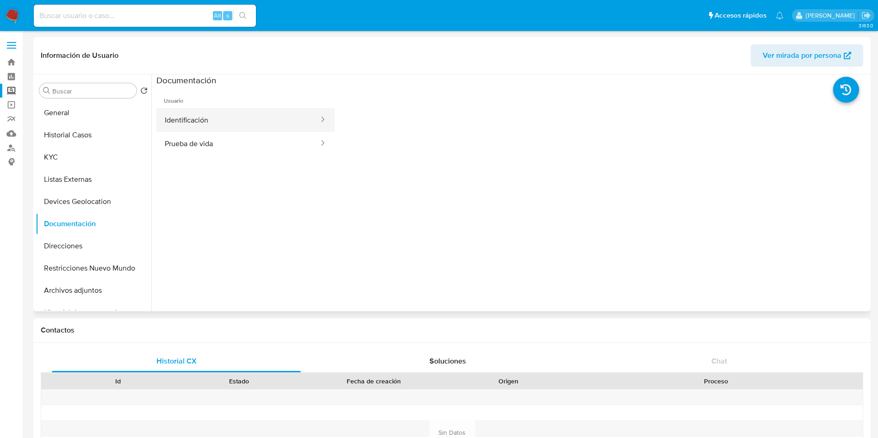
click at [179, 115] on button "Identificación" at bounding box center [237, 120] width 163 height 24
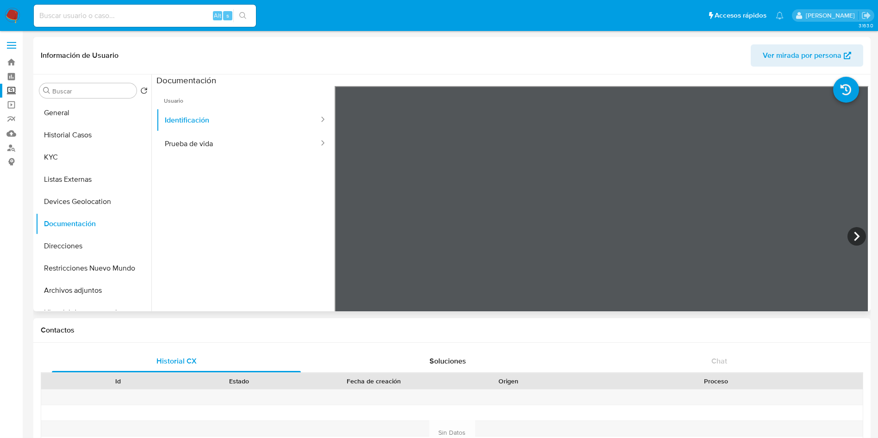
scroll to position [69, 0]
click at [216, 150] on button "Prueba de vida" at bounding box center [237, 144] width 163 height 24
click at [85, 243] on button "Direcciones" at bounding box center [90, 246] width 108 height 22
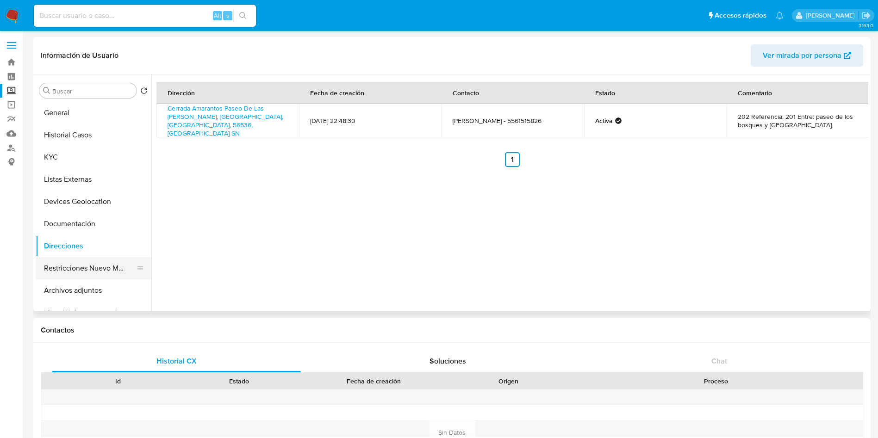
click at [92, 263] on button "Restricciones Nuevo Mundo" at bounding box center [90, 268] width 108 height 22
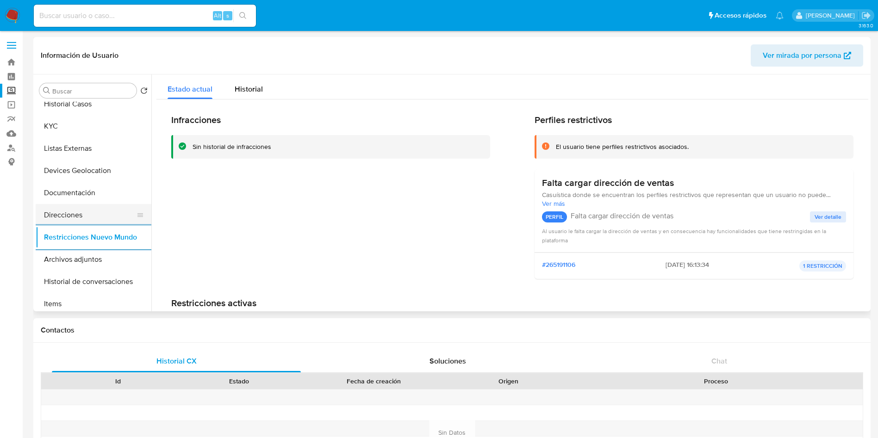
scroll to position [0, 0]
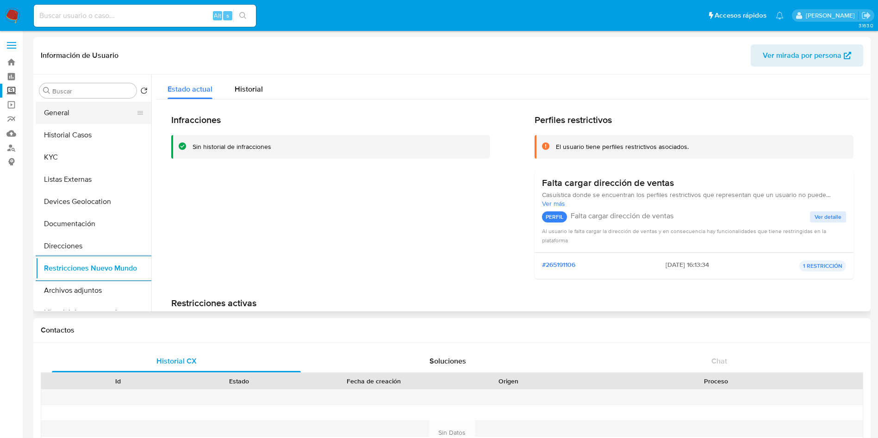
click at [74, 112] on button "General" at bounding box center [90, 113] width 108 height 22
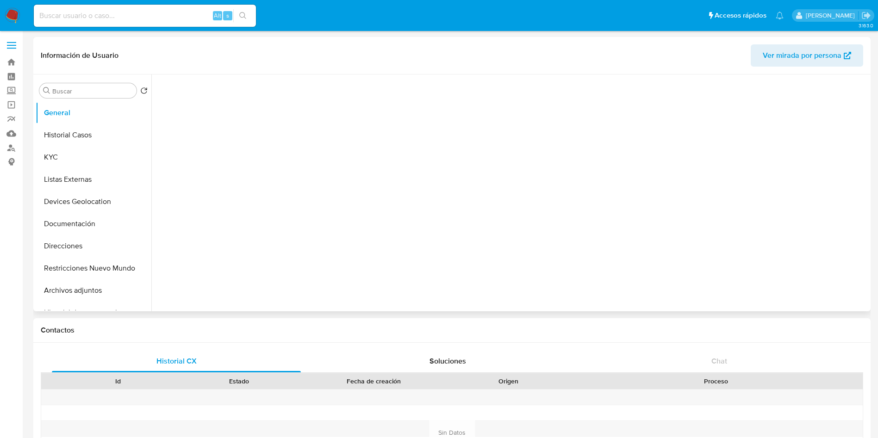
select select "10"
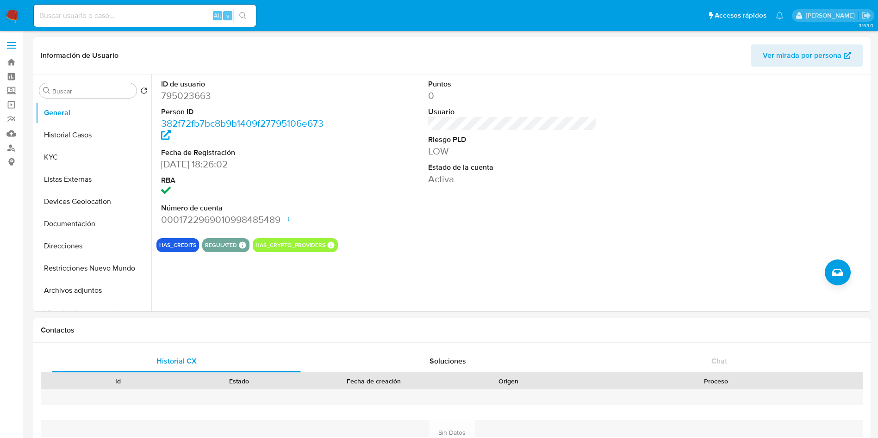
click at [14, 9] on img at bounding box center [13, 16] width 16 height 16
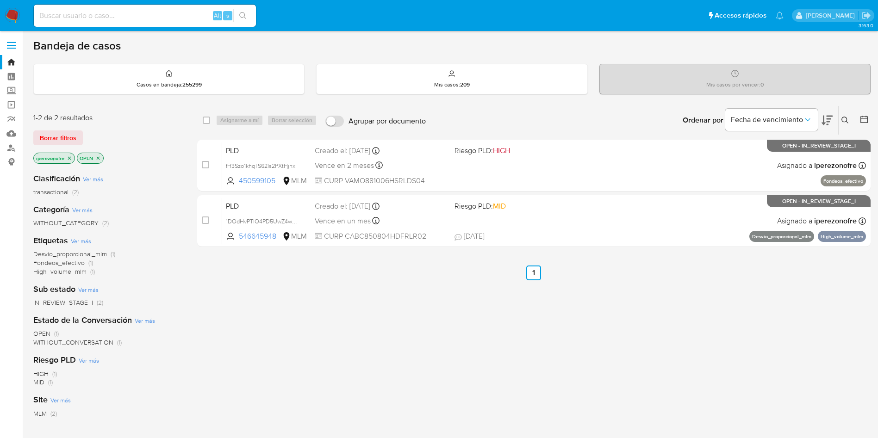
click at [68, 158] on icon "close-filter" at bounding box center [70, 158] width 6 height 6
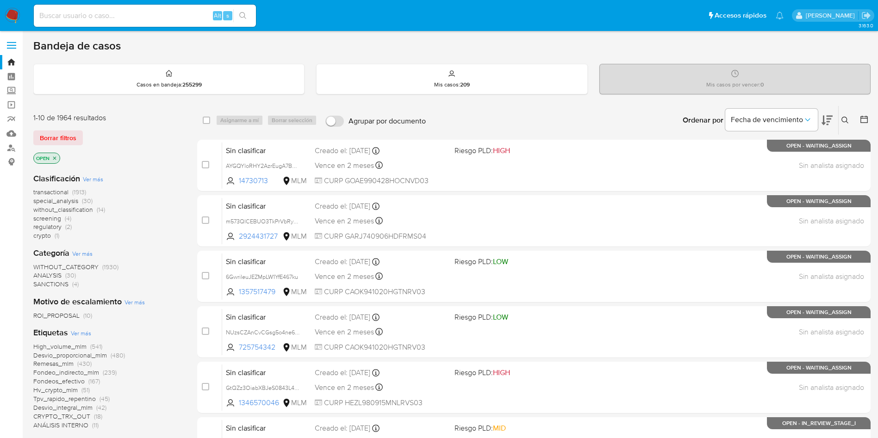
click at [845, 121] on icon at bounding box center [844, 120] width 7 height 7
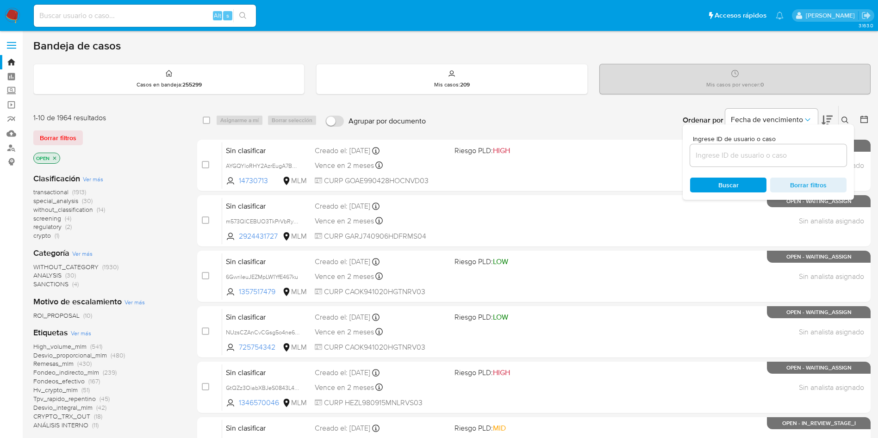
click at [728, 155] on input at bounding box center [768, 155] width 156 height 12
type input "260828270"
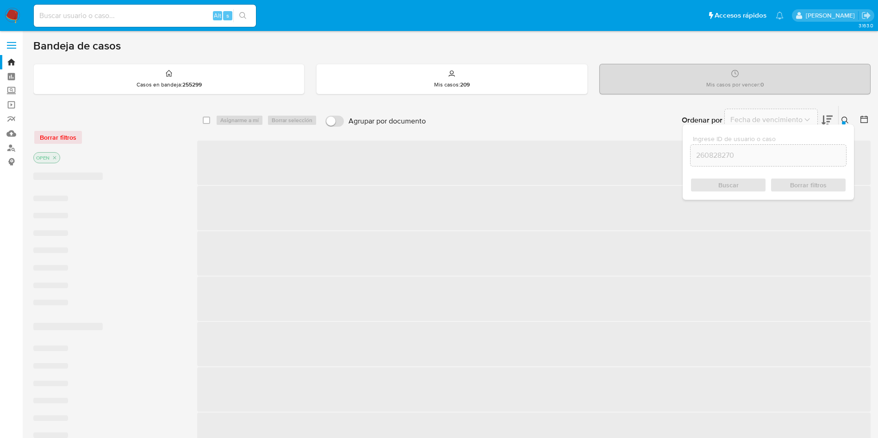
click at [730, 182] on div "Buscar Borrar filtros" at bounding box center [768, 185] width 156 height 15
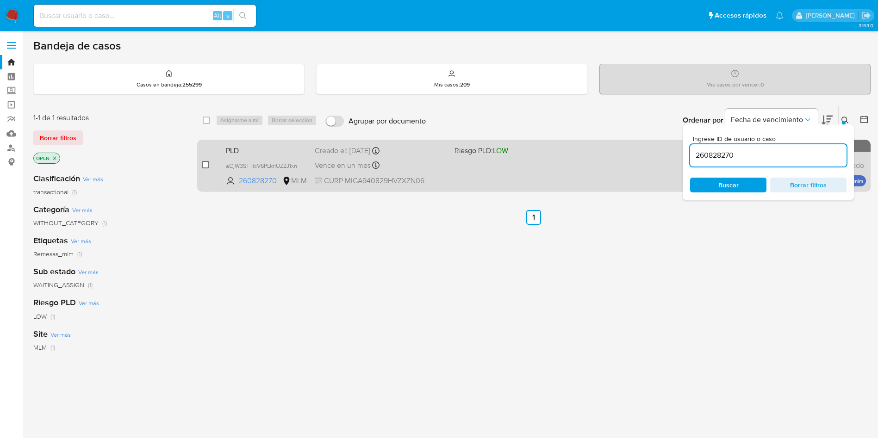
click at [204, 165] on input "checkbox" at bounding box center [205, 164] width 7 height 7
checkbox input "true"
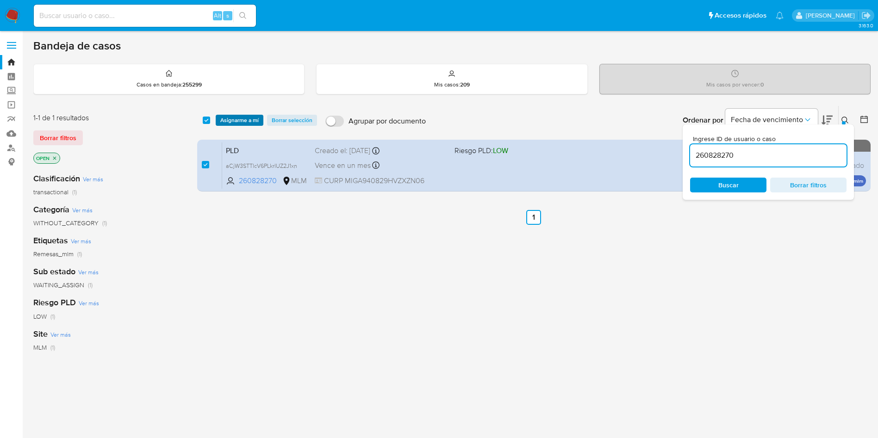
click at [241, 116] on span "Asignarme a mí" at bounding box center [239, 120] width 38 height 9
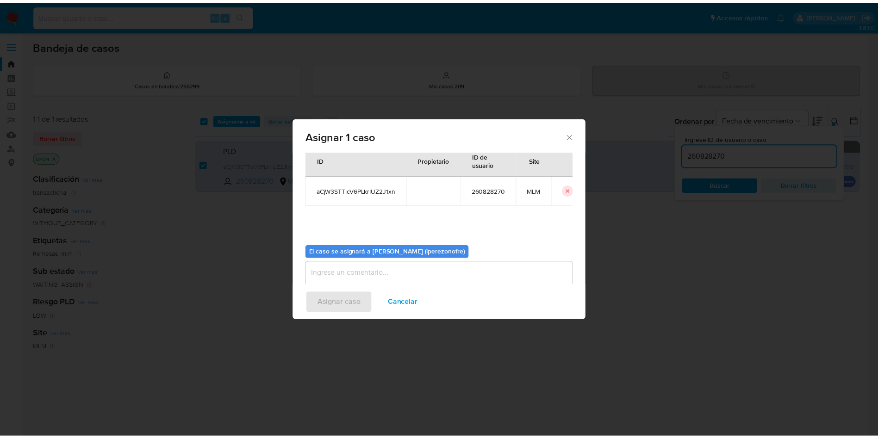
scroll to position [48, 0]
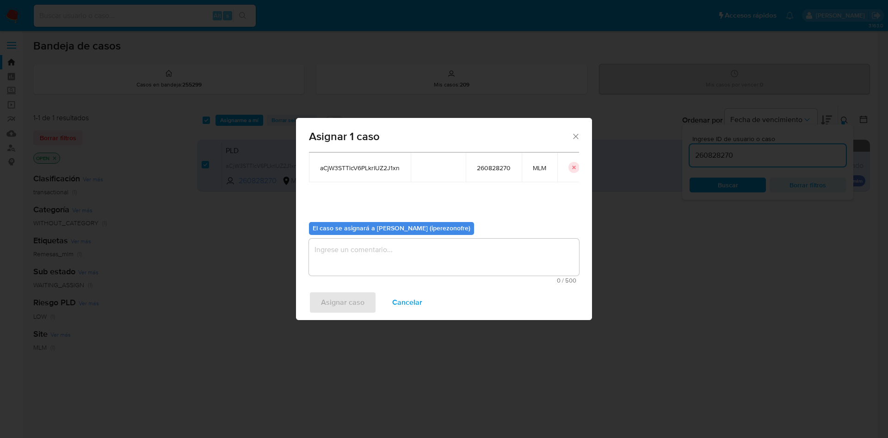
click at [420, 263] on textarea "assign-modal" at bounding box center [444, 257] width 270 height 37
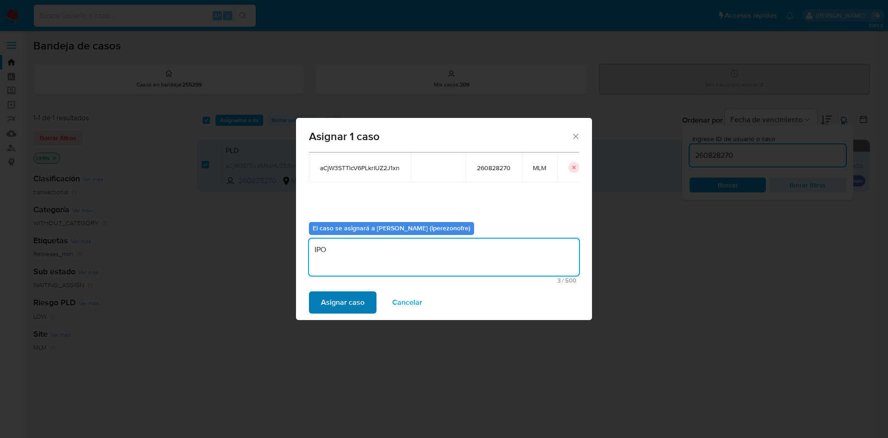
type textarea "IPO"
click at [366, 298] on button "Asignar caso" at bounding box center [343, 303] width 68 height 22
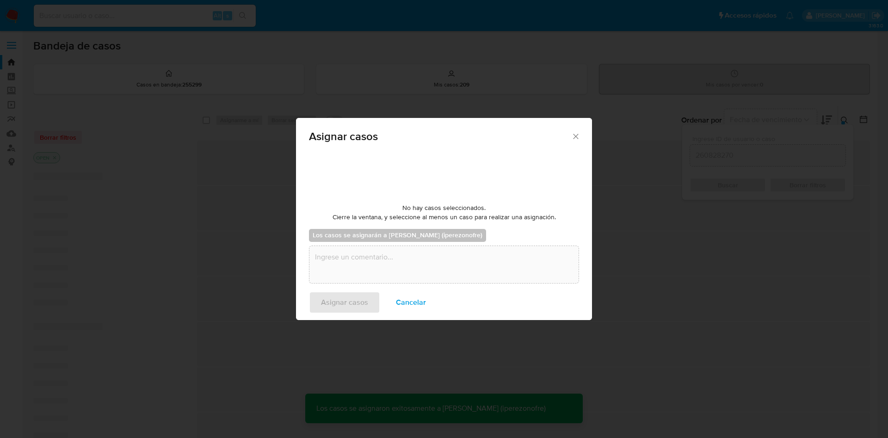
checkbox input "false"
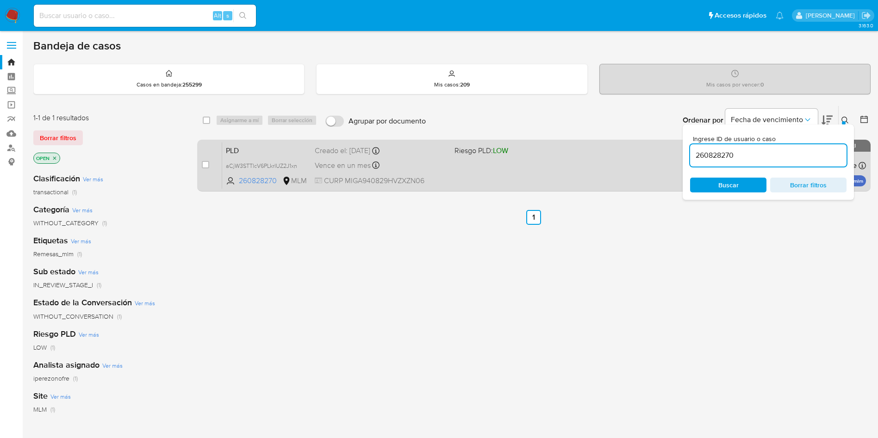
click at [326, 161] on span "Vence en un mes" at bounding box center [343, 166] width 56 height 10
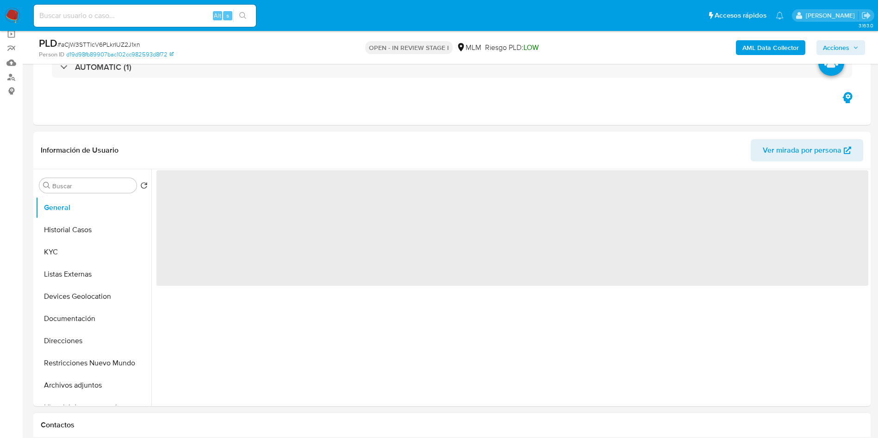
scroll to position [208, 0]
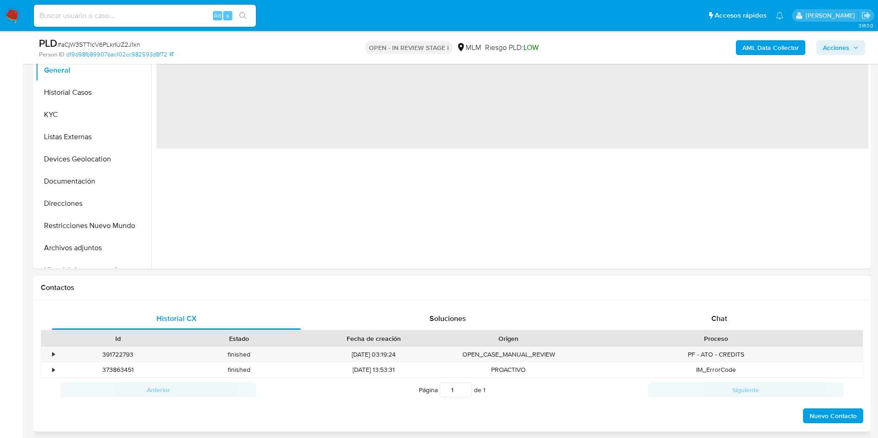
select select "10"
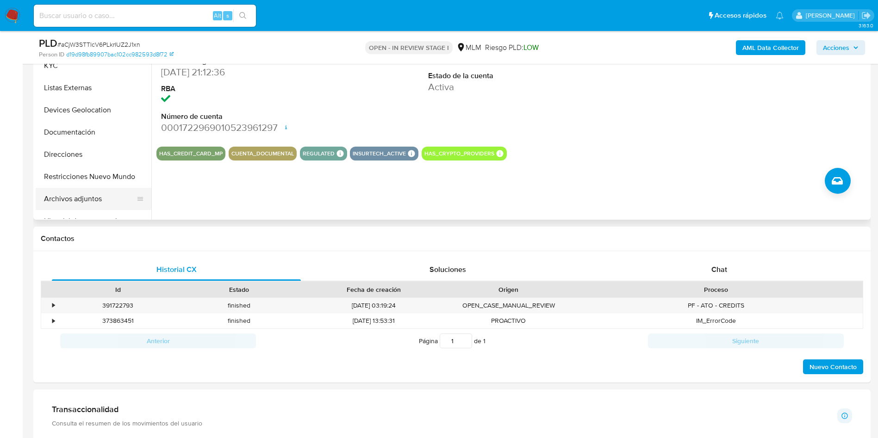
scroll to position [278, 0]
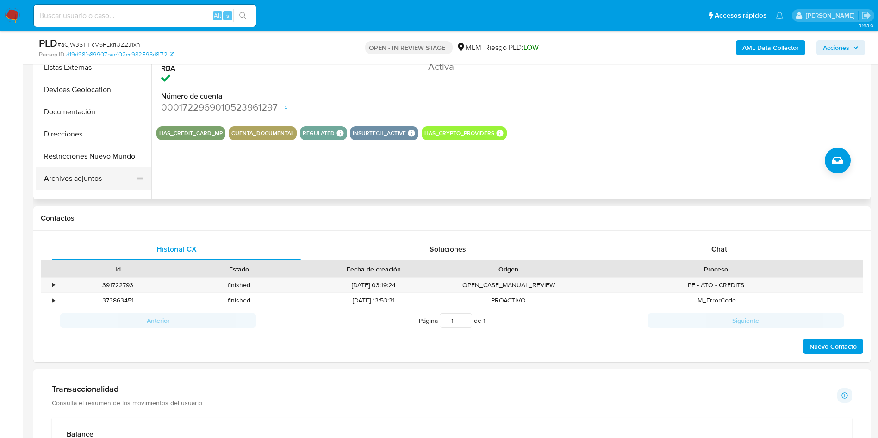
click at [74, 175] on button "Archivos adjuntos" at bounding box center [90, 179] width 108 height 22
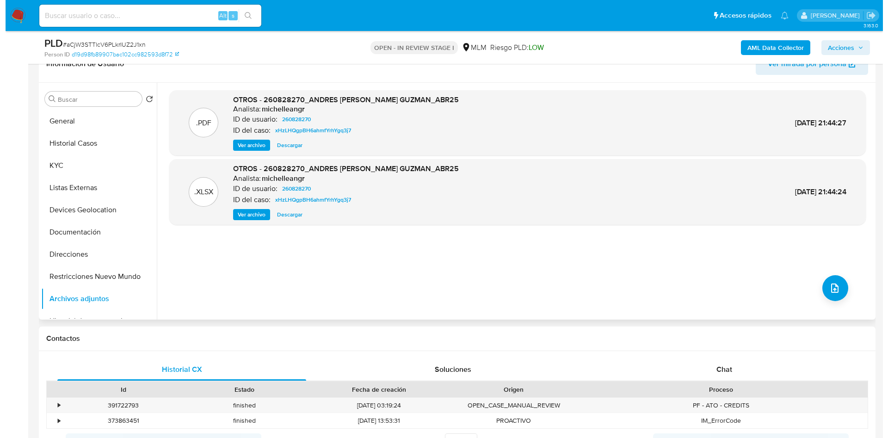
scroll to position [139, 0]
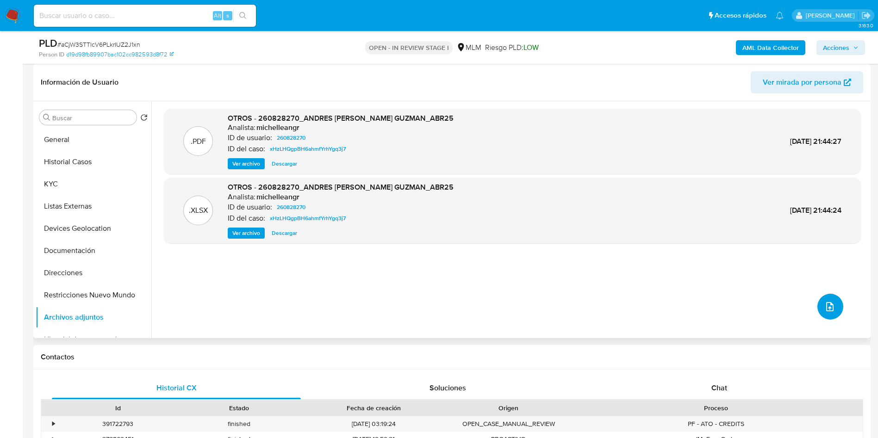
click at [830, 305] on icon "upload-file" at bounding box center [829, 306] width 7 height 9
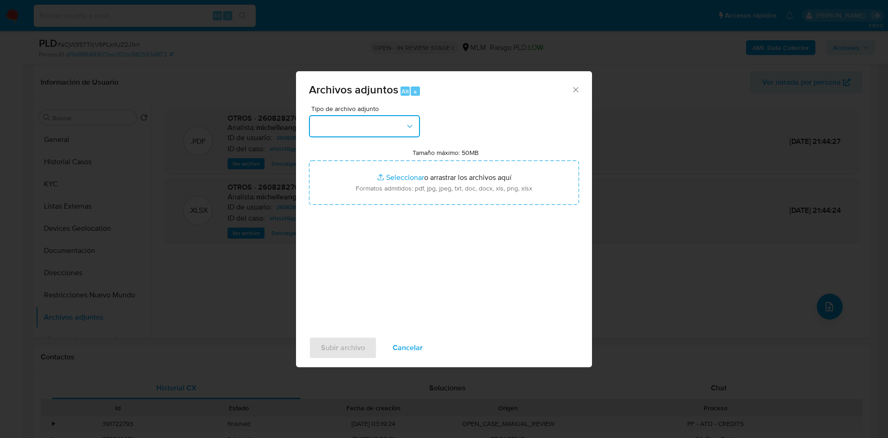
click at [407, 126] on icon "button" at bounding box center [409, 126] width 9 height 9
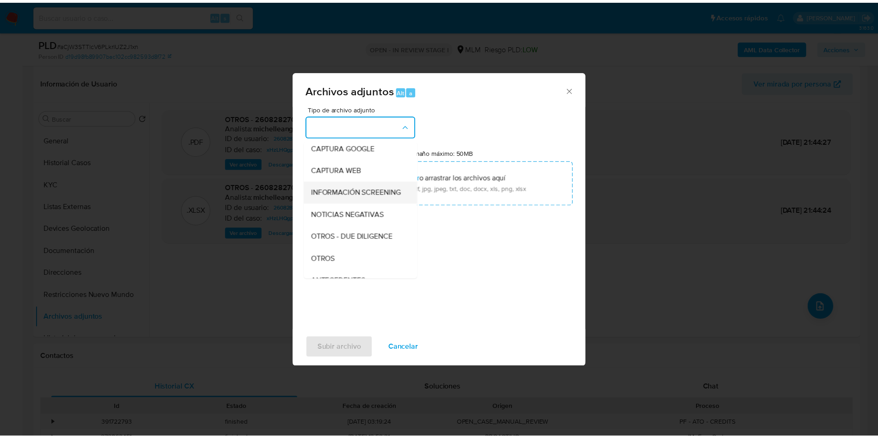
scroll to position [69, 0]
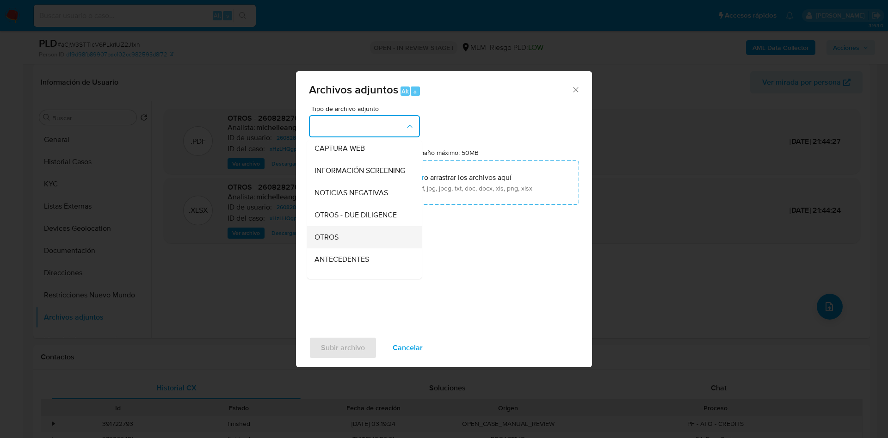
click at [343, 246] on div "OTROS" at bounding box center [362, 237] width 94 height 22
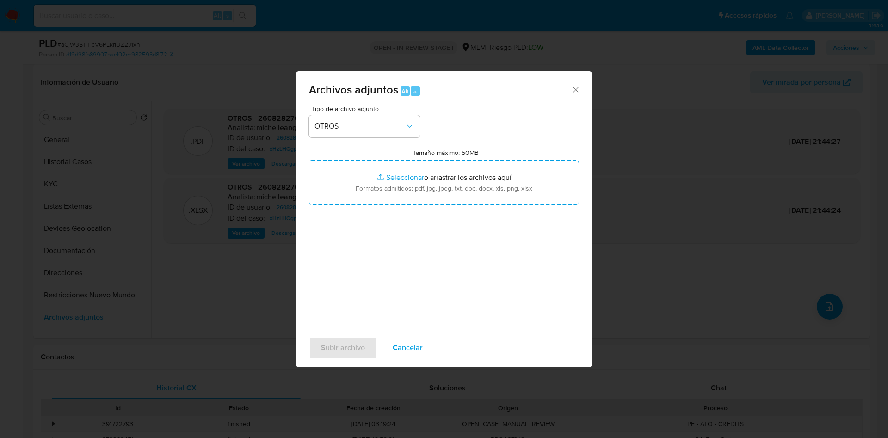
click at [439, 261] on div "Tipo de archivo adjunto OTROS Tamaño máximo: 50MB Seleccionar archivos Seleccio…" at bounding box center [444, 215] width 270 height 218
click at [342, 348] on span "Subir archivo" at bounding box center [343, 348] width 44 height 20
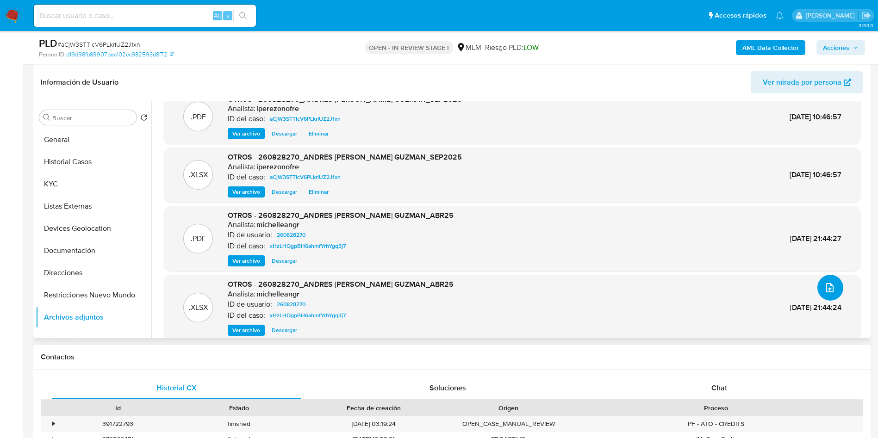
scroll to position [0, 0]
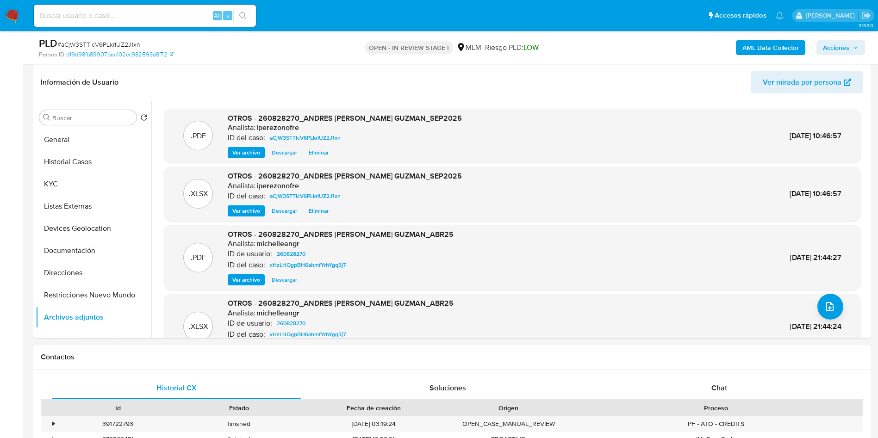
click at [841, 41] on span "Acciones" at bounding box center [836, 47] width 26 height 15
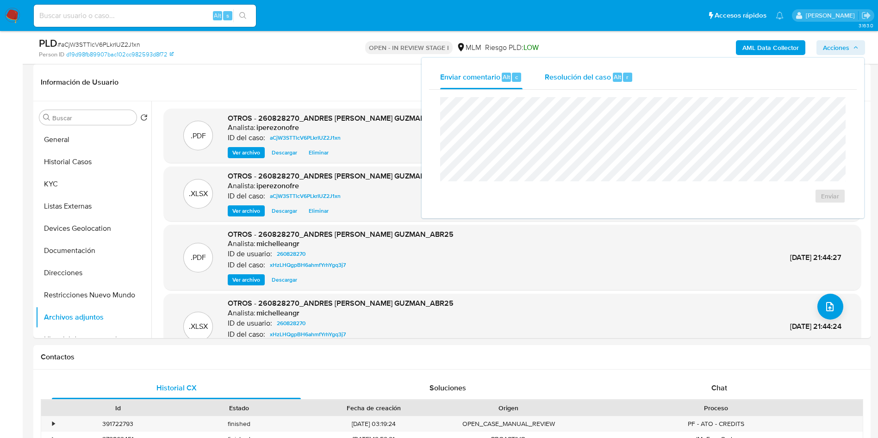
click at [571, 69] on div "Resolución del caso Alt r" at bounding box center [589, 77] width 88 height 24
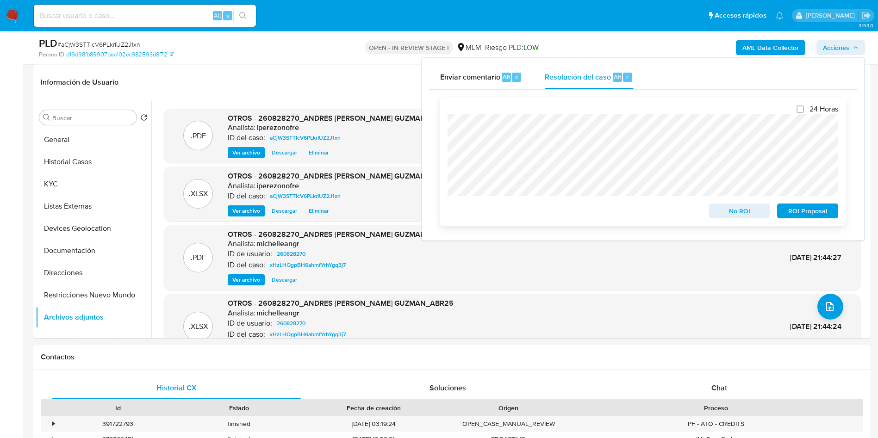
click at [735, 214] on span "No ROI" at bounding box center [739, 211] width 48 height 13
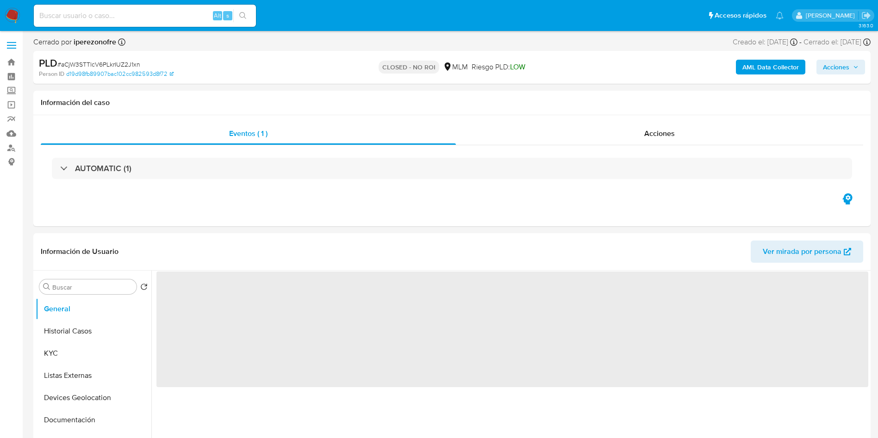
select select "10"
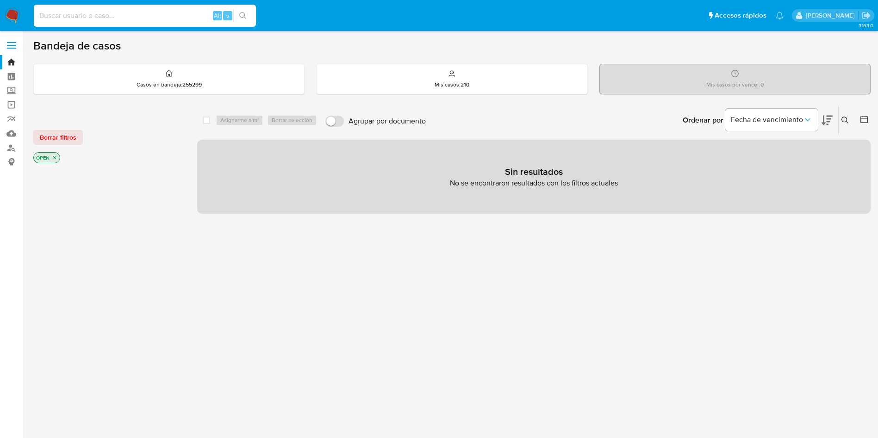
click at [177, 13] on input at bounding box center [145, 16] width 222 height 12
paste input "1708909457"
type input "1708909457"
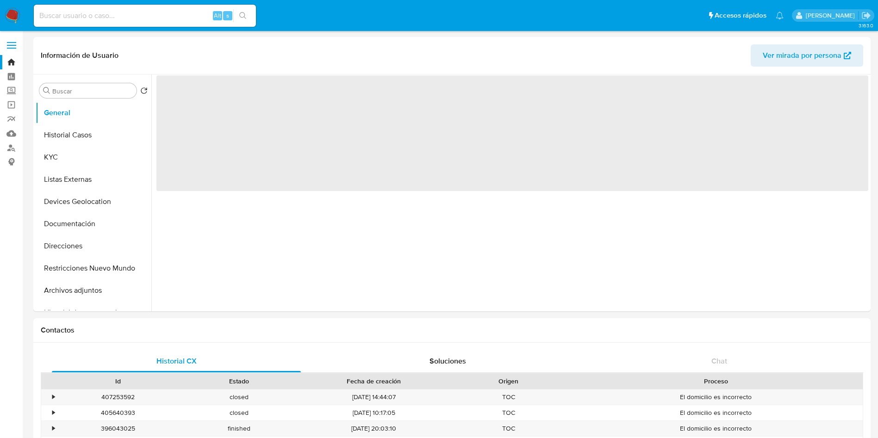
select select "10"
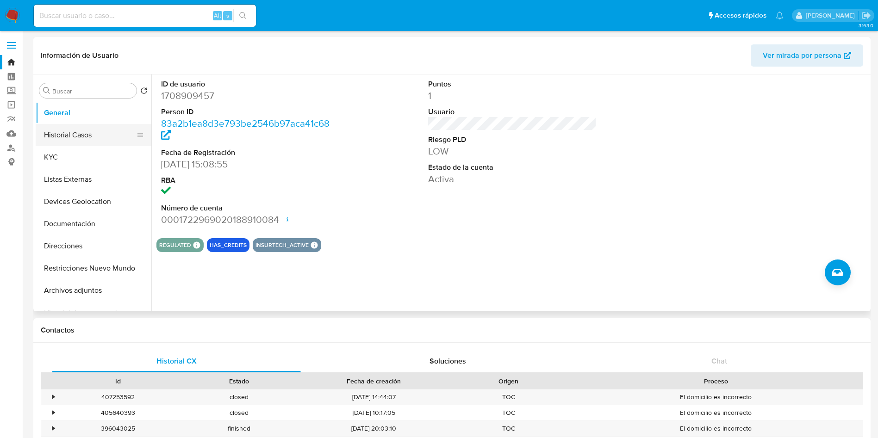
click at [70, 135] on button "Historial Casos" at bounding box center [90, 135] width 108 height 22
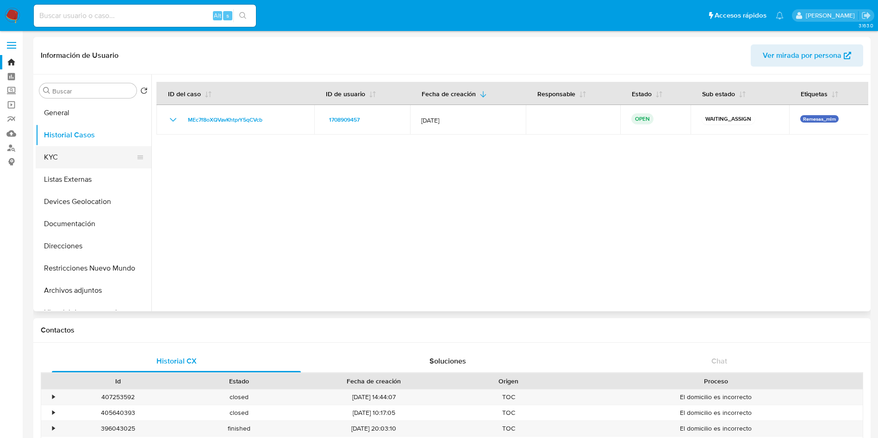
click at [52, 157] on button "KYC" at bounding box center [90, 157] width 108 height 22
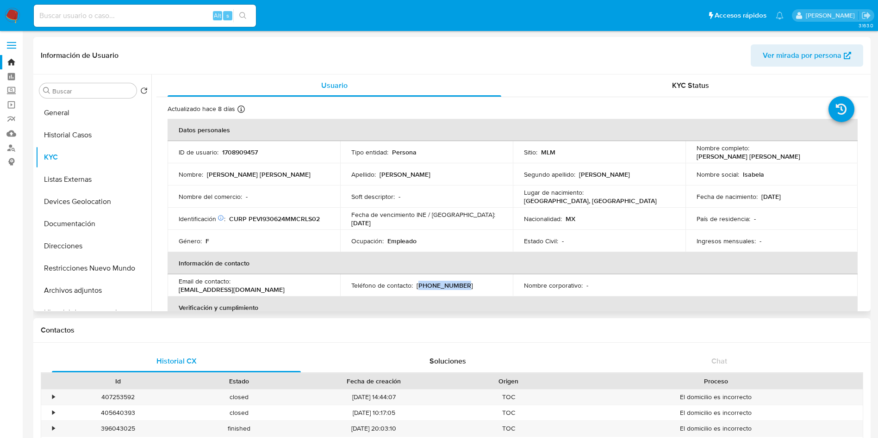
drag, startPoint x: 464, startPoint y: 284, endPoint x: 417, endPoint y: 285, distance: 46.7
click at [417, 285] on div "Teléfono de contacto : (55) 87860336" at bounding box center [426, 285] width 150 height 8
copy p "55) 87860336"
drag, startPoint x: 306, startPoint y: 286, endPoint x: 234, endPoint y: 287, distance: 72.2
click at [234, 287] on div "Email de contacto : vela87568@gmail.com" at bounding box center [254, 285] width 150 height 17
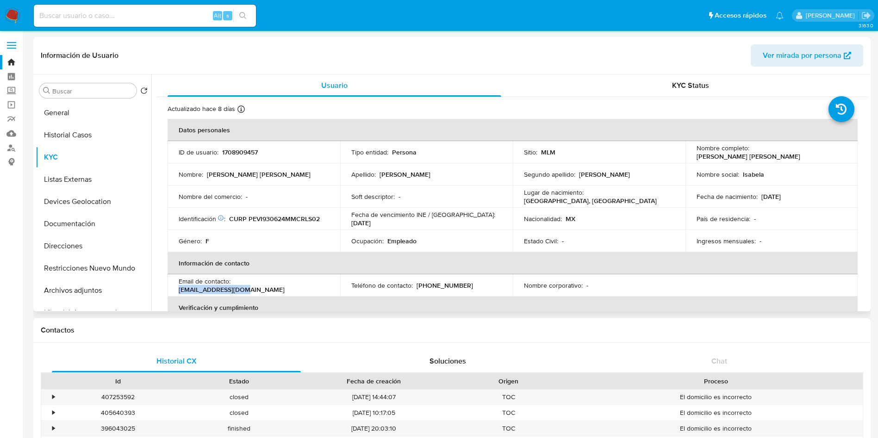
copy p "vela87568@gmail.com"
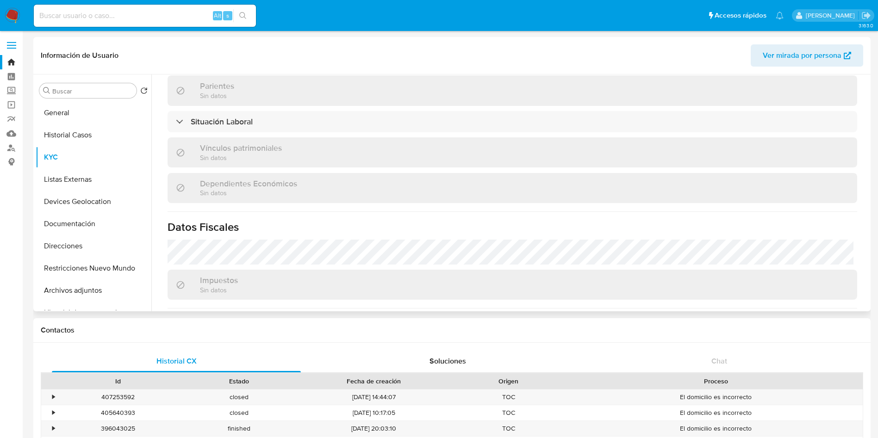
scroll to position [433, 0]
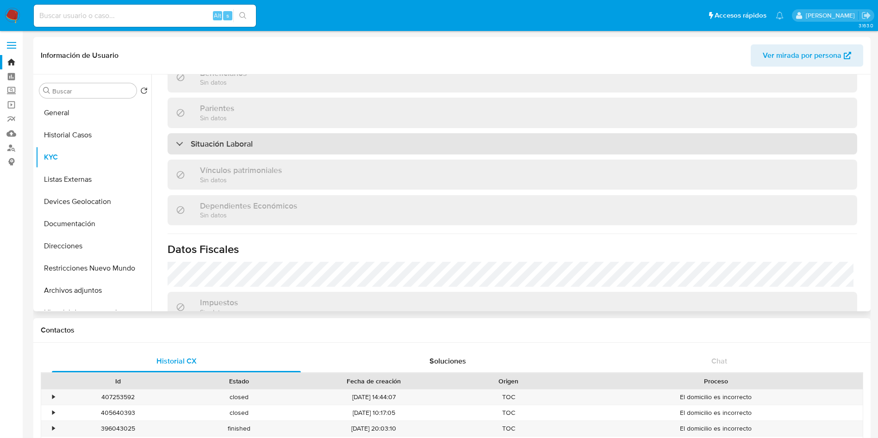
click at [313, 137] on div "Situación Laboral" at bounding box center [512, 143] width 689 height 21
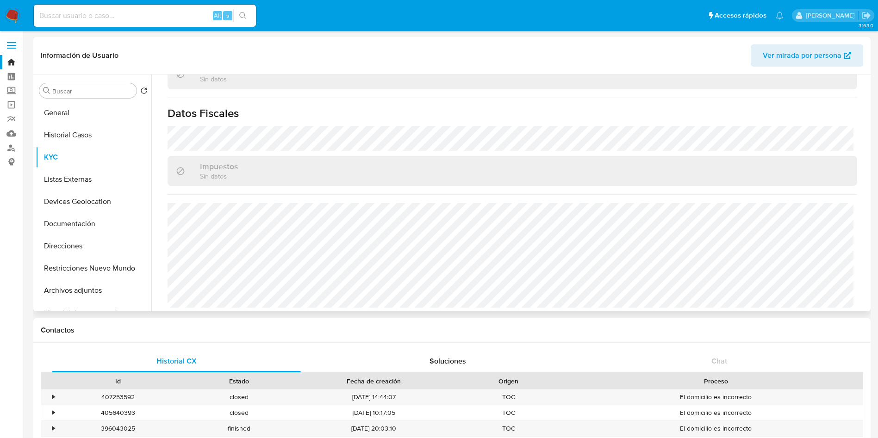
scroll to position [707, 0]
click at [66, 180] on button "Listas Externas" at bounding box center [90, 179] width 108 height 22
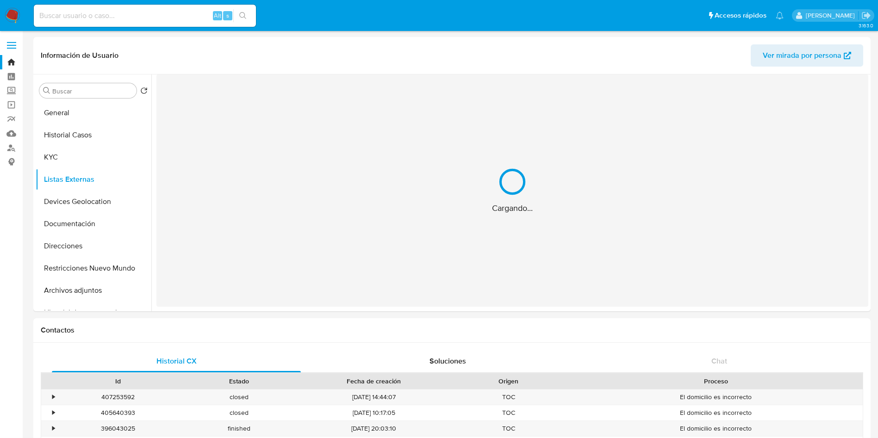
scroll to position [0, 0]
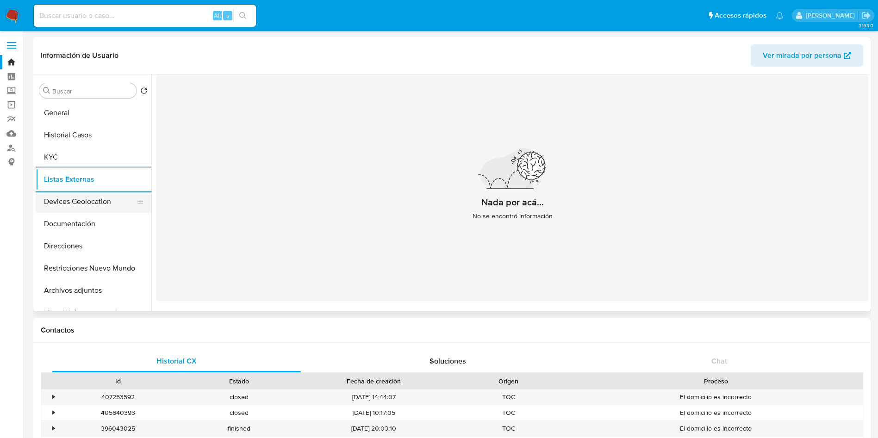
click at [90, 204] on button "Devices Geolocation" at bounding box center [90, 202] width 108 height 22
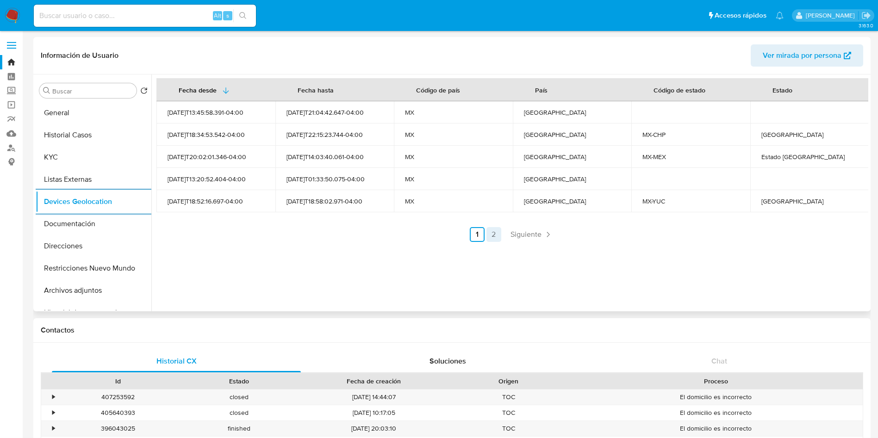
click at [488, 233] on link "2" at bounding box center [493, 234] width 15 height 15
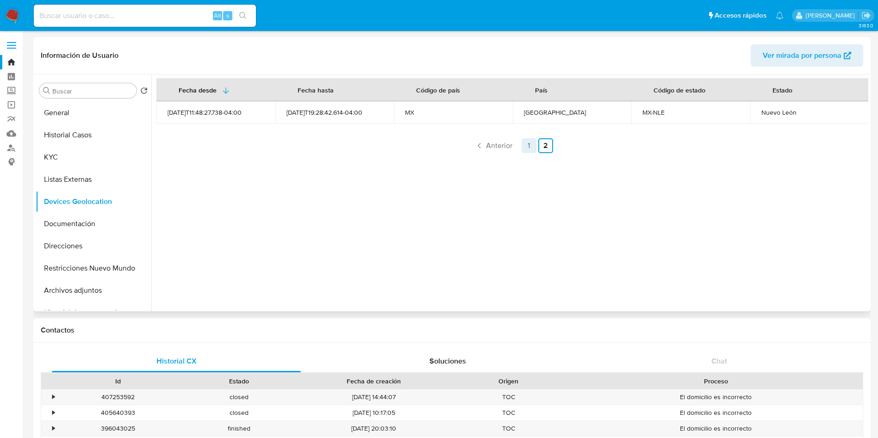
click at [529, 143] on link "1" at bounding box center [528, 145] width 15 height 15
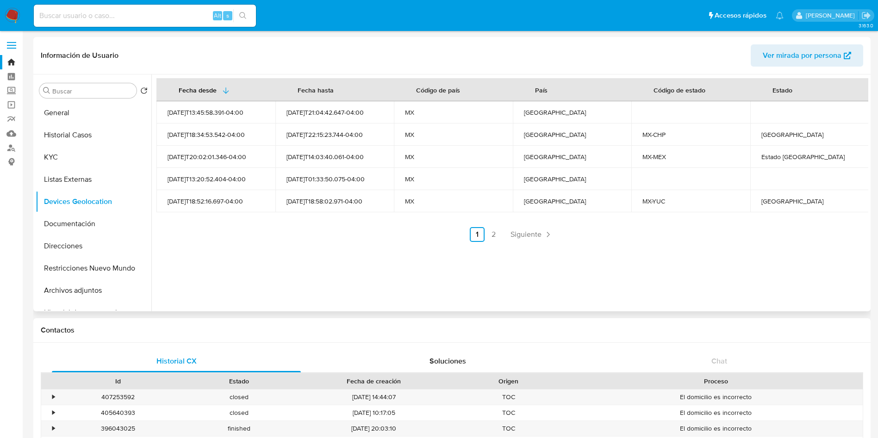
click at [770, 203] on div "Yucatán" at bounding box center [809, 201] width 97 height 8
copy div "Yucatán"
click at [765, 133] on div "Chiapas" at bounding box center [809, 134] width 97 height 8
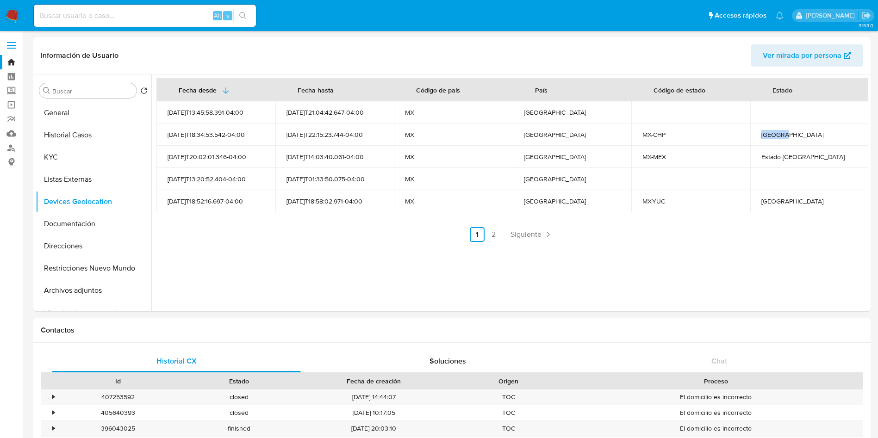
copy div "Chiapas"
click at [397, 287] on div "Fecha desde Fecha hasta Código de país País Código de estado Estado 2024-12-25T…" at bounding box center [509, 192] width 717 height 237
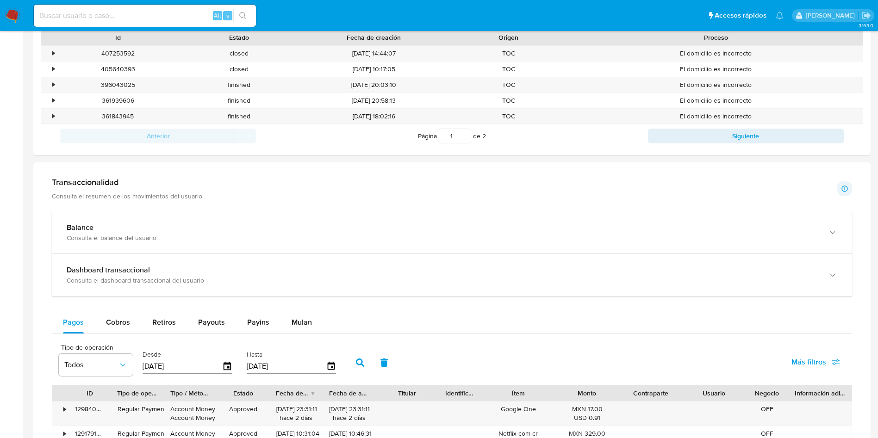
scroll to position [347, 0]
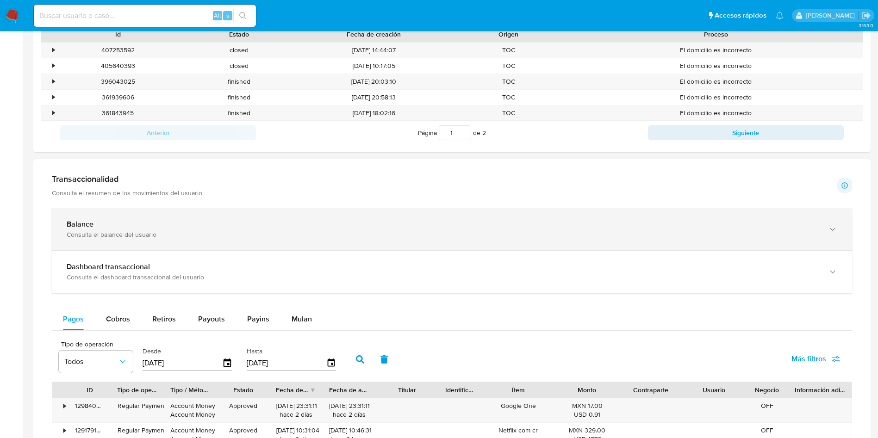
click at [203, 225] on div "Balance" at bounding box center [443, 224] width 752 height 9
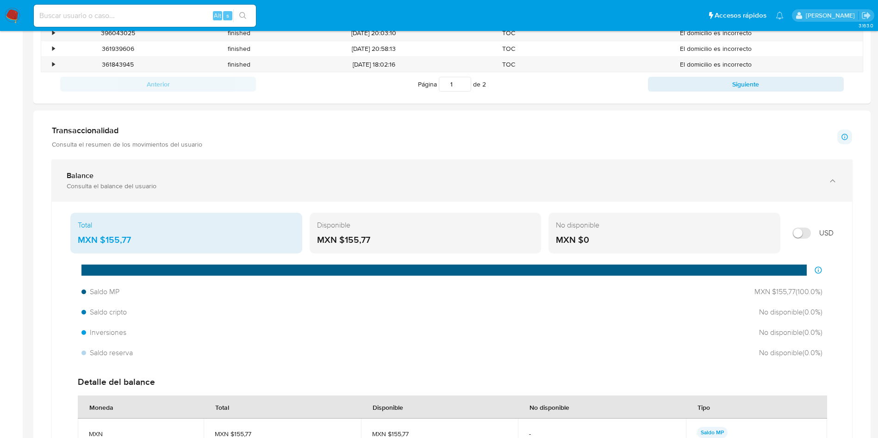
scroll to position [416, 0]
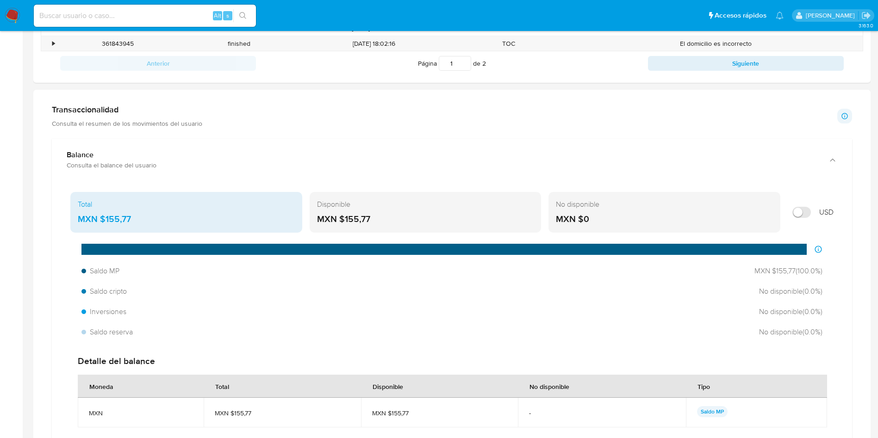
drag, startPoint x: 139, startPoint y: 221, endPoint x: 106, endPoint y: 221, distance: 33.3
click at [106, 221] on div "MXN $155,77" at bounding box center [186, 219] width 217 height 12
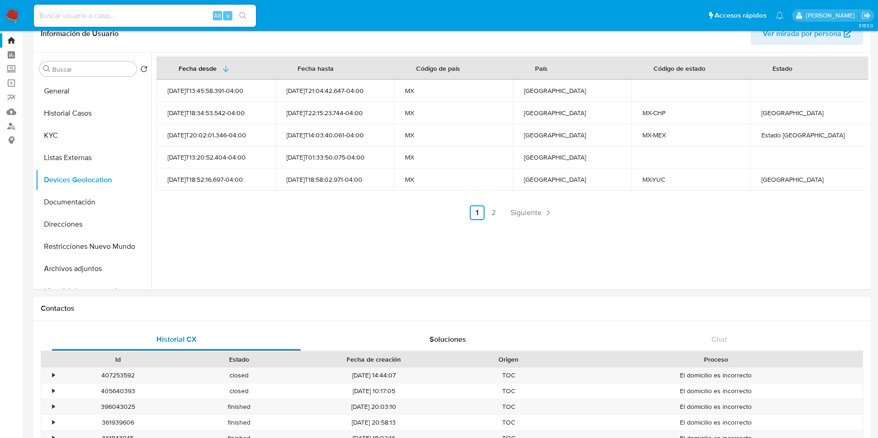
scroll to position [0, 0]
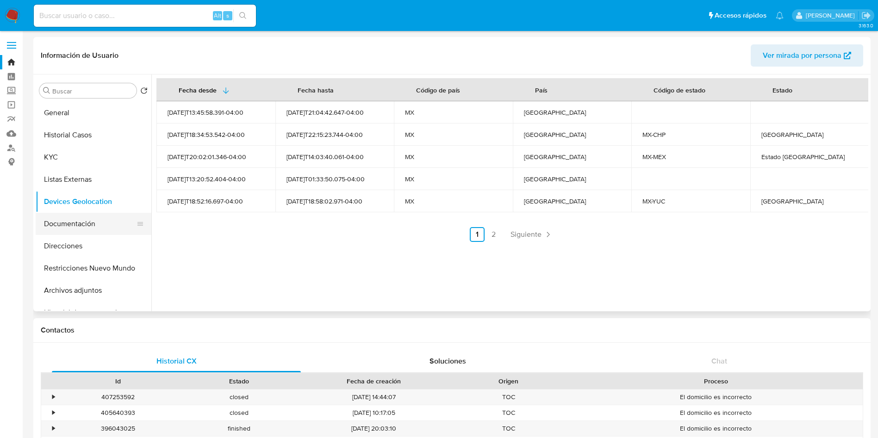
click at [55, 220] on button "Documentación" at bounding box center [90, 224] width 108 height 22
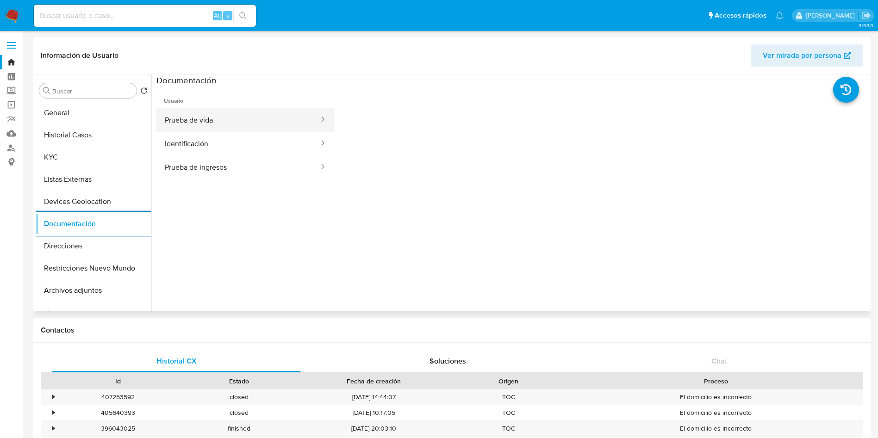
click at [224, 116] on button "Prueba de vida" at bounding box center [237, 120] width 163 height 24
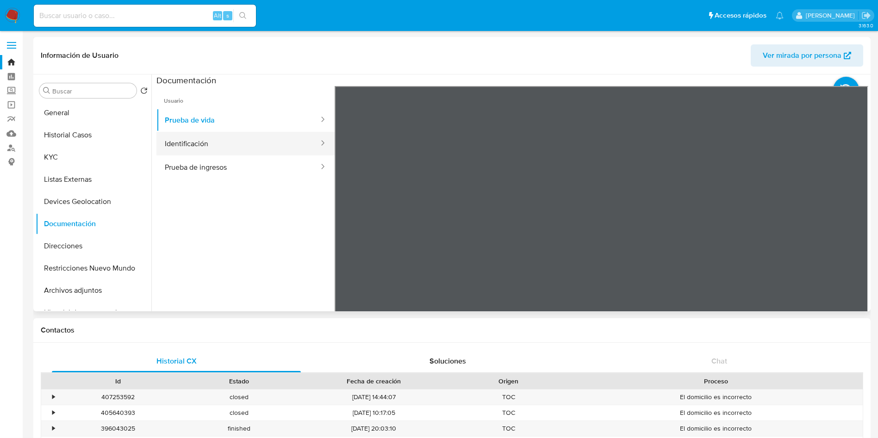
click at [231, 145] on button "Identificación" at bounding box center [237, 144] width 163 height 24
click at [857, 233] on icon at bounding box center [856, 236] width 19 height 19
click at [206, 178] on button "Prueba de ingresos" at bounding box center [237, 167] width 163 height 24
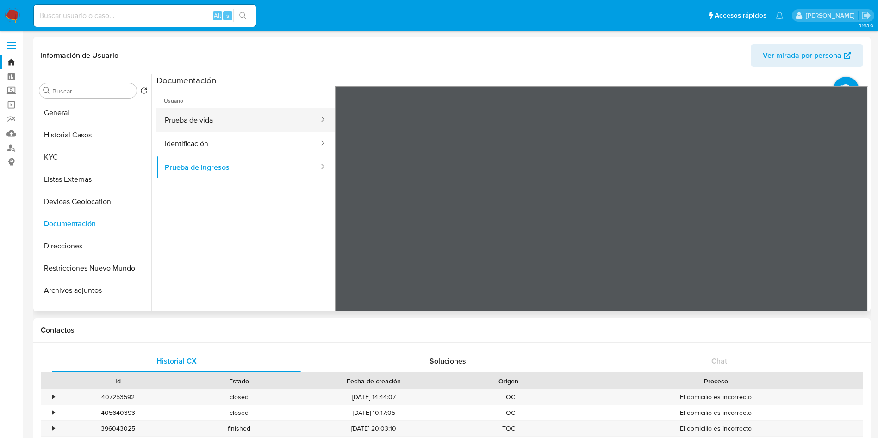
click at [197, 113] on button "Prueba de vida" at bounding box center [237, 120] width 163 height 24
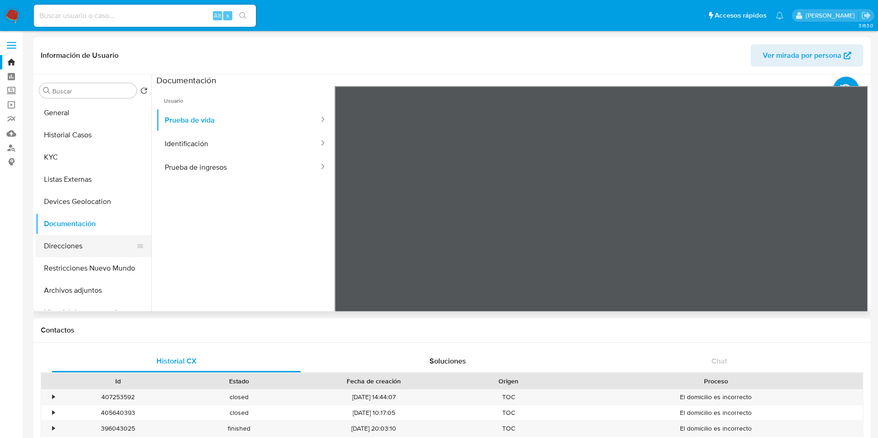
click at [69, 251] on button "Direcciones" at bounding box center [90, 246] width 108 height 22
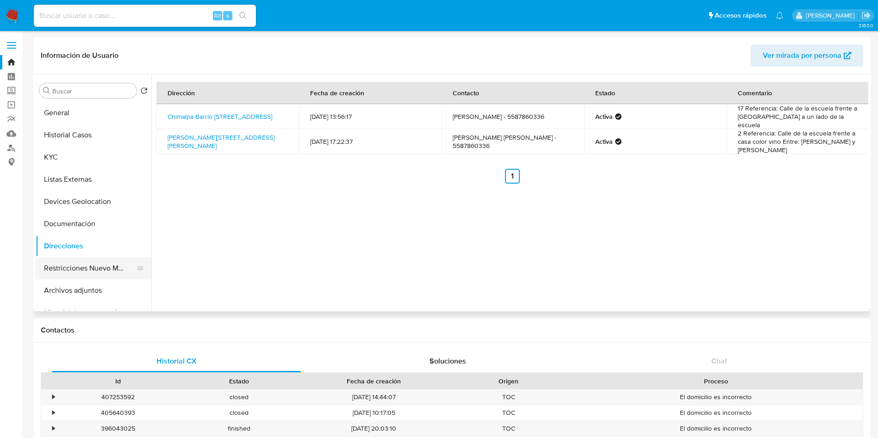
click at [102, 267] on button "Restricciones Nuevo Mundo" at bounding box center [90, 268] width 108 height 22
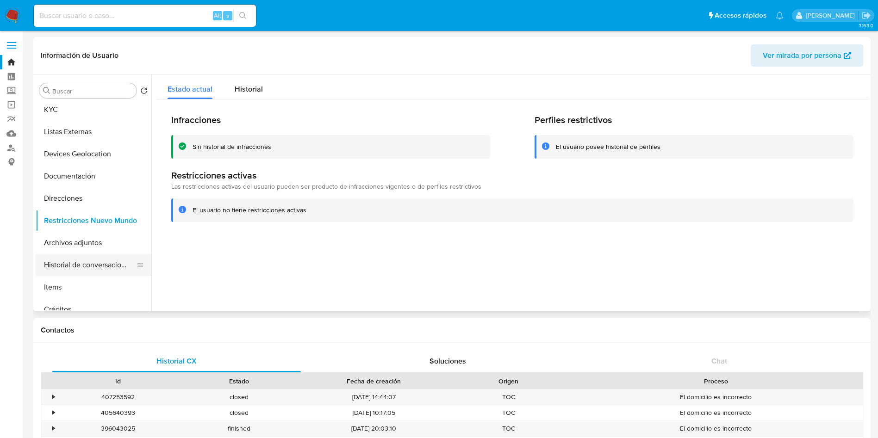
scroll to position [69, 0]
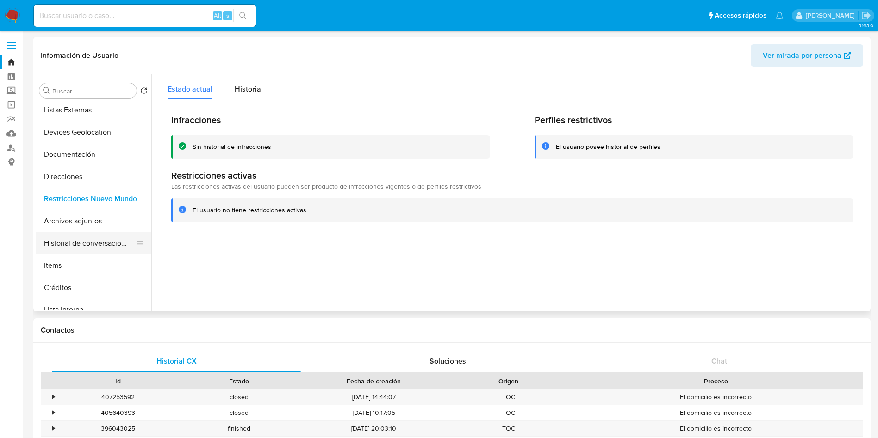
click at [85, 252] on button "Historial de conversaciones" at bounding box center [90, 243] width 108 height 22
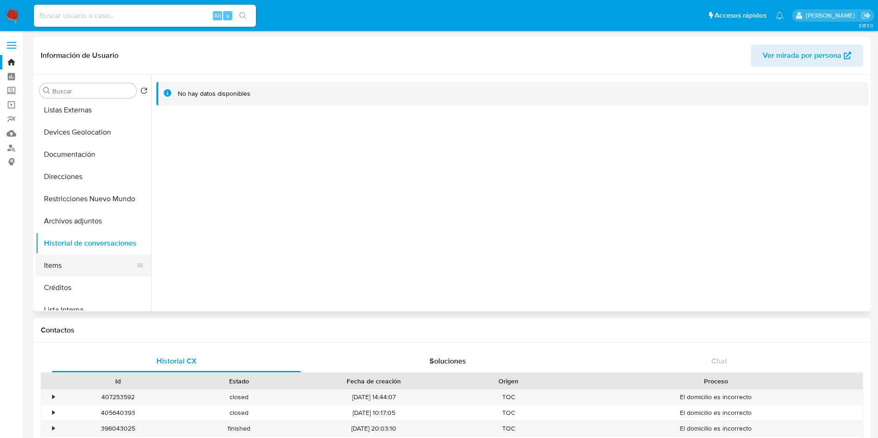
click at [61, 263] on button "Items" at bounding box center [90, 265] width 108 height 22
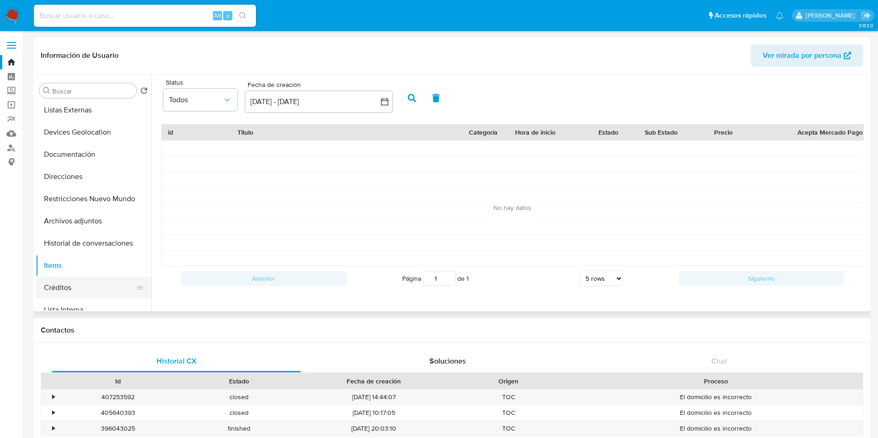
click at [61, 291] on button "Créditos" at bounding box center [90, 288] width 108 height 22
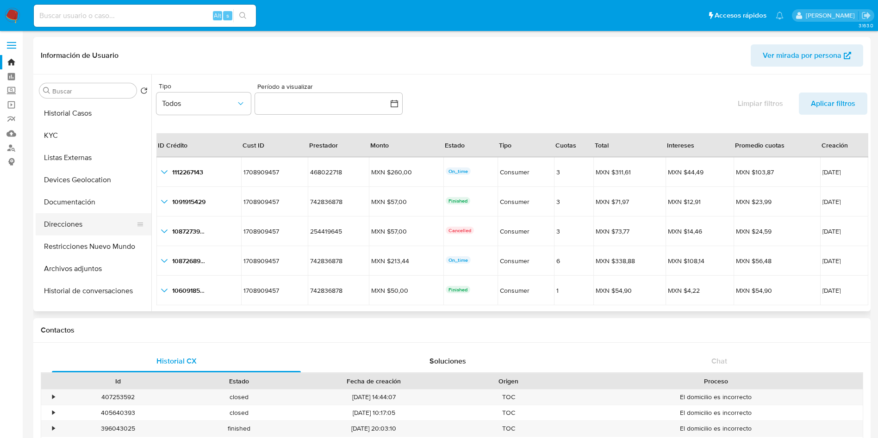
scroll to position [0, 0]
click at [88, 112] on button "General" at bounding box center [90, 113] width 108 height 22
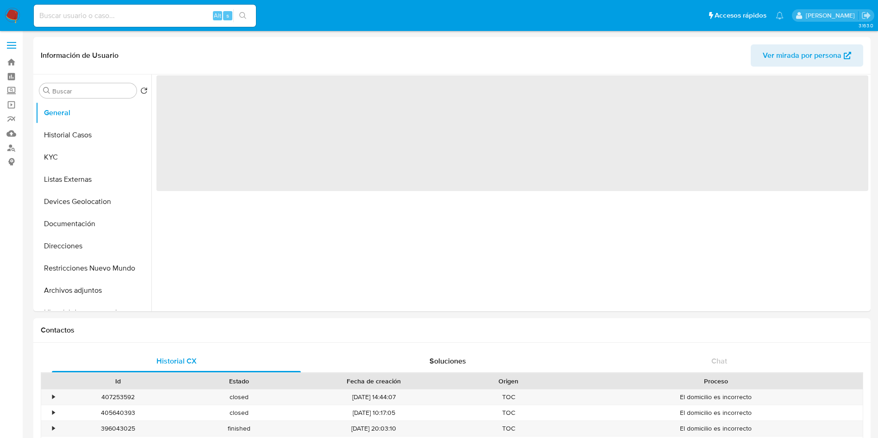
select select "10"
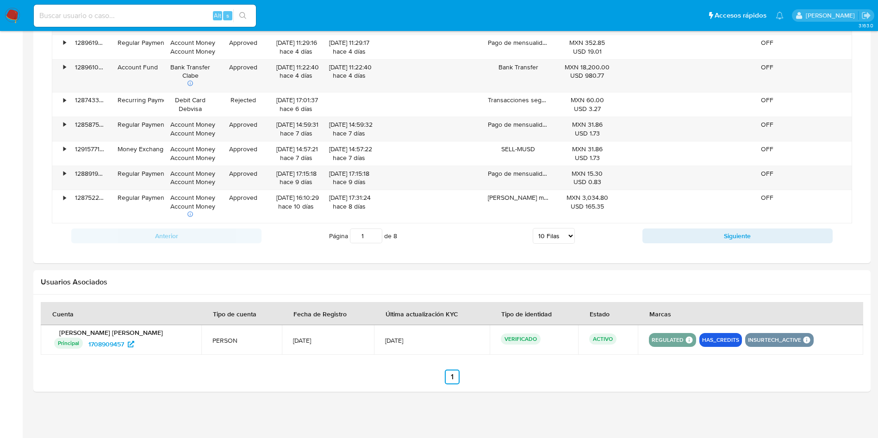
scroll to position [437, 0]
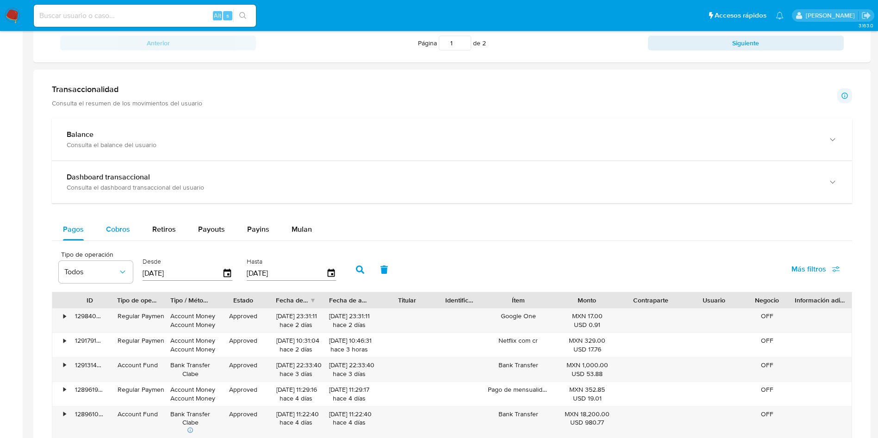
click at [105, 223] on button "Cobros" at bounding box center [118, 229] width 46 height 22
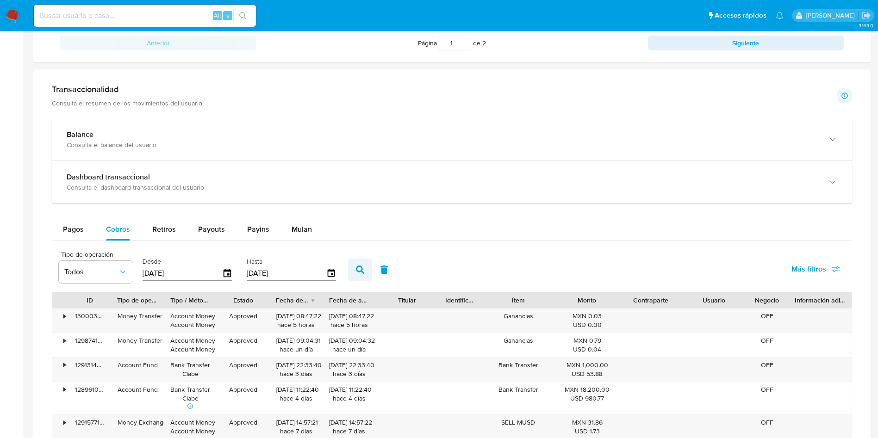
click at [353, 266] on button "button" at bounding box center [360, 270] width 24 height 22
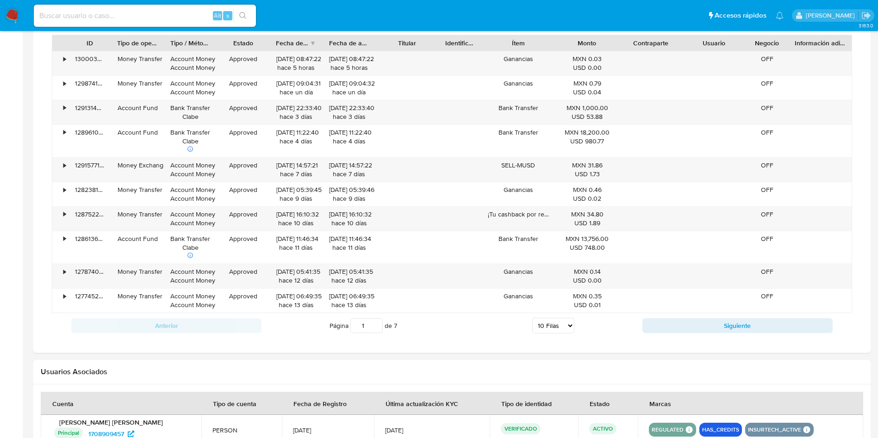
scroll to position [714, 0]
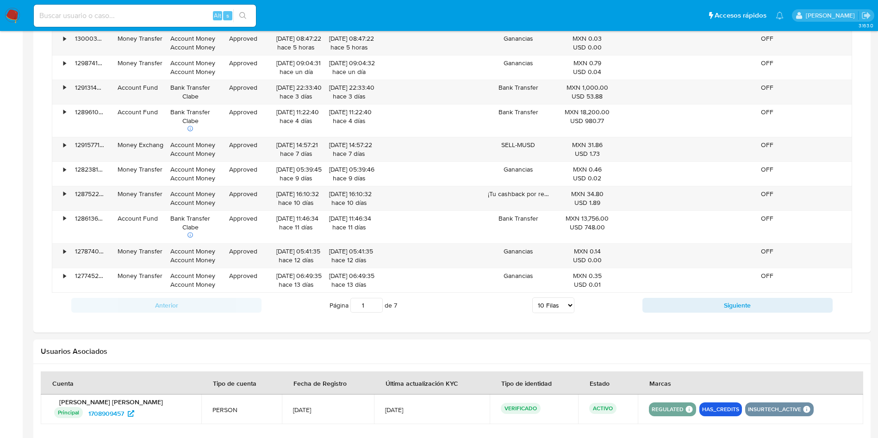
click at [555, 311] on select "5 Filas 10 Filas 20 Filas 25 Filas 50 Filas 100 Filas" at bounding box center [553, 306] width 42 height 16
select select "100"
click at [532, 298] on select "5 Filas 10 Filas 20 Filas 25 Filas 50 Filas 100 Filas" at bounding box center [553, 306] width 42 height 16
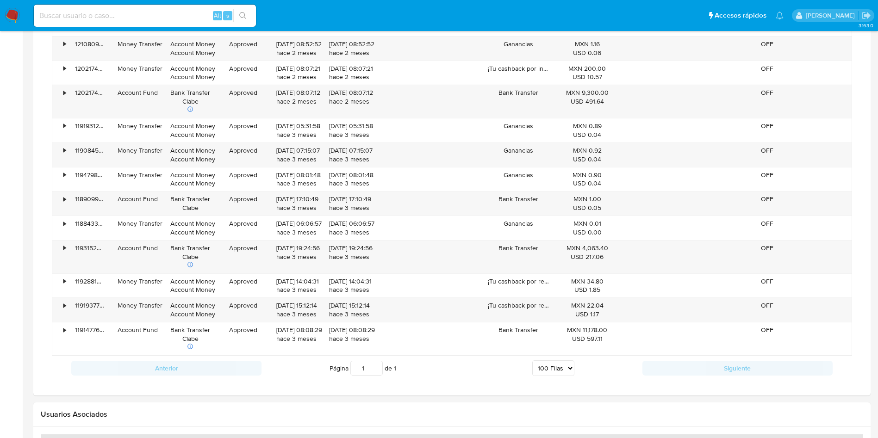
scroll to position [2241, 0]
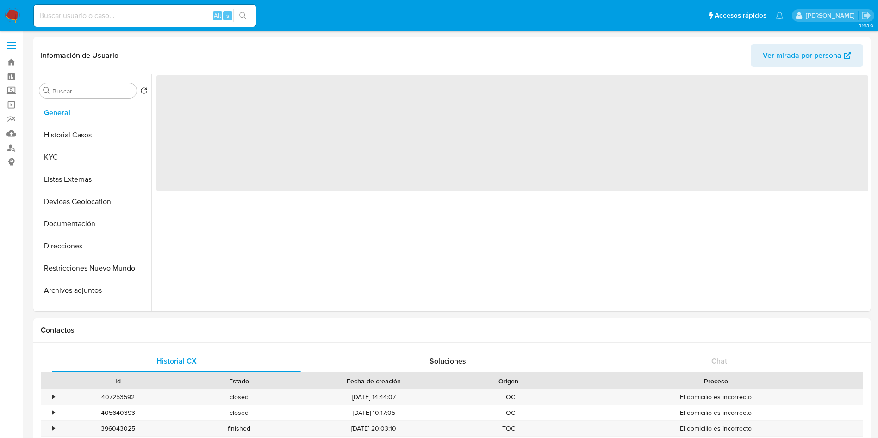
select select "10"
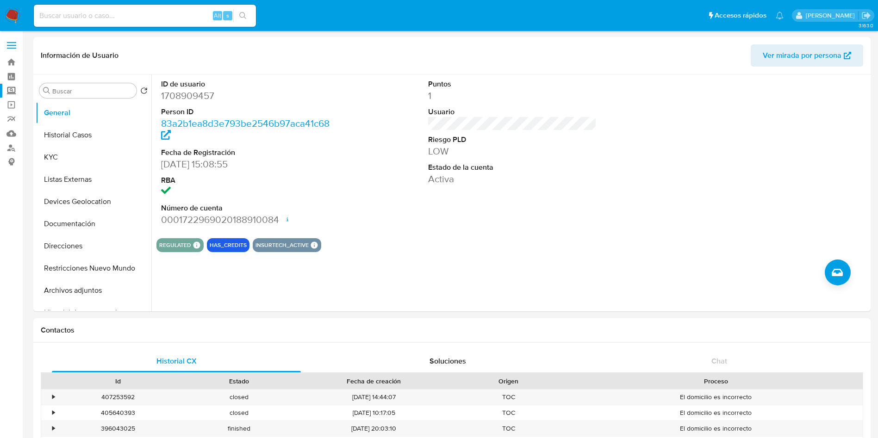
click at [12, 89] on label "Screening" at bounding box center [55, 91] width 110 height 14
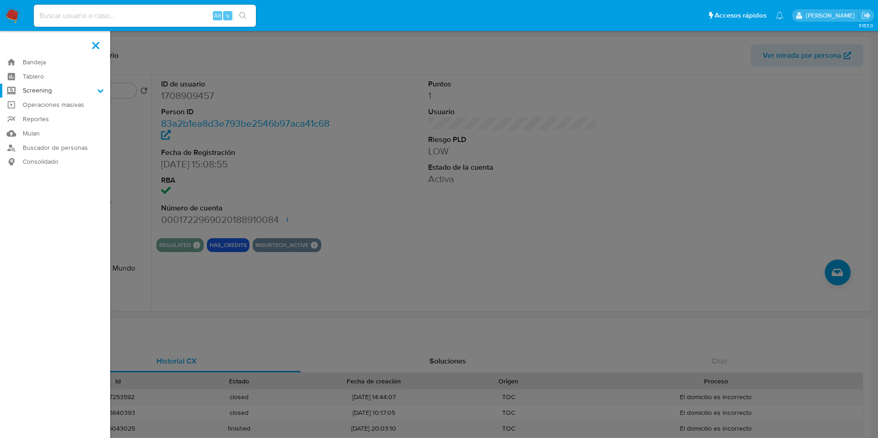
click at [0, 0] on input "Screening" at bounding box center [0, 0] width 0 height 0
click at [49, 124] on link "Herramientas" at bounding box center [55, 127] width 110 height 12
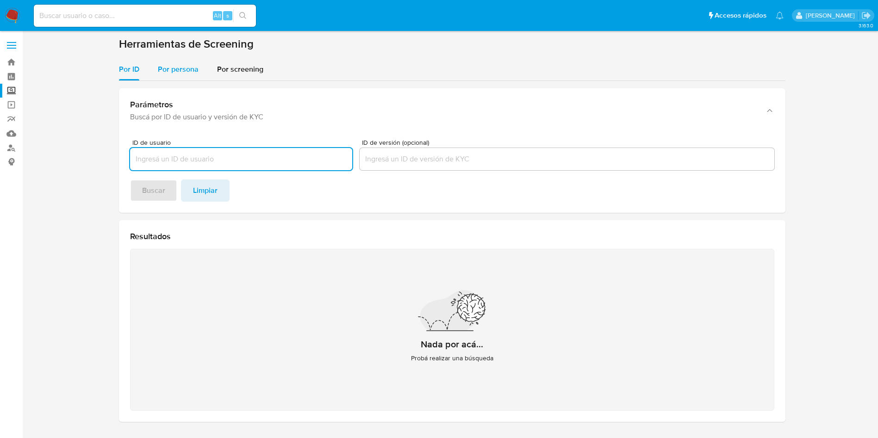
click at [169, 62] on div "Por persona" at bounding box center [178, 69] width 41 height 22
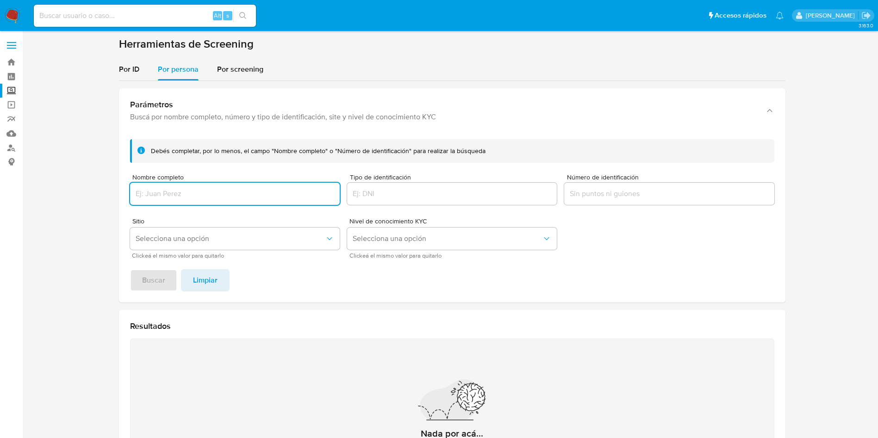
click at [256, 198] on input "Nombre completo" at bounding box center [235, 194] width 210 height 12
type input "[PERSON_NAME] [PERSON_NAME]"
click at [169, 280] on button "Buscar" at bounding box center [153, 280] width 47 height 22
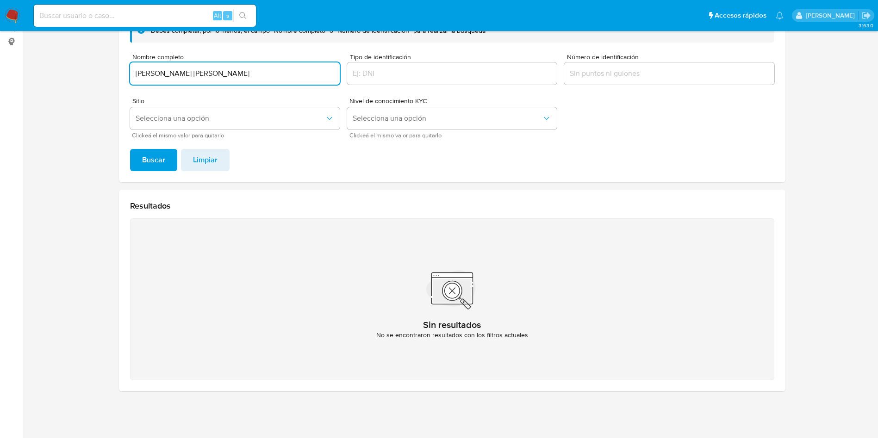
drag, startPoint x: 258, startPoint y: 70, endPoint x: 11, endPoint y: 57, distance: 247.9
click at [42, 63] on section at bounding box center [451, 158] width 837 height 482
click at [130, 149] on button "Buscar" at bounding box center [153, 160] width 47 height 22
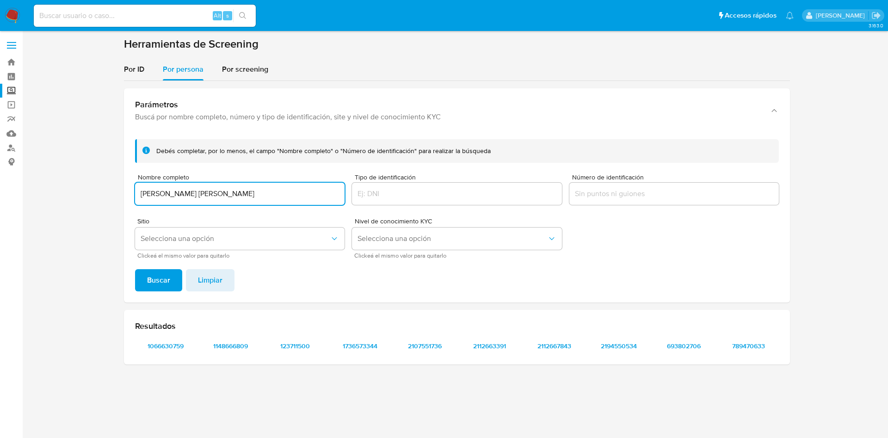
click at [230, 196] on input "[PERSON_NAME] [PERSON_NAME]" at bounding box center [240, 194] width 210 height 12
drag, startPoint x: 77, startPoint y: 165, endPoint x: 49, endPoint y: 165, distance: 27.8
click at [65, 165] on section at bounding box center [457, 204] width 848 height 335
paste input "[PERSON_NAME]"
type input "[PERSON_NAME] [PERSON_NAME]"
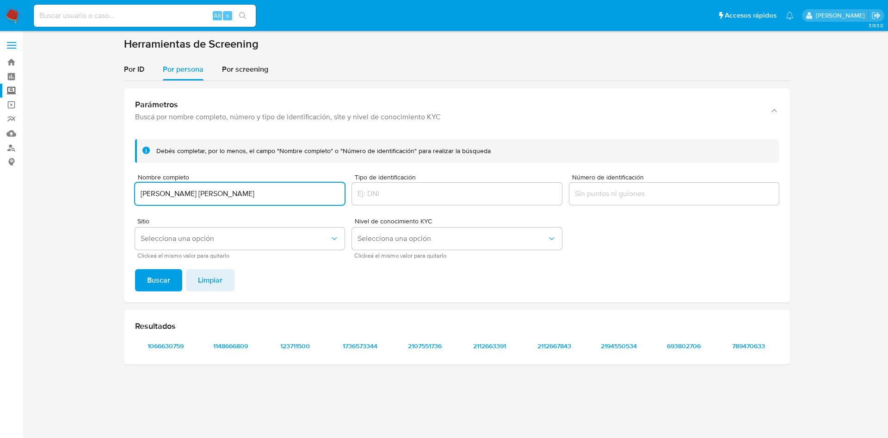
click at [135, 269] on button "Buscar" at bounding box center [158, 280] width 47 height 22
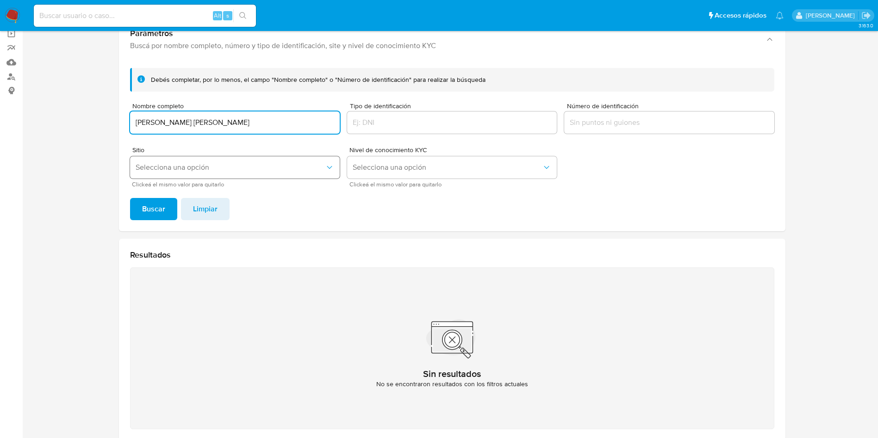
scroll to position [120, 0]
